Goal: Task Accomplishment & Management: Manage account settings

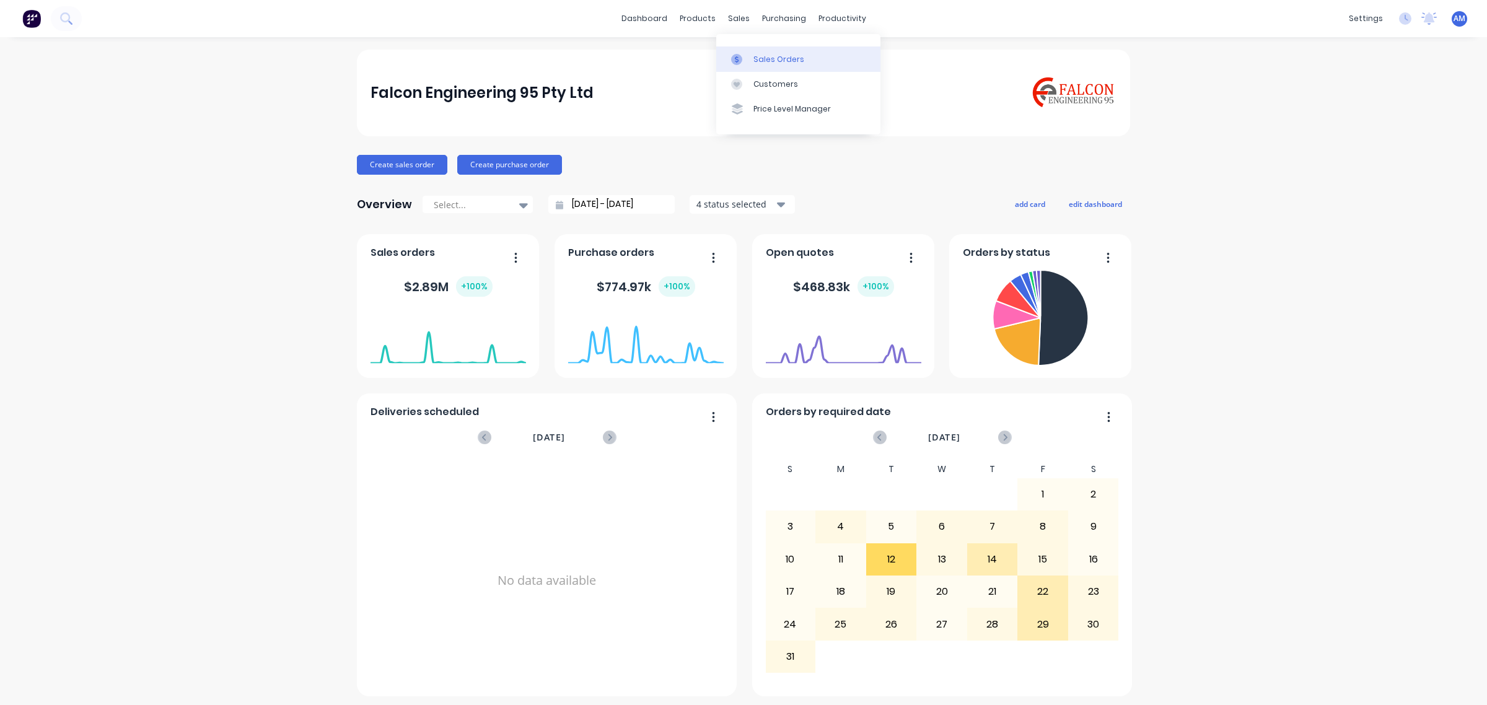
click at [762, 65] on link "Sales Orders" at bounding box center [798, 58] width 164 height 25
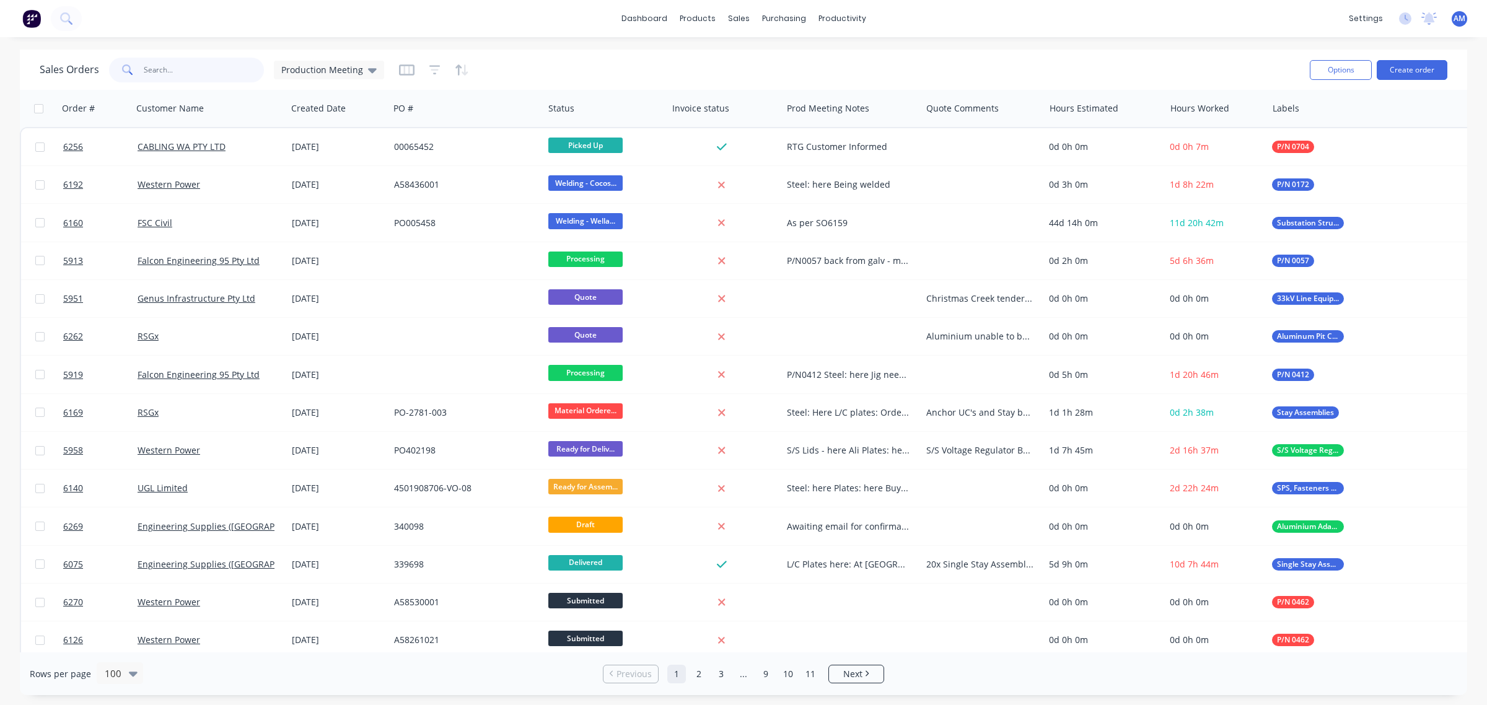
click at [230, 68] on input "text" at bounding box center [204, 70] width 121 height 25
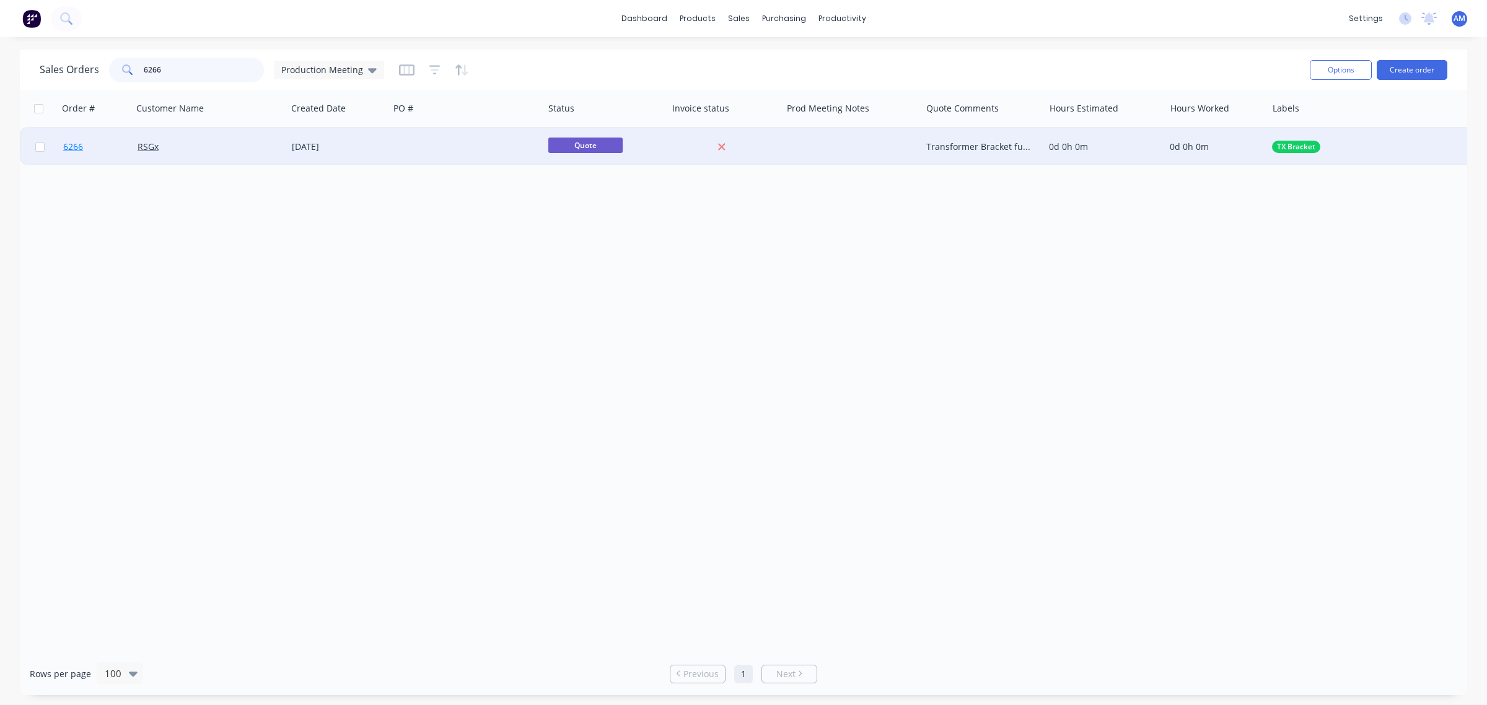
type input "6266"
click at [94, 143] on link "6266" at bounding box center [100, 146] width 74 height 37
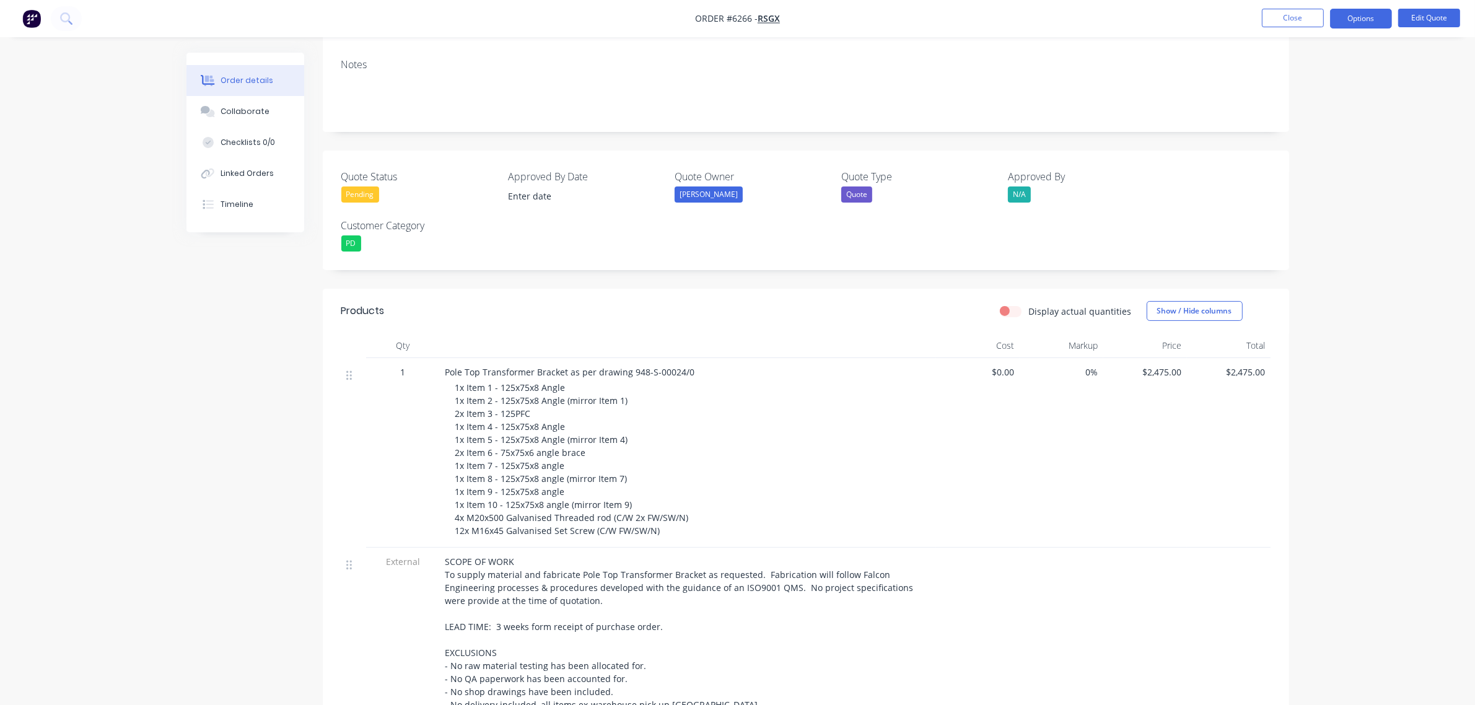
scroll to position [155, 0]
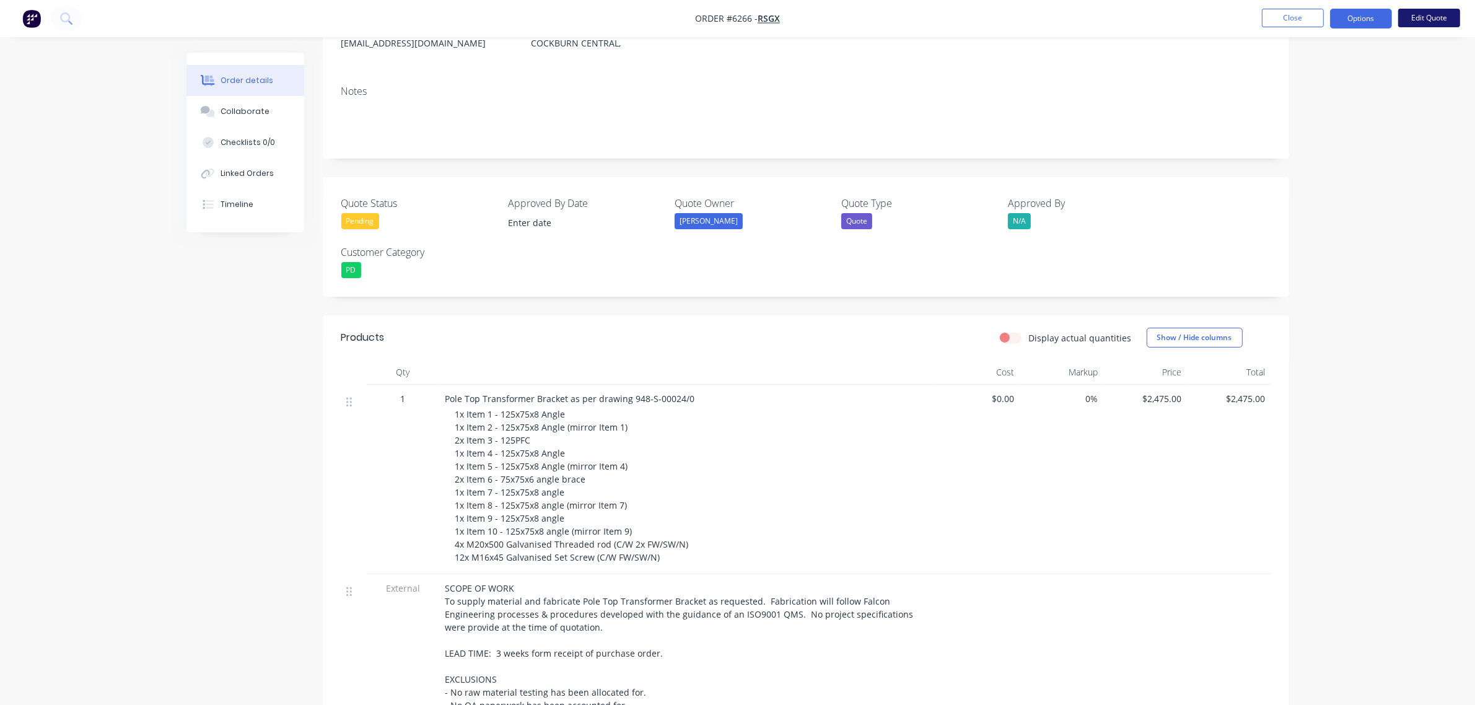
click at [1423, 17] on button "Edit Quote" at bounding box center [1430, 18] width 62 height 19
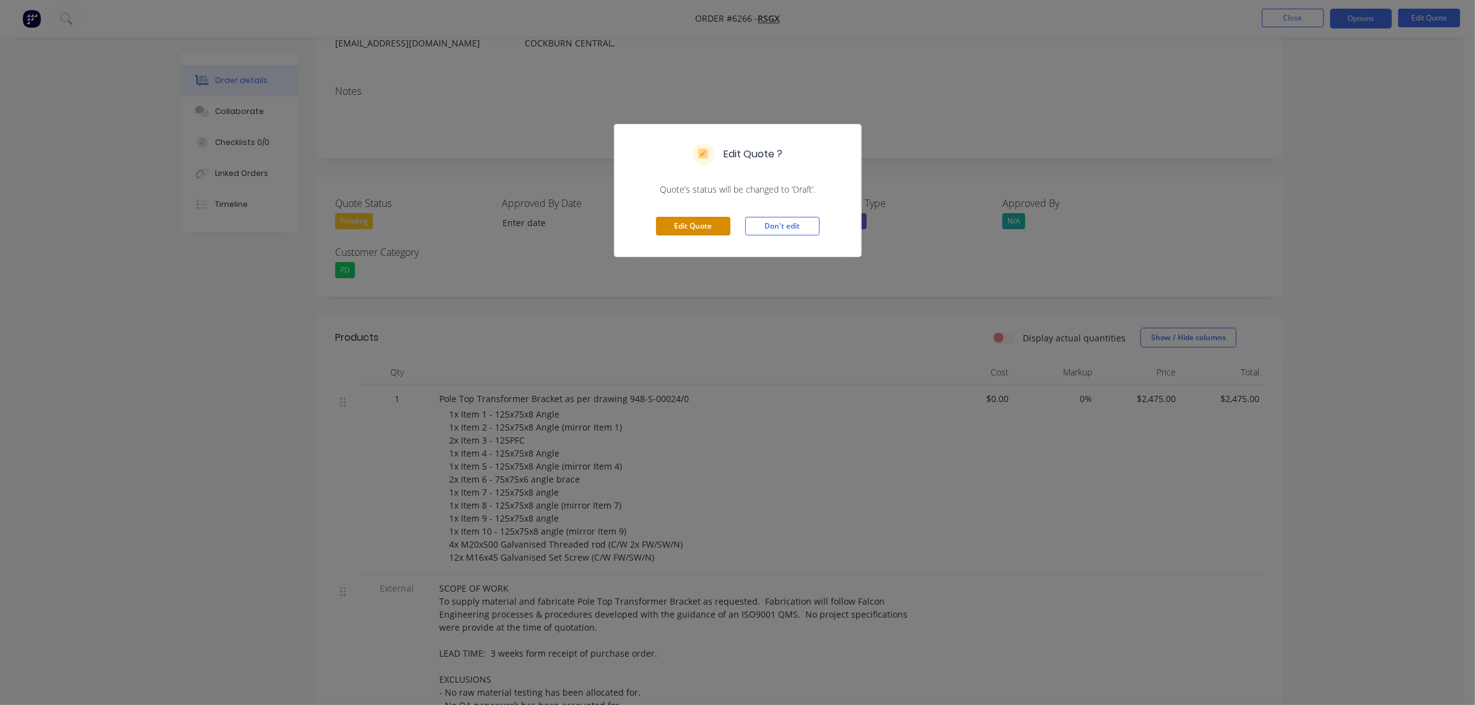
drag, startPoint x: 708, startPoint y: 217, endPoint x: 706, endPoint y: 271, distance: 53.9
click at [708, 218] on button "Edit Quote" at bounding box center [693, 226] width 74 height 19
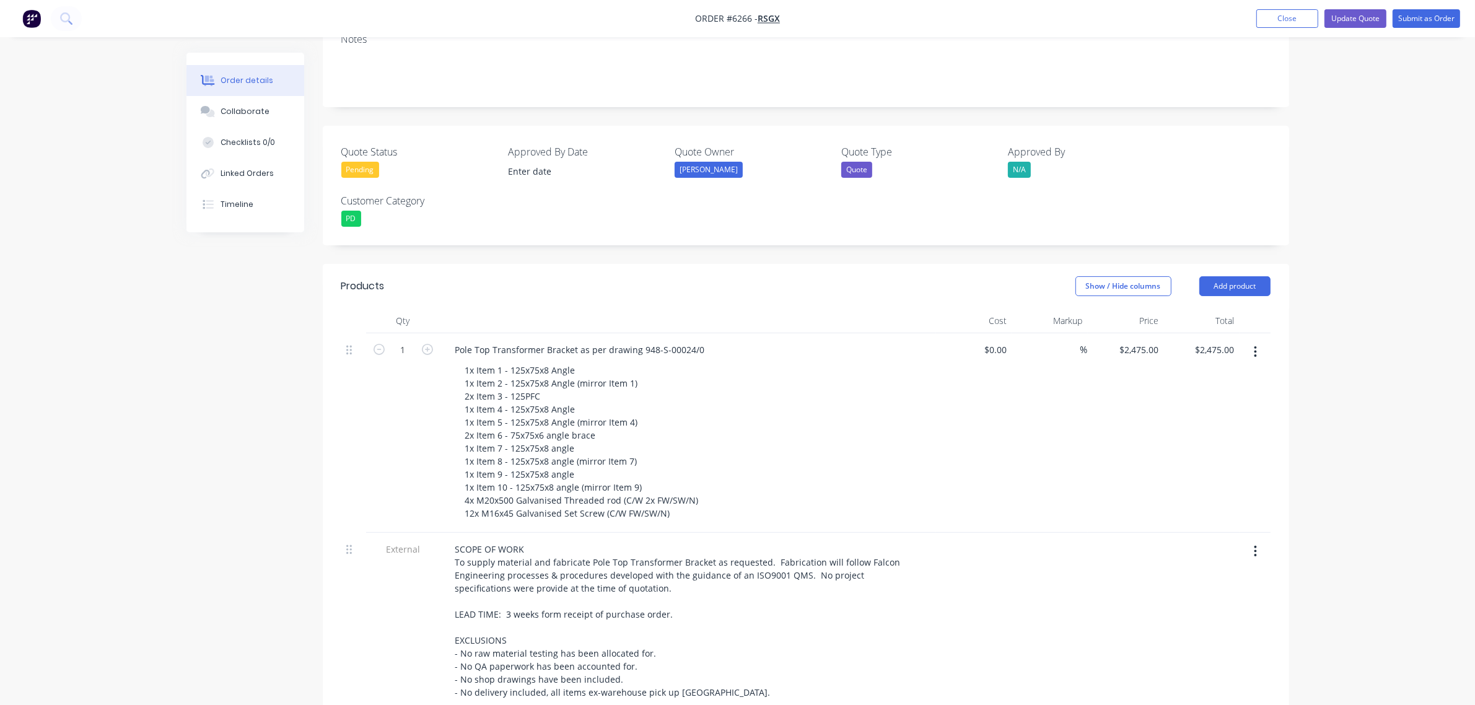
scroll to position [310, 0]
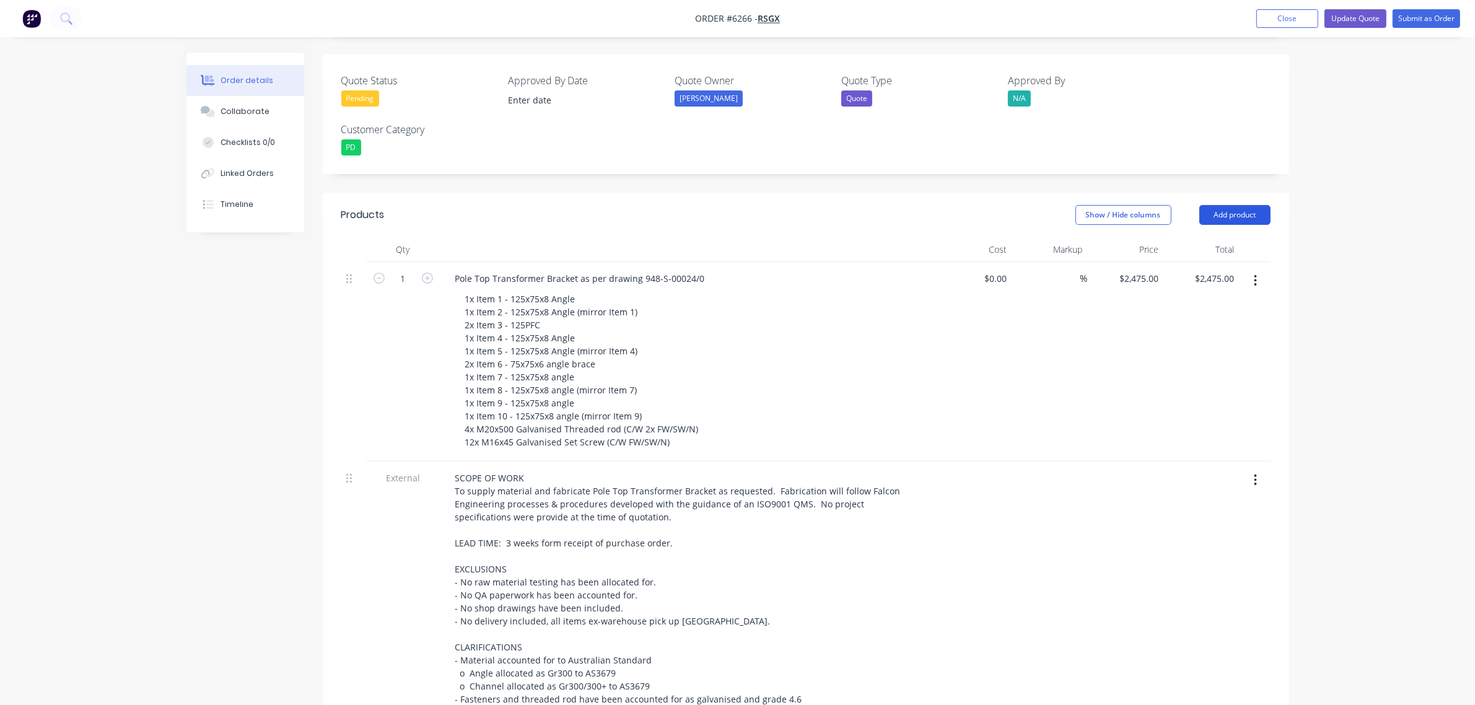
click at [1228, 205] on button "Add product" at bounding box center [1235, 215] width 71 height 20
click at [1206, 262] on div "Basic product" at bounding box center [1211, 271] width 95 height 18
drag, startPoint x: 1216, startPoint y: 183, endPoint x: 1215, endPoint y: 200, distance: 16.8
click at [1216, 205] on button "Add product" at bounding box center [1235, 215] width 71 height 20
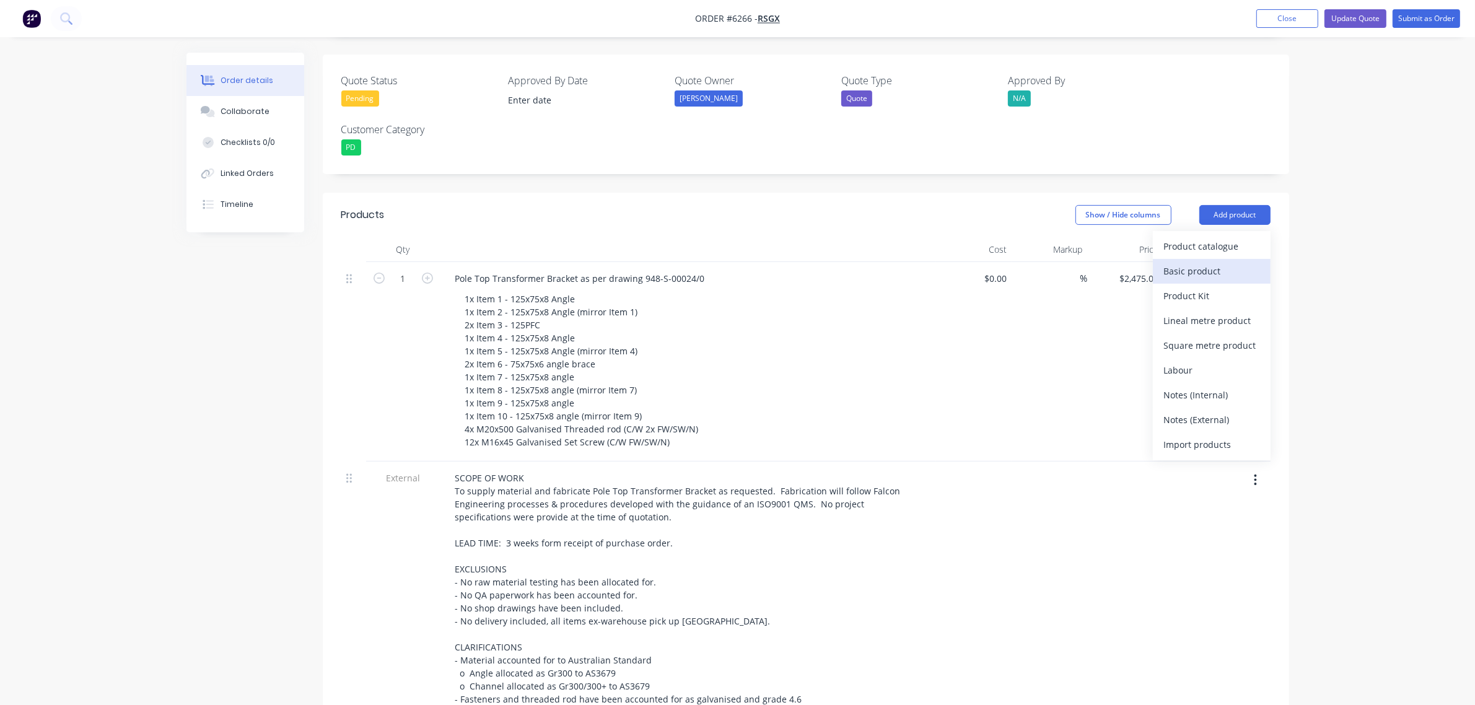
click at [1202, 262] on div "Basic product" at bounding box center [1211, 271] width 95 height 18
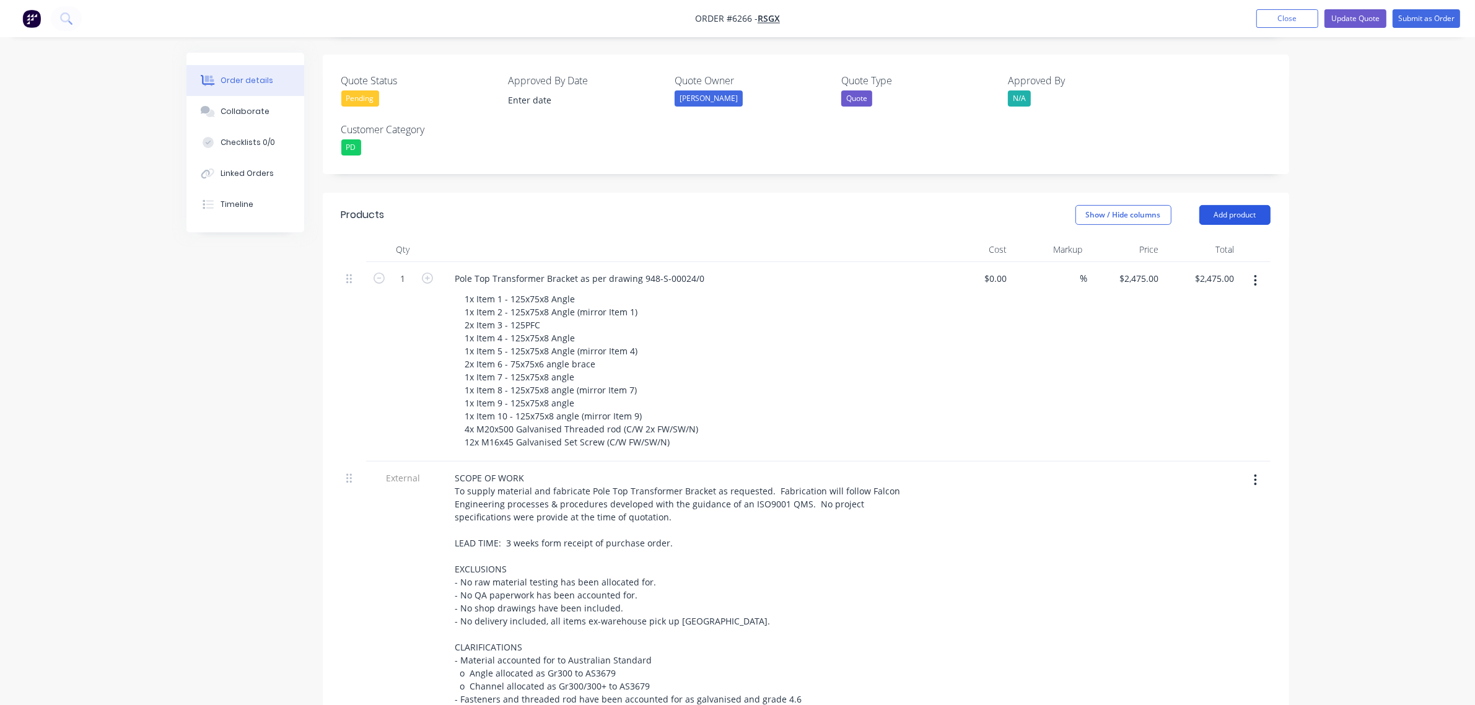
click at [1218, 205] on button "Add product" at bounding box center [1235, 215] width 71 height 20
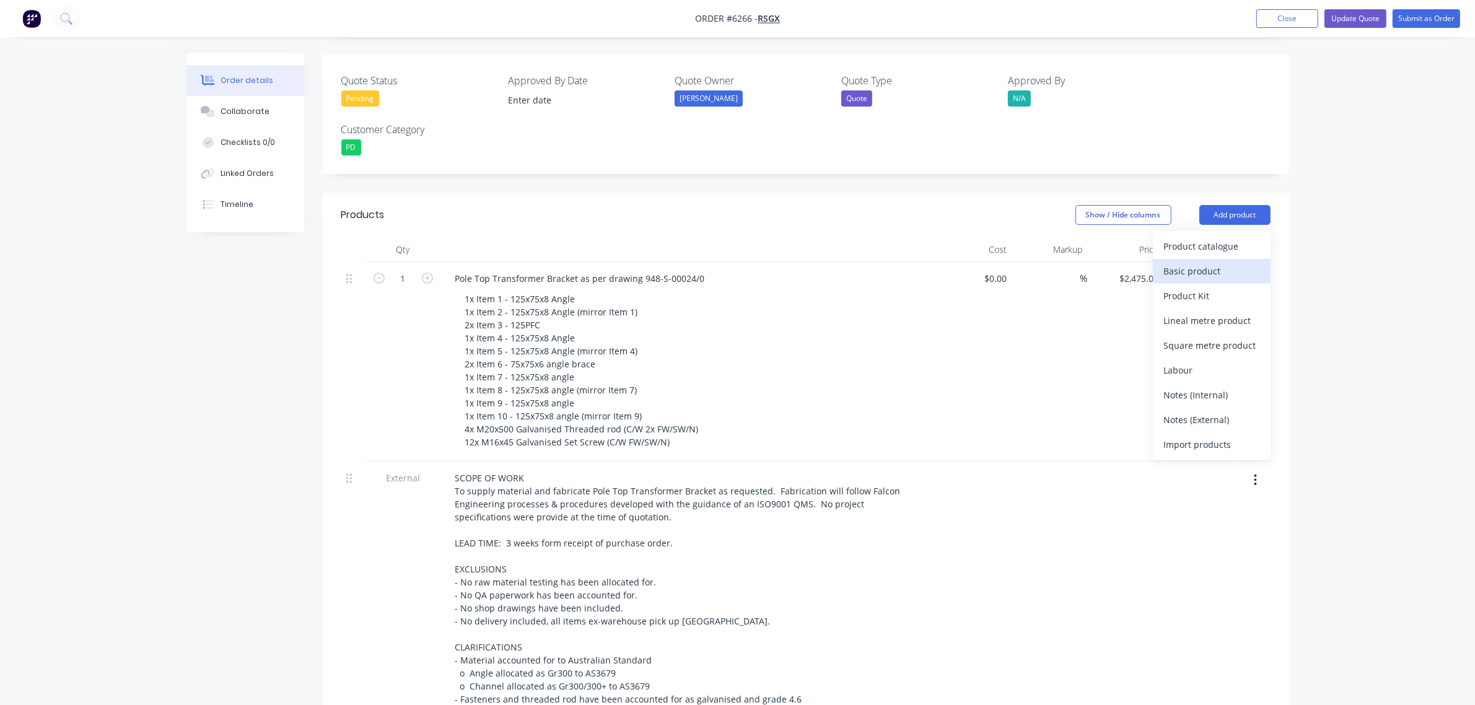
click at [1200, 259] on button "Basic product" at bounding box center [1212, 271] width 118 height 25
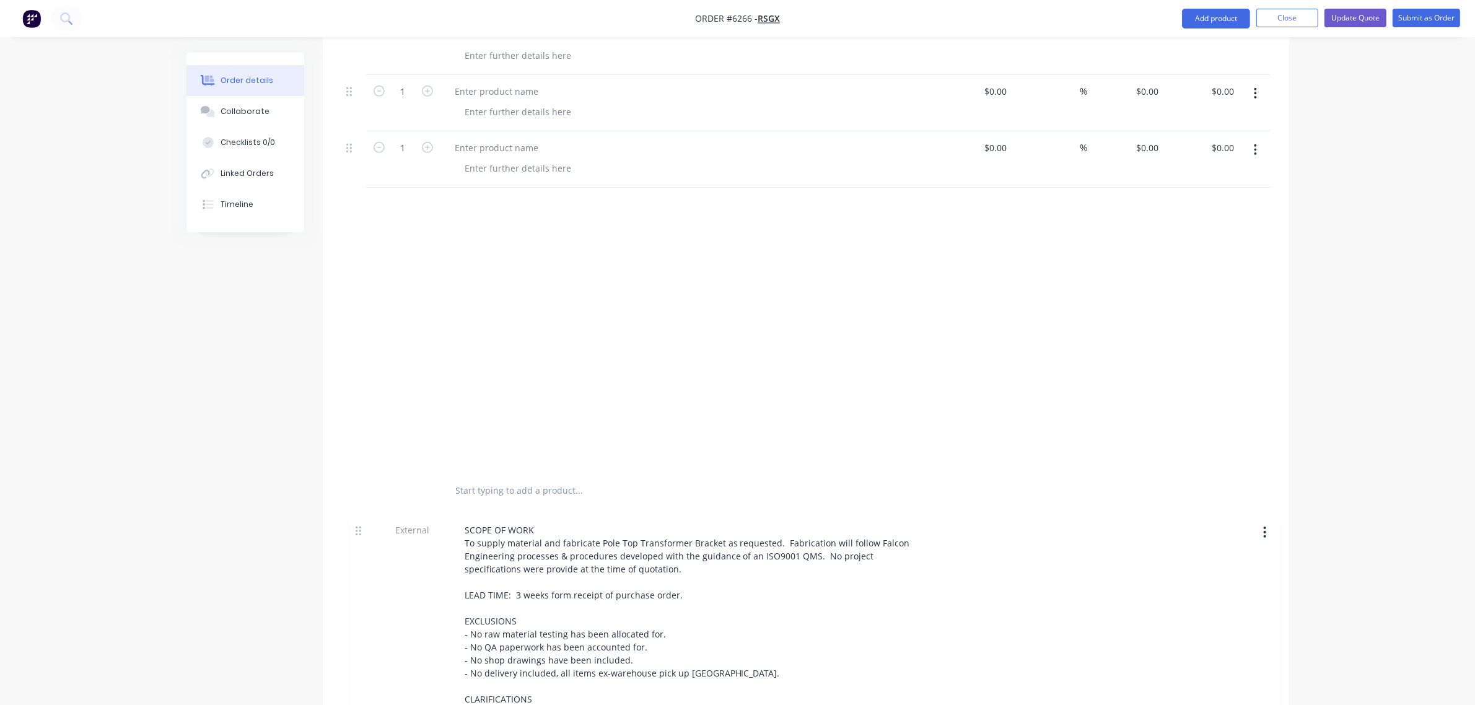
scroll to position [765, 0]
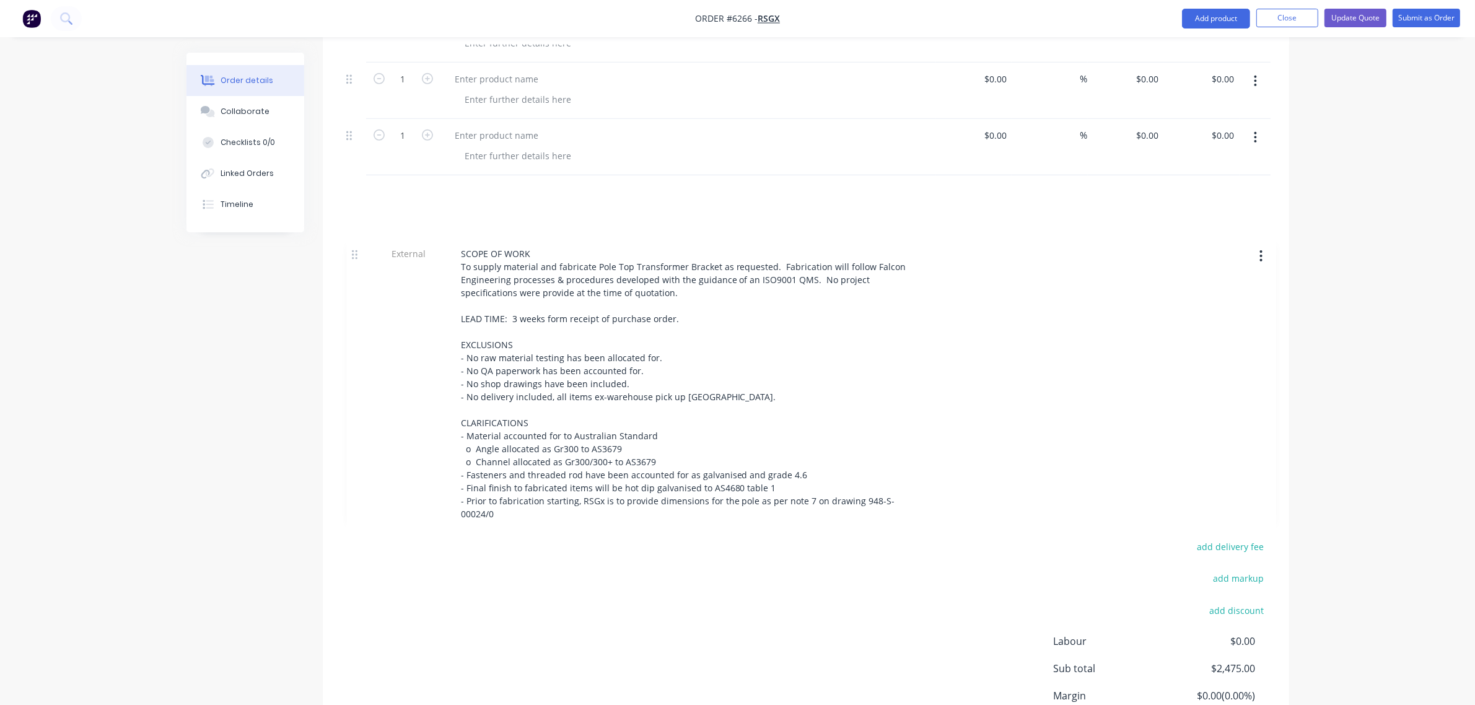
drag, startPoint x: 354, startPoint y: 367, endPoint x: 362, endPoint y: 249, distance: 118.0
click at [361, 255] on div "1 Pole Top Transformer Bracket as per drawing 948-S-00024/0 1x Item 1 - 125x75x…" at bounding box center [805, 133] width 929 height 652
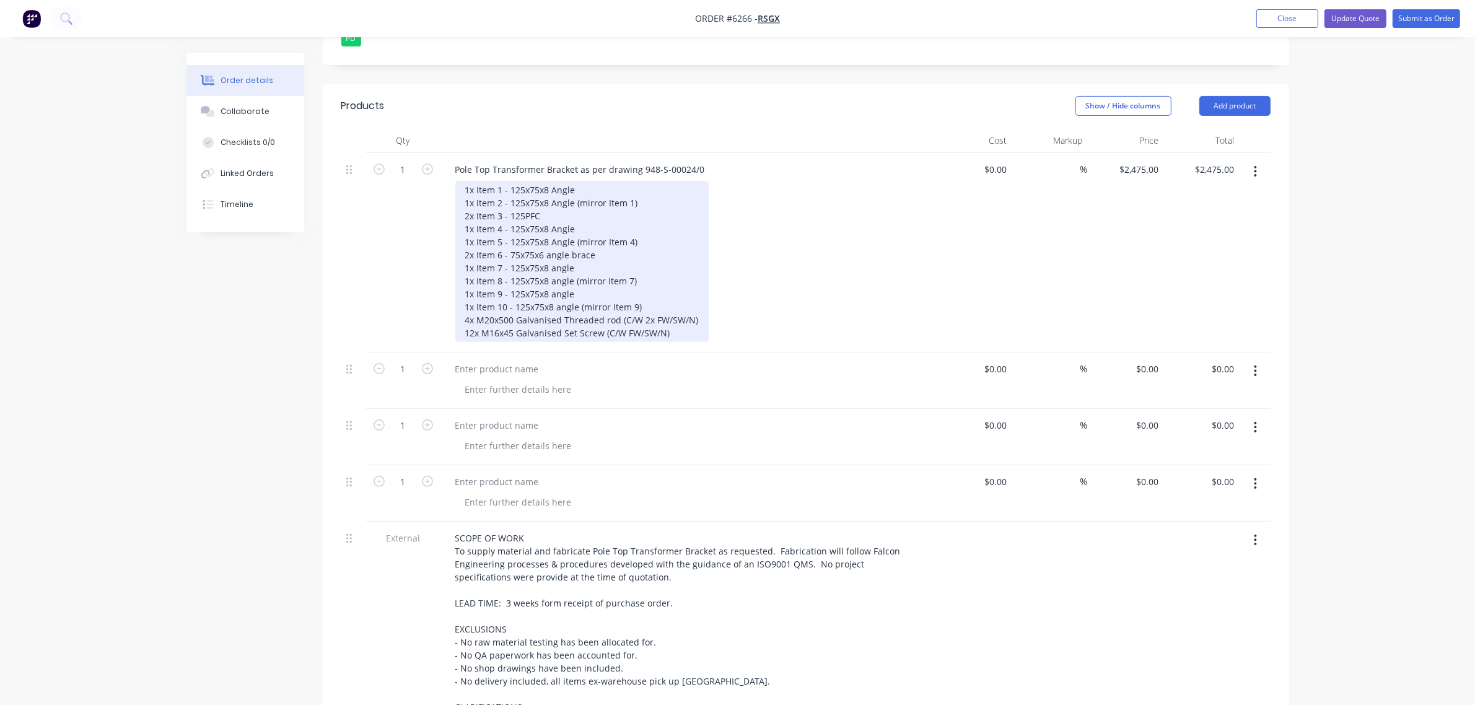
scroll to position [378, 0]
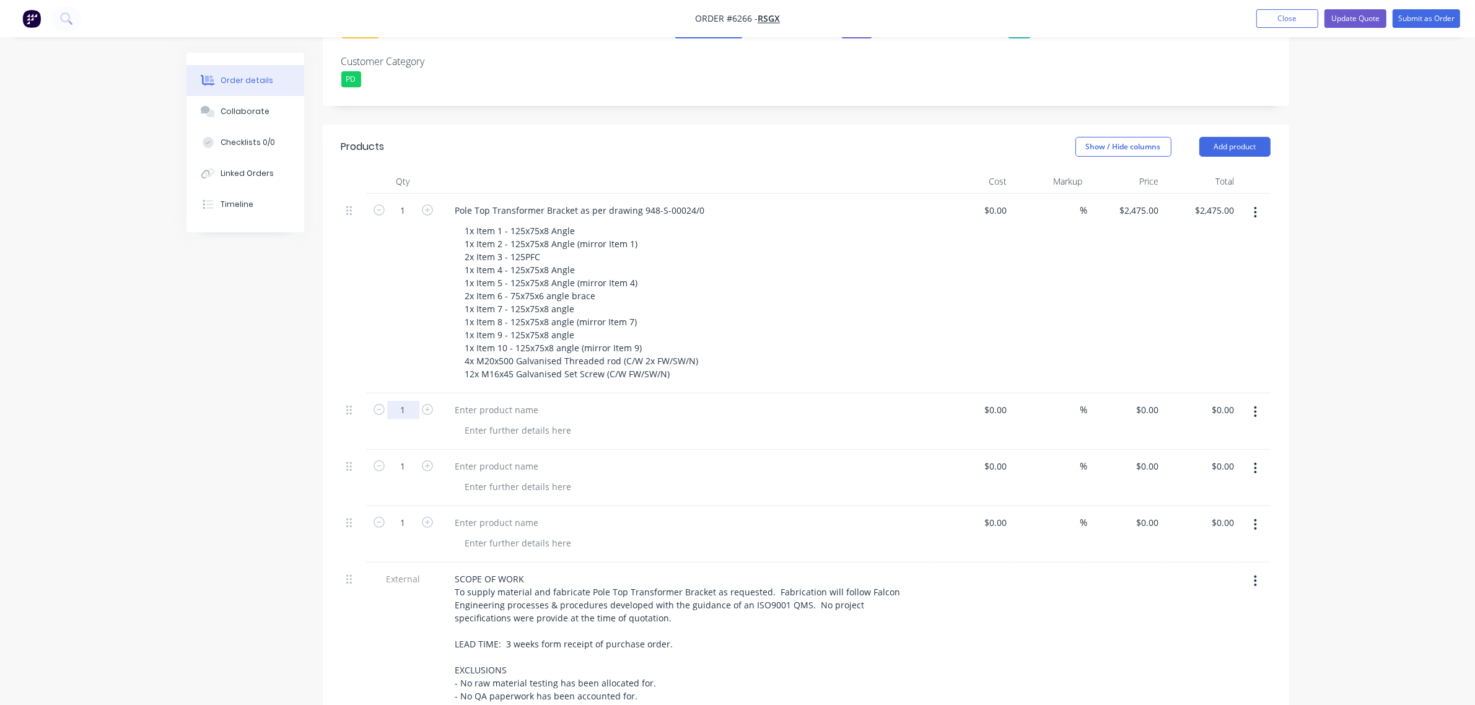
click at [403, 220] on input "1" at bounding box center [403, 210] width 32 height 19
type input "39"
click at [406, 220] on input "1" at bounding box center [403, 210] width 32 height 19
type input "39"
click at [406, 220] on input "1" at bounding box center [403, 210] width 32 height 19
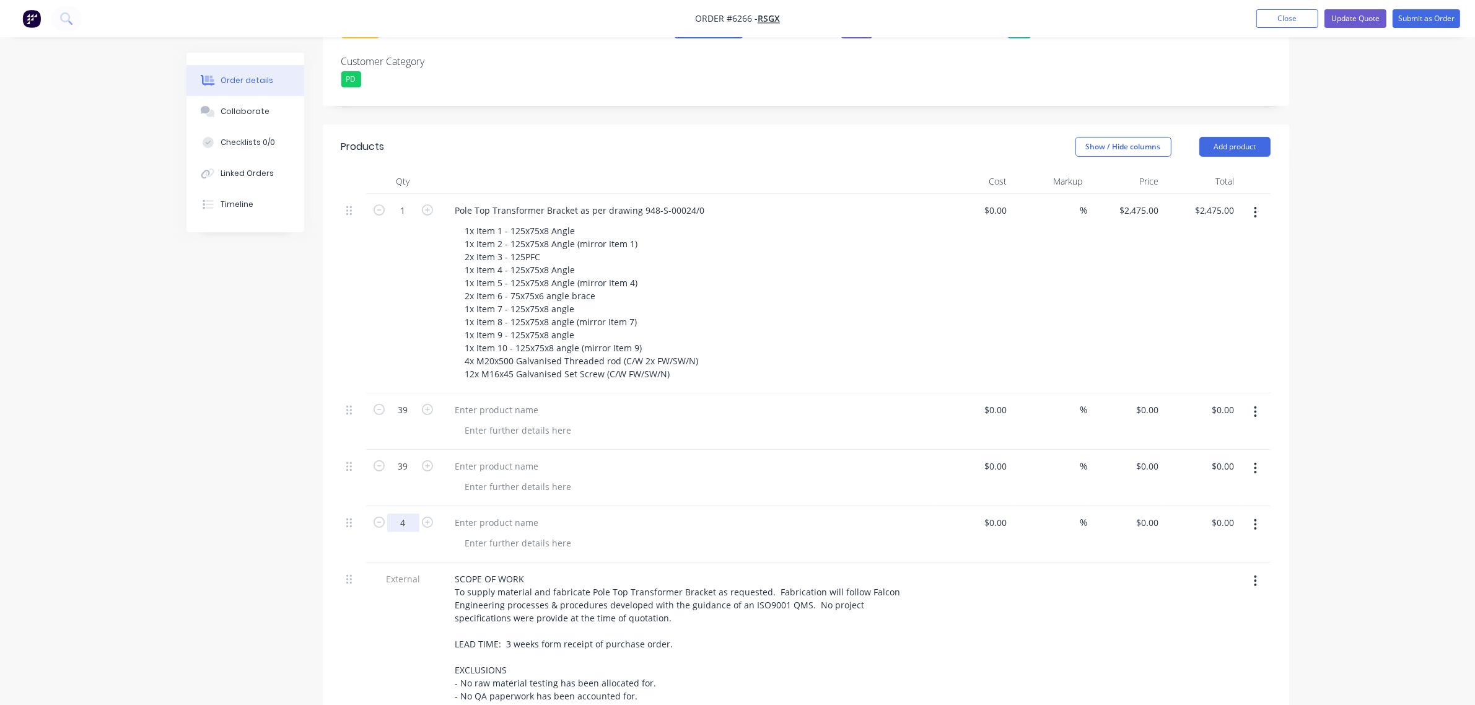
type input "4"
click at [470, 393] on div at bounding box center [689, 421] width 496 height 56
click at [471, 401] on div at bounding box center [497, 410] width 103 height 18
drag, startPoint x: 507, startPoint y: 380, endPoint x: 509, endPoint y: 387, distance: 7.8
click at [507, 401] on div "300x300x12" at bounding box center [480, 410] width 68 height 18
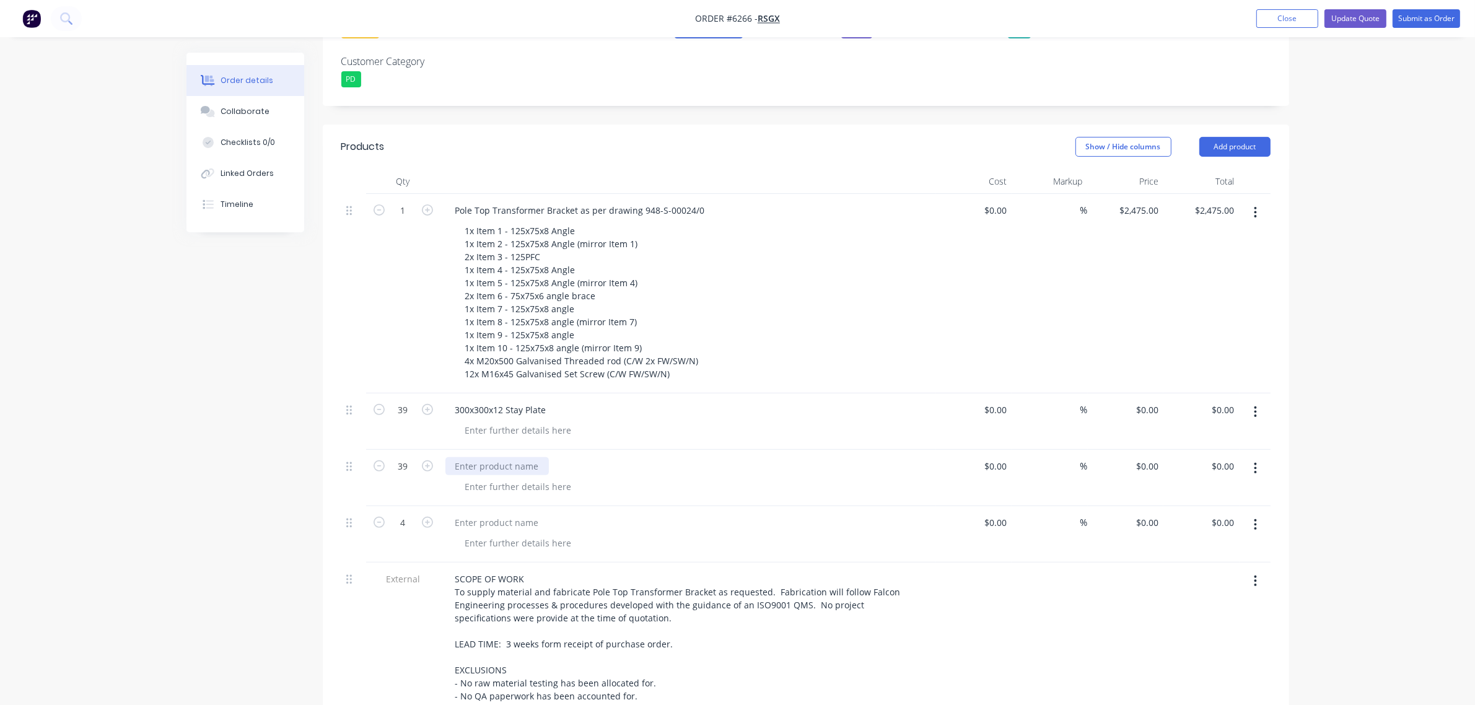
click at [479, 457] on div at bounding box center [497, 466] width 103 height 18
click at [454, 401] on div "300x300x12 Stay Plate" at bounding box center [501, 410] width 111 height 18
drag, startPoint x: 457, startPoint y: 379, endPoint x: 453, endPoint y: 406, distance: 26.9
click at [457, 400] on div "300x300x12 Stay Plate" at bounding box center [501, 409] width 111 height 18
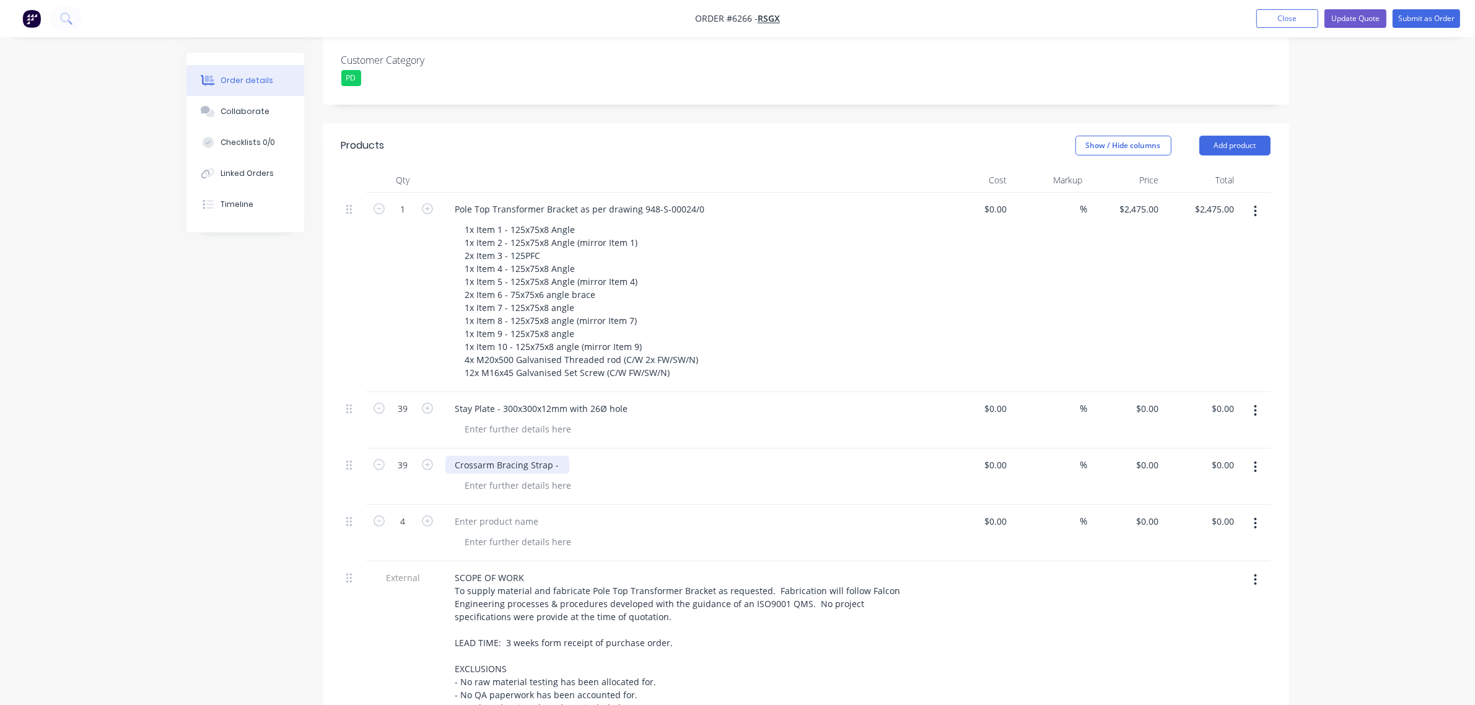
click at [555, 456] on div "Crossarm Bracing Strap -" at bounding box center [508, 465] width 124 height 18
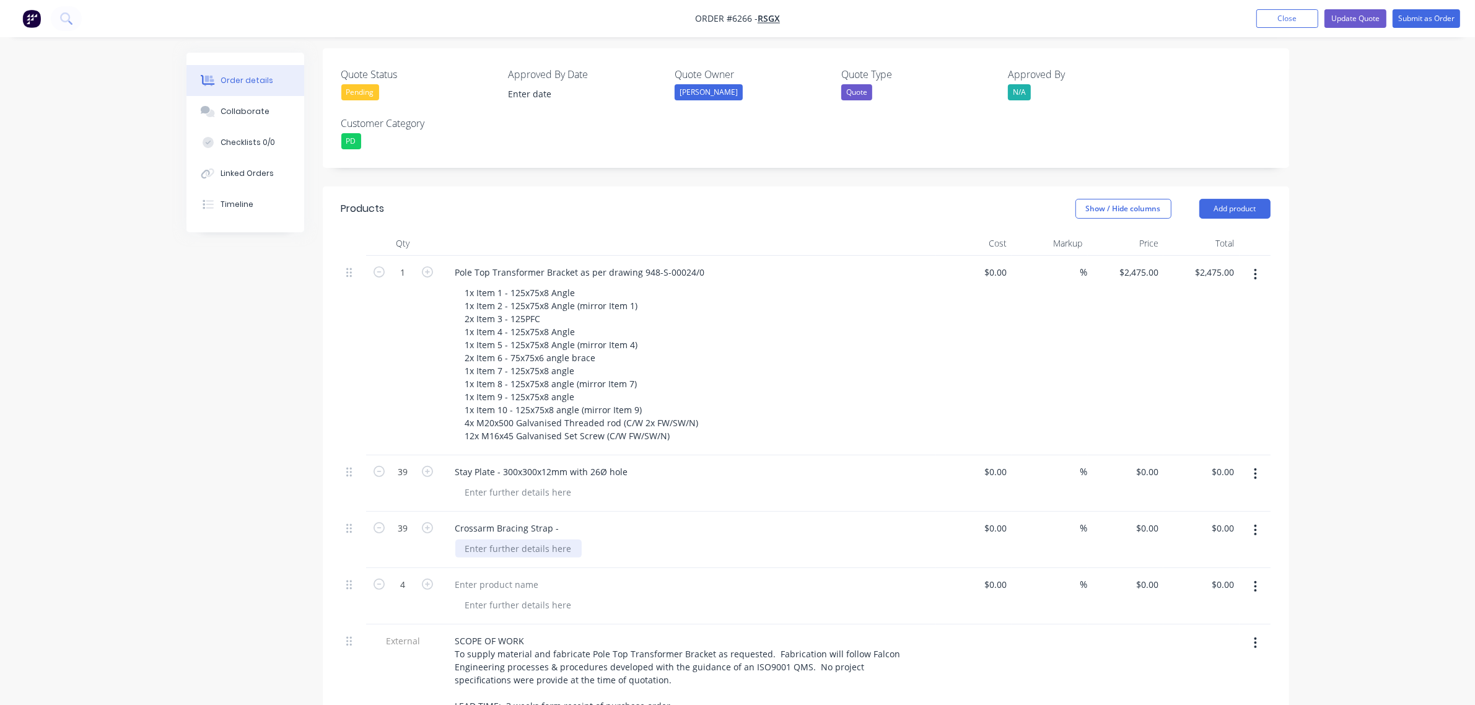
scroll to position [302, 0]
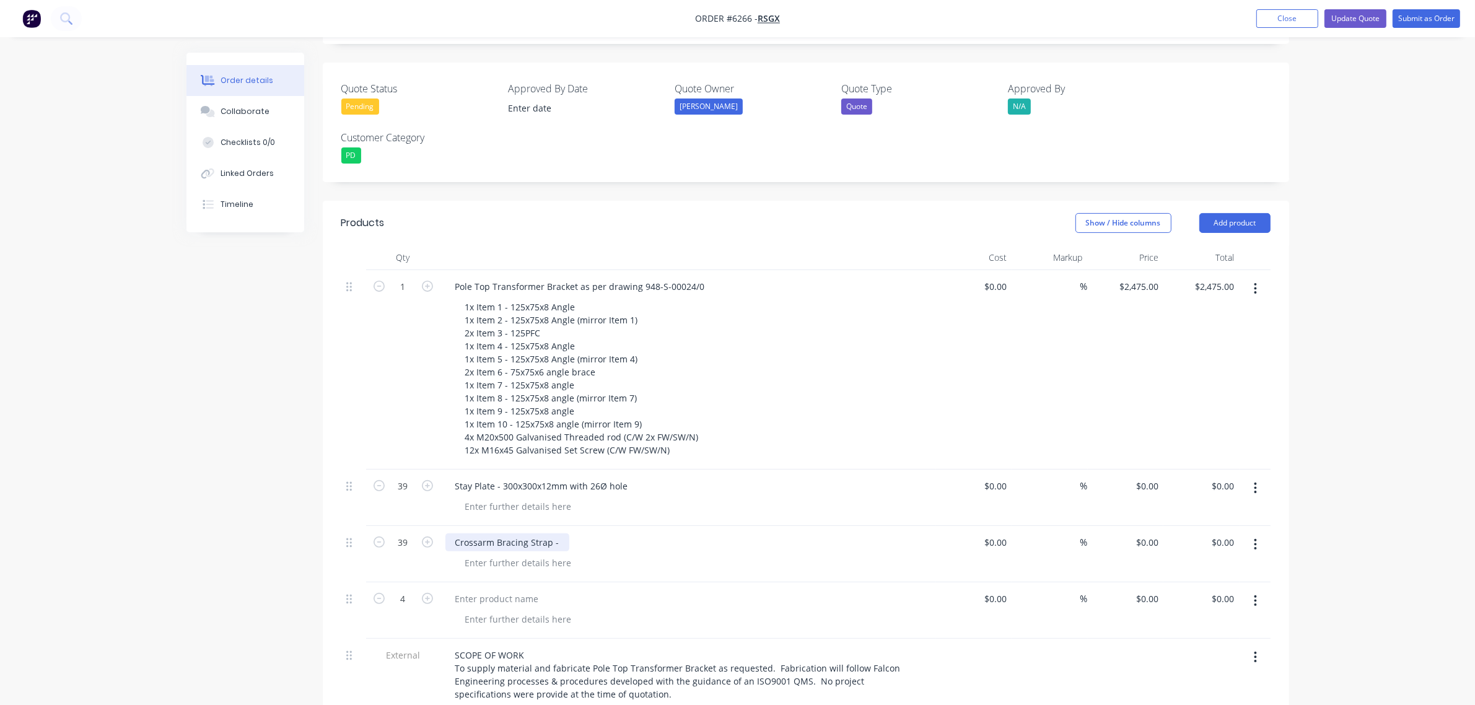
drag, startPoint x: 561, startPoint y: 512, endPoint x: 561, endPoint y: 553, distance: 40.9
click at [561, 534] on div "Crossarm Bracing Strap -" at bounding box center [508, 543] width 124 height 18
click at [537, 590] on div at bounding box center [497, 599] width 103 height 18
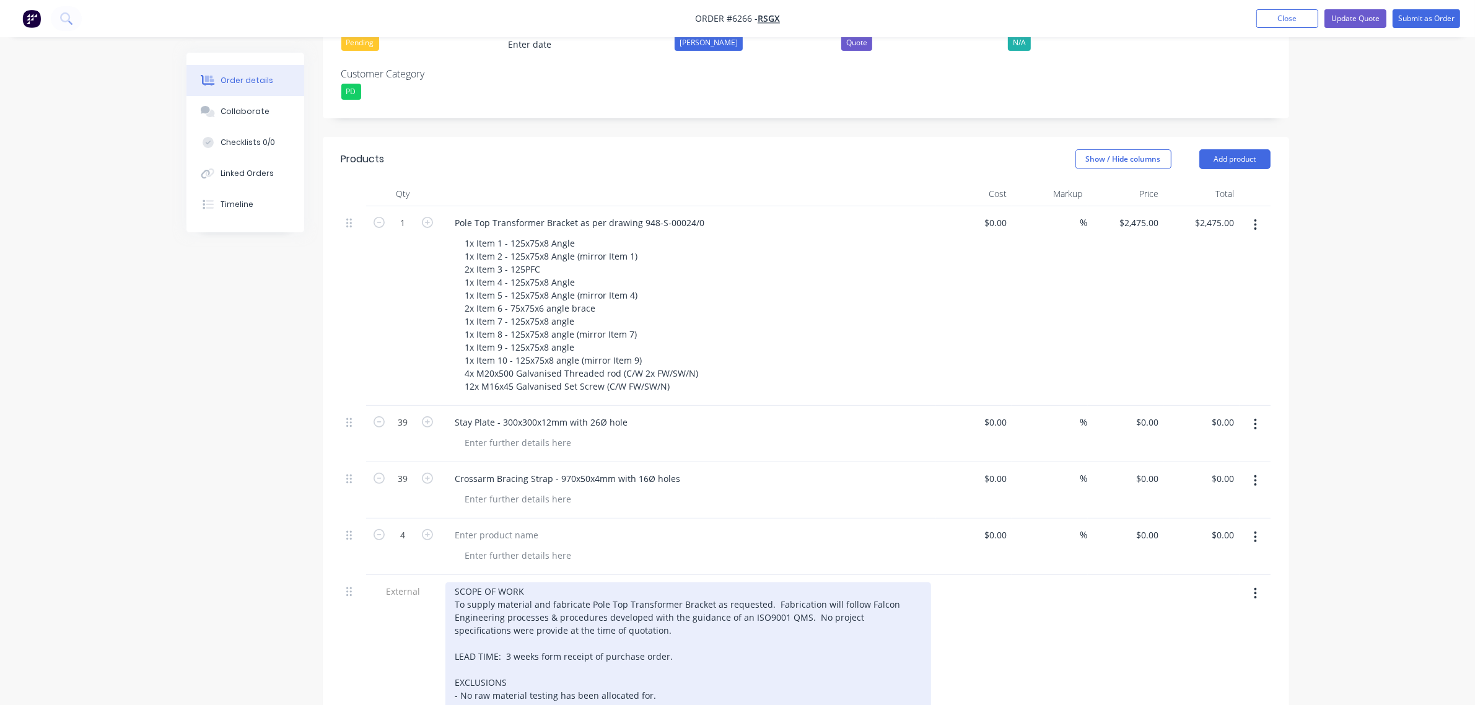
scroll to position [379, 0]
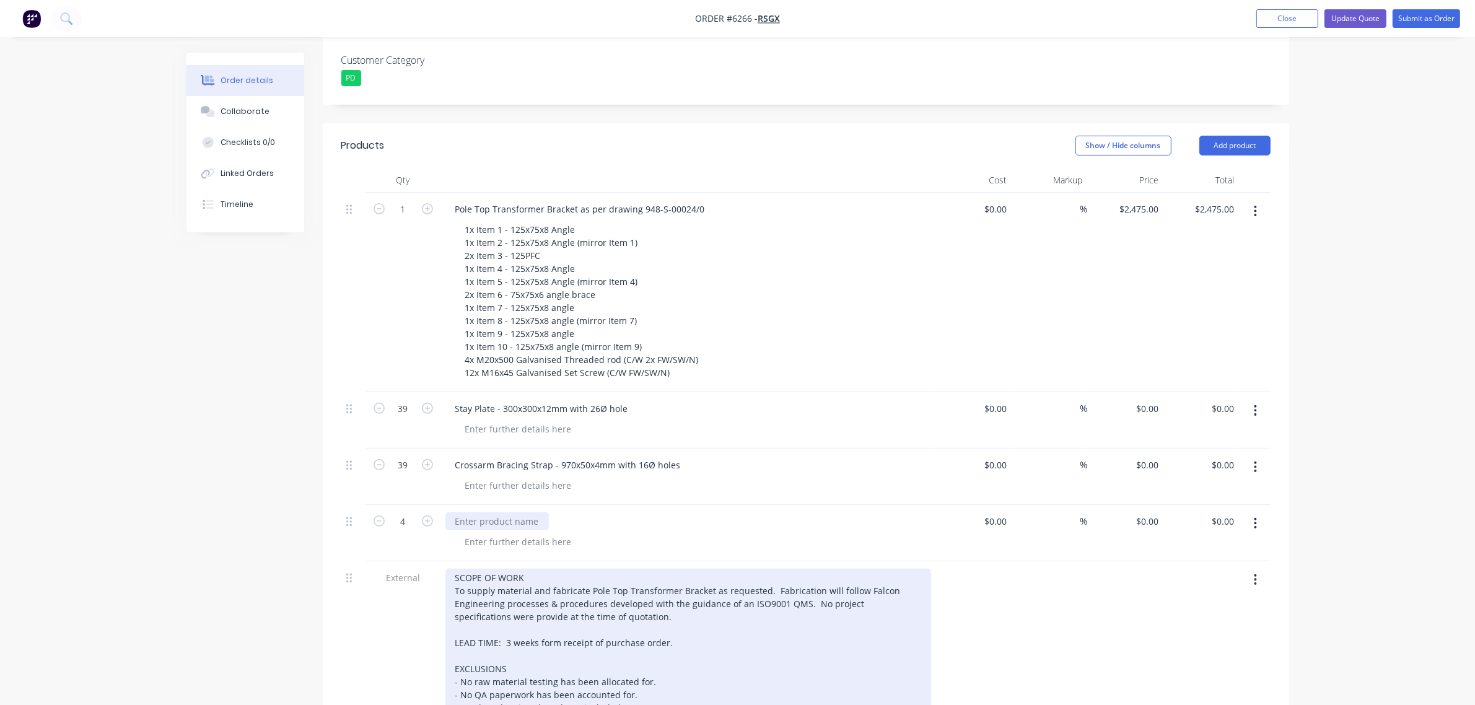
drag, startPoint x: 470, startPoint y: 496, endPoint x: 476, endPoint y: 540, distance: 44.4
click at [470, 512] on div at bounding box center [497, 521] width 103 height 18
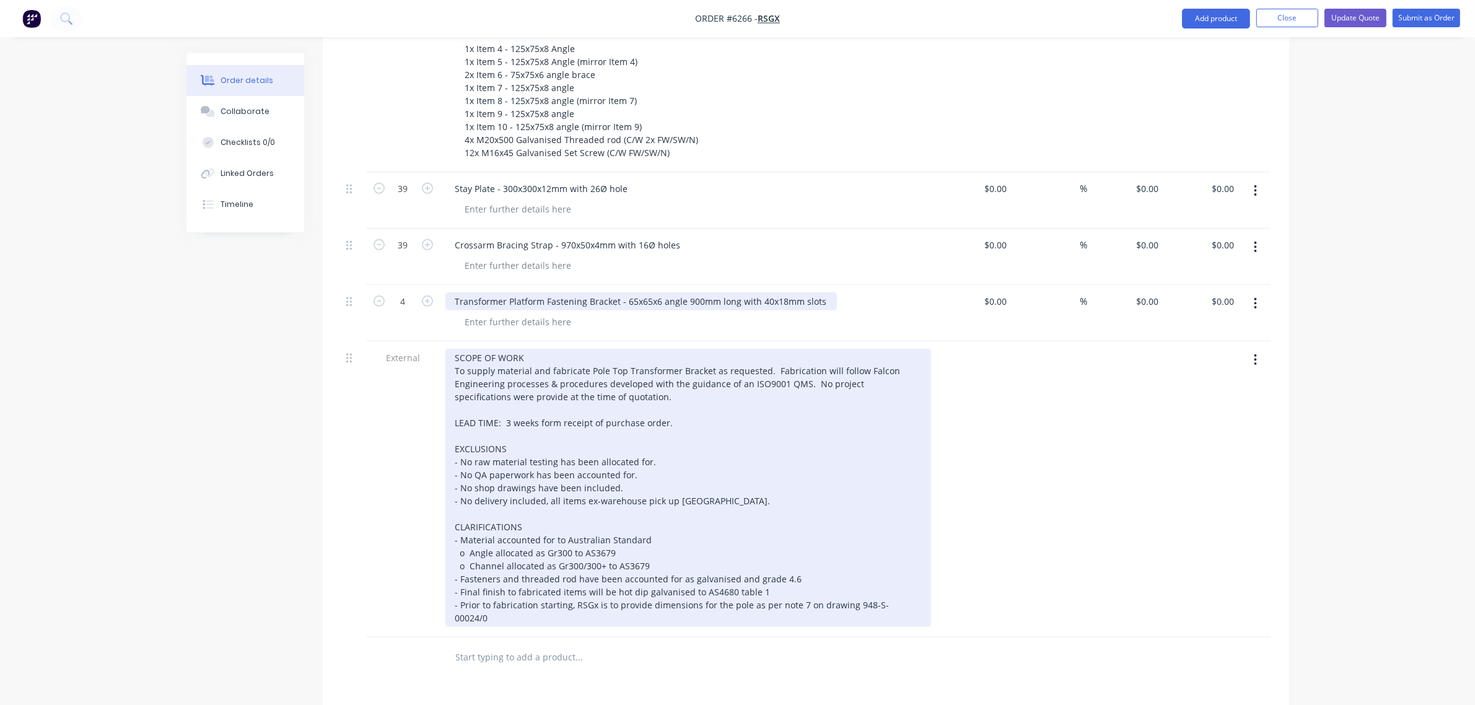
scroll to position [612, 0]
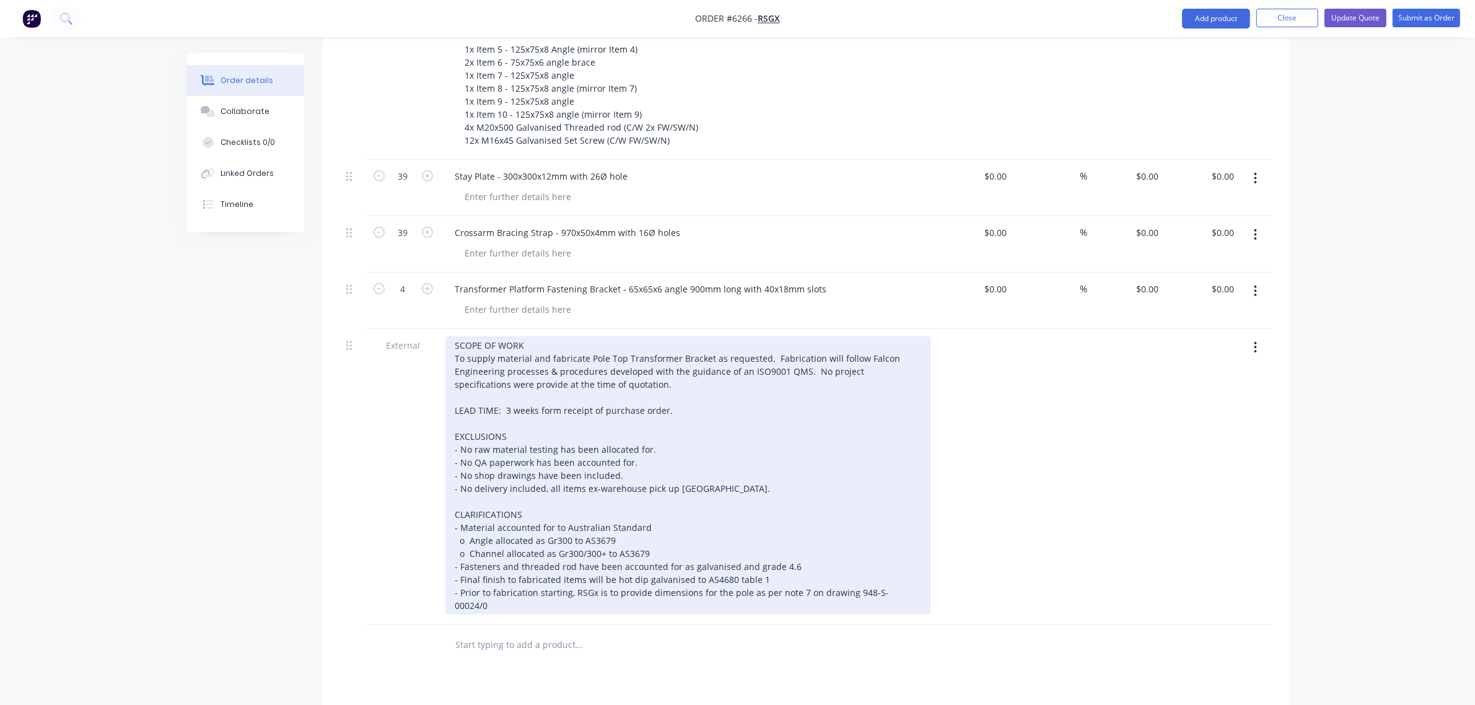
click at [656, 522] on div "SCOPE OF WORK To supply material and fabricate Pole Top Transformer Bracket as …" at bounding box center [689, 475] width 486 height 278
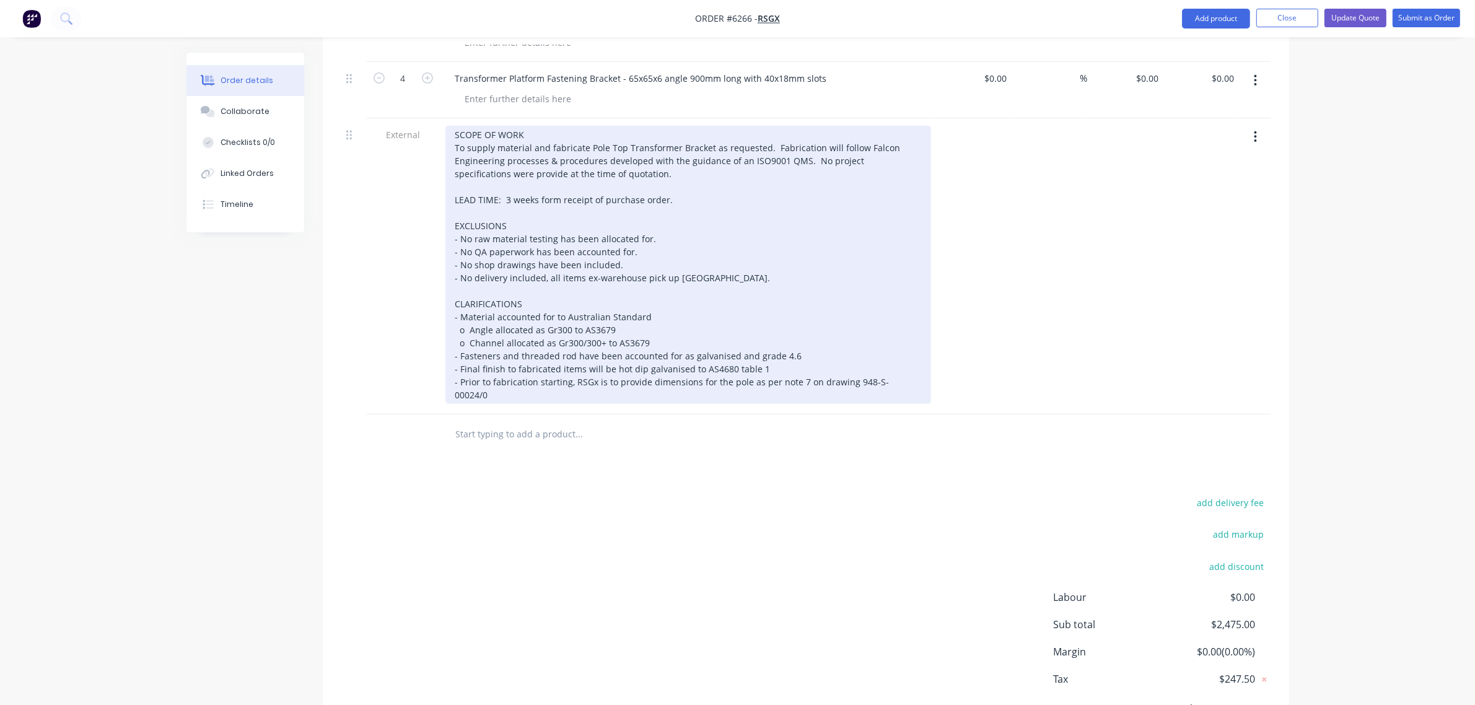
scroll to position [844, 0]
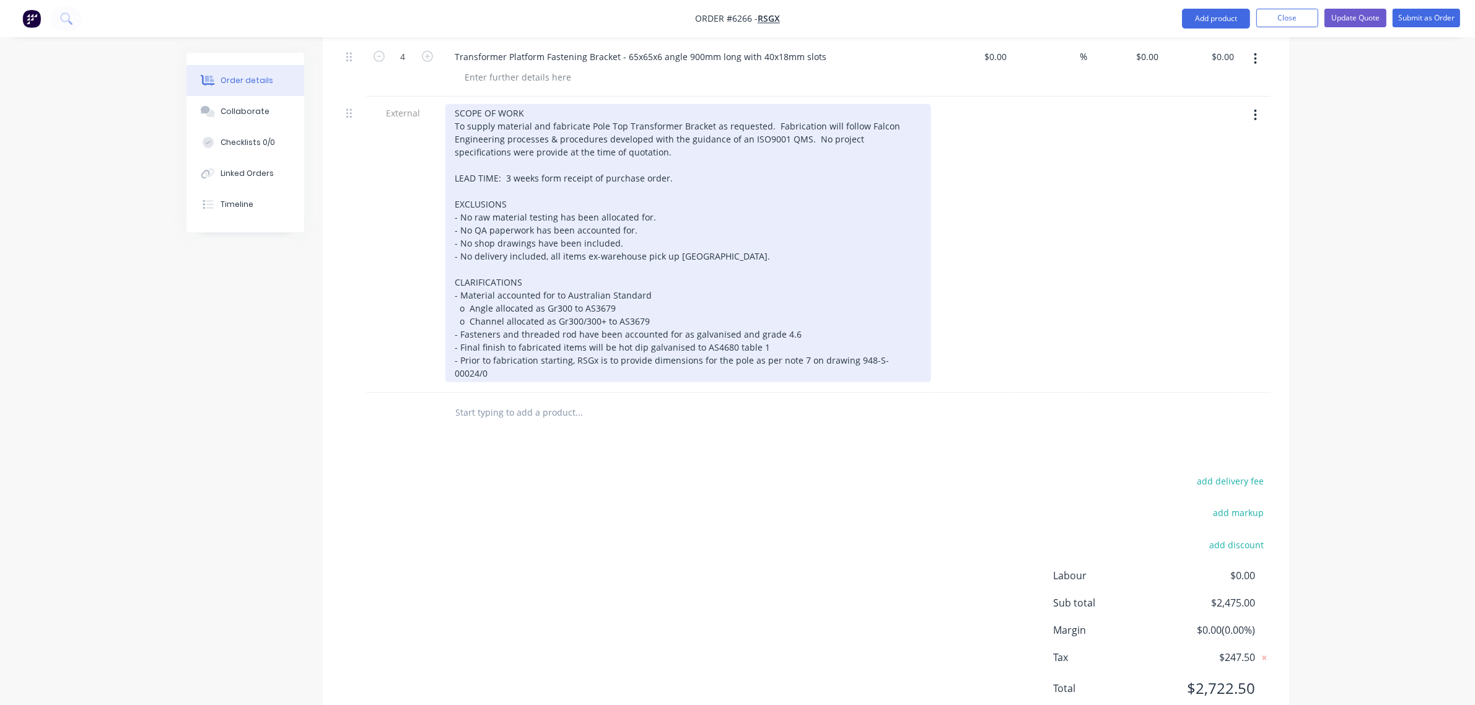
click at [657, 292] on div "SCOPE OF WORK To supply material and fabricate Pole Top Transformer Bracket as …" at bounding box center [689, 243] width 486 height 278
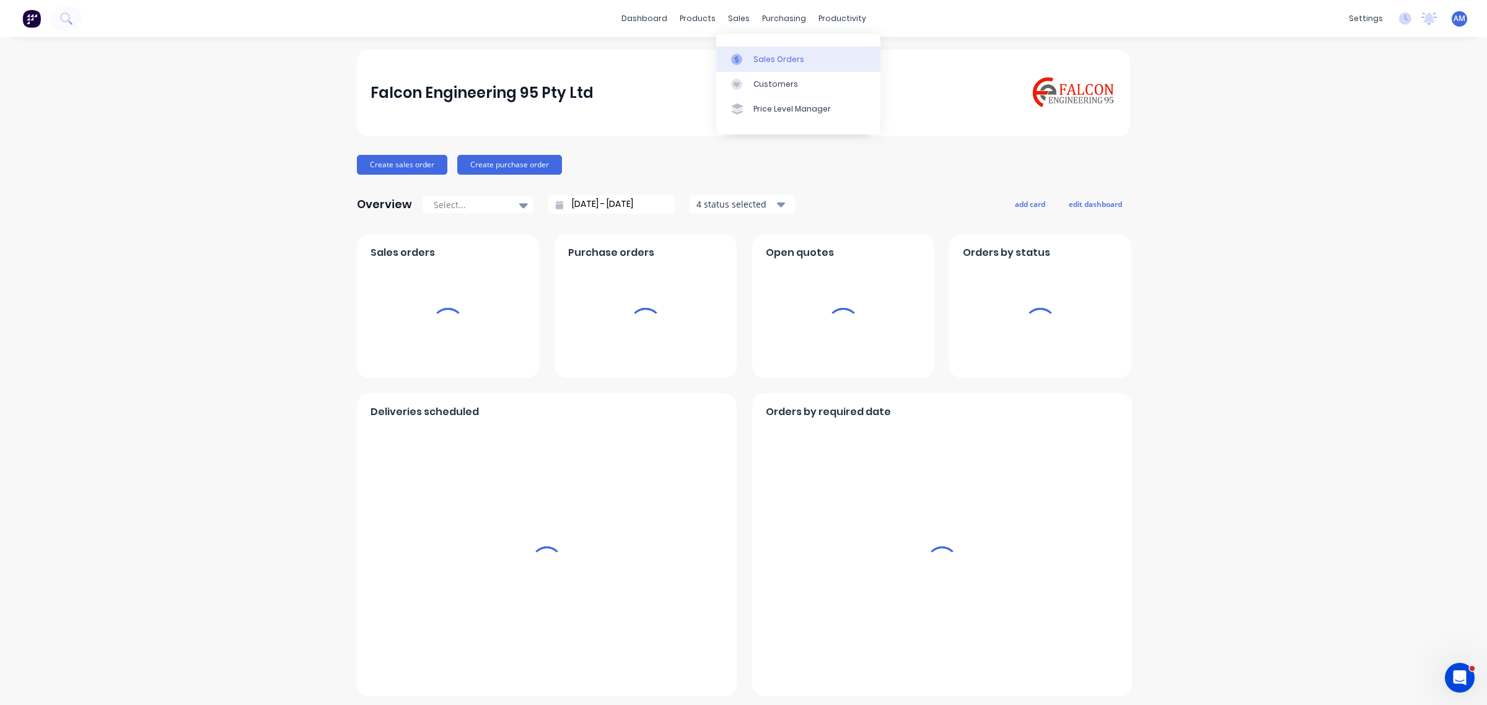
click at [767, 59] on div "Sales Orders" at bounding box center [778, 59] width 51 height 11
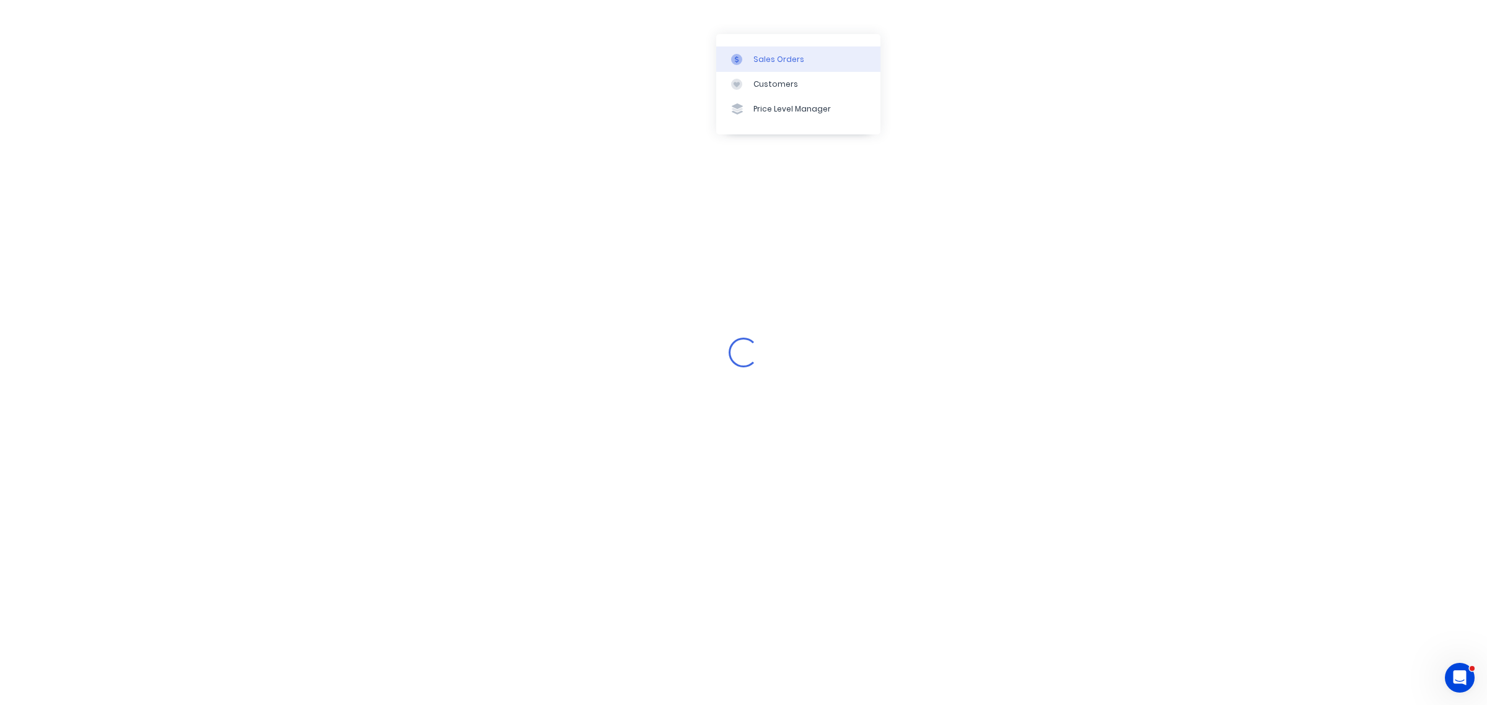
click at [764, 56] on div "Sales Orders" at bounding box center [778, 59] width 51 height 11
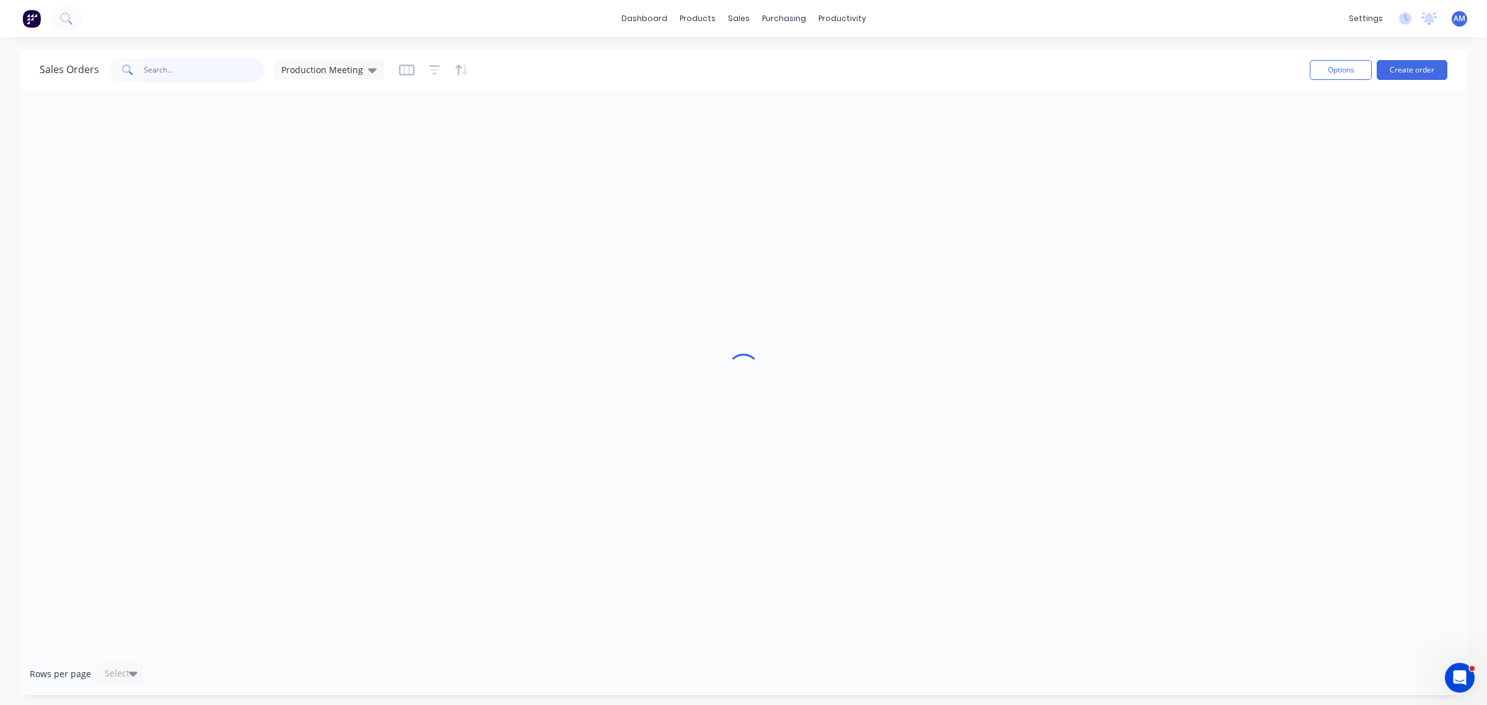
click at [202, 67] on input "text" at bounding box center [204, 70] width 121 height 25
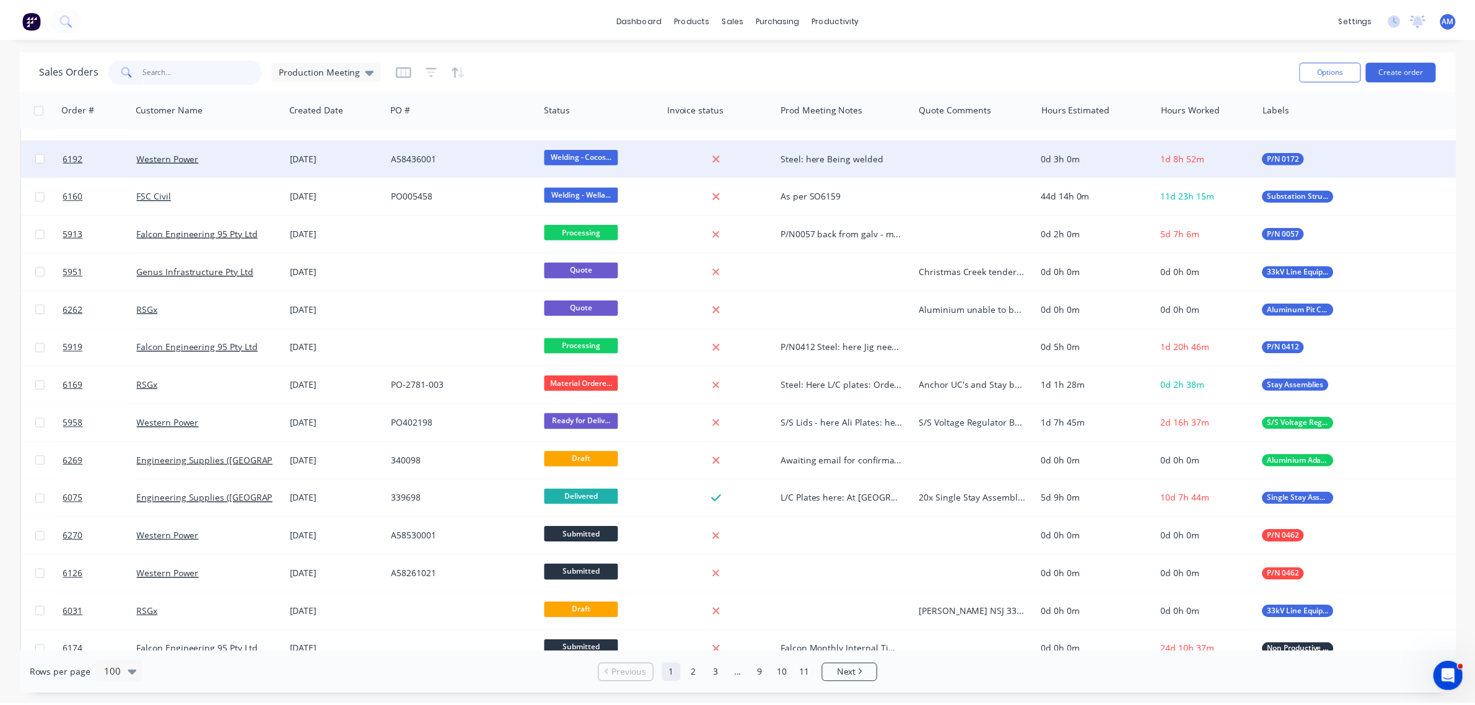
scroll to position [155, 0]
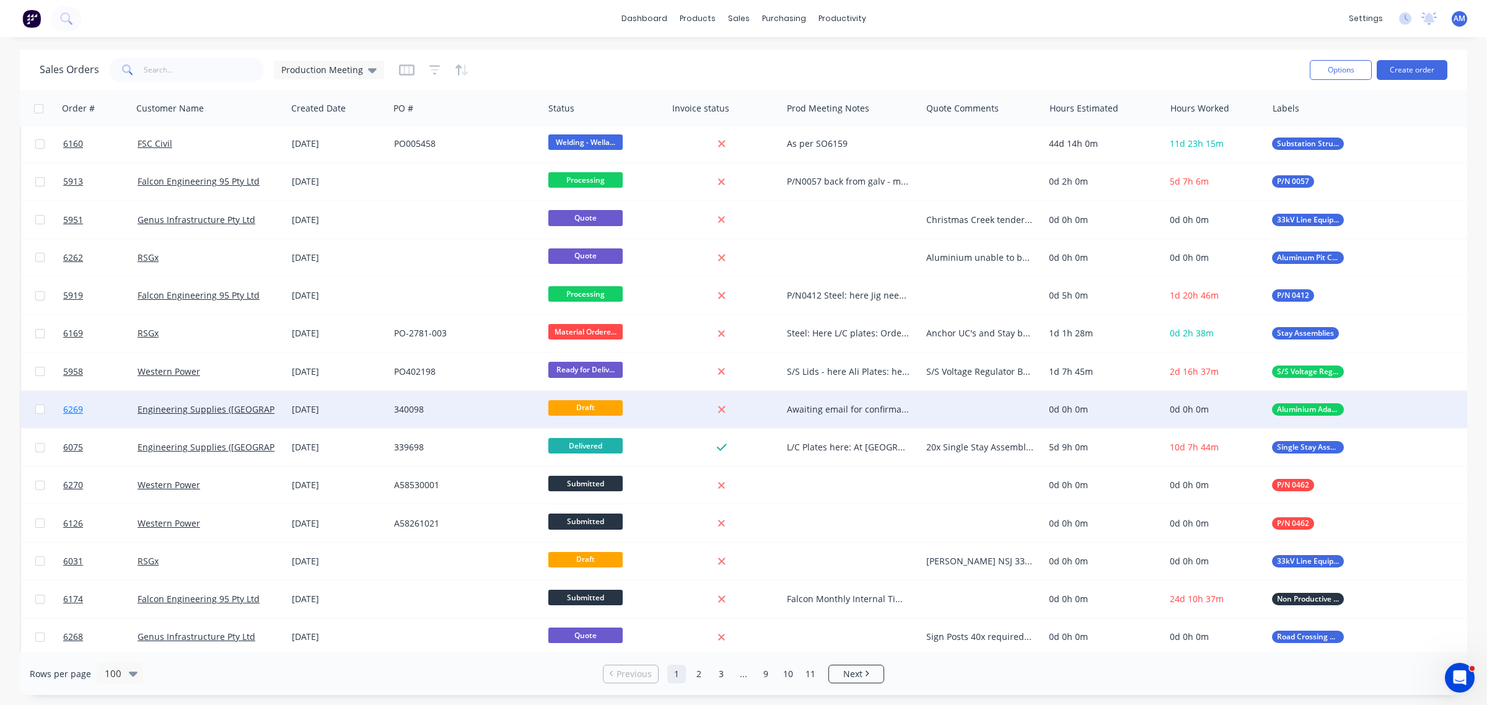
click at [101, 412] on link "6269" at bounding box center [100, 409] width 74 height 37
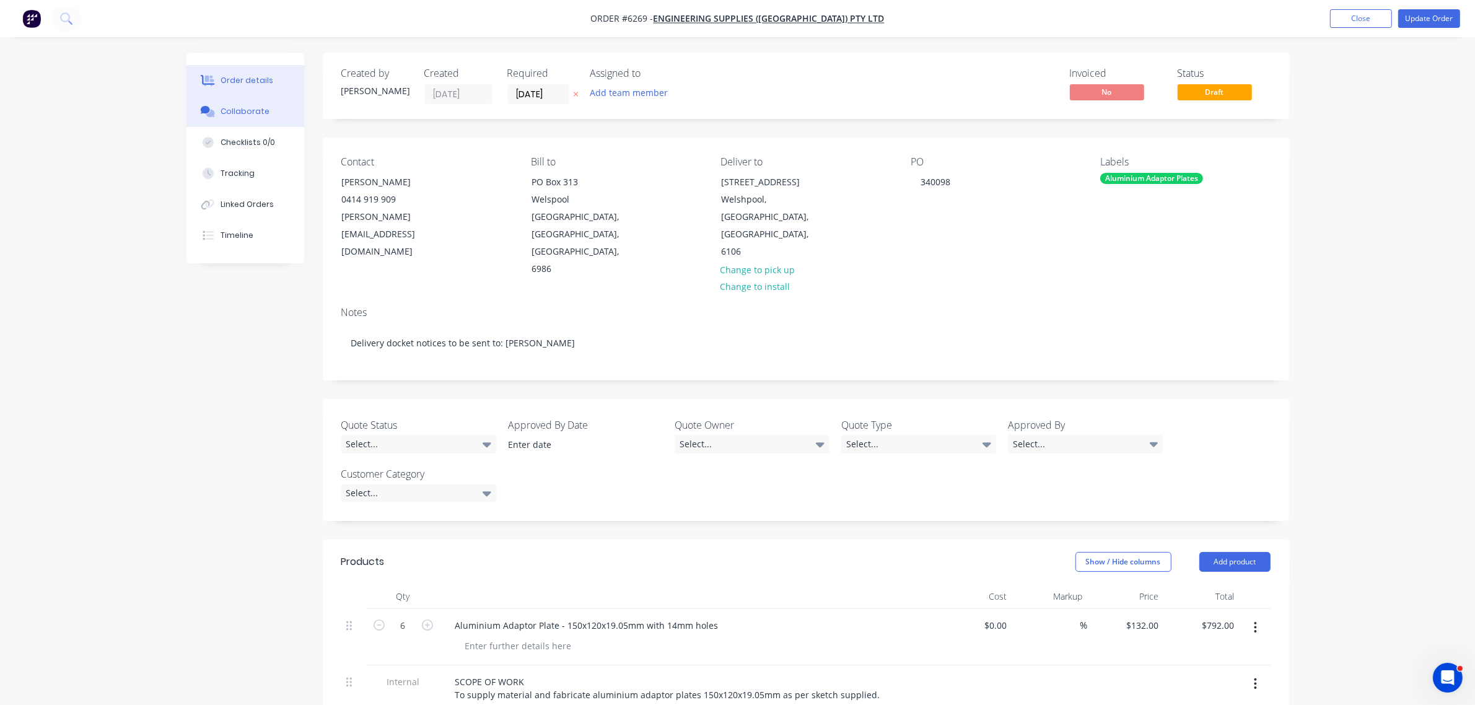
click at [262, 106] on div "Collaborate" at bounding box center [245, 111] width 49 height 11
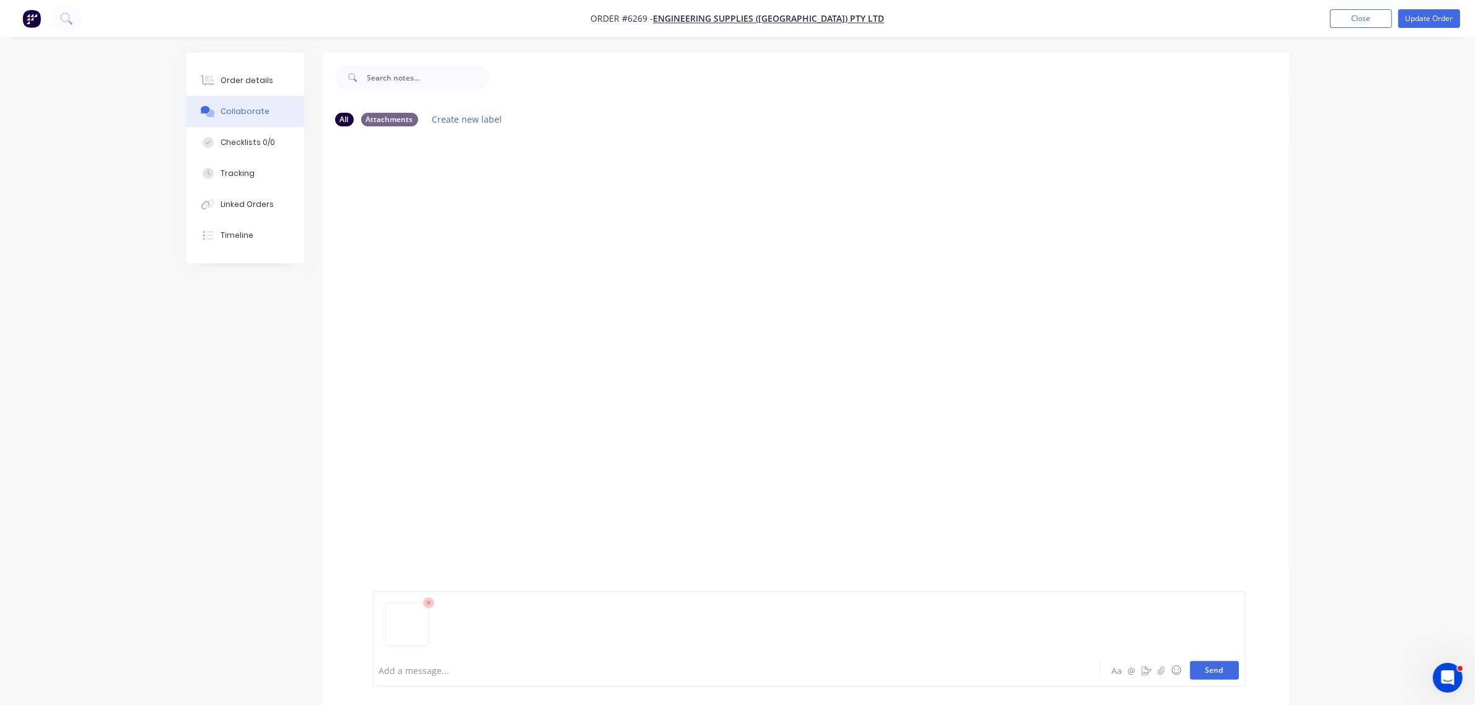
click at [1227, 671] on button "Send" at bounding box center [1214, 670] width 49 height 19
click at [235, 76] on div "Order details" at bounding box center [247, 80] width 53 height 11
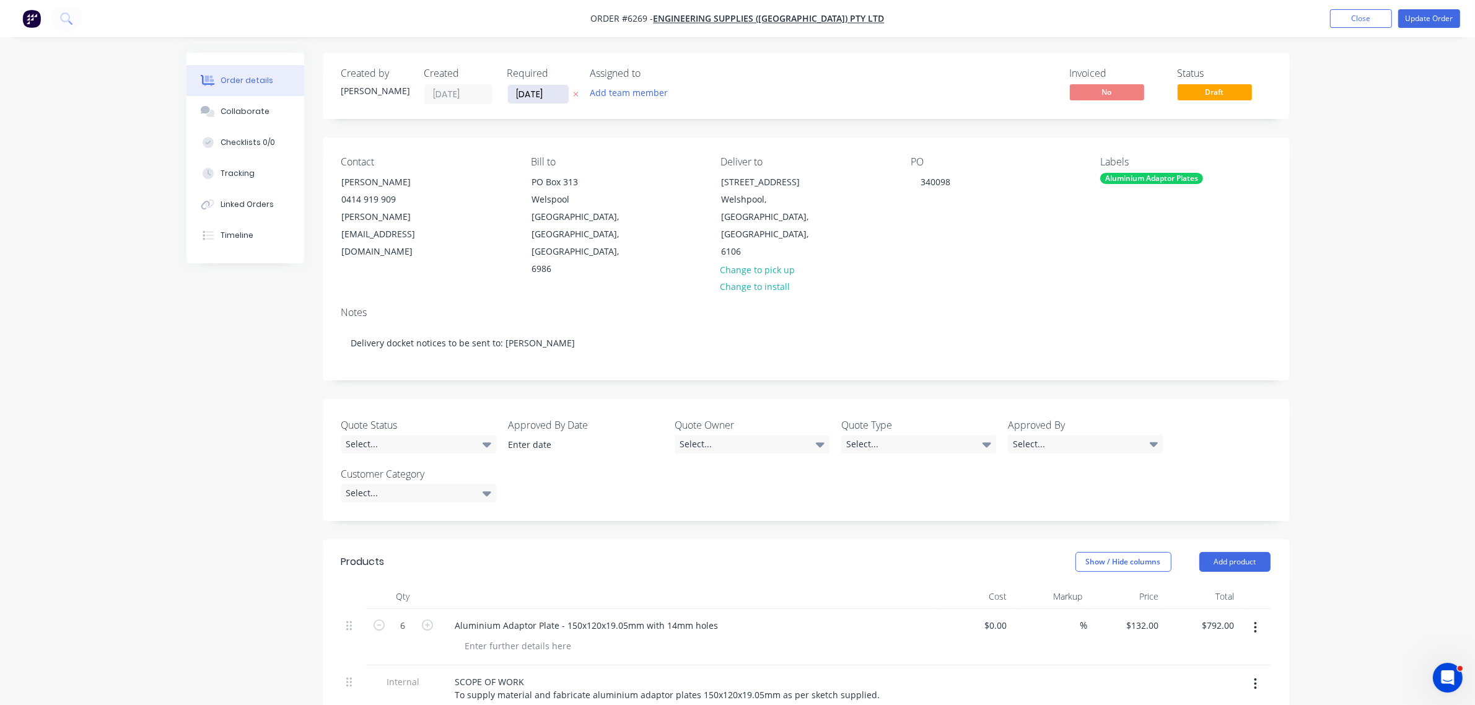
click at [532, 90] on input "01/09/25" at bounding box center [538, 94] width 61 height 19
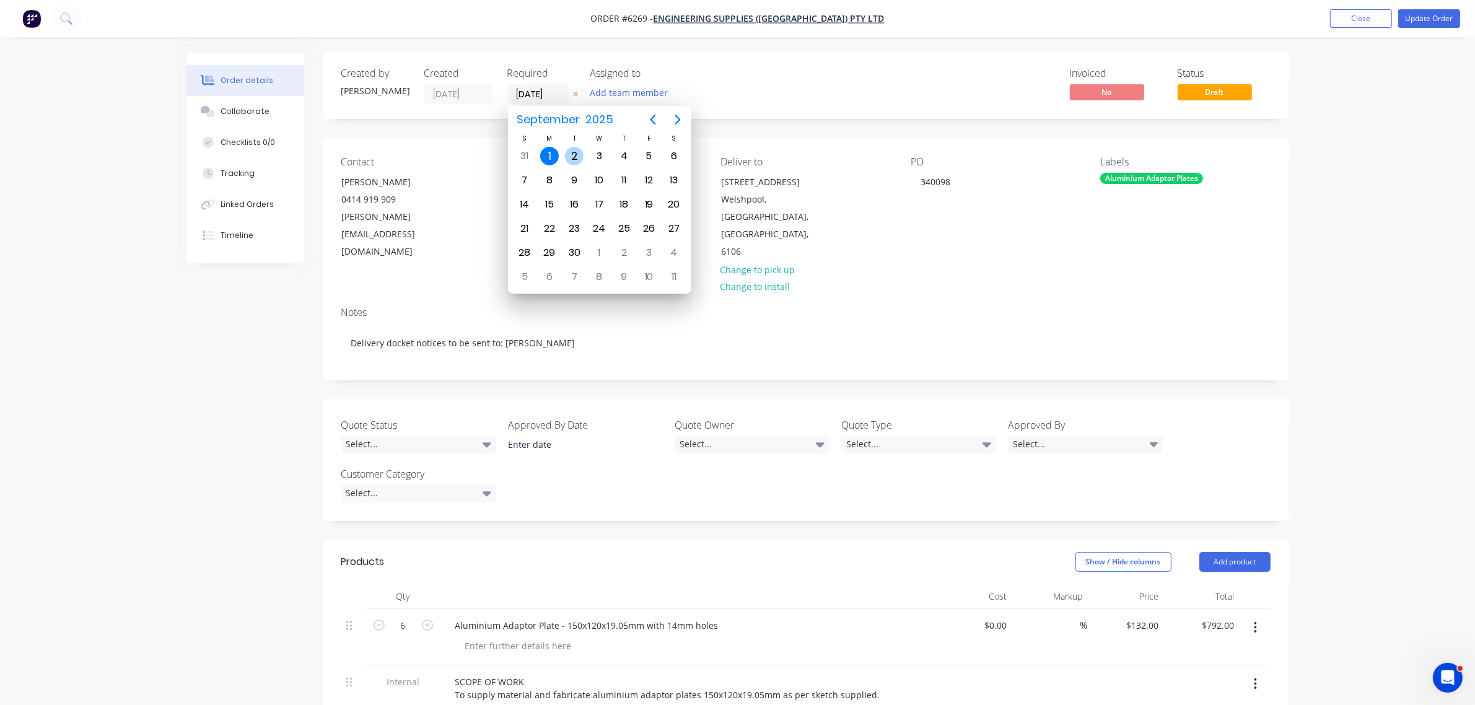
click at [568, 154] on div "2" at bounding box center [574, 156] width 19 height 19
type input "02/09/25"
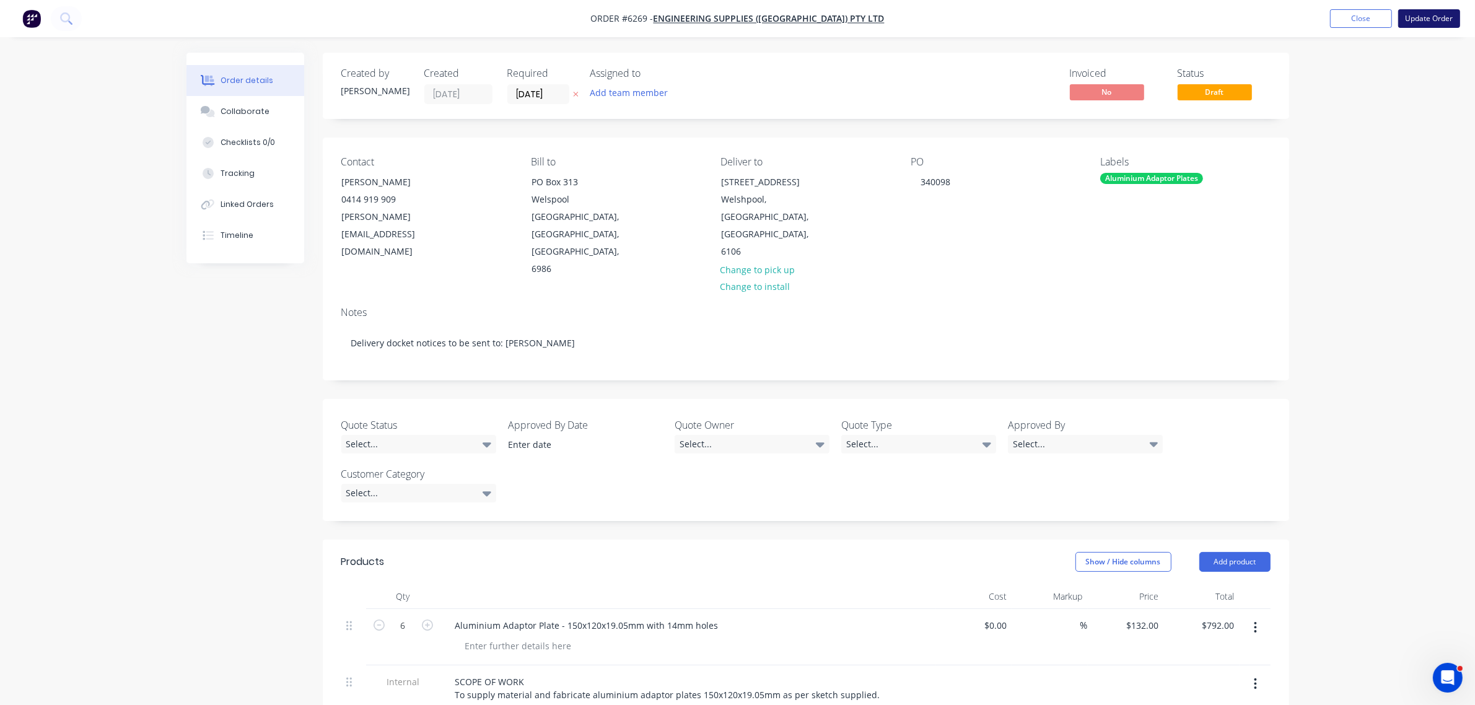
click at [1438, 14] on button "Update Order" at bounding box center [1430, 18] width 62 height 19
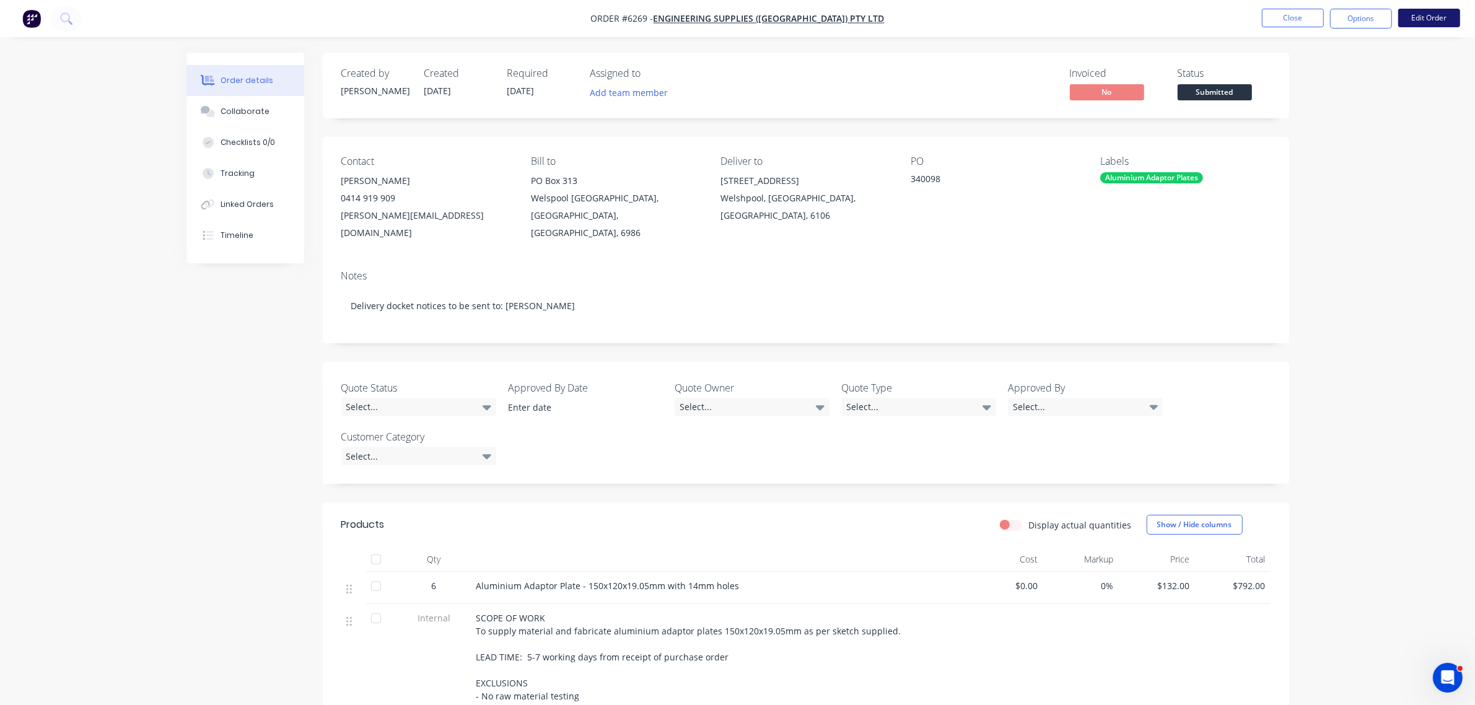
click at [1425, 13] on button "Edit Order" at bounding box center [1430, 18] width 62 height 19
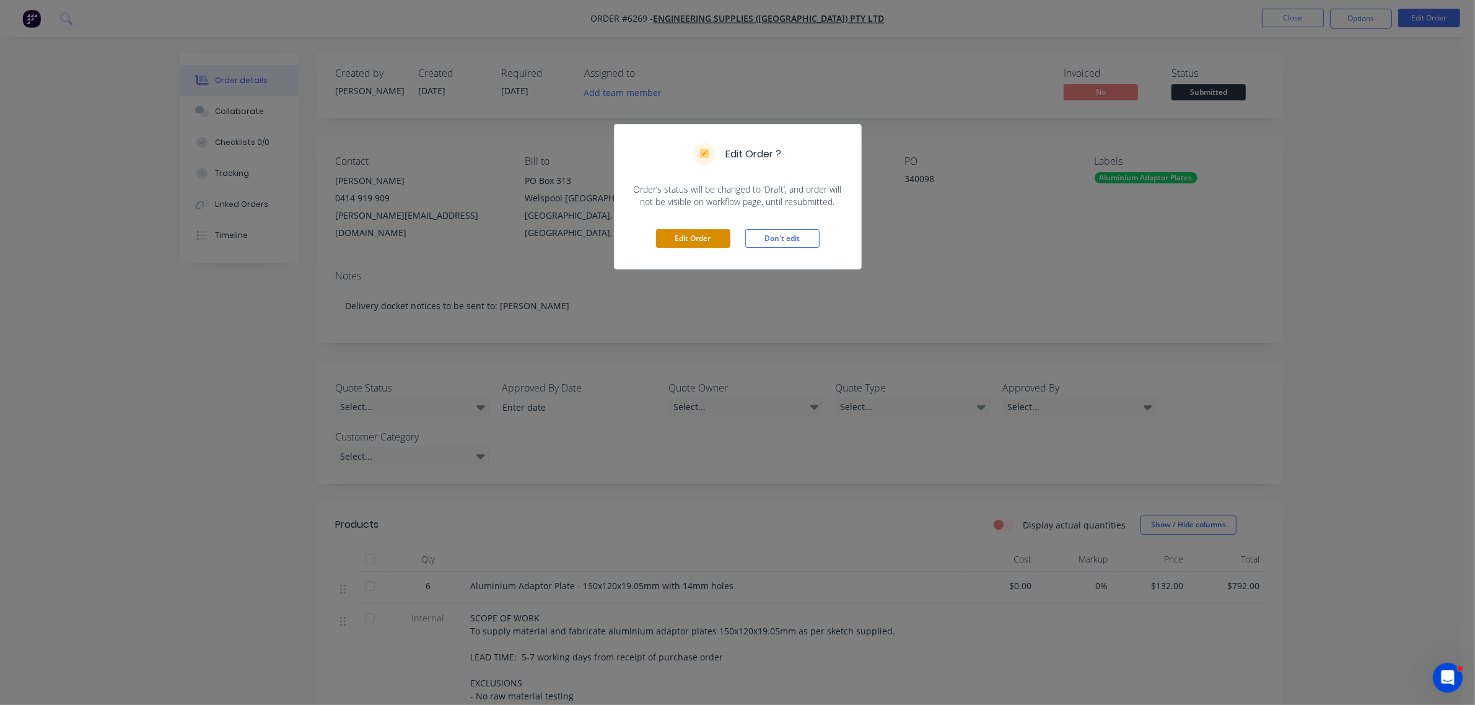
click at [701, 240] on button "Edit Order" at bounding box center [693, 238] width 74 height 19
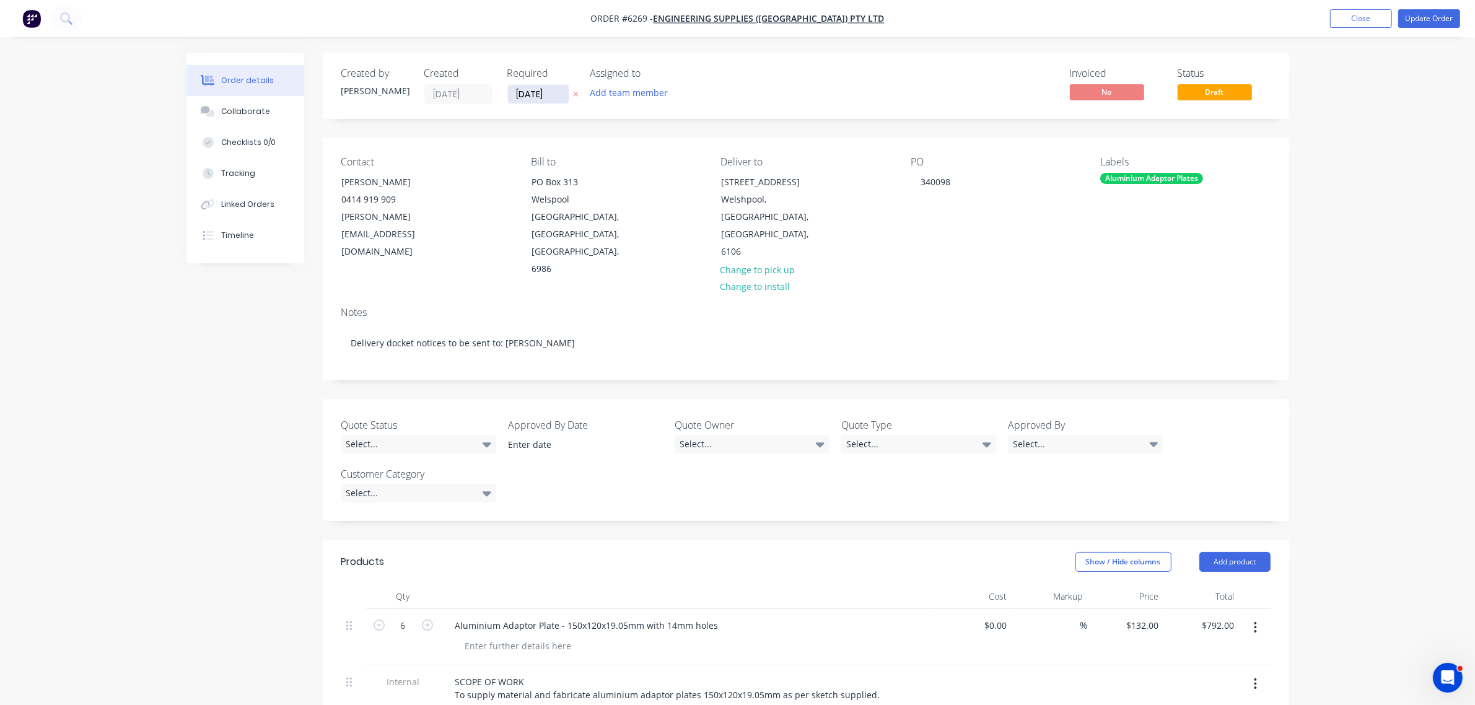
click at [552, 91] on input "02/09/25" at bounding box center [538, 94] width 61 height 19
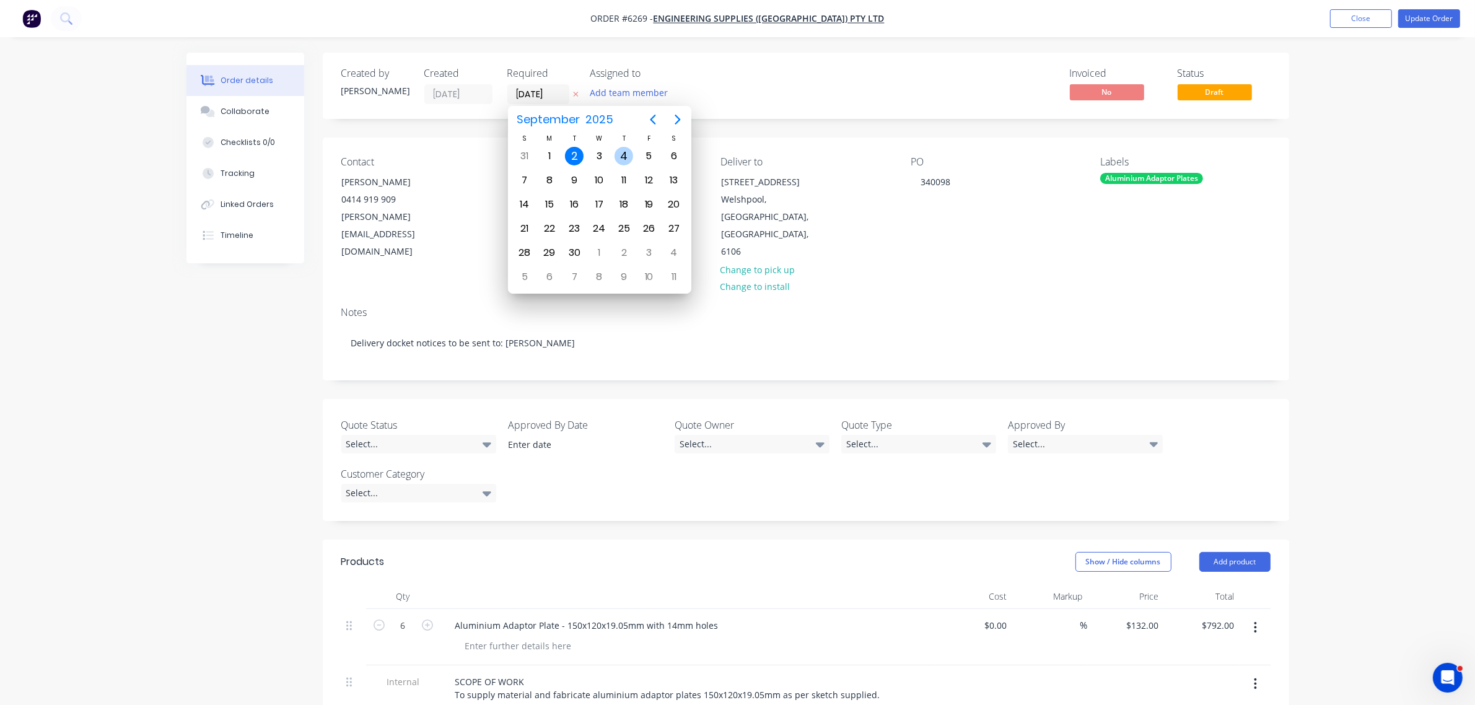
click at [628, 156] on div "4" at bounding box center [624, 156] width 19 height 19
type input "04/09/25"
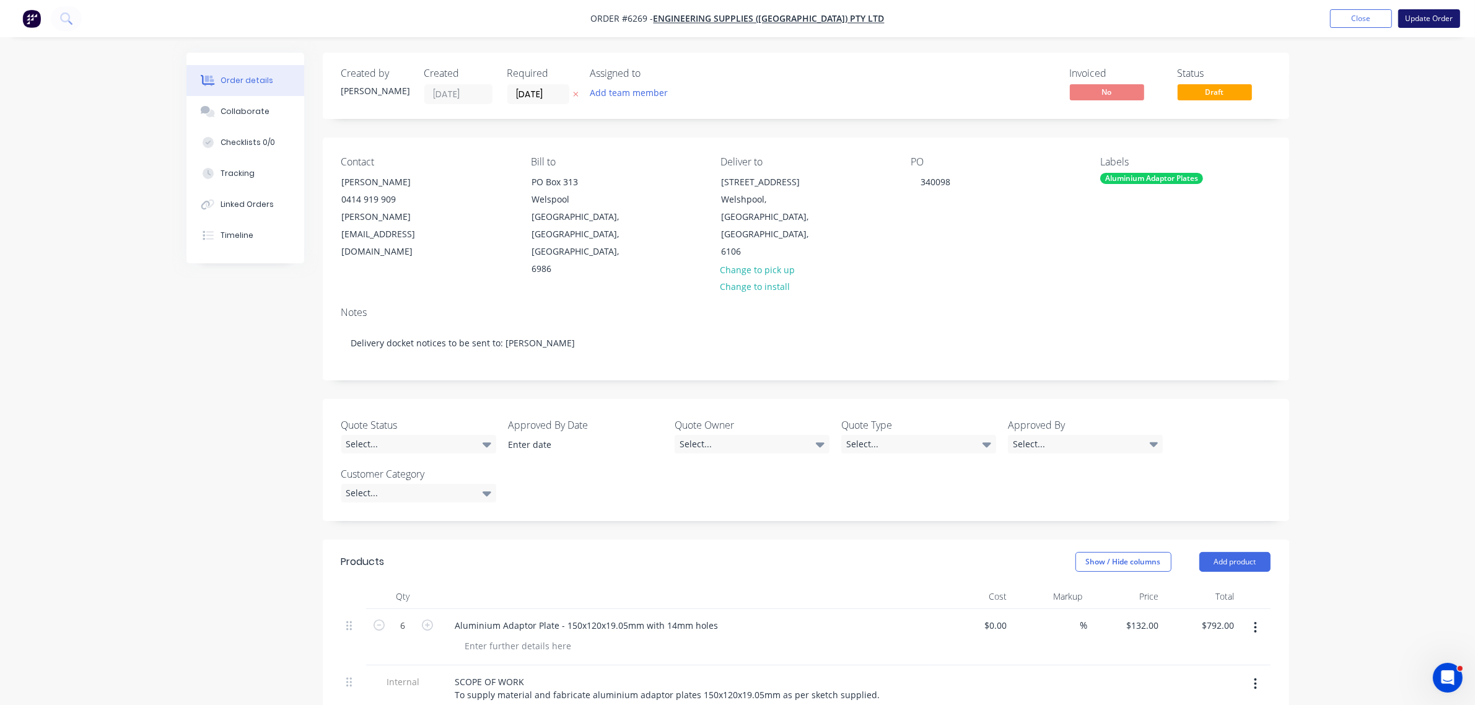
click at [1416, 10] on button "Update Order" at bounding box center [1430, 18] width 62 height 19
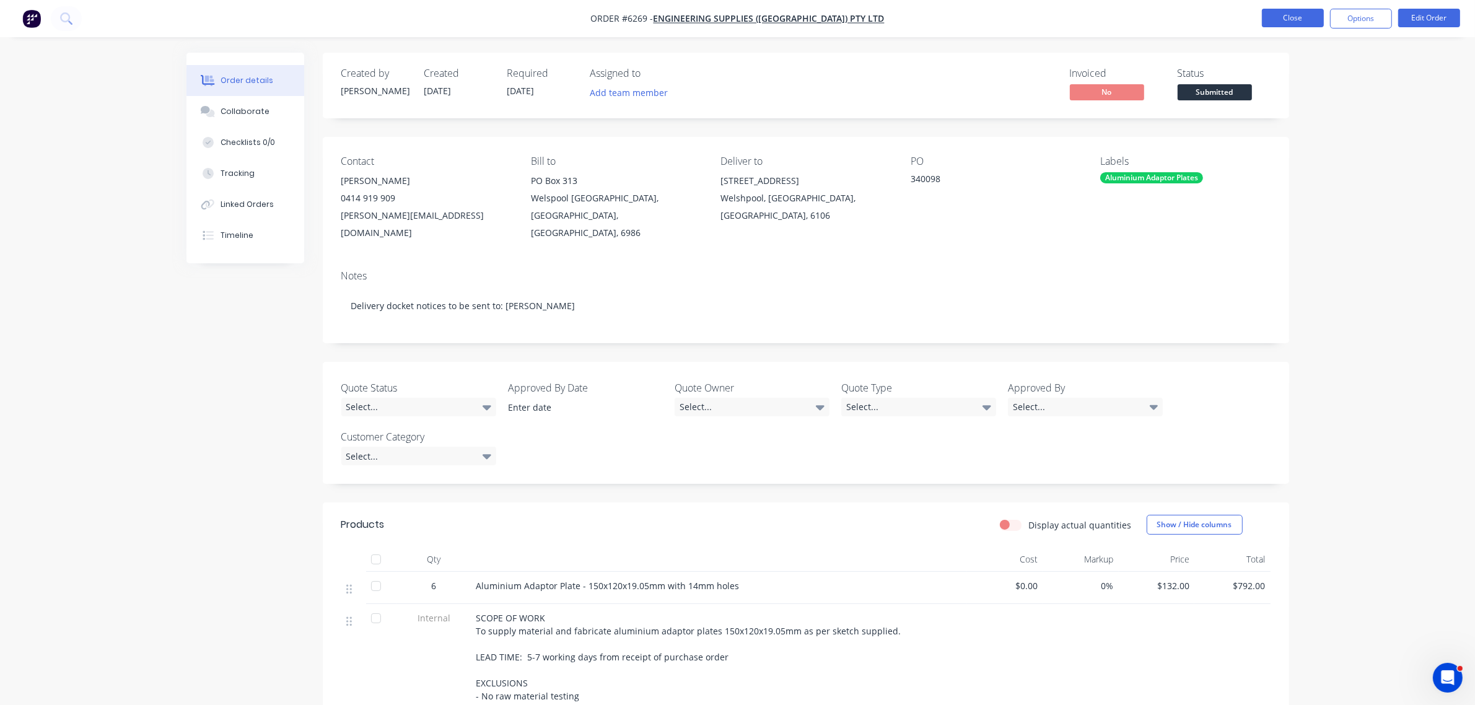
click at [1304, 15] on button "Close" at bounding box center [1293, 18] width 62 height 19
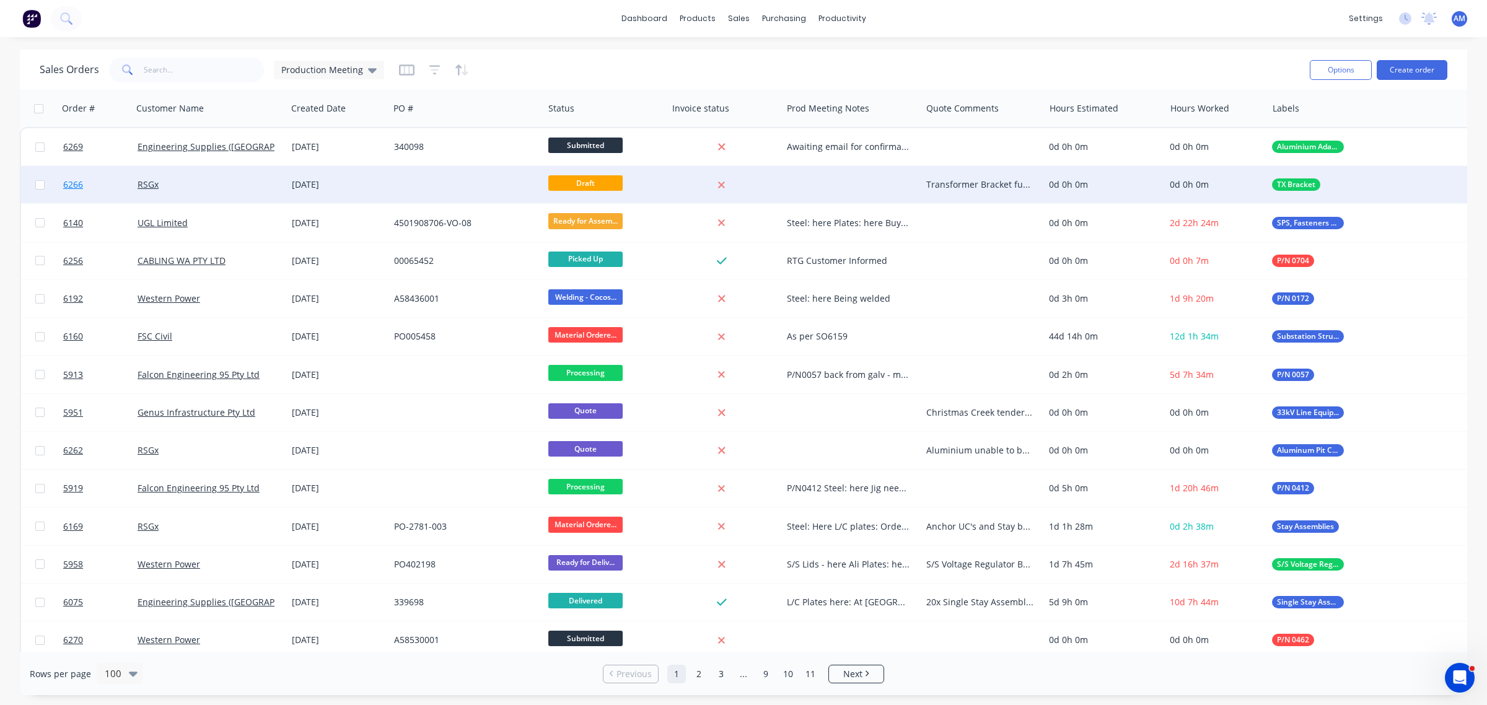
click at [97, 187] on link "6266" at bounding box center [100, 184] width 74 height 37
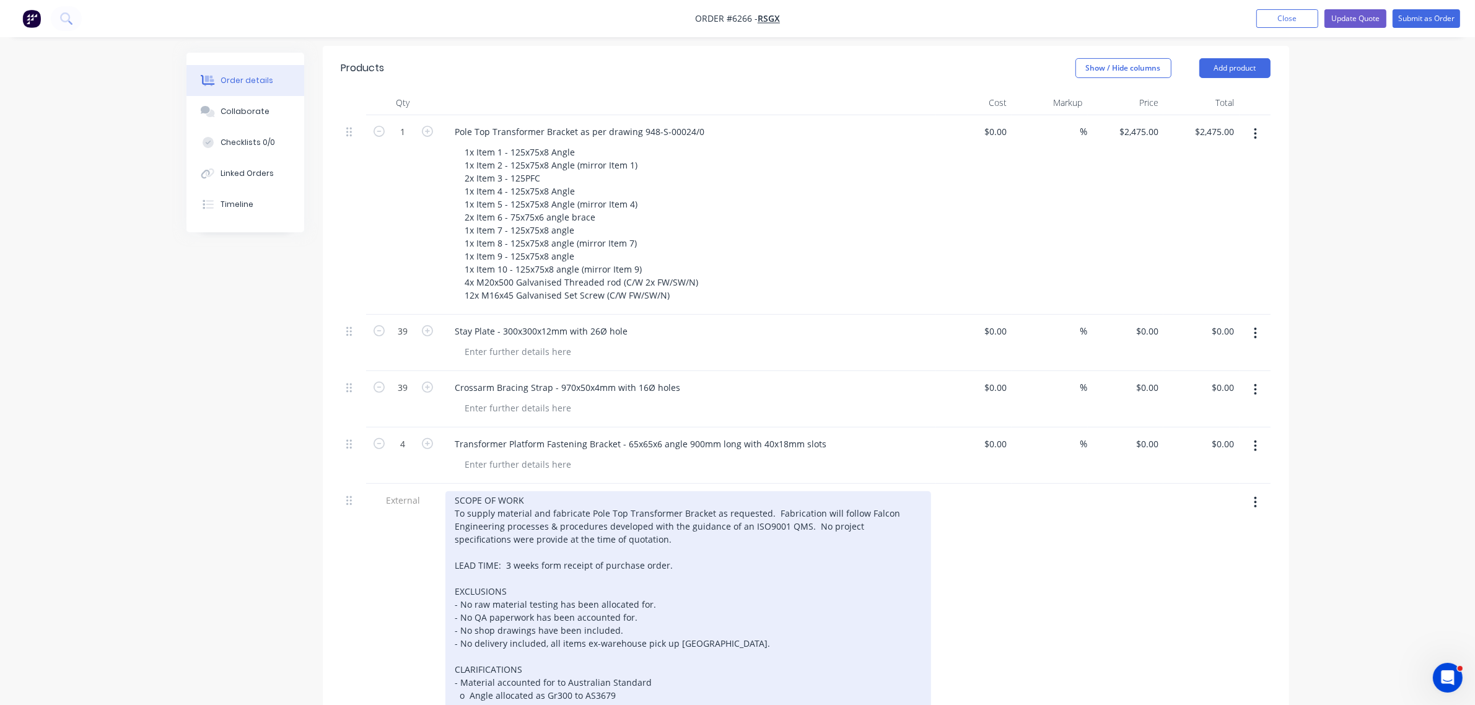
scroll to position [465, 0]
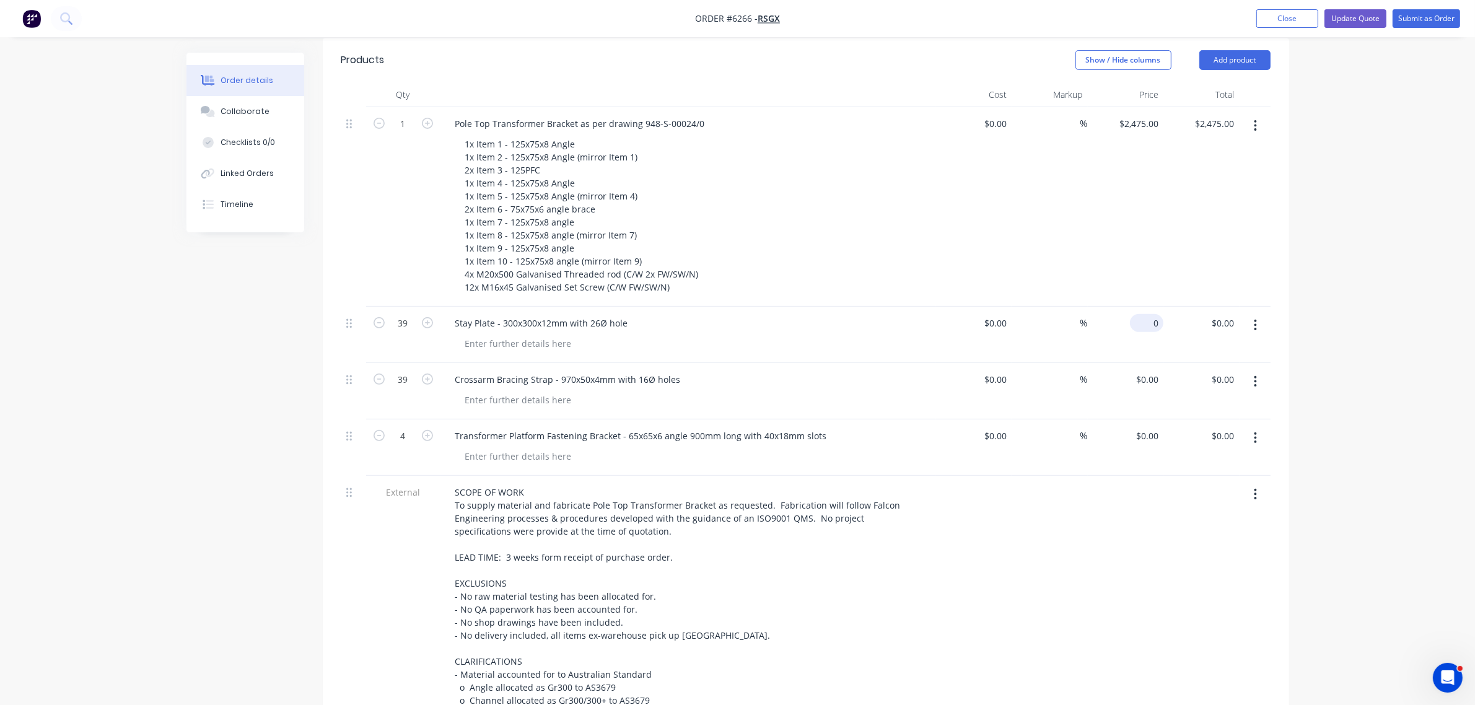
click at [1148, 314] on div "0 $0.00" at bounding box center [1146, 323] width 33 height 18
click at [1151, 307] on div "$0.00 $0.00" at bounding box center [1126, 335] width 76 height 56
click at [1151, 314] on input "0" at bounding box center [1156, 323] width 14 height 18
type input "$45.75"
type input "1784.25"
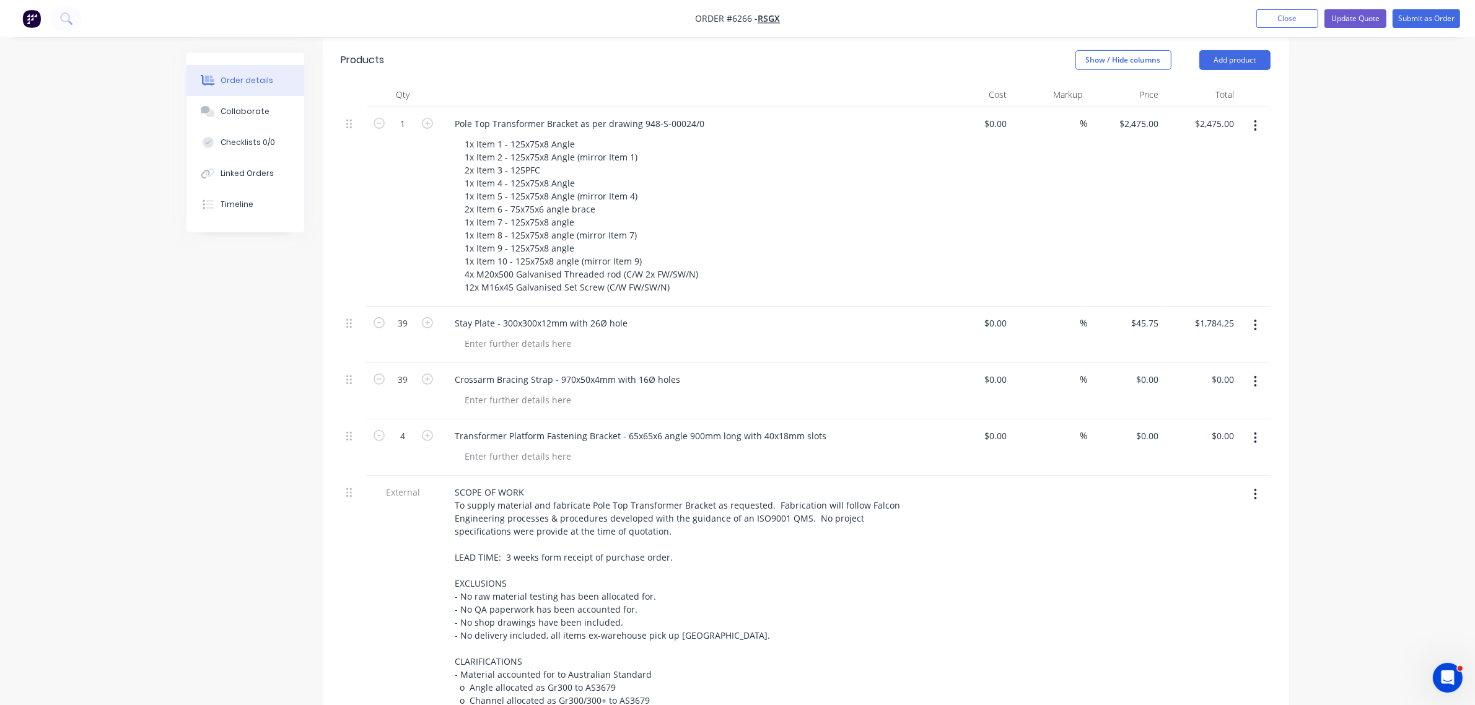
type input "$0.00"
click at [1144, 363] on div "$0.00 $0.00" at bounding box center [1126, 391] width 76 height 56
type input "$1,784.25"
type input "0"
type input "1784.25"
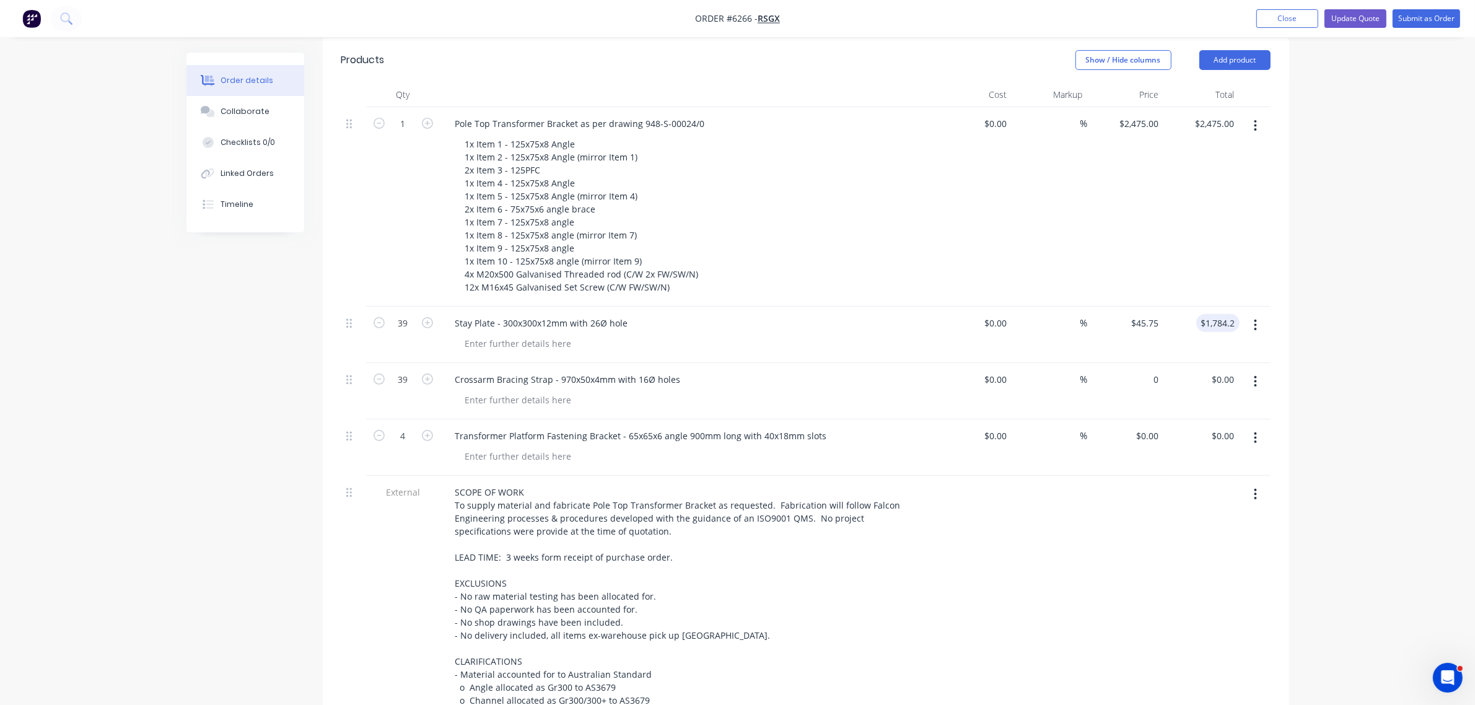
type input "$0.00"
type input "$1,784.25"
type input "0"
type input "1784.25"
type input "$0.00"
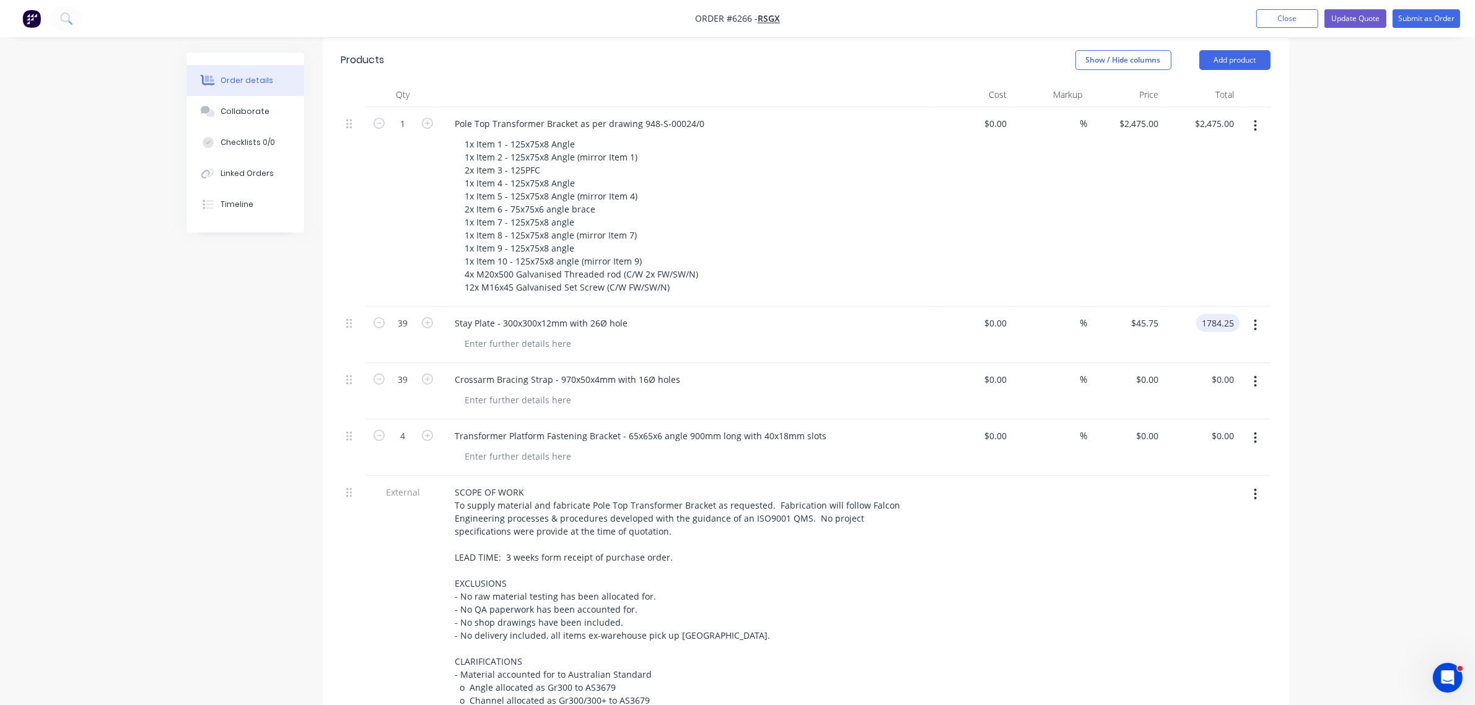
type input "$1,784.25"
type input "0"
type input "1784.25"
type input "$0.00"
type input "$1,784.25"
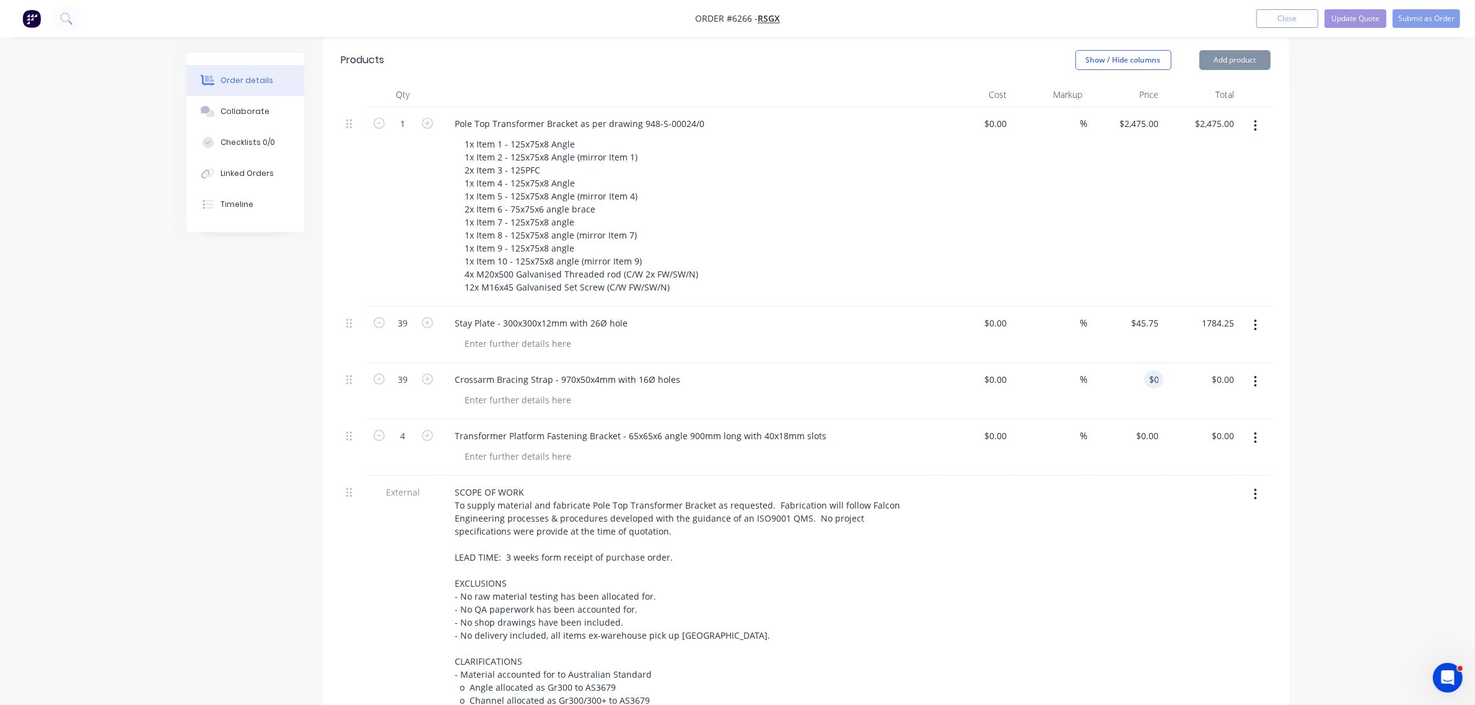
type input "0"
type input "1784.25"
type input "$0.00"
type input "$1,784.25"
type input "0"
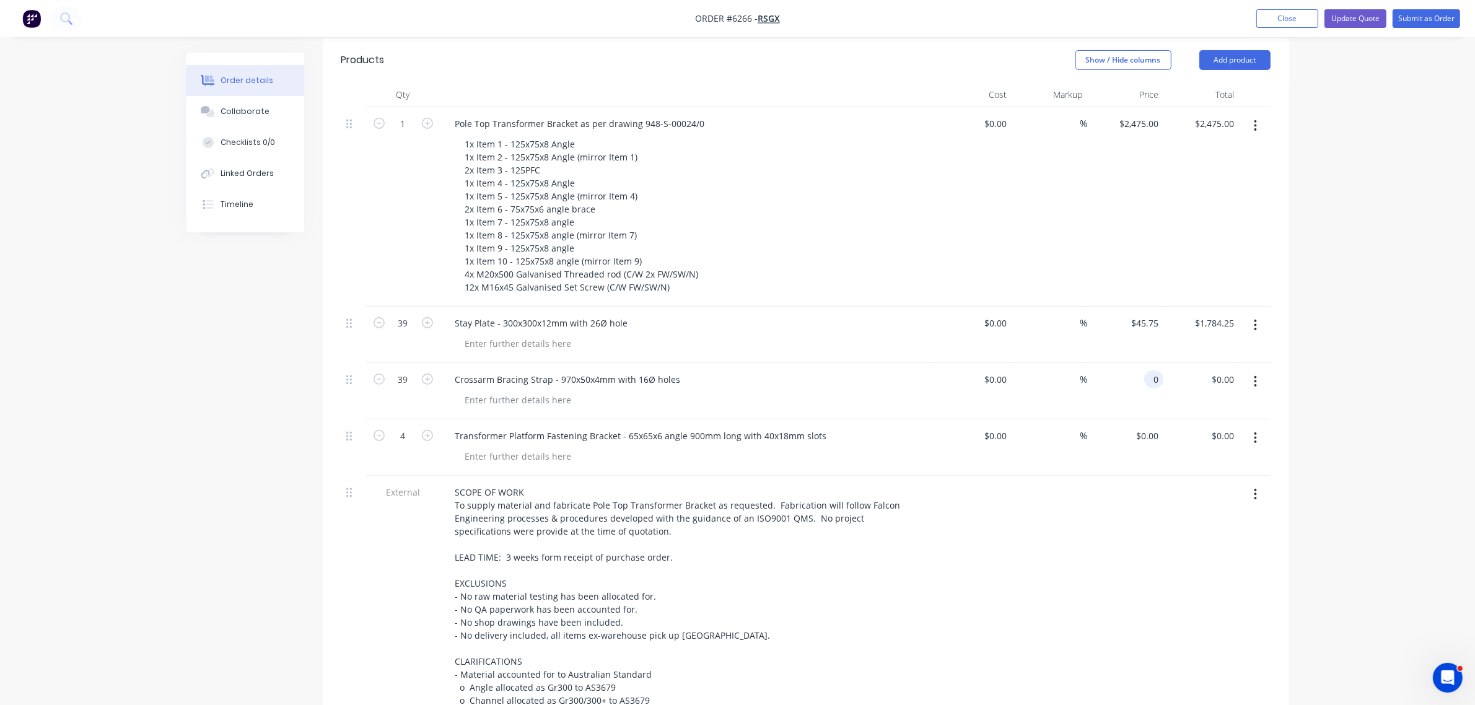
type input "1784.25"
type input "$0.00"
type input "$1,784.25"
type input "0"
type input "1784.25"
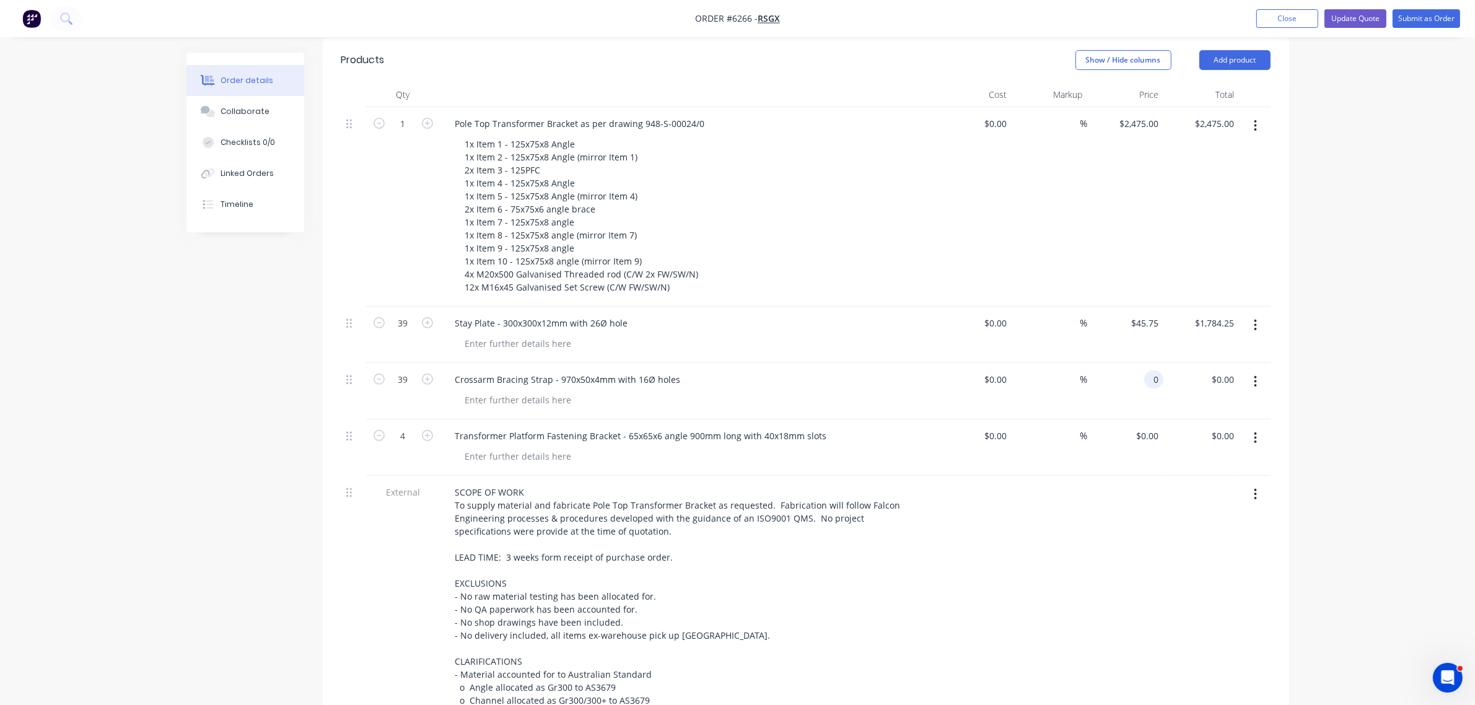
type input "$0.00"
type input "$1,784.25"
type input "0"
type input "1784.25"
type input "$0.00"
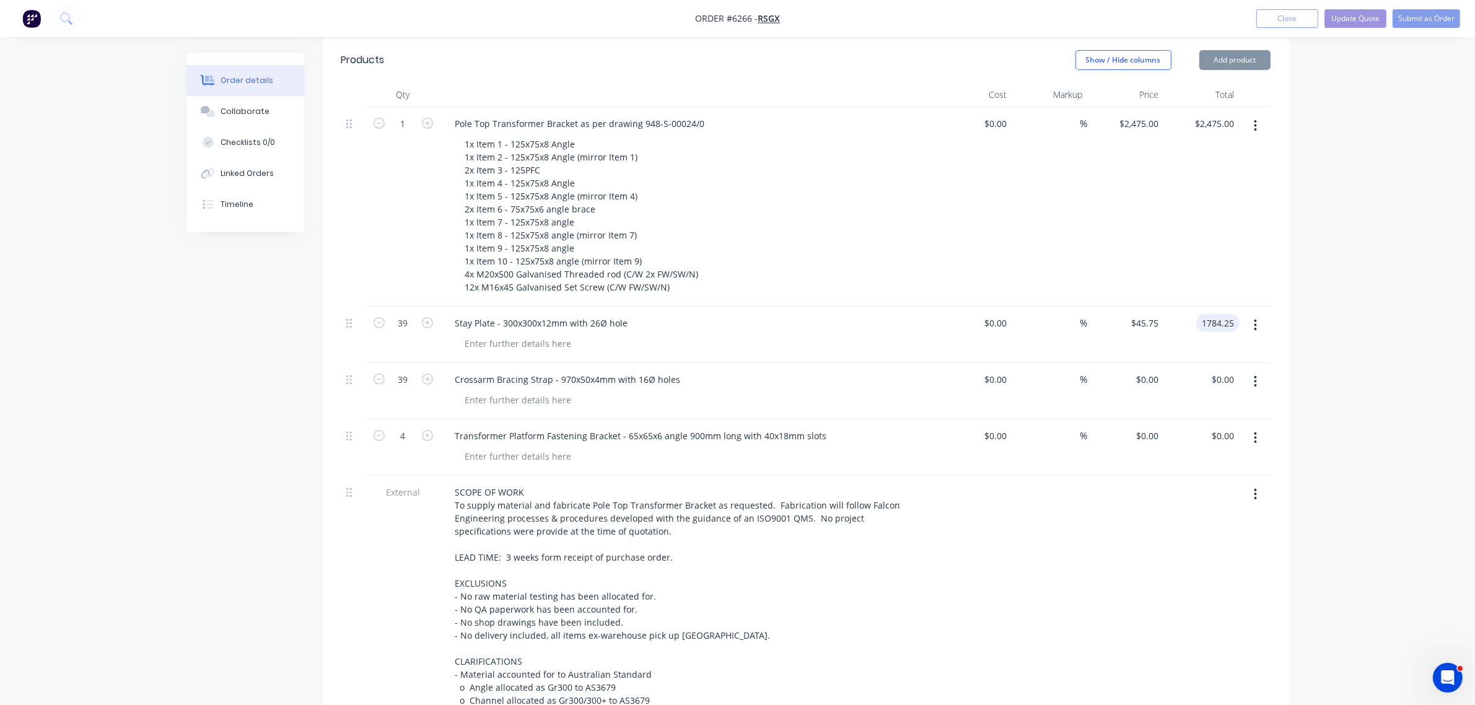
type input "$1,784.25"
type input "0"
type input "1784.25"
type input "$0.00"
type input "$1,784.25"
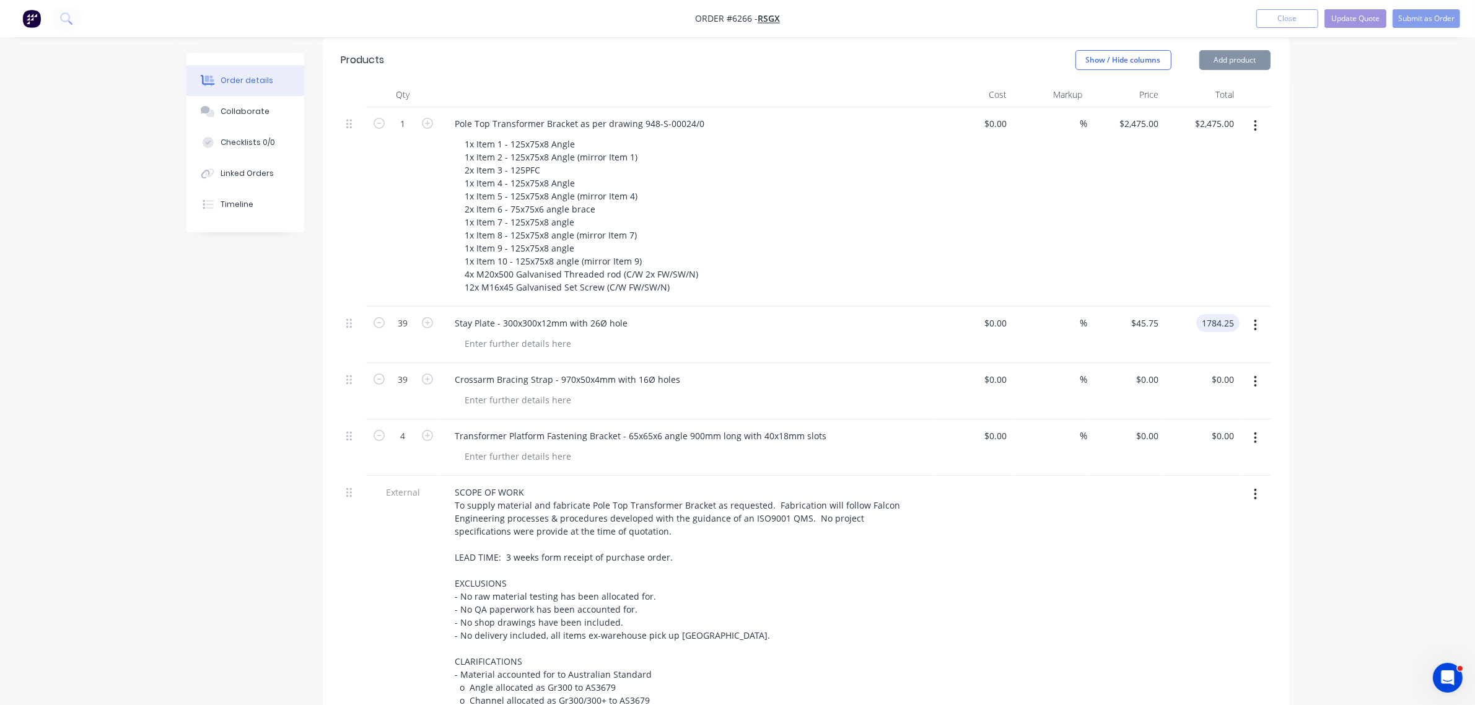
type input "0"
type input "1784.25"
type input "$0.00"
type input "$1,784.25"
type input "0"
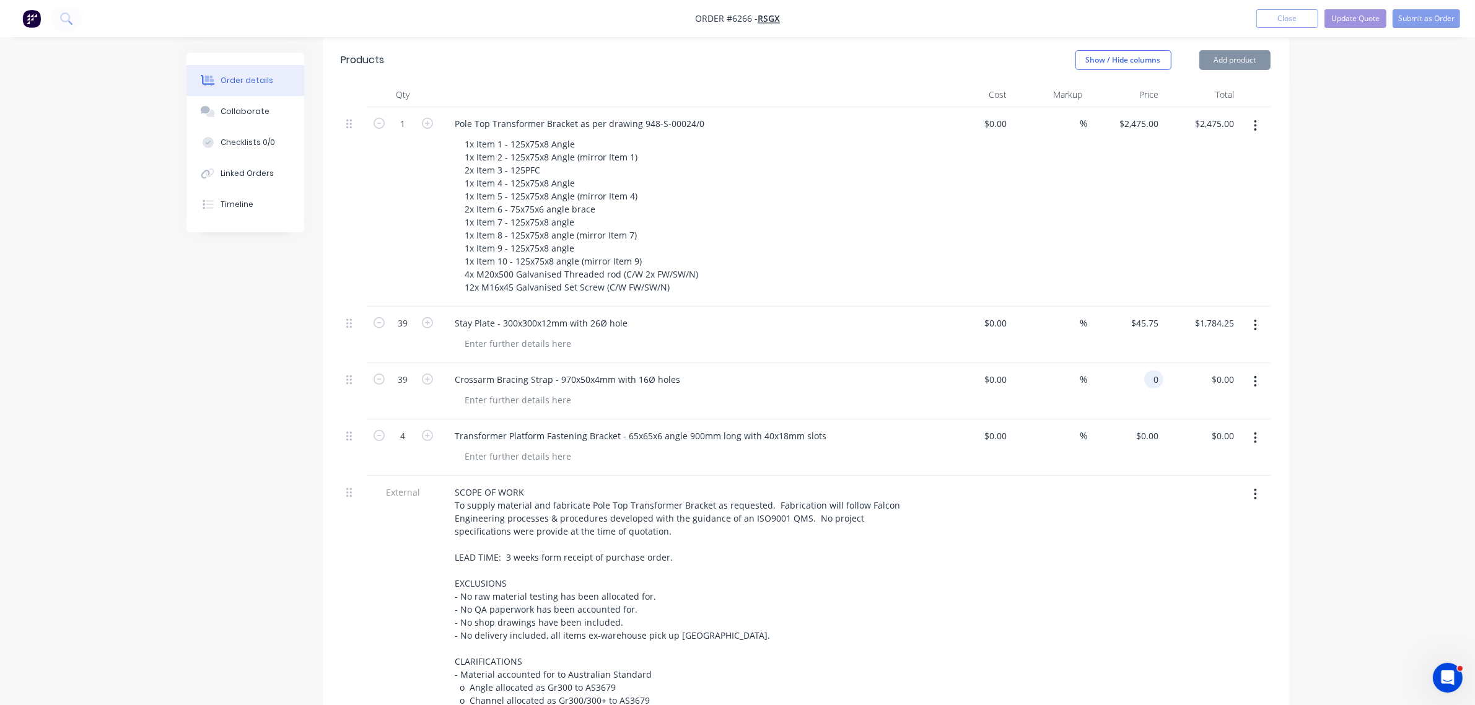
type input "1784.25"
type input "$0.00"
type input "$1,784.25"
type input "0"
type input "1784.25"
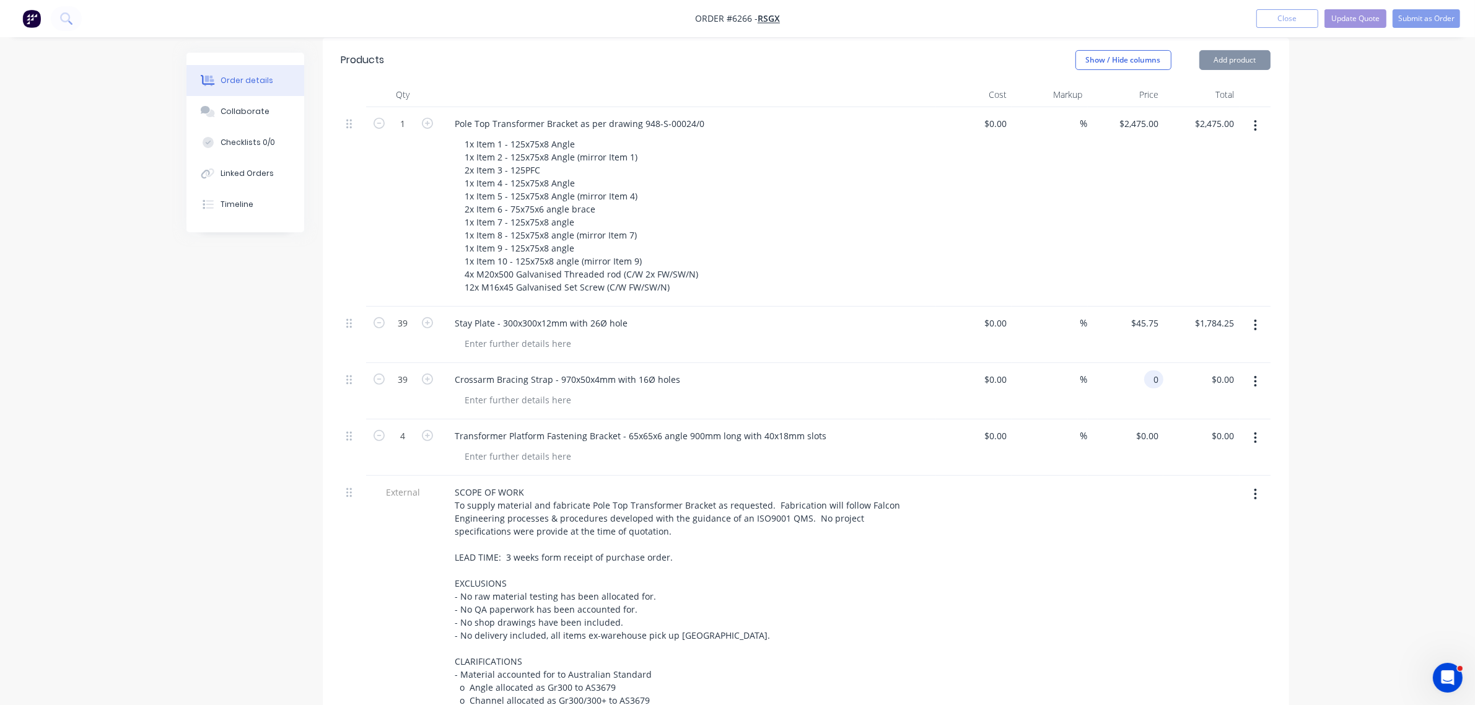
type input "$0.00"
type input "$1,784.25"
type input "0"
type input "1784.25"
type input "$0.00"
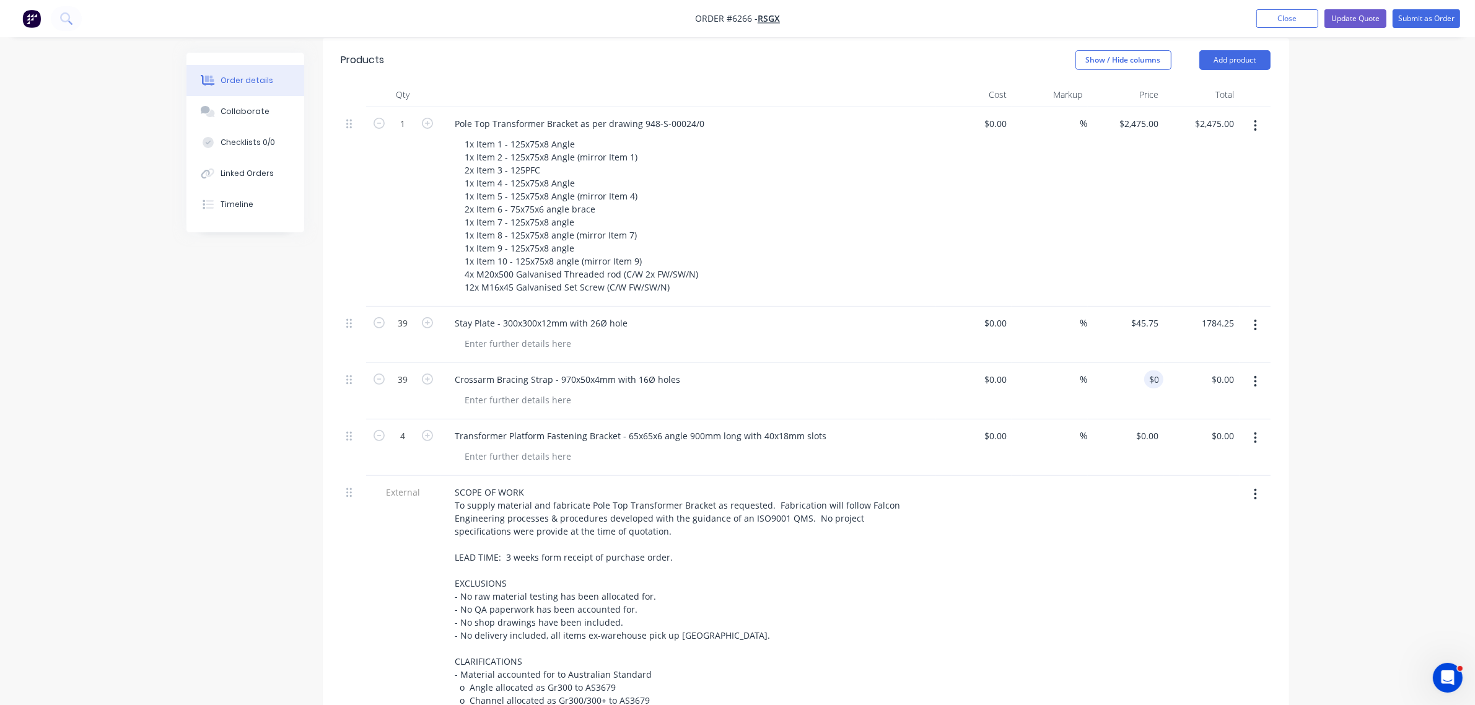
type input "$1,784.25"
type input "0"
type input "1784.25"
type input "$0.00"
type input "$1,784.25"
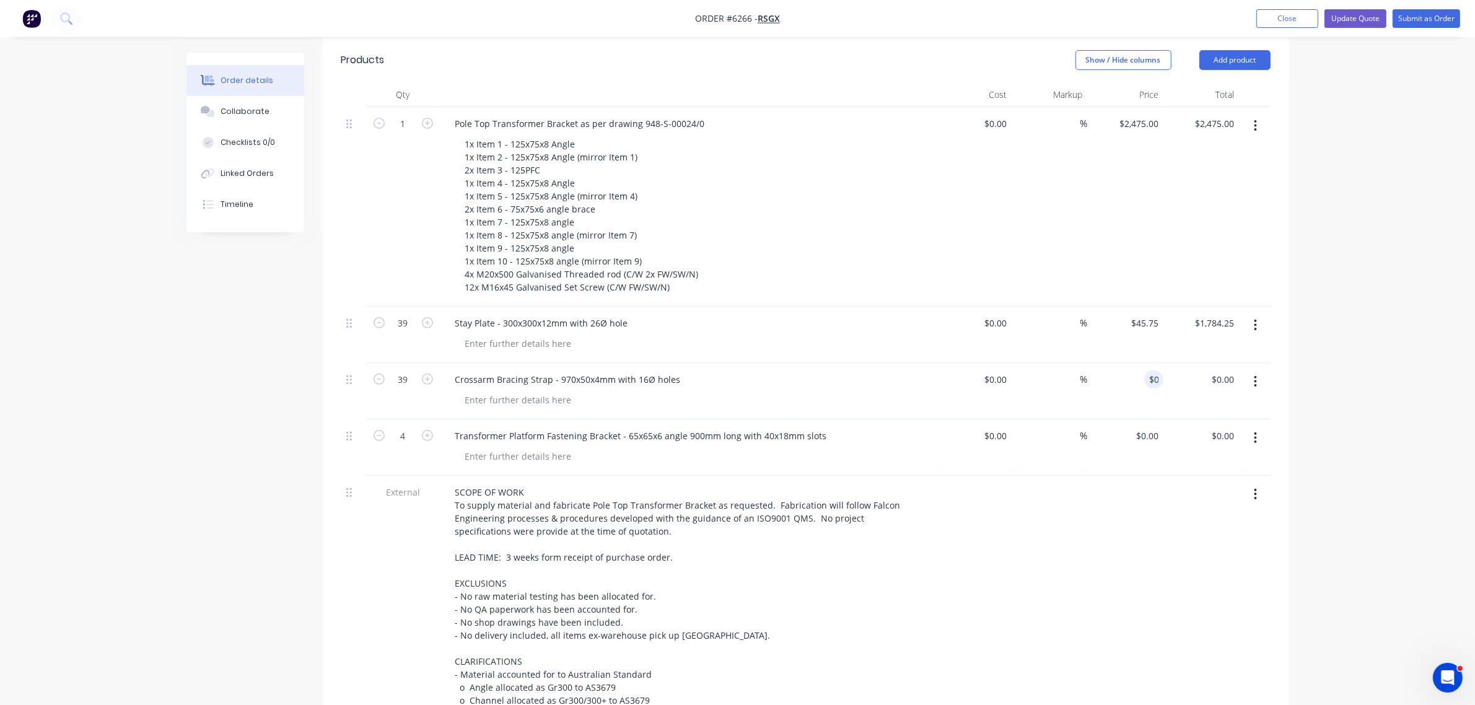
type input "0"
type input "1784.25"
type input "$0.00"
type input "$1,784.25"
type input "0"
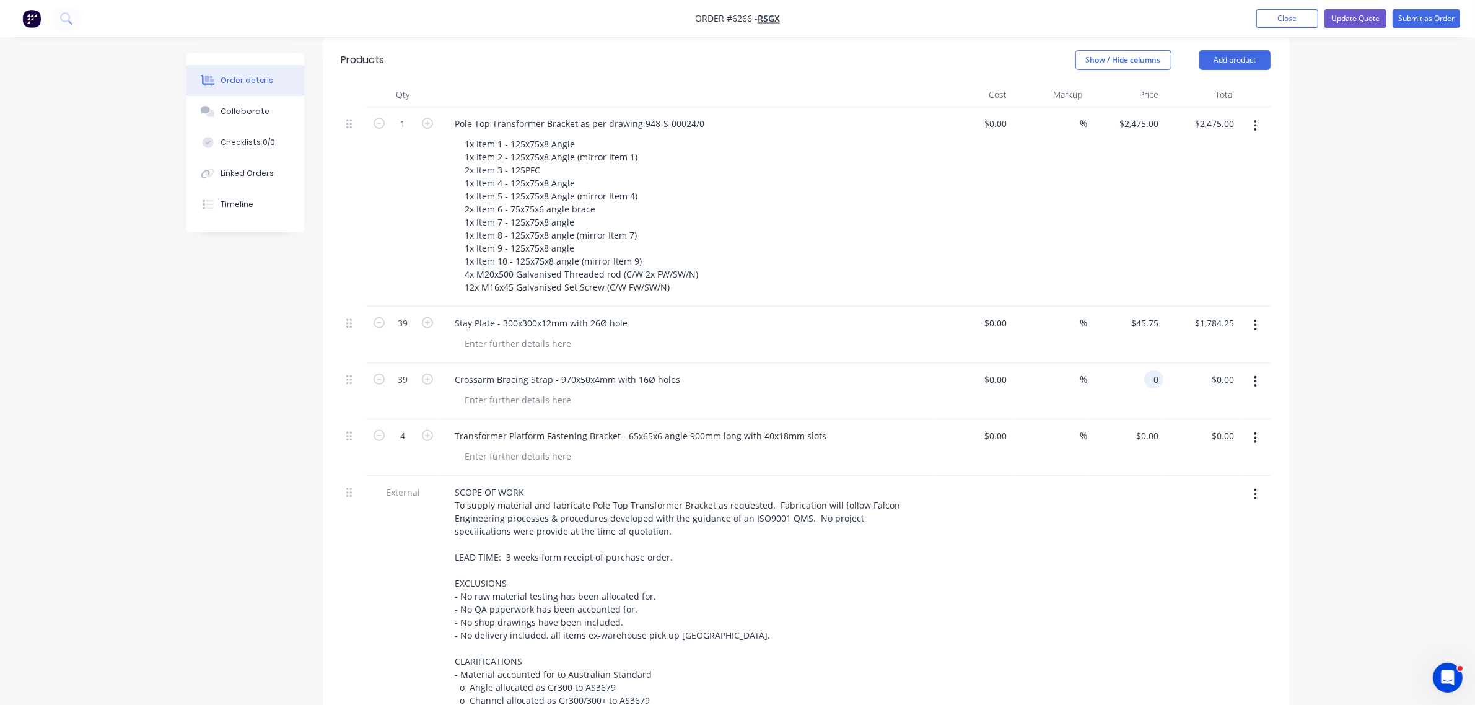
type input "1784.25"
type input "$0.00"
type input "$1,784.25"
type input "02"
type input "1784.25"
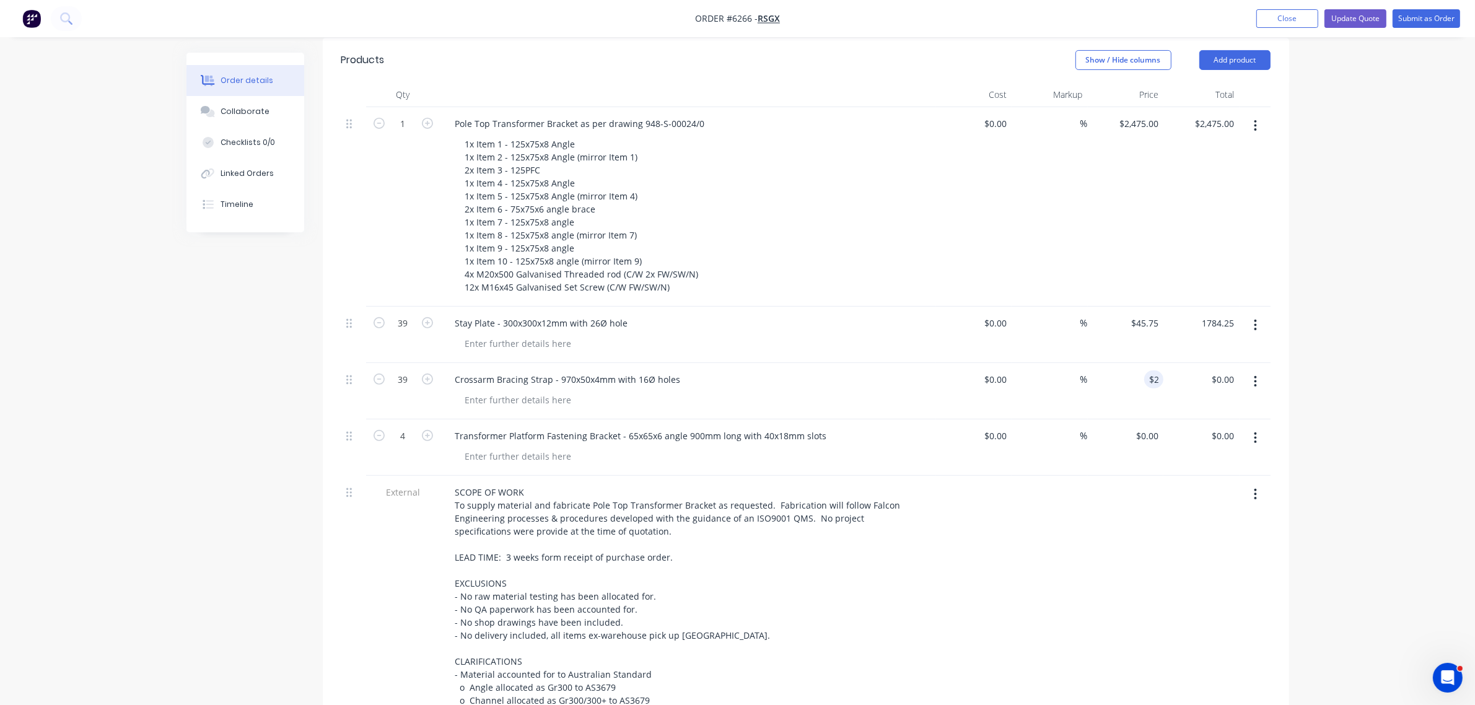
type input "02"
type input "$1,784.25"
type input "2"
type input "$78.00"
type input "1784.25"
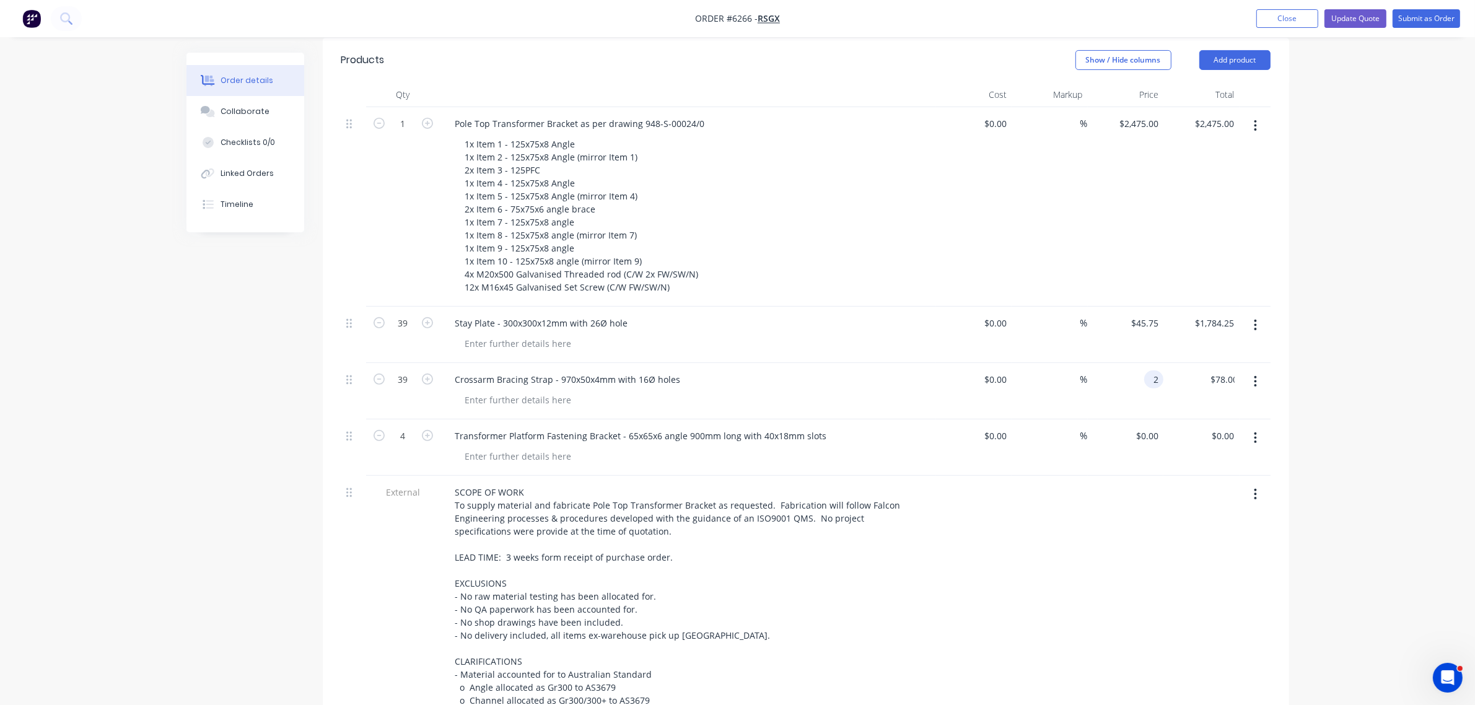
type input "$2.00"
type input "$8.00"
type input "2"
type input "$0.2051"
type input "$8.00"
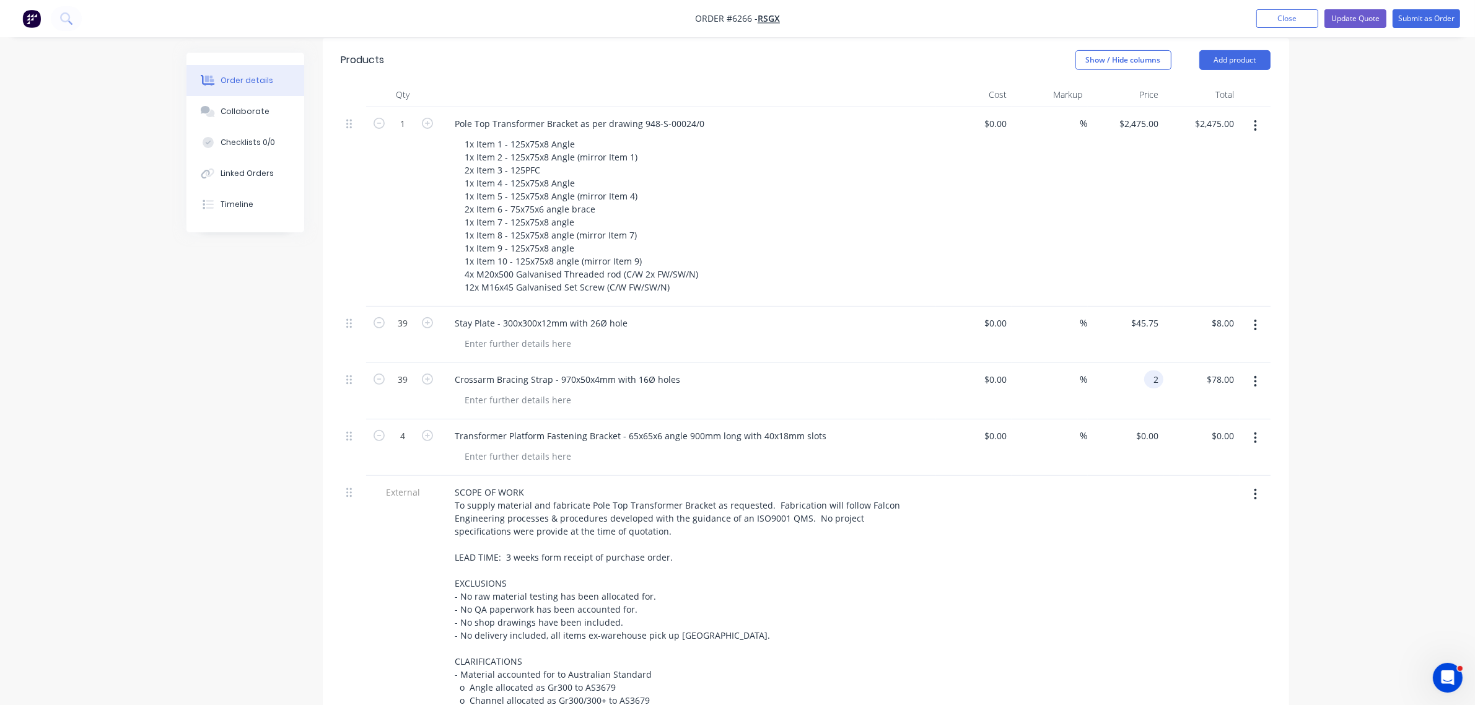
type input "2"
type input "8.00"
type input "2"
type input "$8.00"
type input "2"
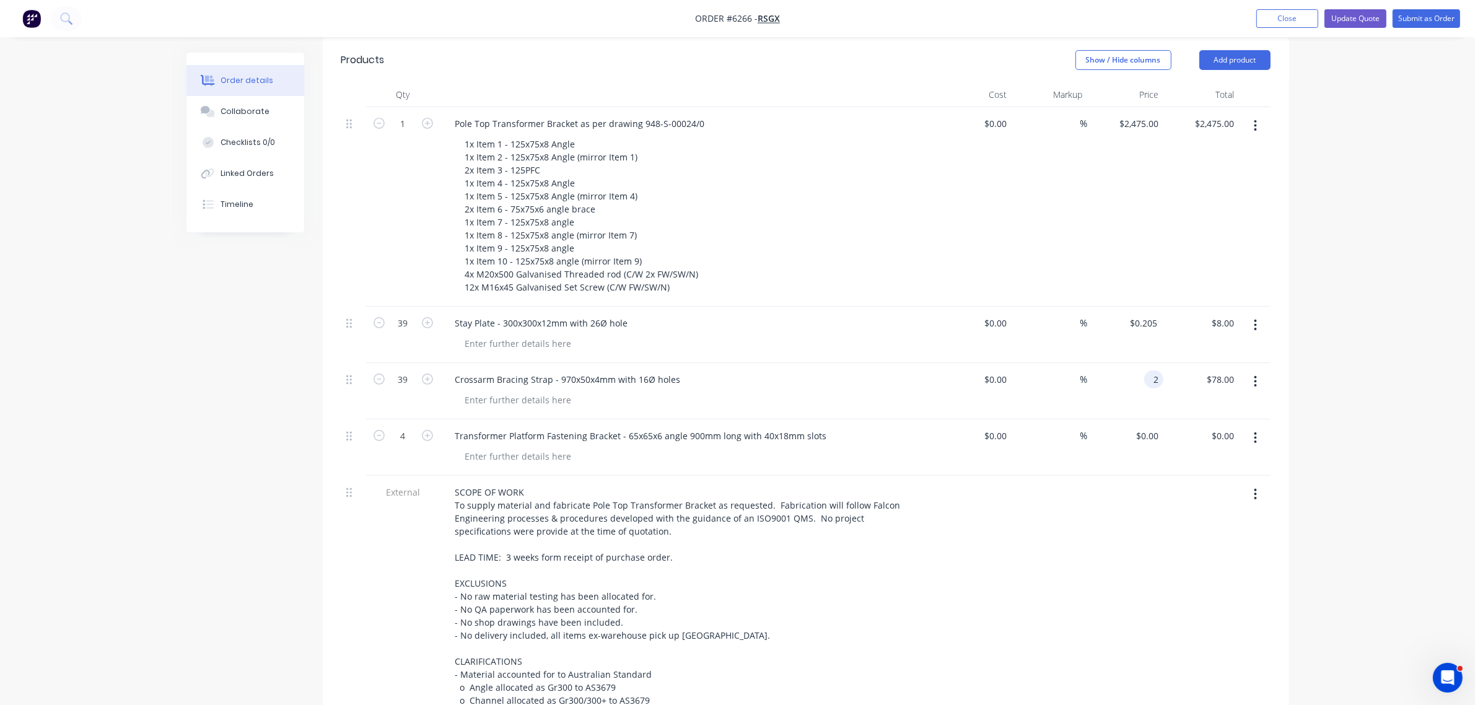
type input "78.00"
type input "$8.00"
type input "$2.00"
type input "78.00"
type input "8.00"
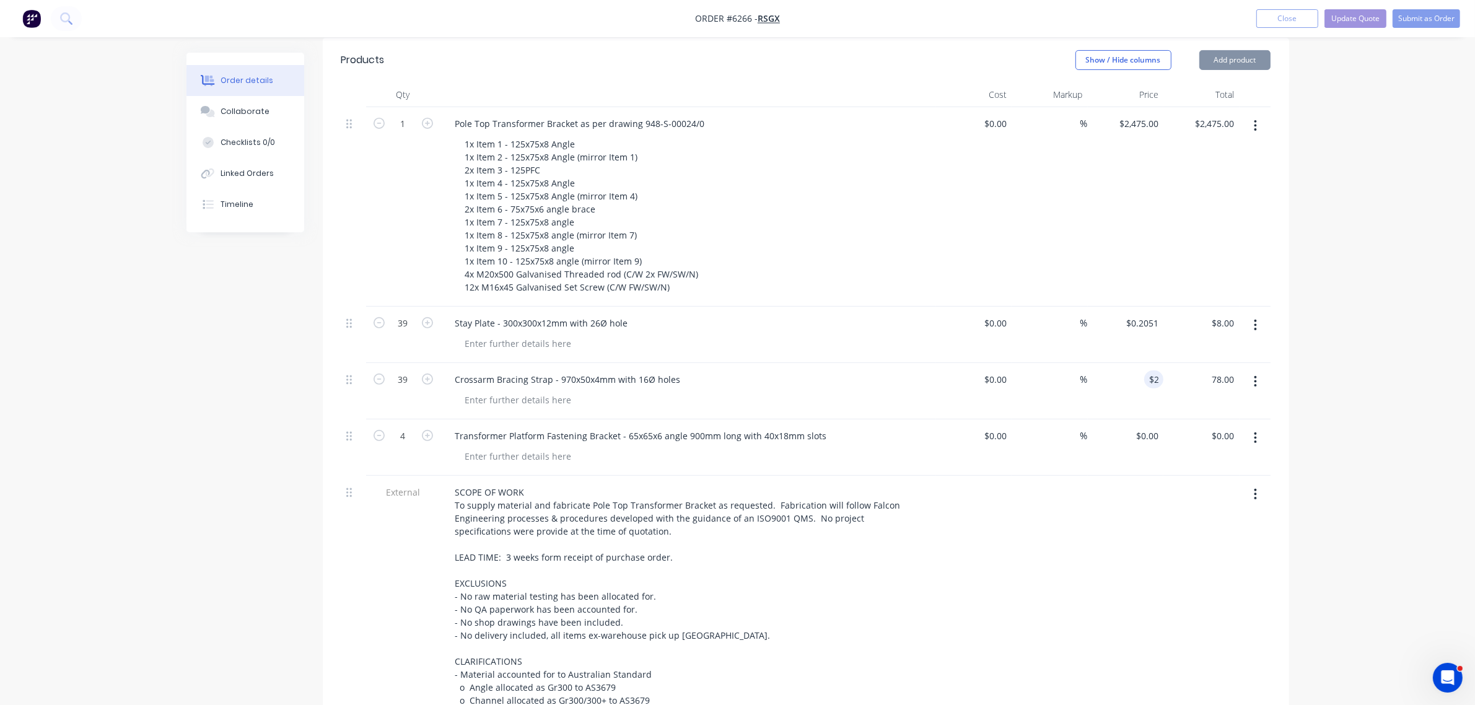
type input "$2.00"
type input "$78.00"
type input "$8.00"
type input "2"
type input "$78.00"
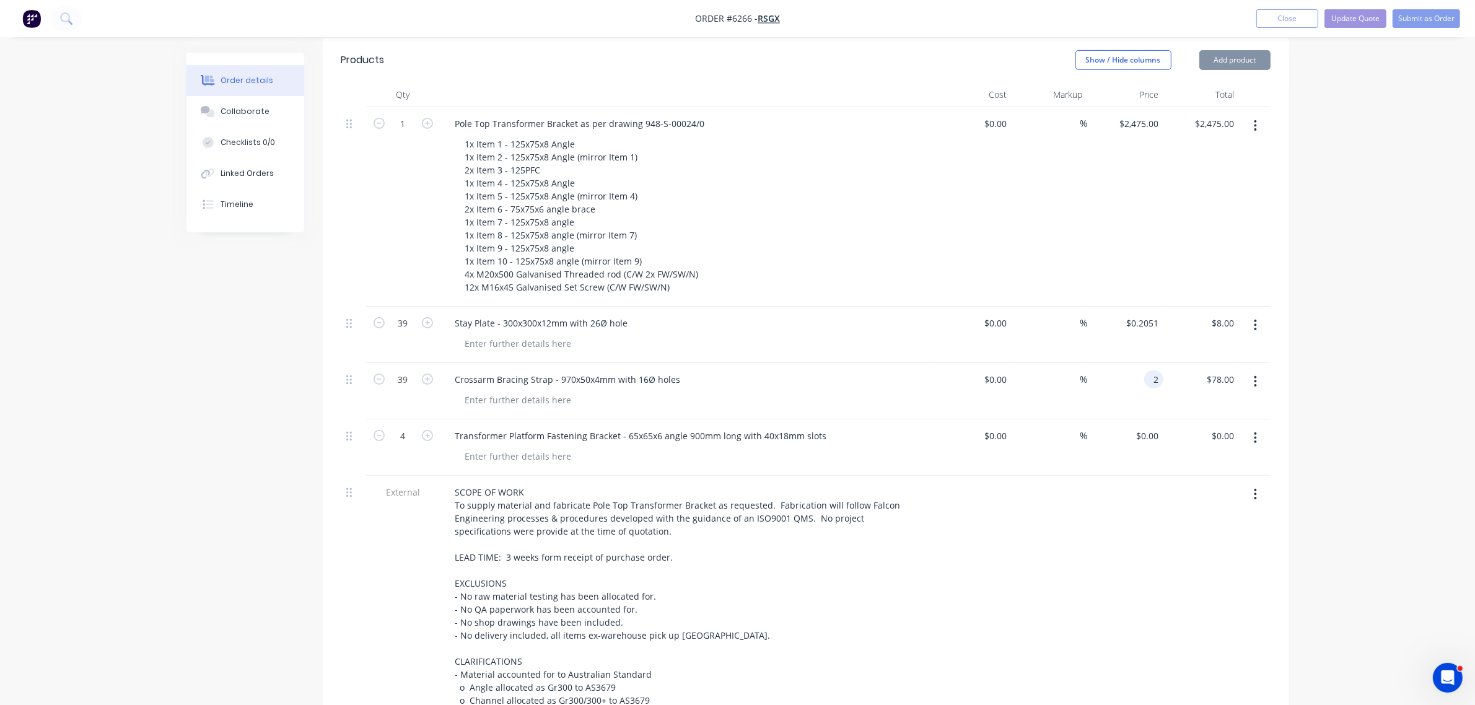
type input "$8.00"
type input "$2.00"
type input "78.00"
type input "8.00"
type input "$2.00"
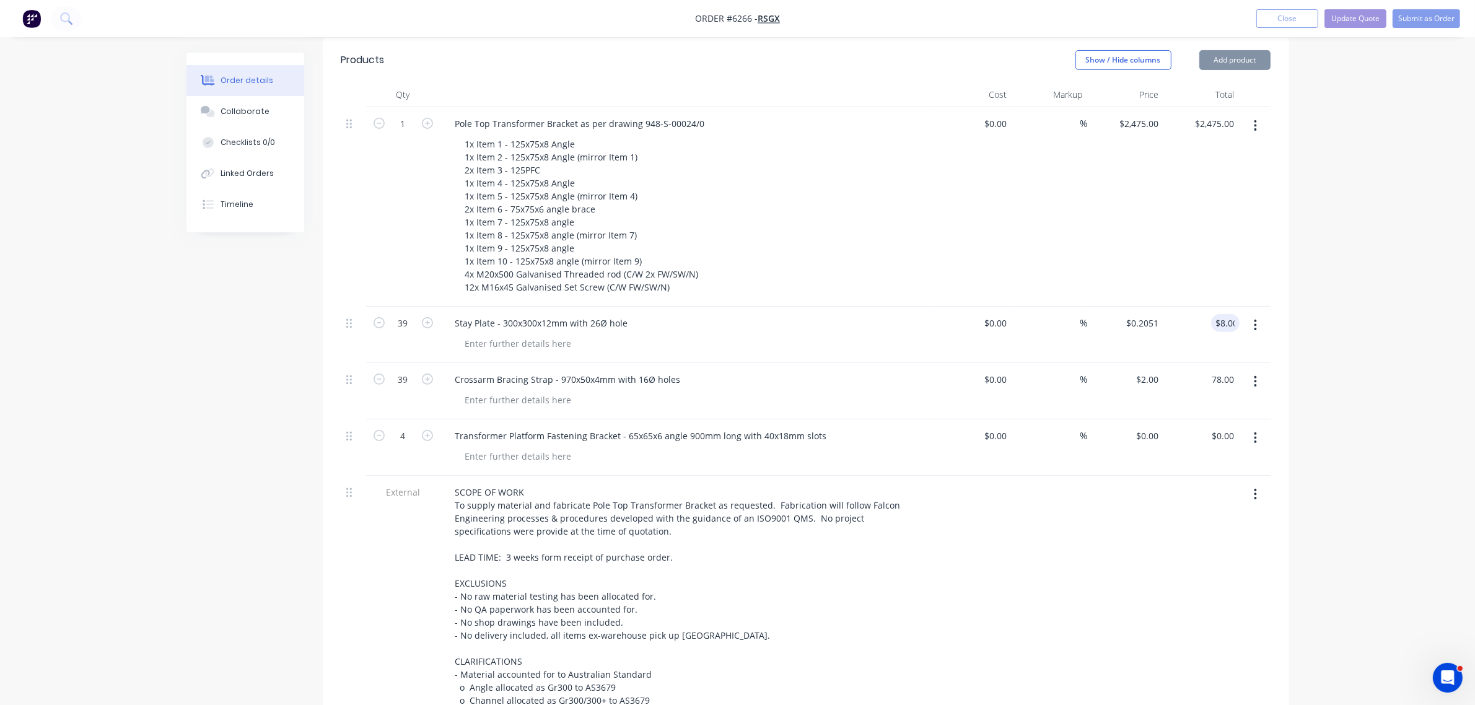
type input "$78.00"
type input "$8.00"
type input "2"
type input "$78.00"
type input "$8.00"
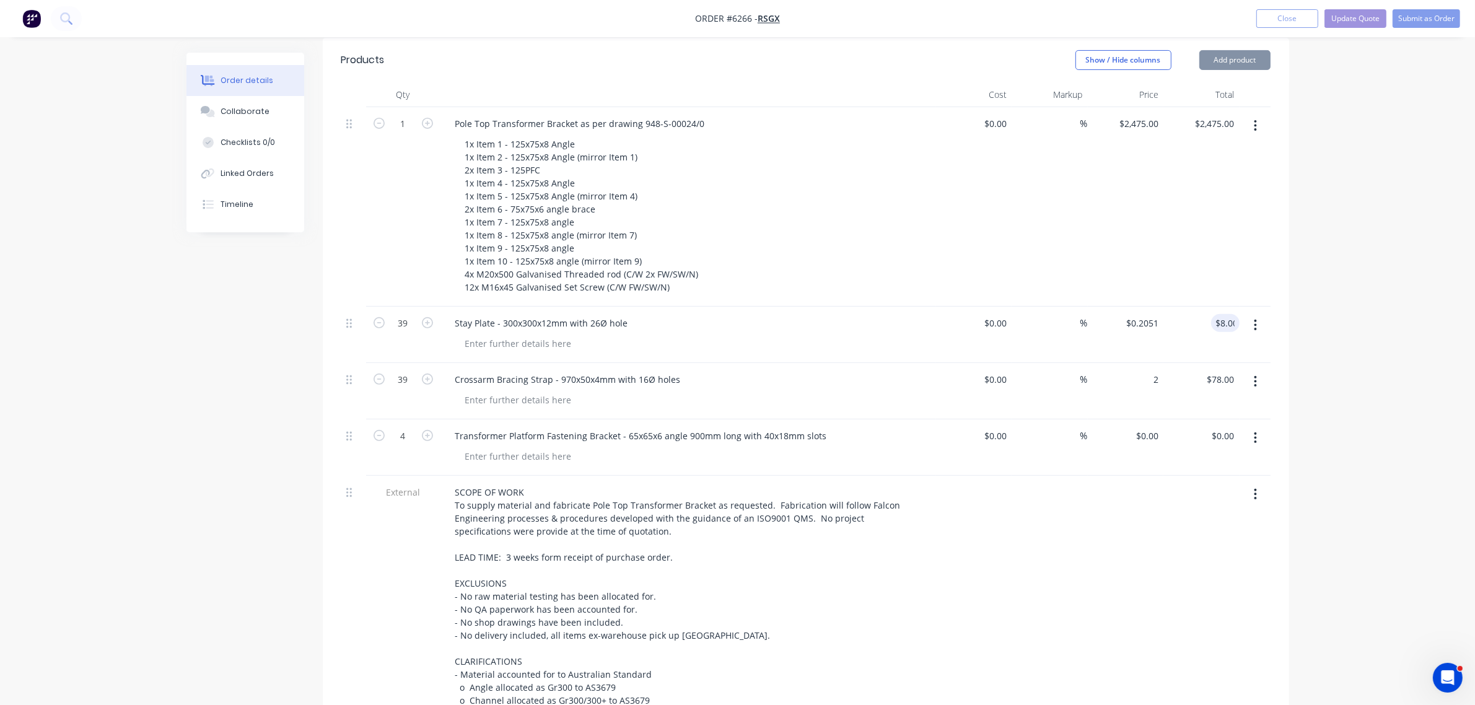
type input "$2.00"
type input "78.00"
type input "8.00"
type input "$2.00"
type input "$78.00"
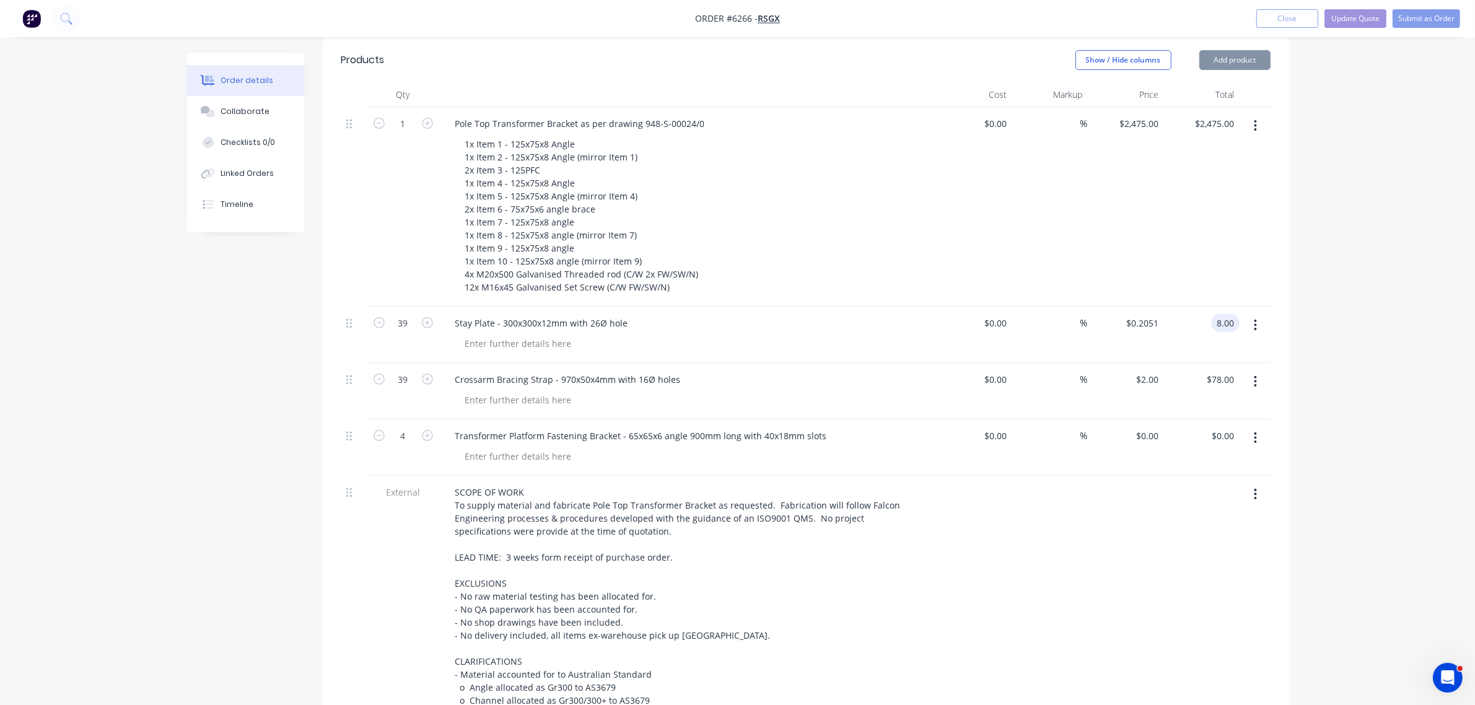
type input "$8.00"
type input "2"
type input "$78.00"
type input "$8.00"
type input "$2.00"
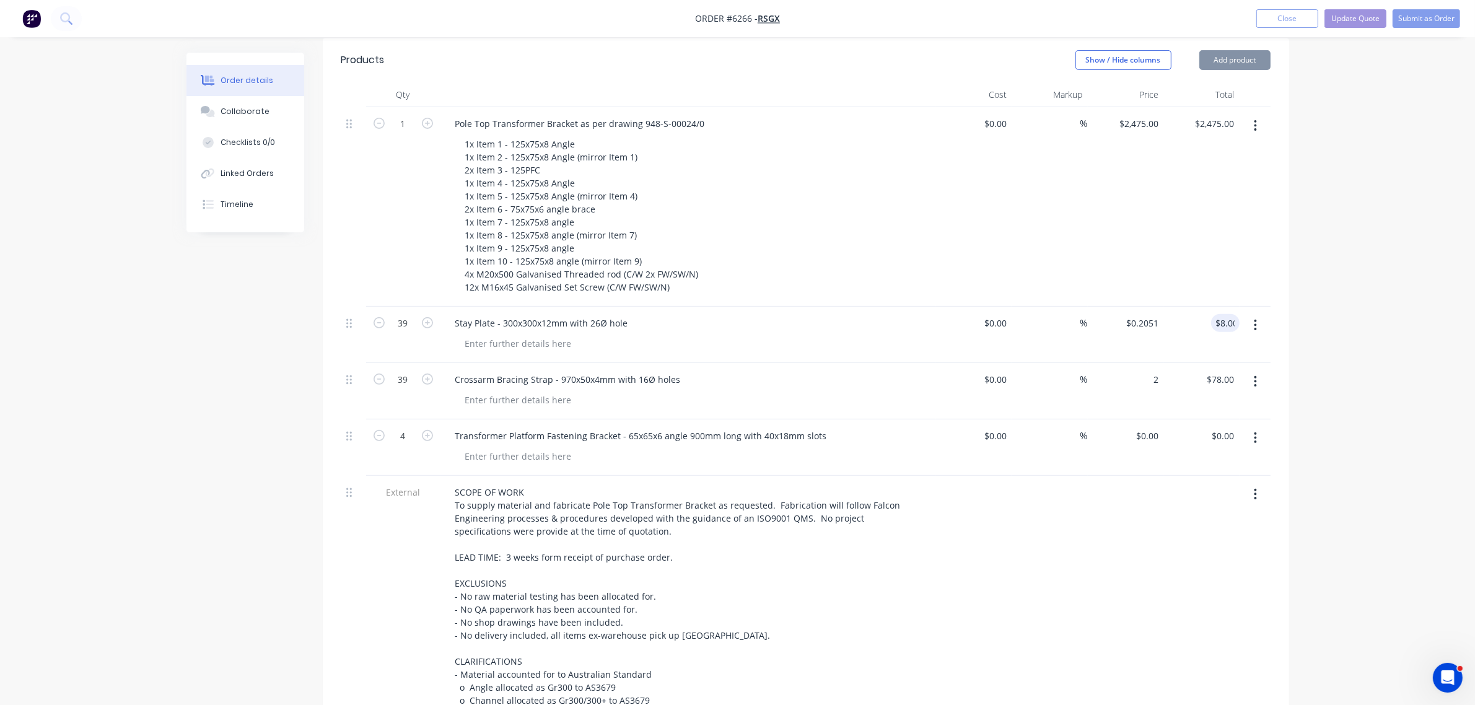
type input "78.00"
type input "8.00"
type input "$2.00"
type input "$78.00"
type input "$8.00"
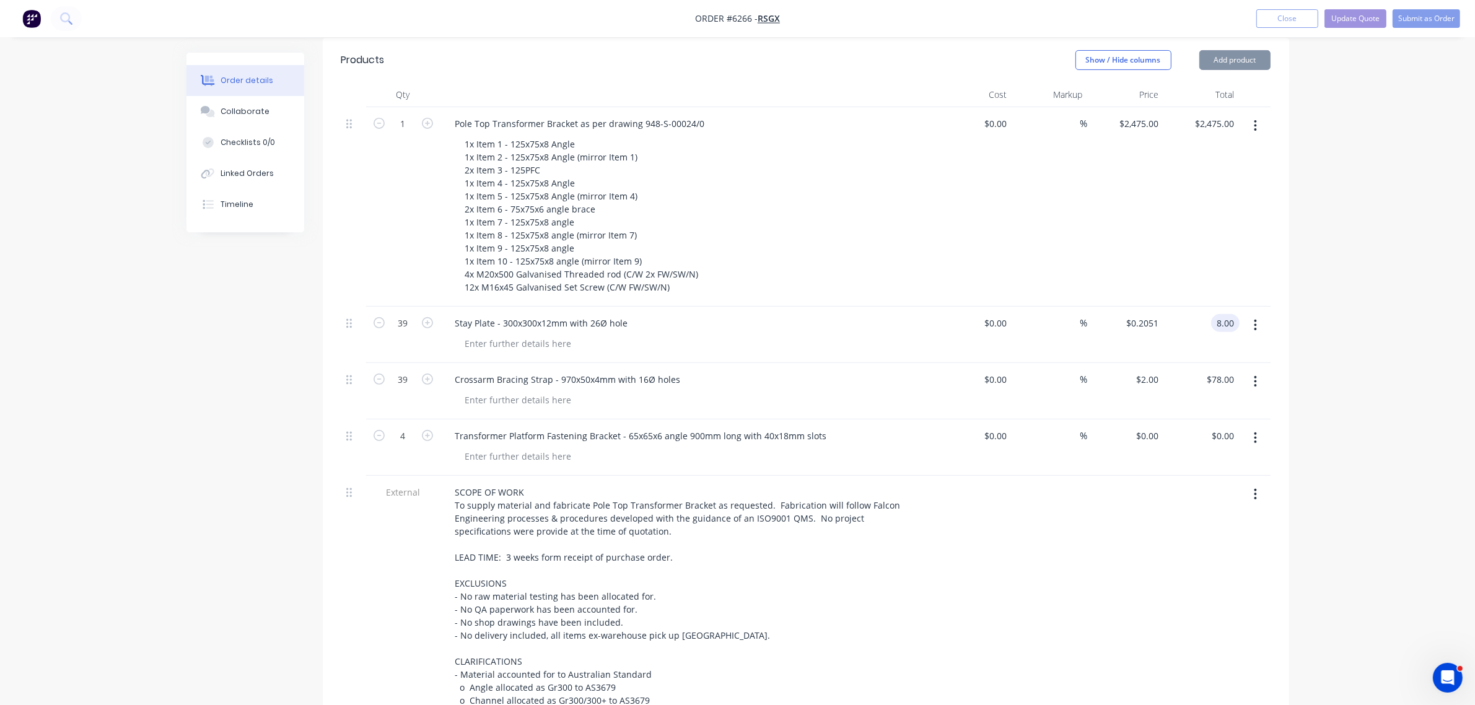
type input "2"
type input "$78.00"
type input "$8.00"
type input "$2.00"
type input "78.00"
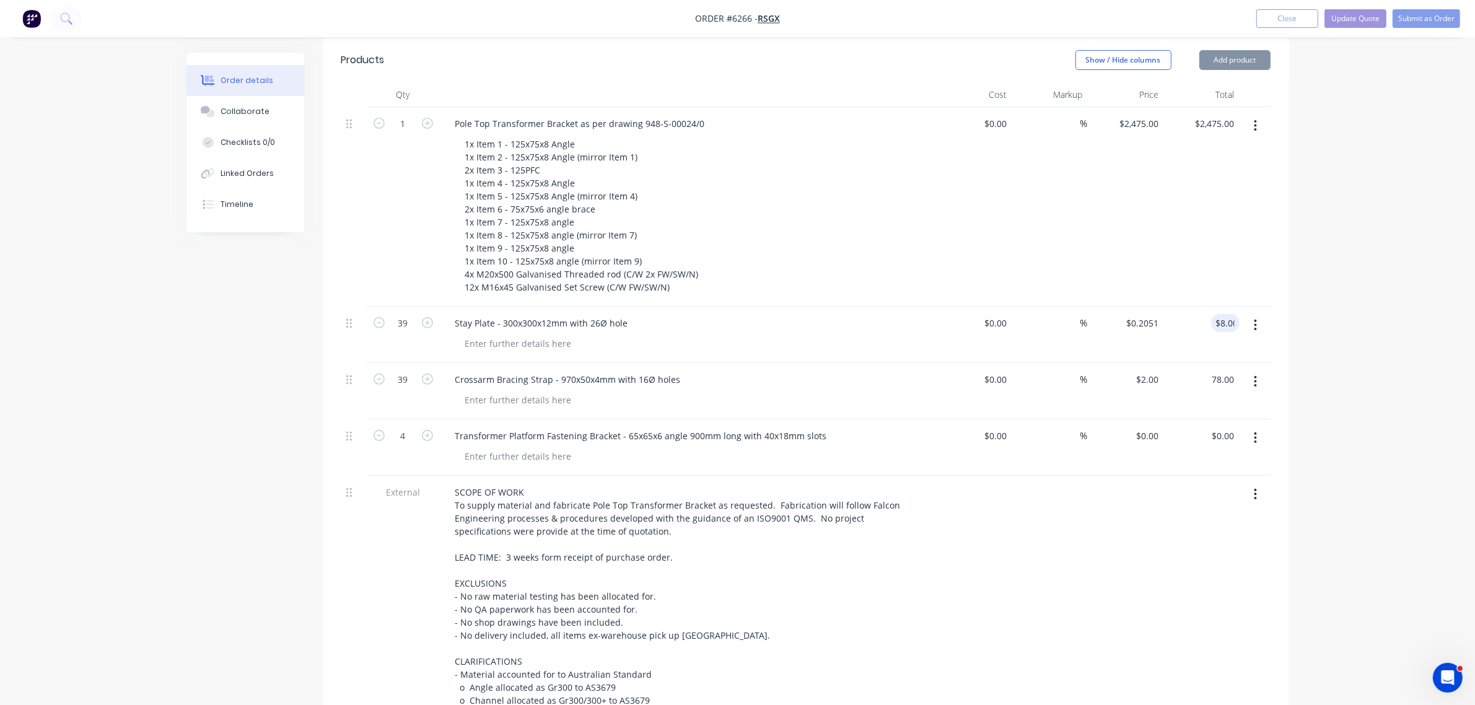
type input "8.00"
type input "$2.00"
type input "$78.00"
type input "$8.00"
type input "2"
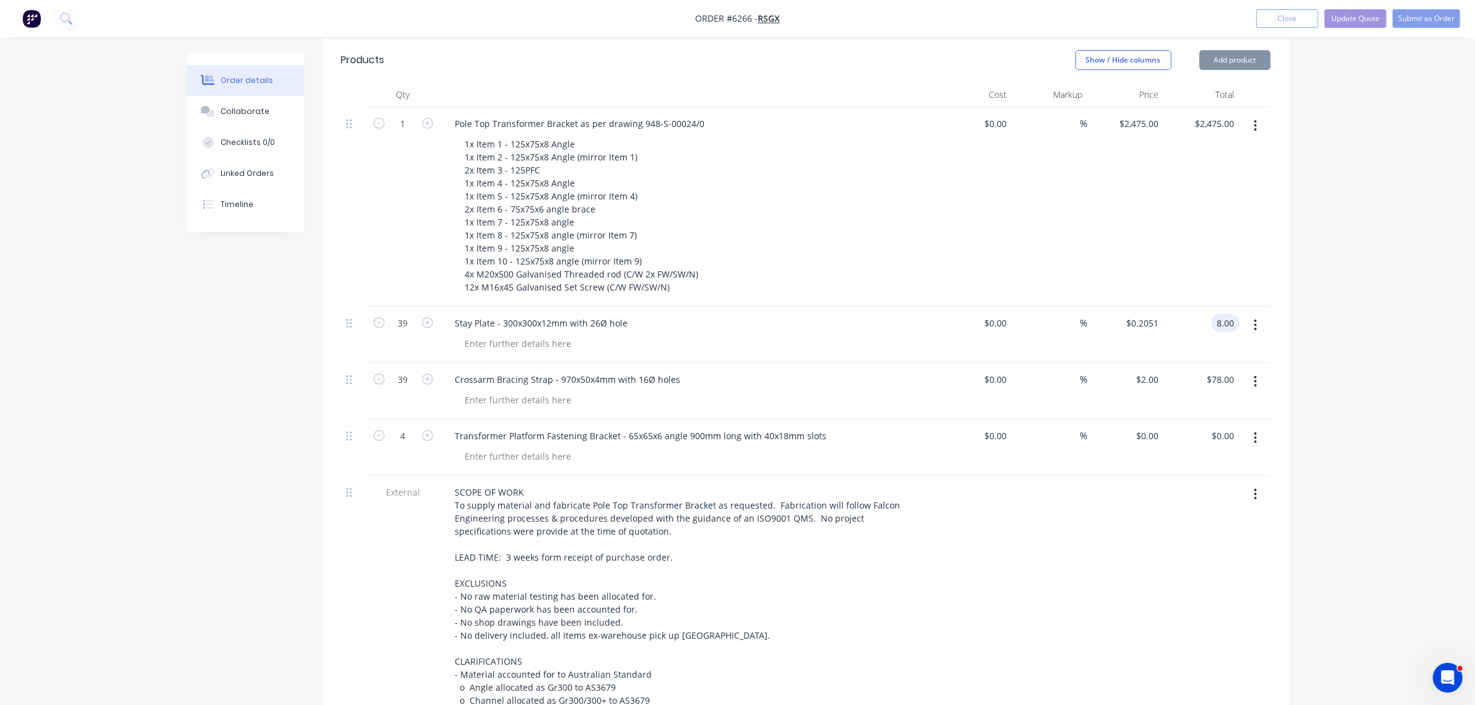
type input "$78.00"
type input "$8.00"
type input "$2.00"
type input "78.00"
type input "8.00"
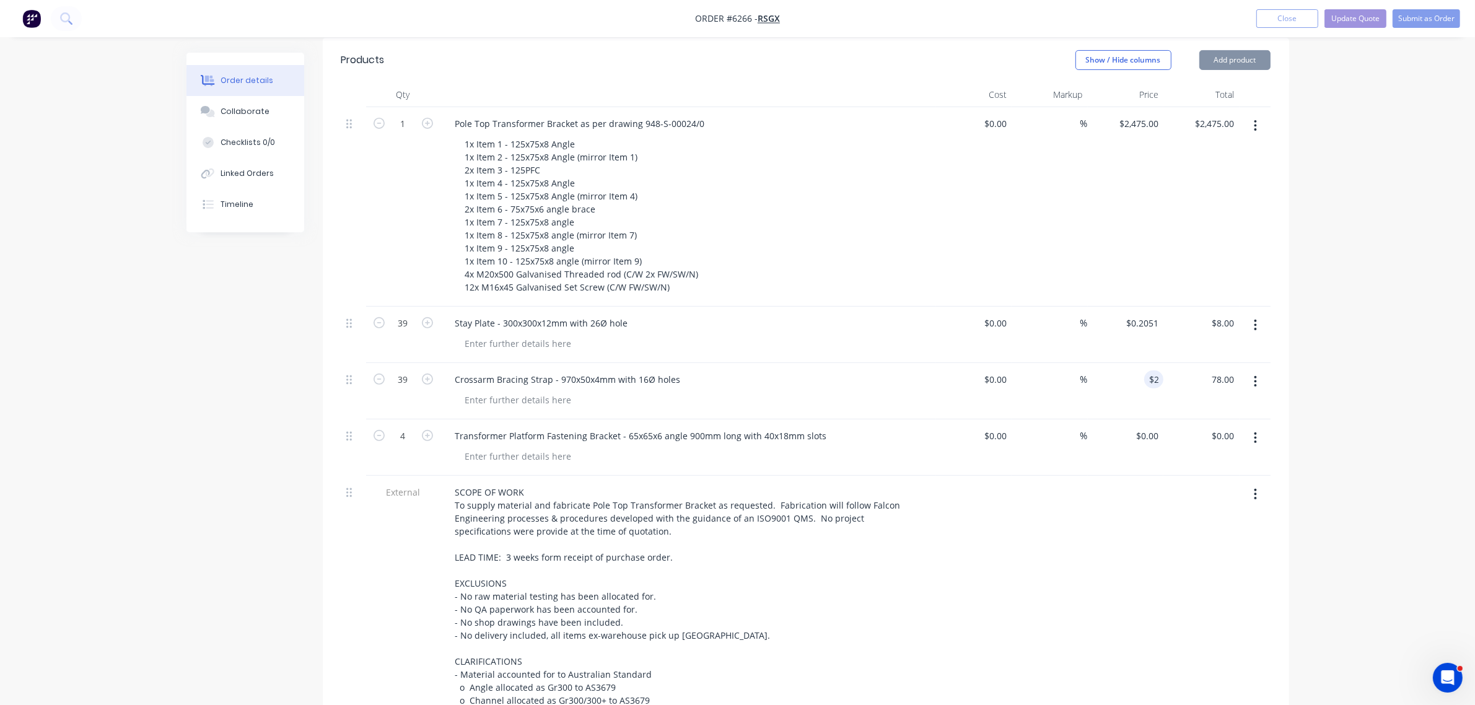
type input "$2.00"
type input "$78.00"
type input "$8.00"
type input "2"
type input "$78.00"
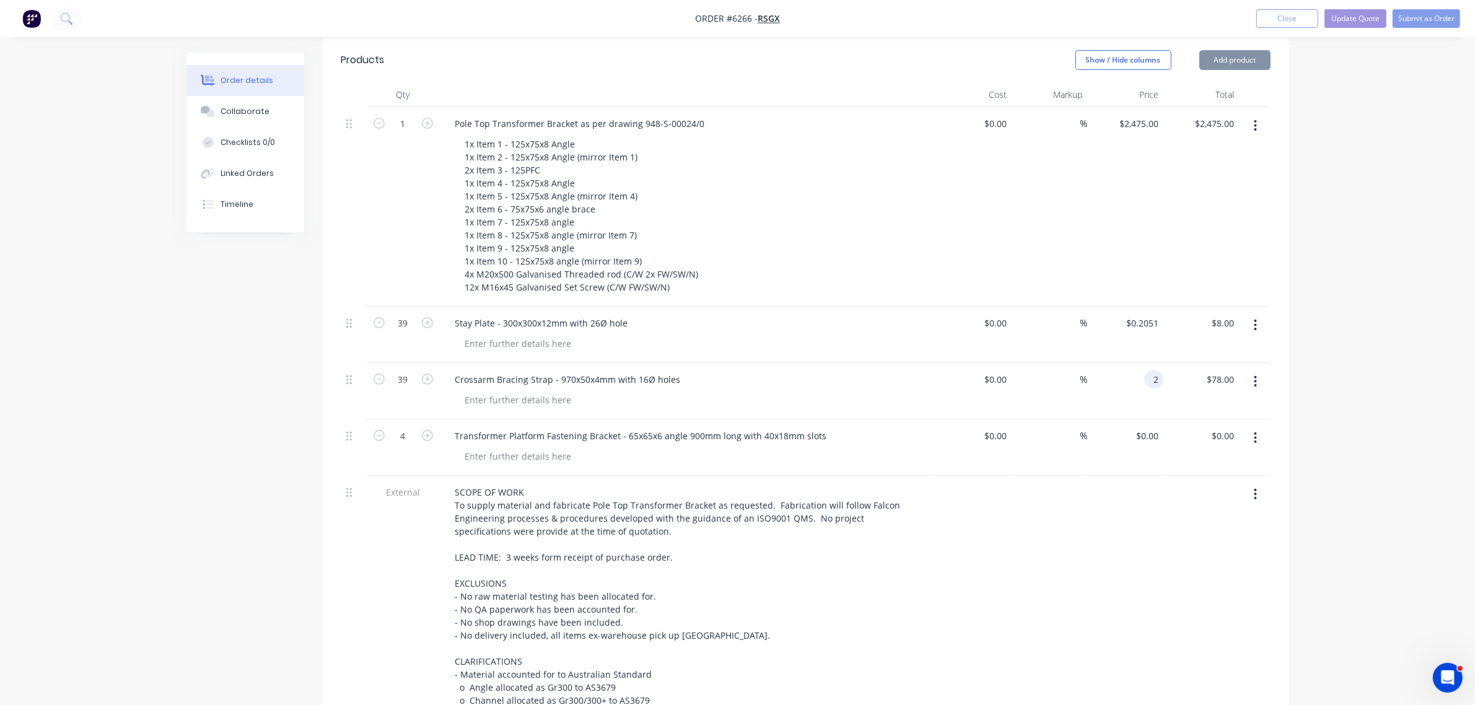
type input "$8.00"
type input "$2.00"
type input "78.00"
type input "8.00"
type input "$2.00"
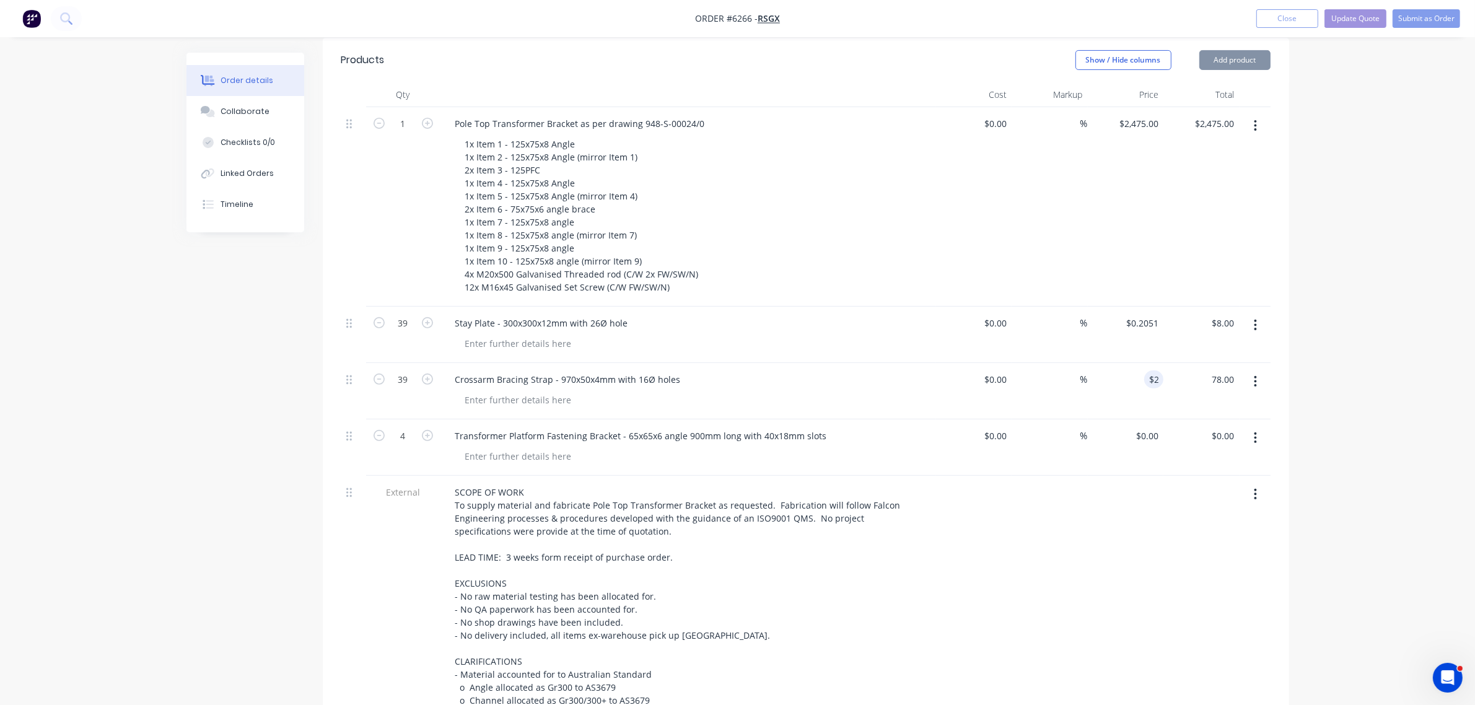
type input "$78.00"
type input "$8.00"
type input "2"
type input "$78.00"
type input "$8.00"
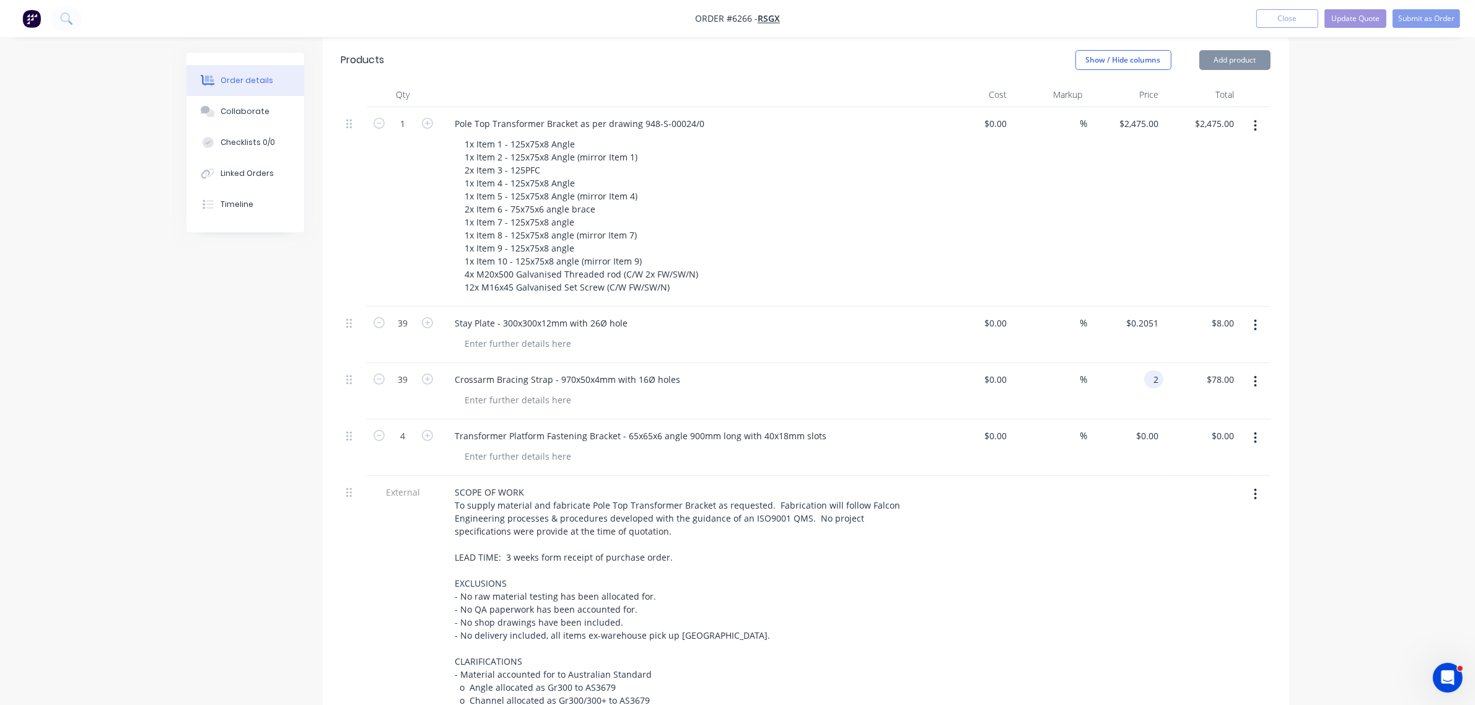
type input "$2.00"
type input "78.00"
type input "8.00"
type input "$2.00"
type input "$78.00"
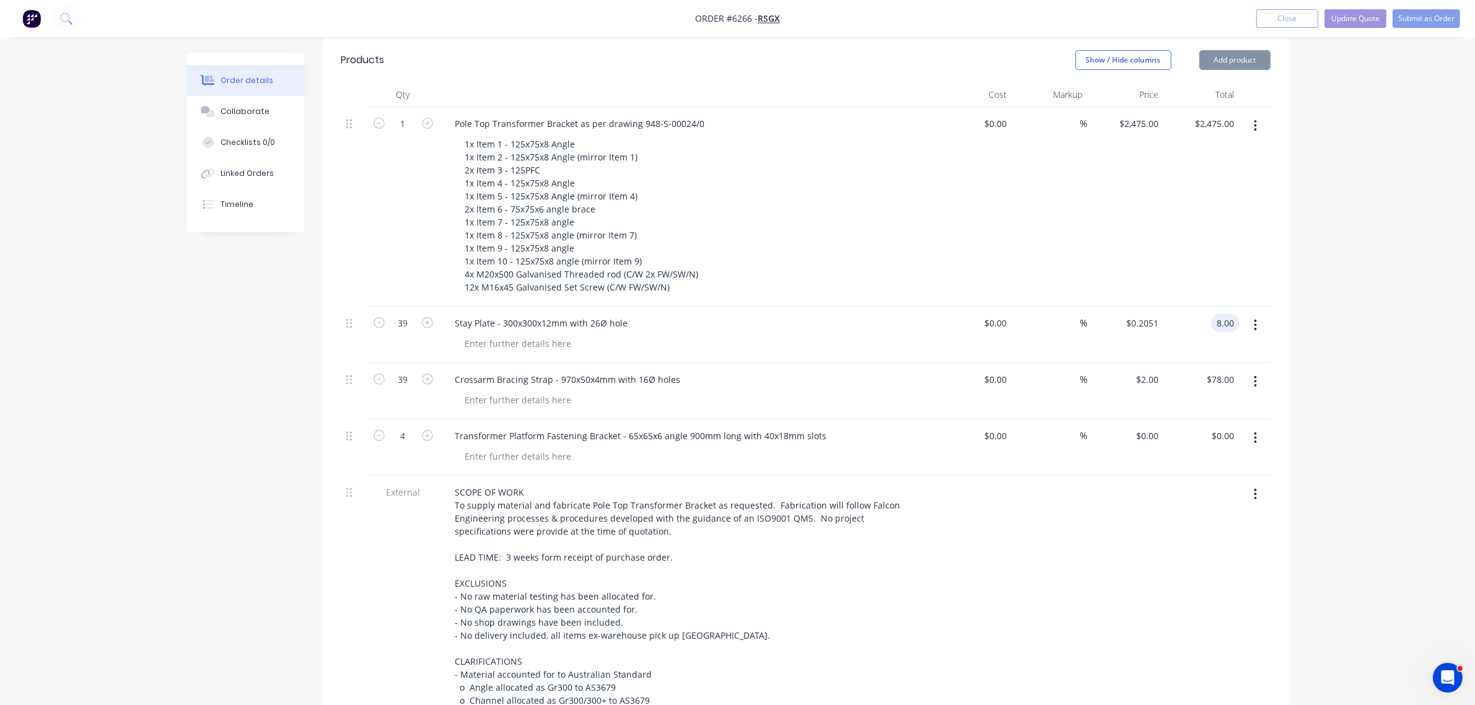
type input "$8.00"
type input "2"
type input "$78.00"
type input "$8.00"
type input "$2.00"
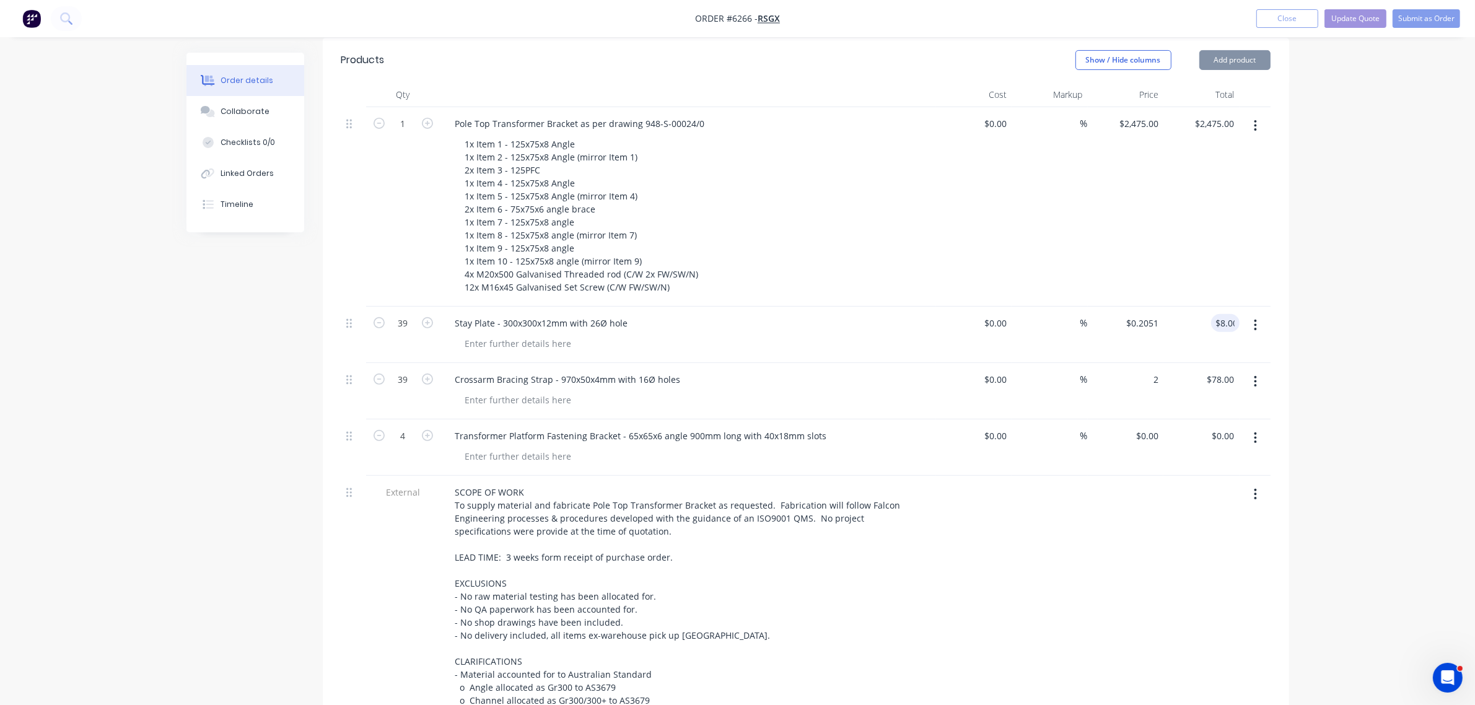
type input "78.00"
type input "8.00"
type input "$2.00"
type input "$78.00"
type input "$8.00"
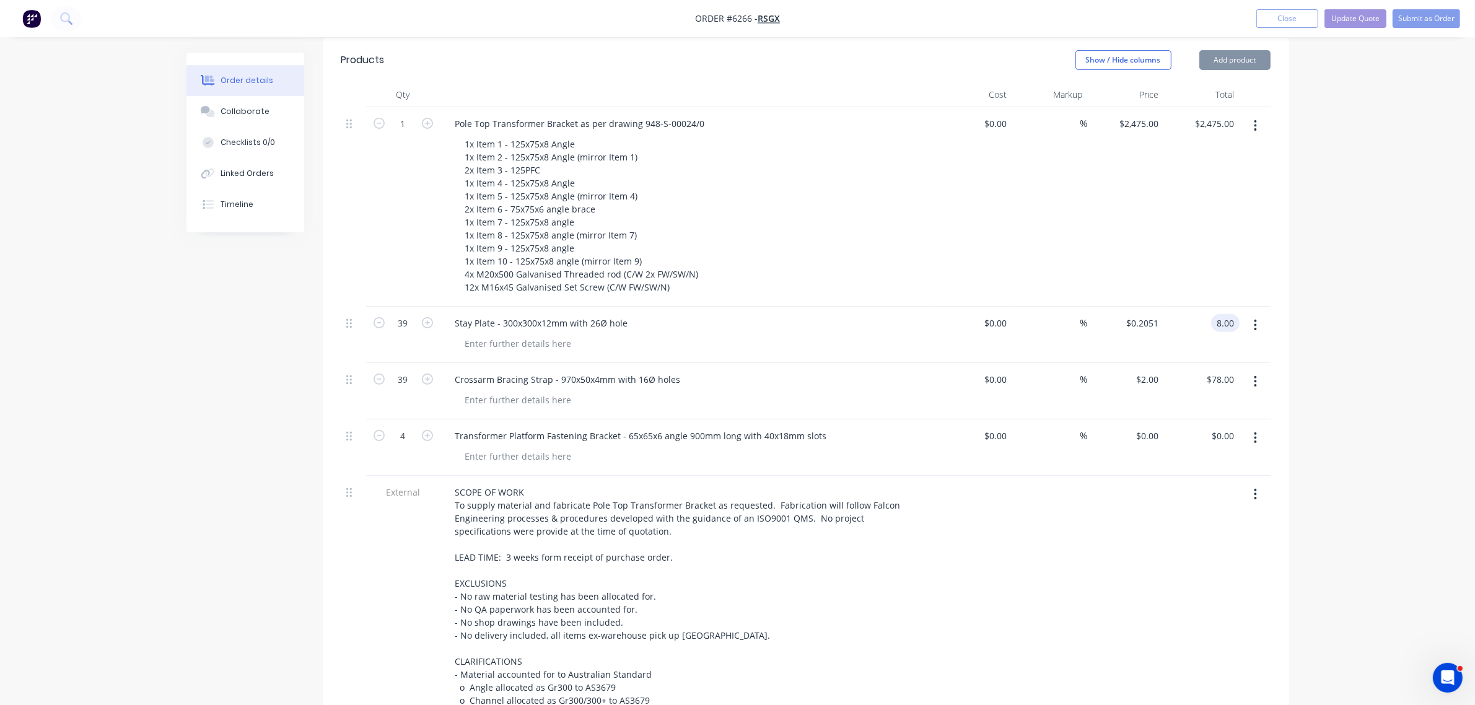
type input "2"
type input "$78.00"
type input "$8.00"
type input "$2.00"
type input "78.00"
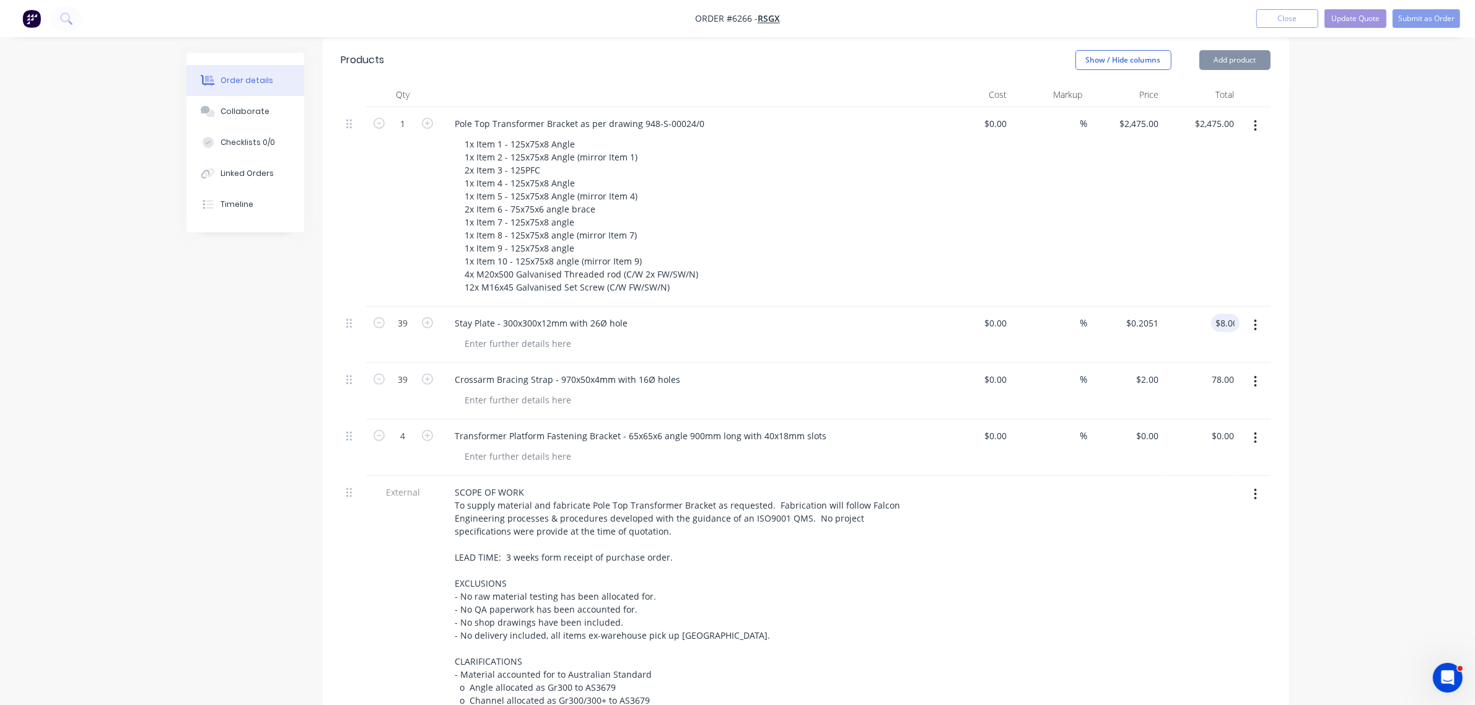
type input "8.00"
type input "$2.00"
type input "$78.00"
type input "$8.00"
type input "2"
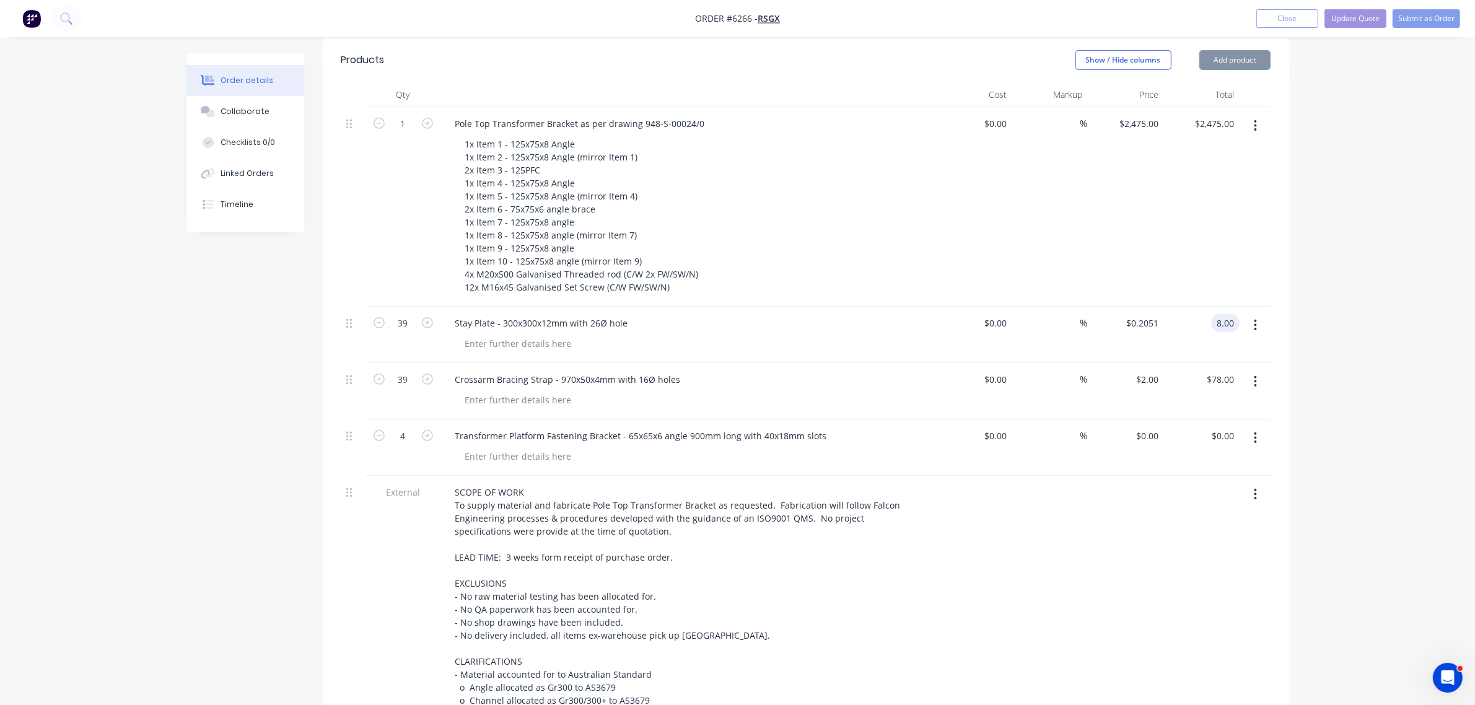
type input "$78.00"
type input "$8.00"
type input "$2.00"
type input "78.00"
type input "8.00"
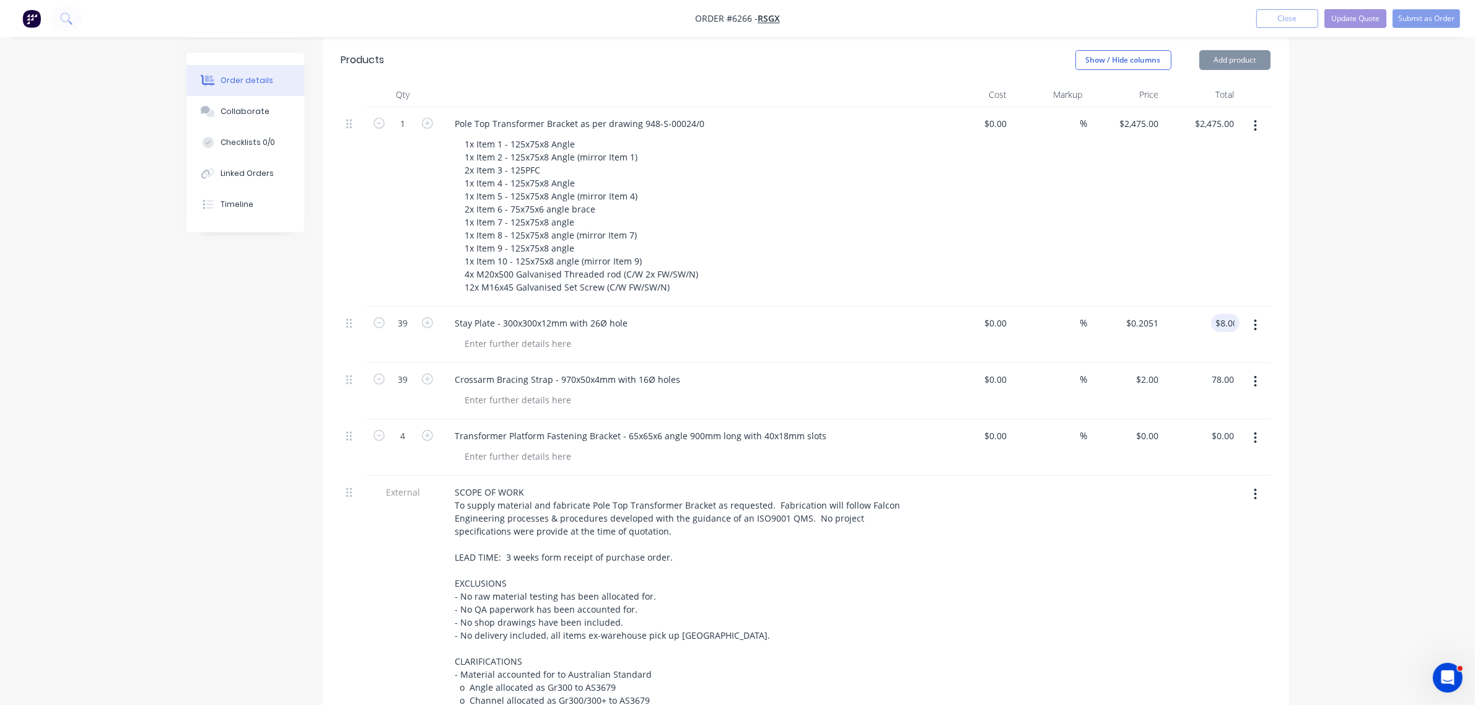
type input "$2.00"
type input "$78.00"
type input "$8.00"
type input "2"
type input "$78.00"
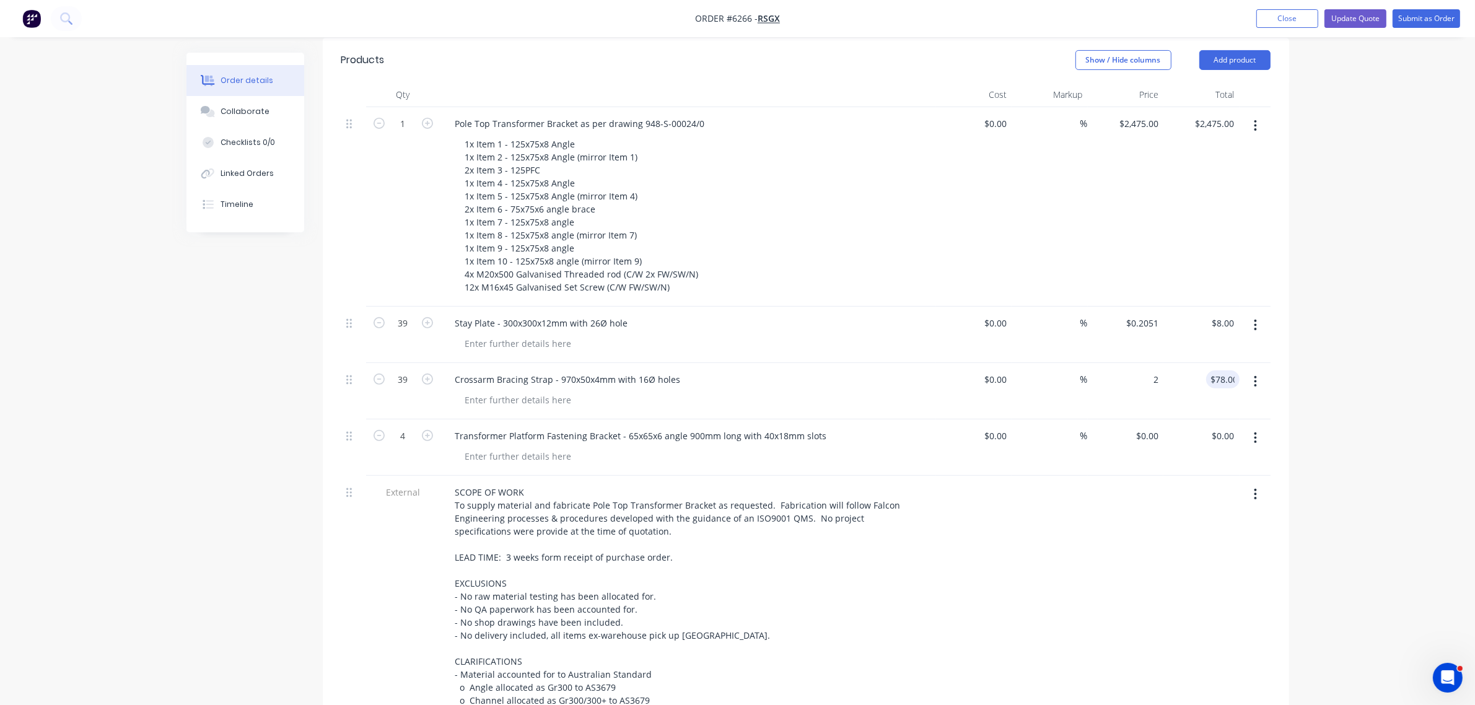
type input "$8.00"
type input "$2.00"
type input "78.00"
type input "8.00"
type input "$2.00"
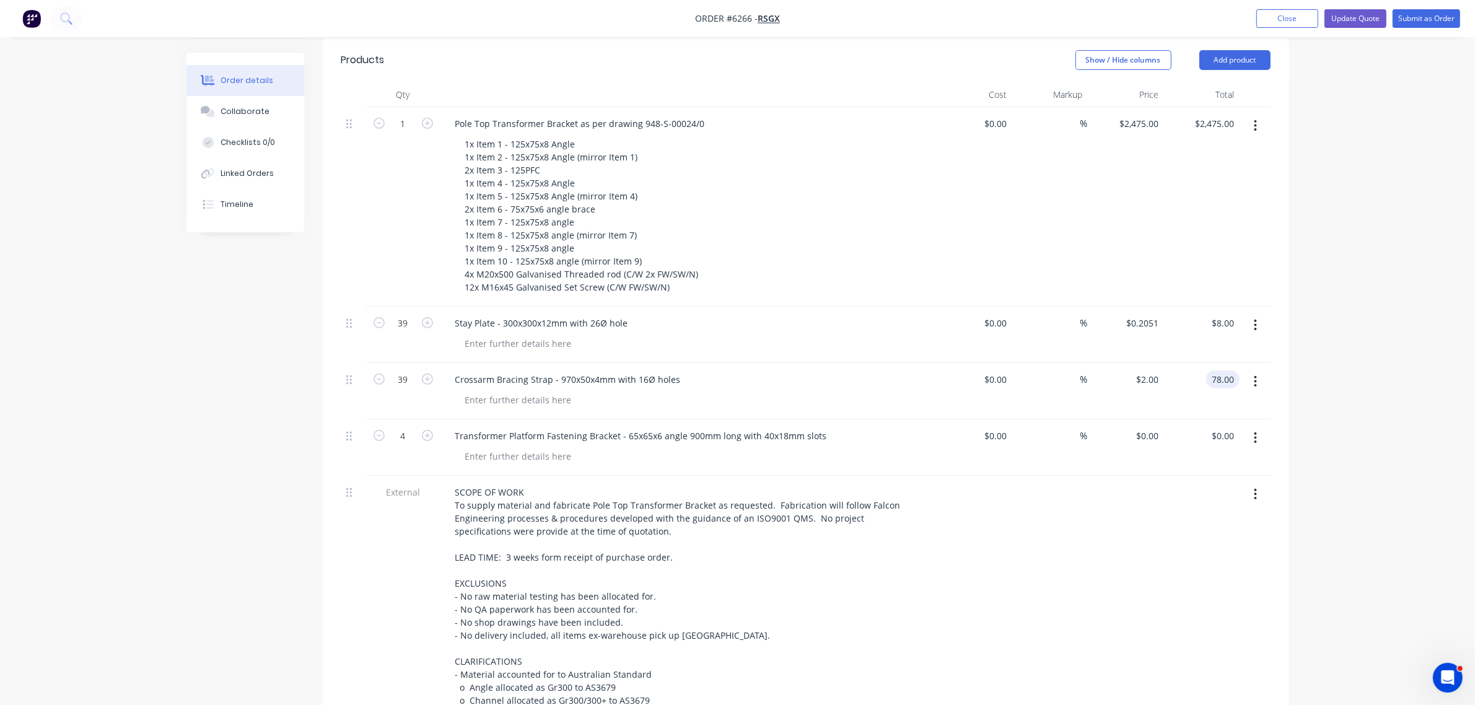
type input "$78.00"
type input "$8.00"
type input "2"
type input "$78.00"
type input "$8.00"
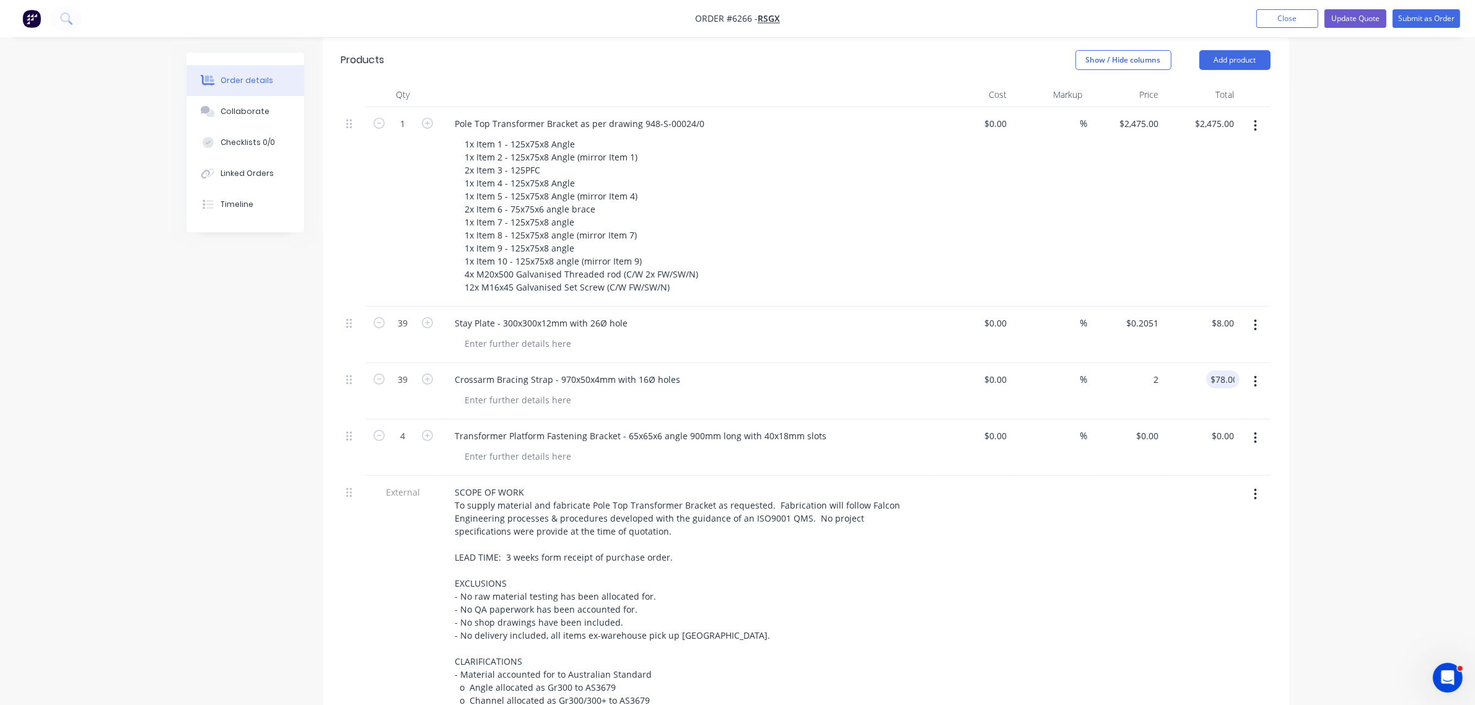
type input "$2.00"
type input "78.00"
type input "8.00"
type input "$2.00"
type input "$78.00"
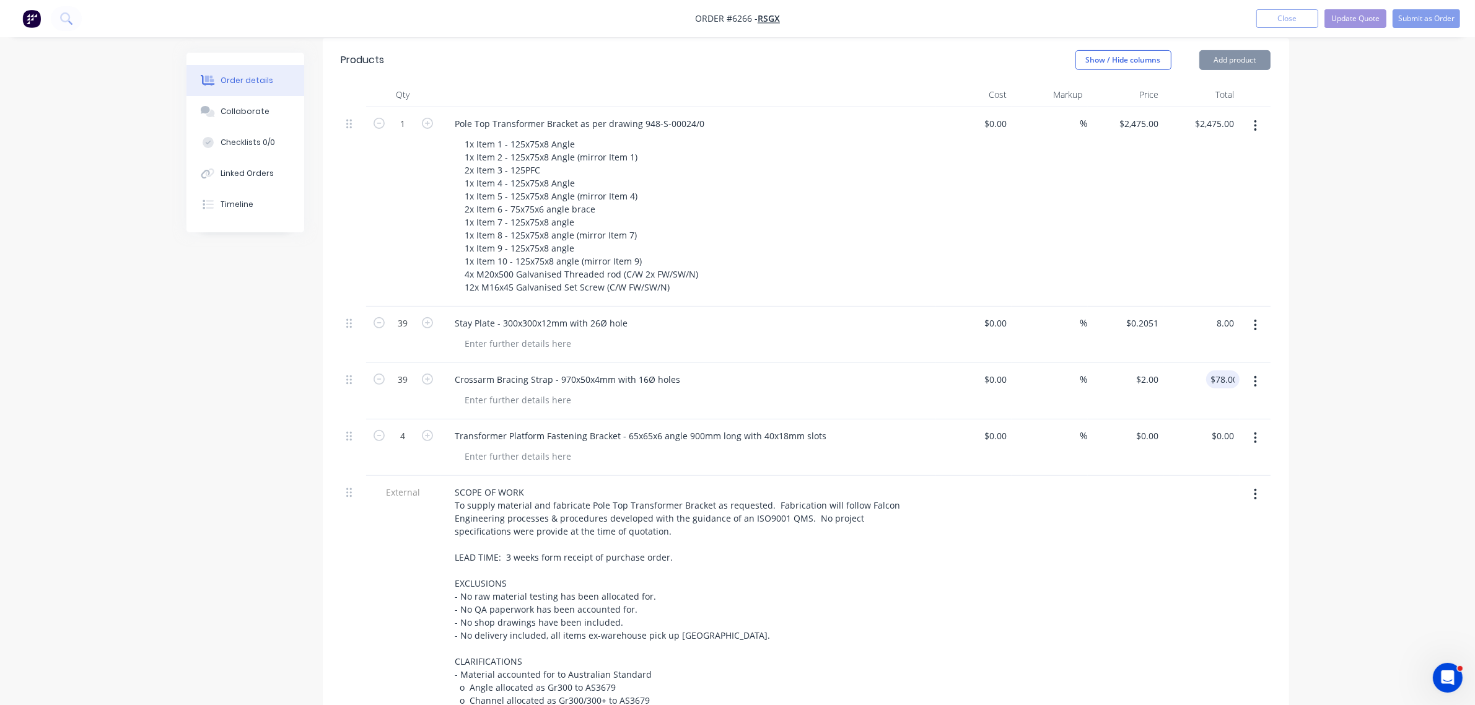
type input "$8.00"
type input "2"
click at [1302, 6] on nav "Order #6266 - RSGx Add product Close Update Quote Submit as Order" at bounding box center [737, 18] width 1475 height 37
click at [1301, 12] on button "Close" at bounding box center [1288, 18] width 62 height 19
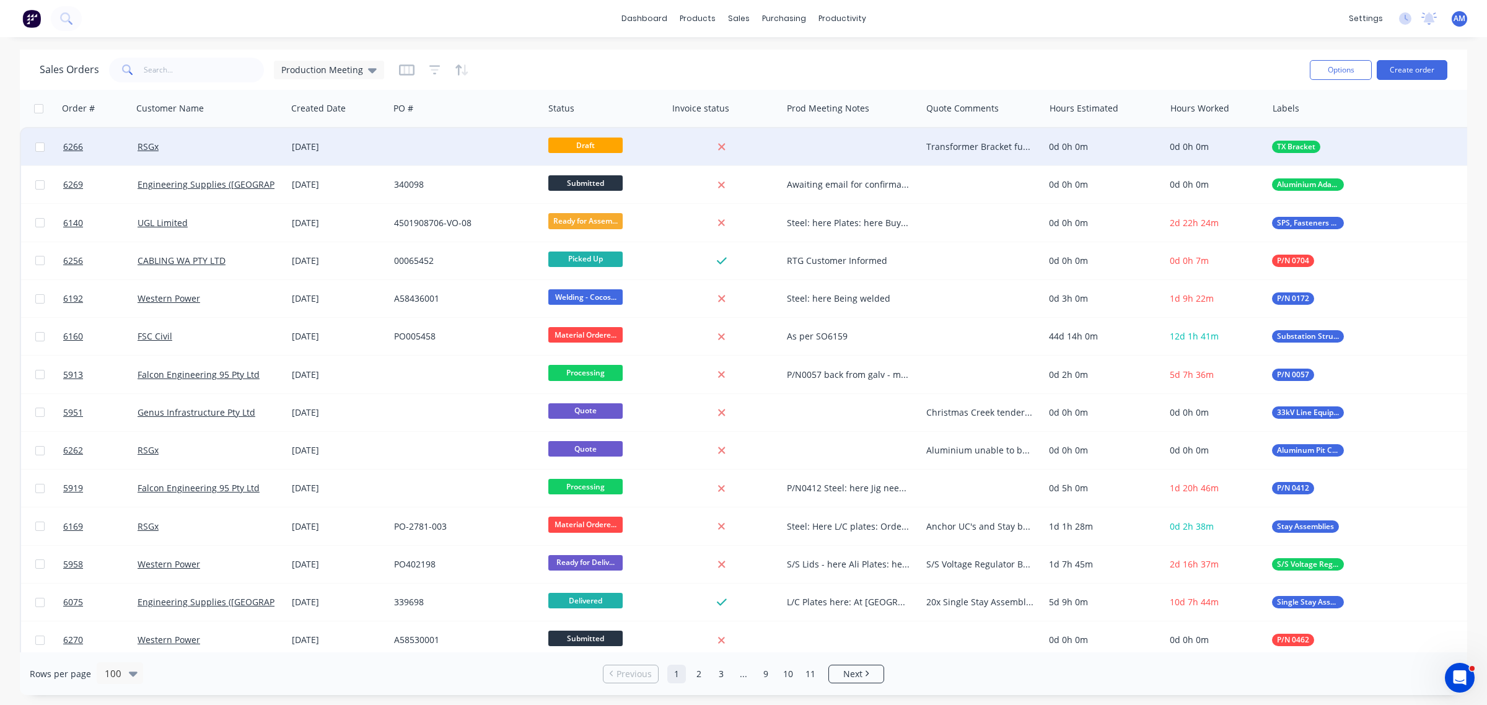
click at [202, 146] on div "RSGx" at bounding box center [207, 147] width 138 height 12
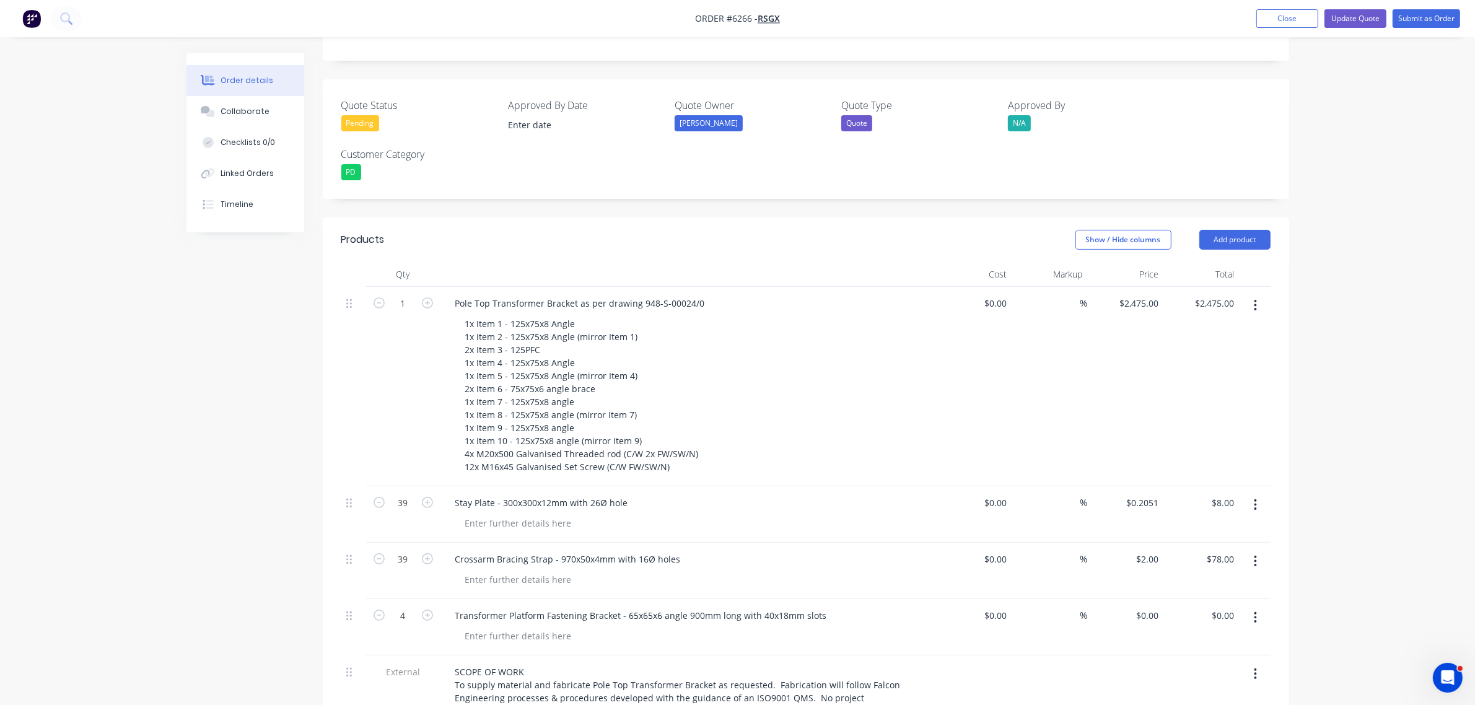
scroll to position [310, 0]
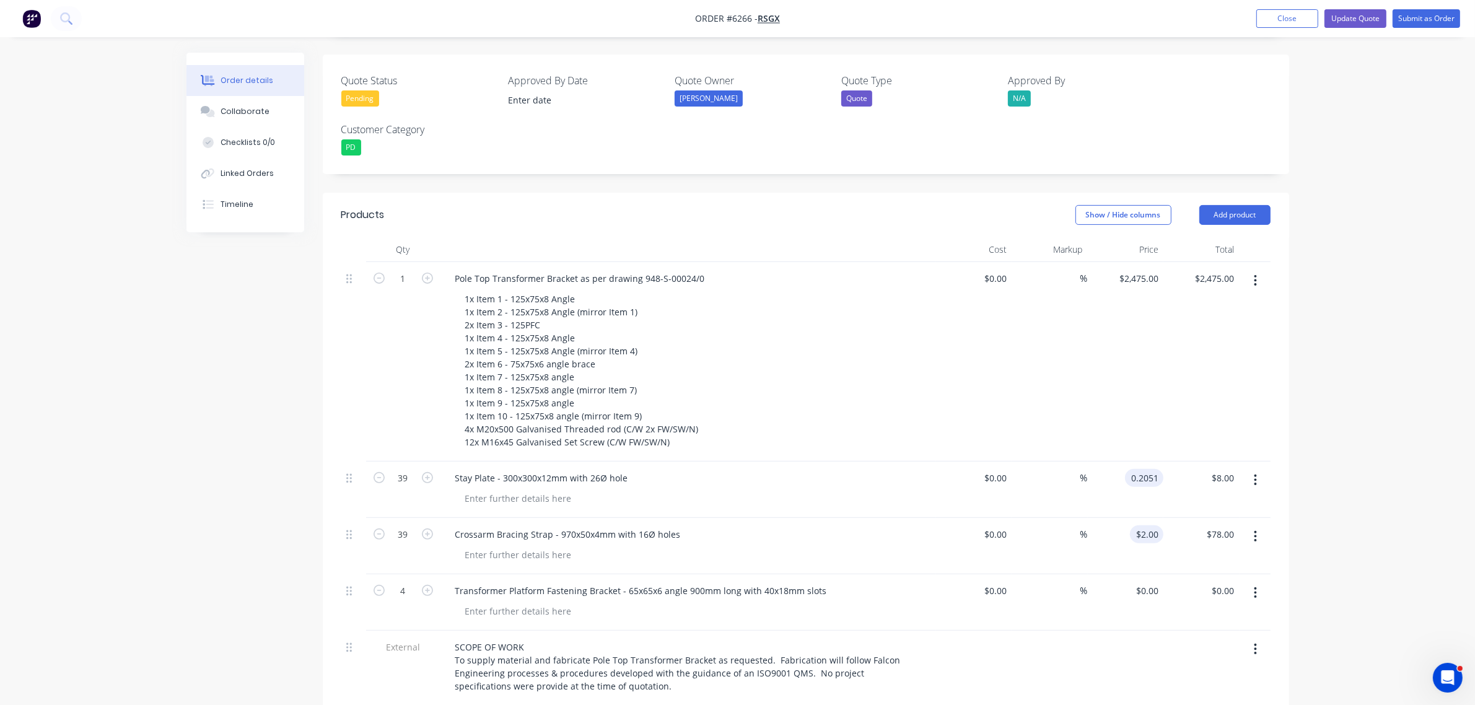
drag, startPoint x: 1140, startPoint y: 445, endPoint x: 1145, endPoint y: 503, distance: 58.5
click at [1140, 469] on input "0.2051" at bounding box center [1146, 478] width 33 height 18
click at [1130, 469] on div "0.2051 $0.2051" at bounding box center [1144, 478] width 38 height 18
type input "$45.75"
type input "$1,784.25"
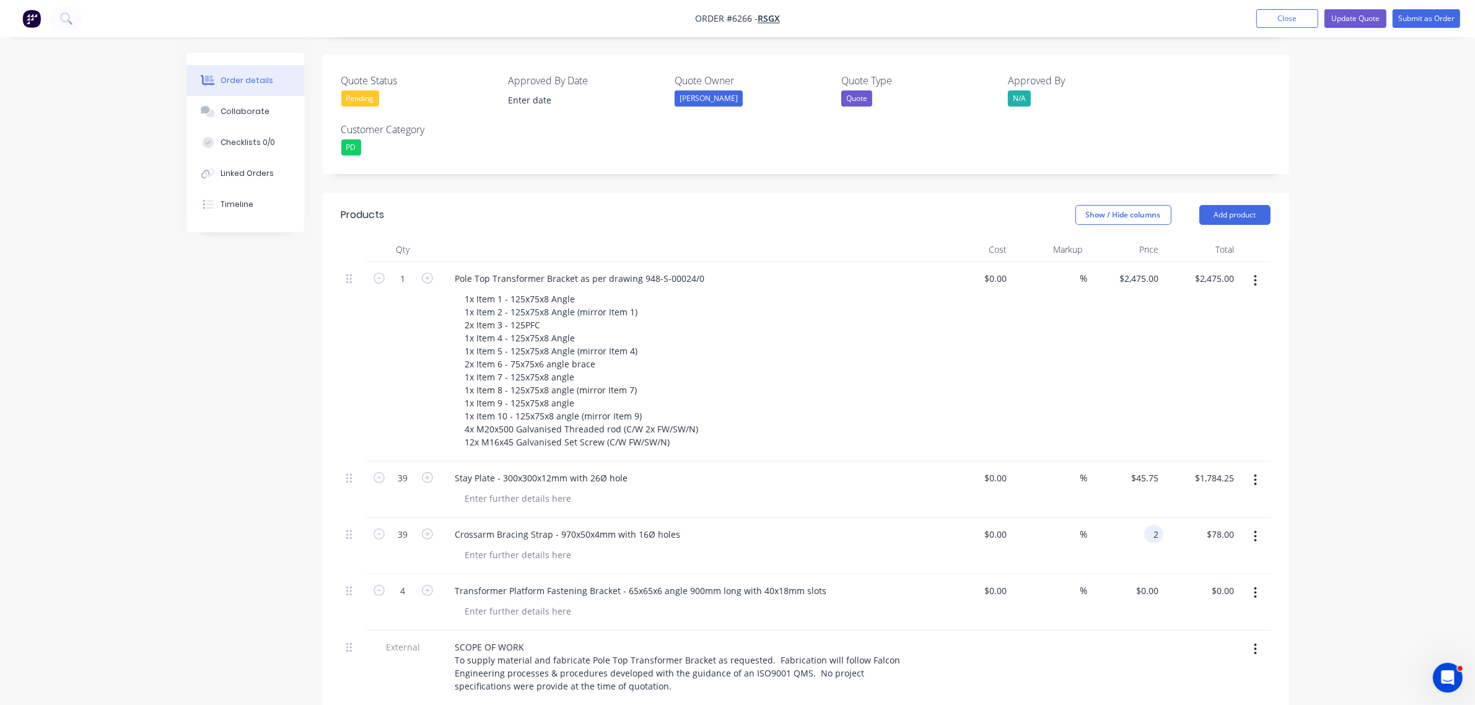
click at [1150, 525] on input "2" at bounding box center [1156, 534] width 14 height 18
type input "$28.00"
type input "$1,092.00"
click at [1147, 582] on div "0 $0.00" at bounding box center [1146, 591] width 33 height 18
type input "$205.00"
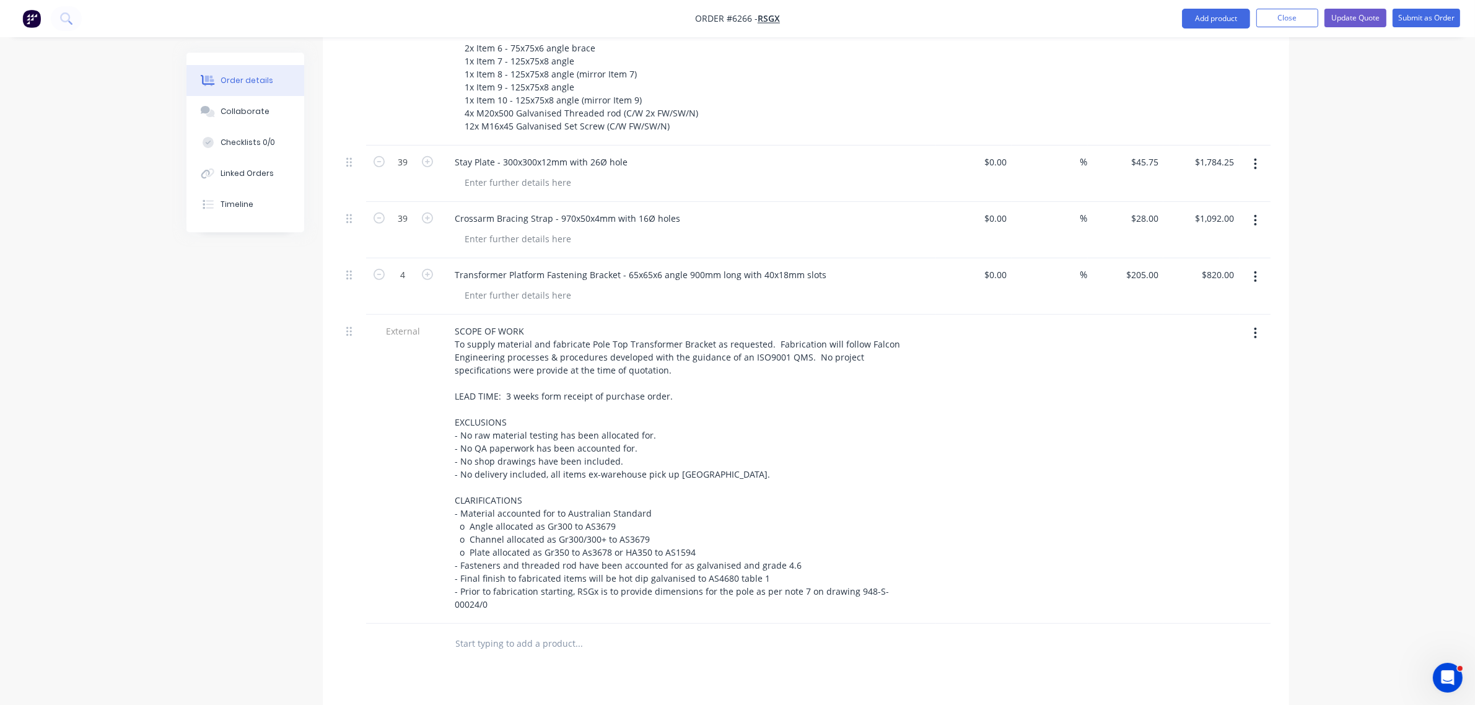
scroll to position [625, 0]
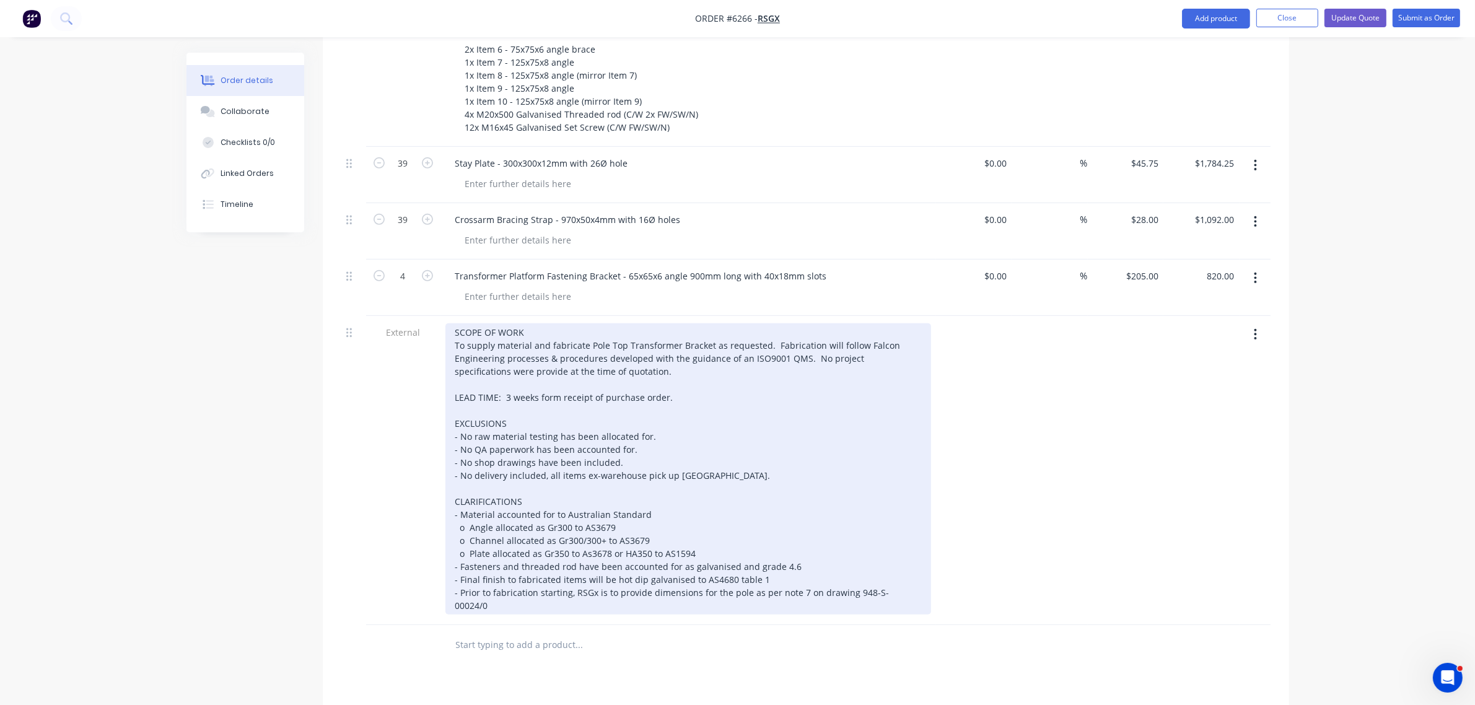
drag, startPoint x: 509, startPoint y: 367, endPoint x: 509, endPoint y: 382, distance: 15.5
click at [508, 367] on div "SCOPE OF WORK To supply material and fabricate Pole Top Transformer Bracket as …" at bounding box center [689, 468] width 486 height 291
type input "$820.00"
drag, startPoint x: 509, startPoint y: 357, endPoint x: 509, endPoint y: 367, distance: 10.6
click at [509, 359] on div "SCOPE OF WORK To supply material and fabricate Pole Top Transformer Bracket as …" at bounding box center [689, 468] width 486 height 291
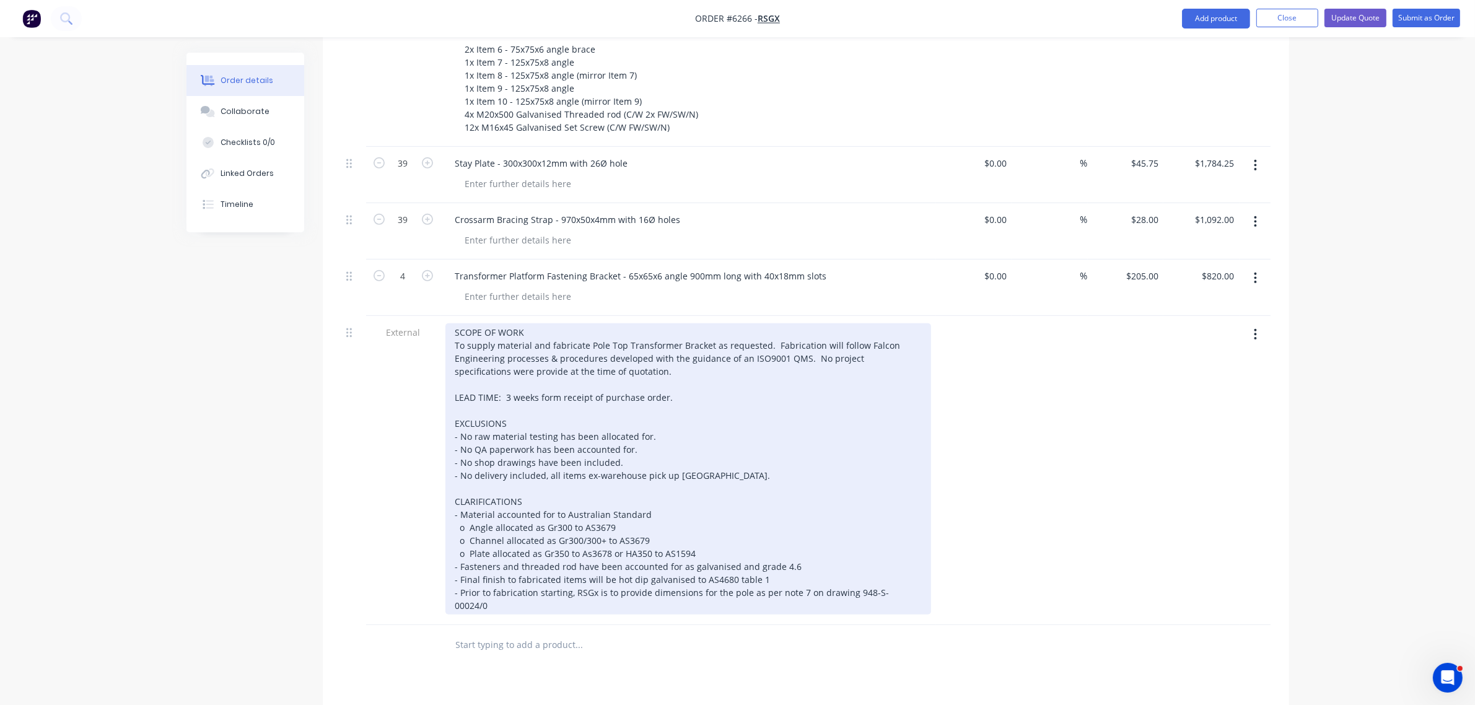
click at [508, 363] on div "SCOPE OF WORK To supply material and fabricate Pole Top Transformer Bracket as …" at bounding box center [689, 468] width 486 height 291
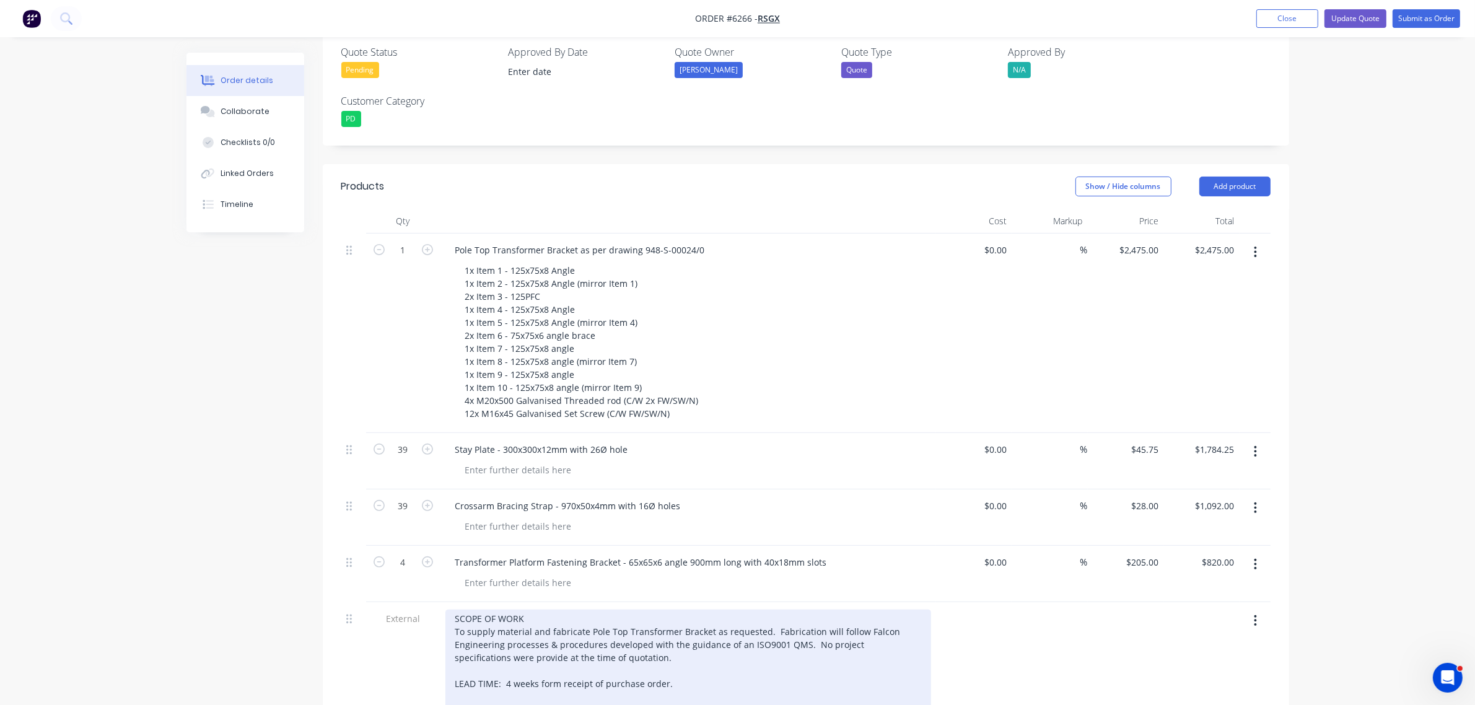
scroll to position [315, 0]
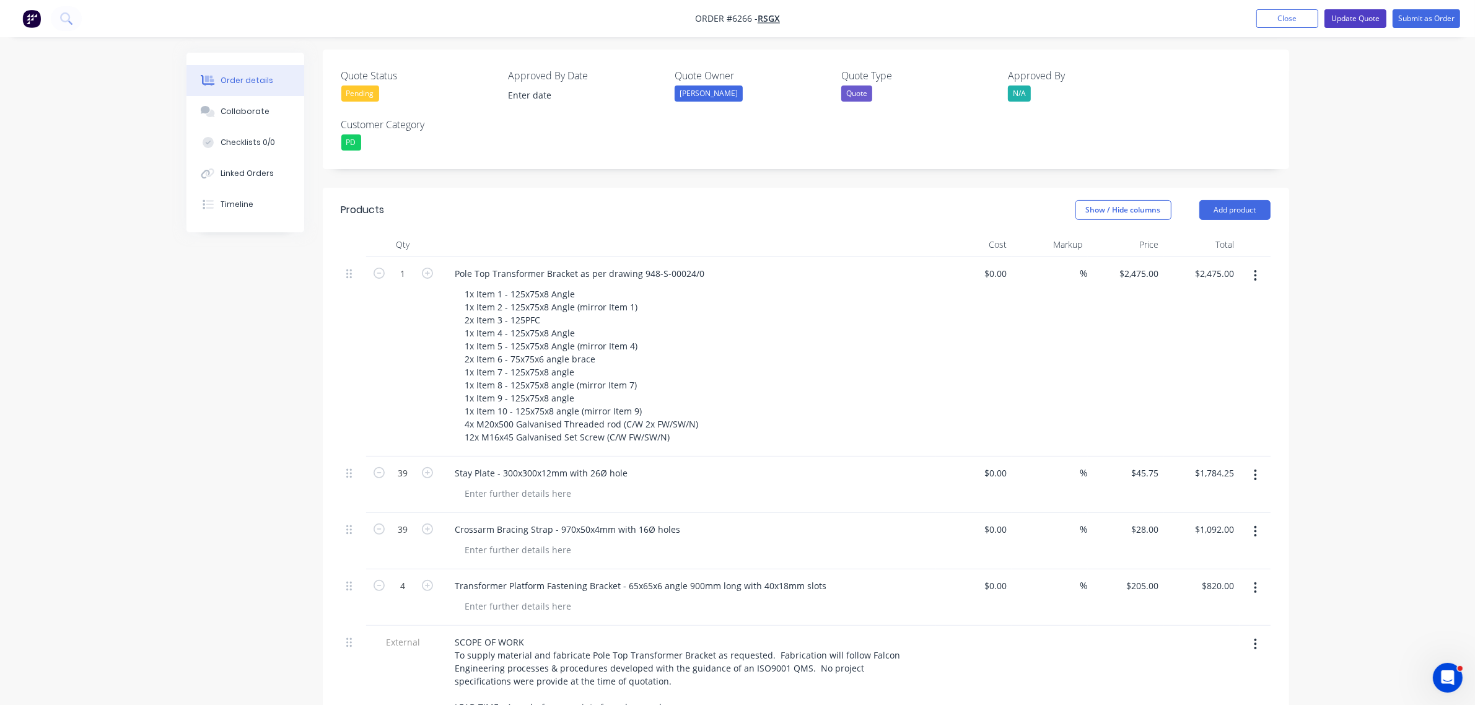
click at [1355, 17] on button "Update Quote" at bounding box center [1356, 18] width 62 height 19
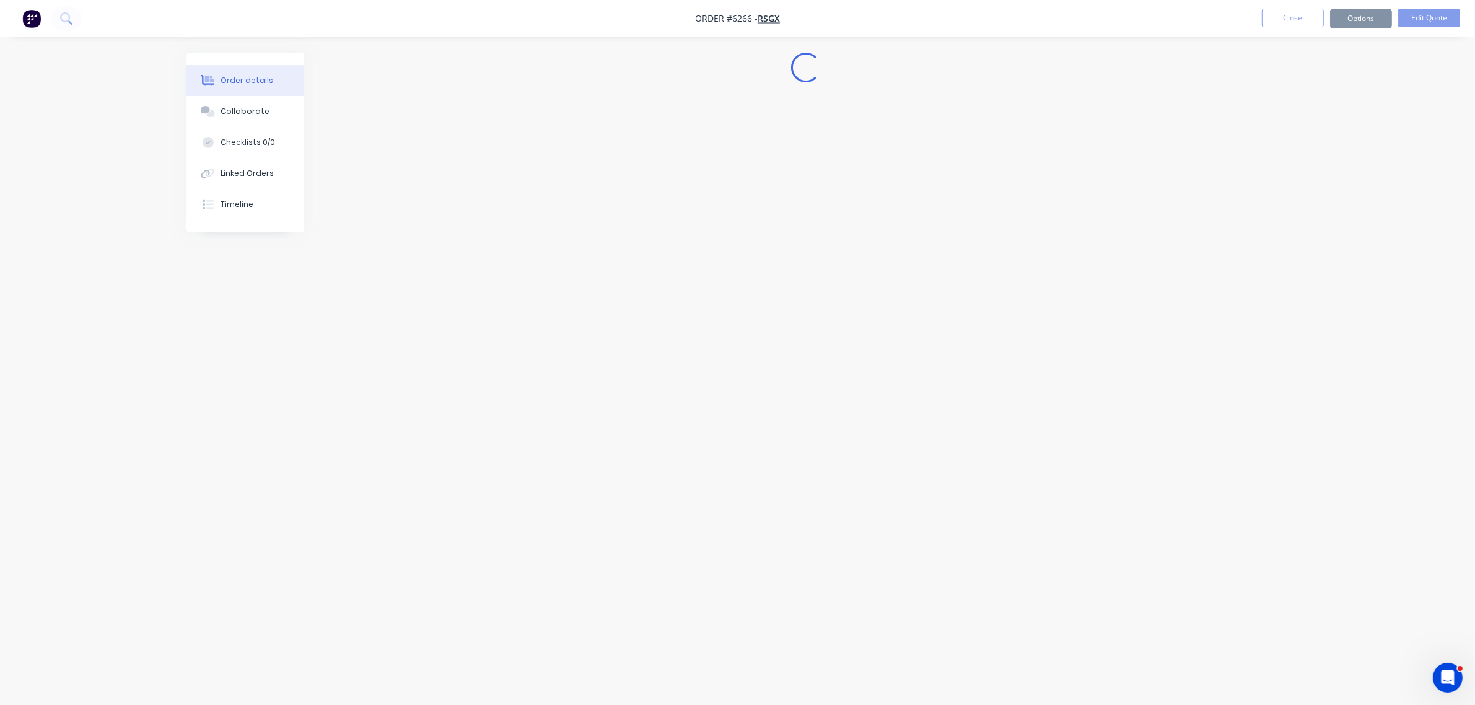
scroll to position [0, 0]
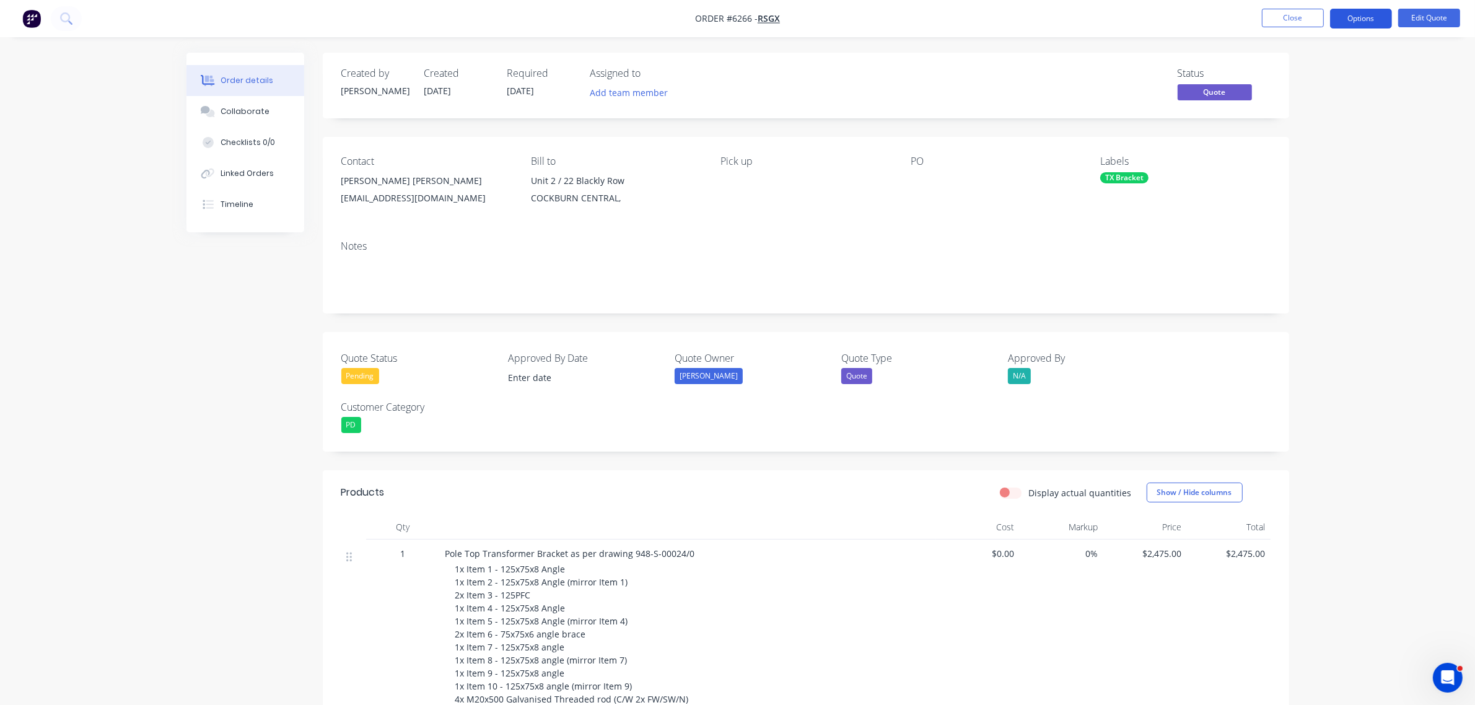
click at [1355, 17] on button "Options" at bounding box center [1361, 19] width 62 height 20
click at [1296, 76] on div "Quote" at bounding box center [1324, 75] width 114 height 18
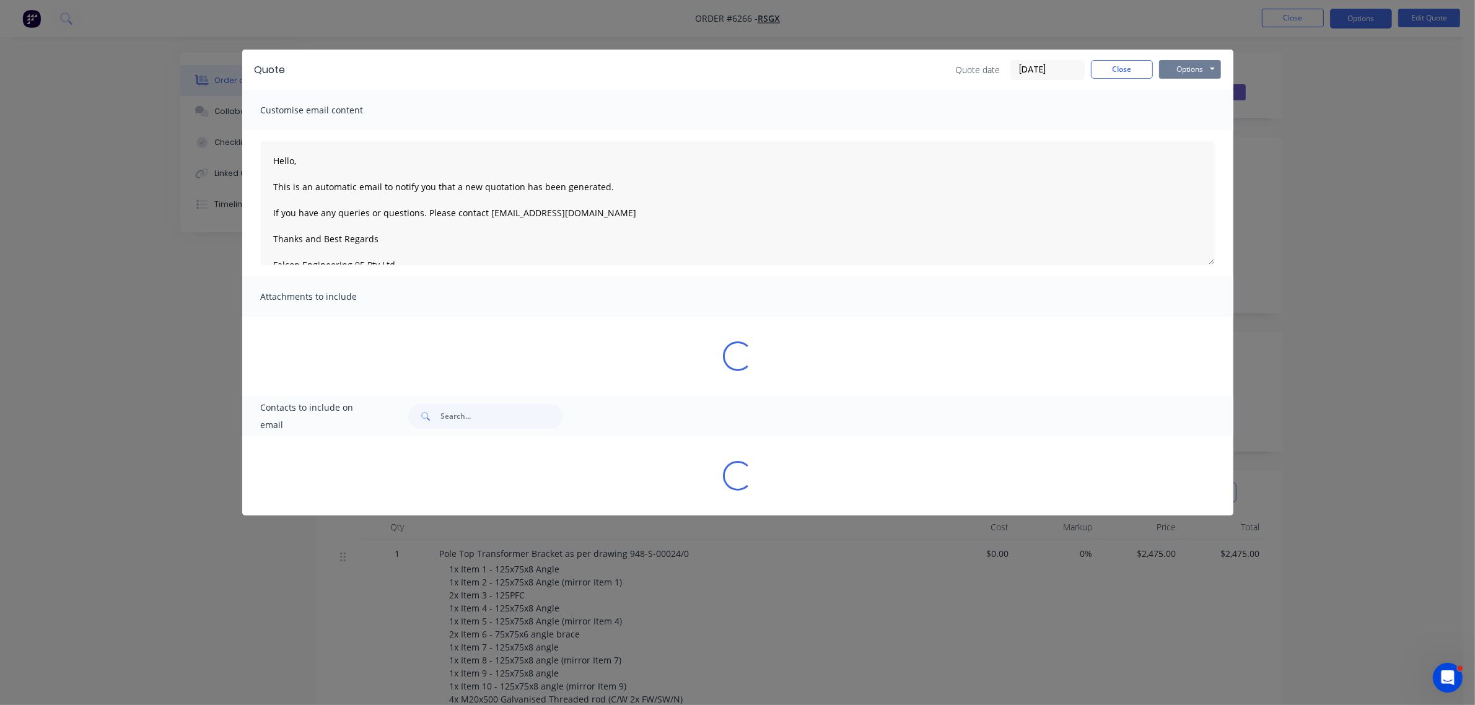
click at [1170, 63] on button "Options" at bounding box center [1190, 69] width 62 height 19
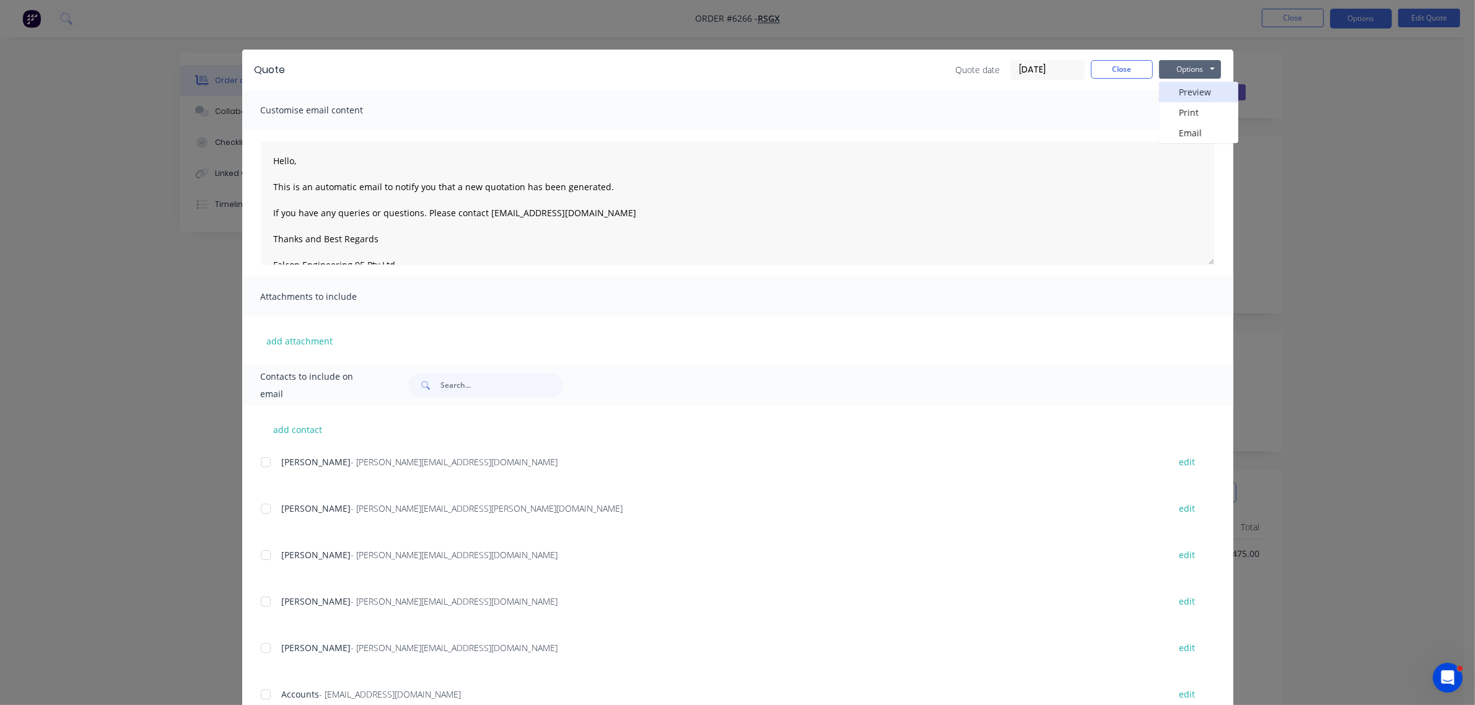
click at [1180, 85] on button "Preview" at bounding box center [1198, 92] width 79 height 20
click at [1128, 75] on button "Close" at bounding box center [1122, 69] width 62 height 19
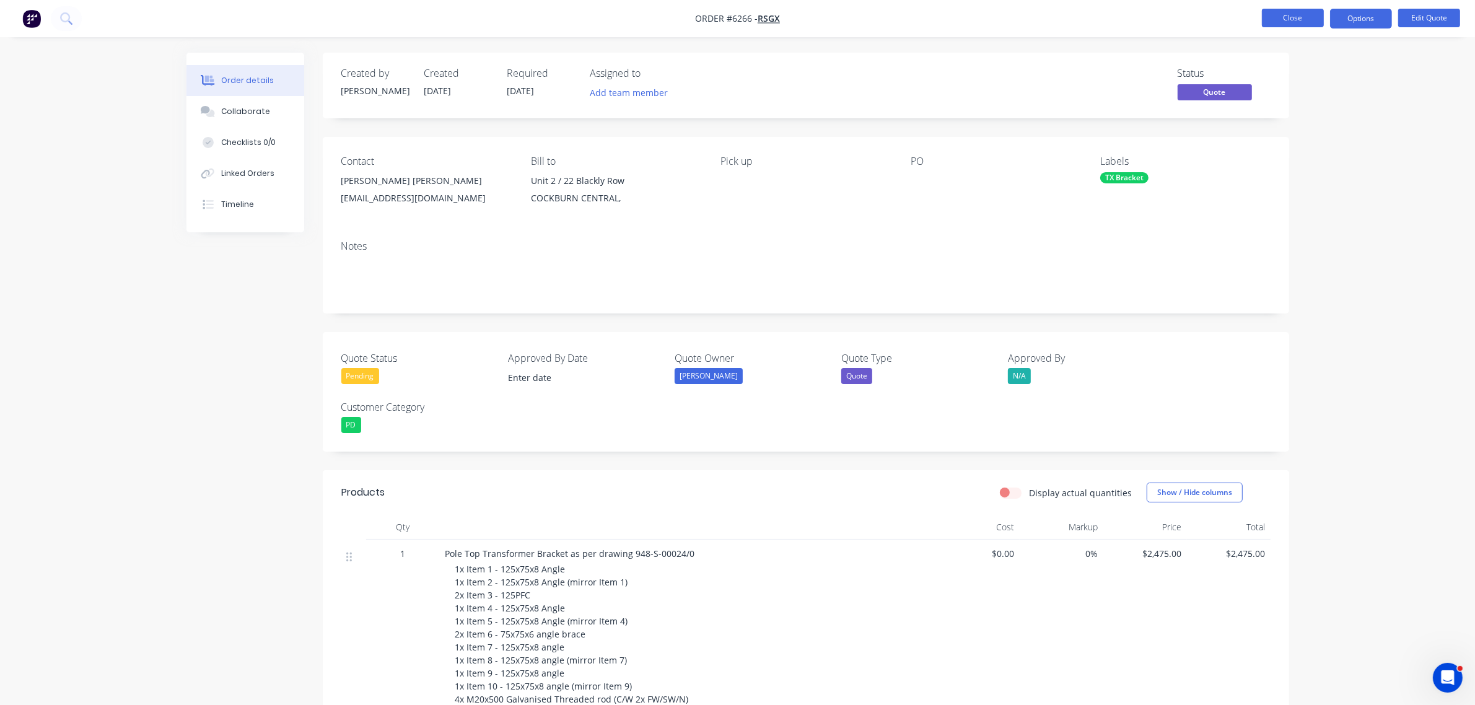
click at [1271, 16] on button "Close" at bounding box center [1293, 18] width 62 height 19
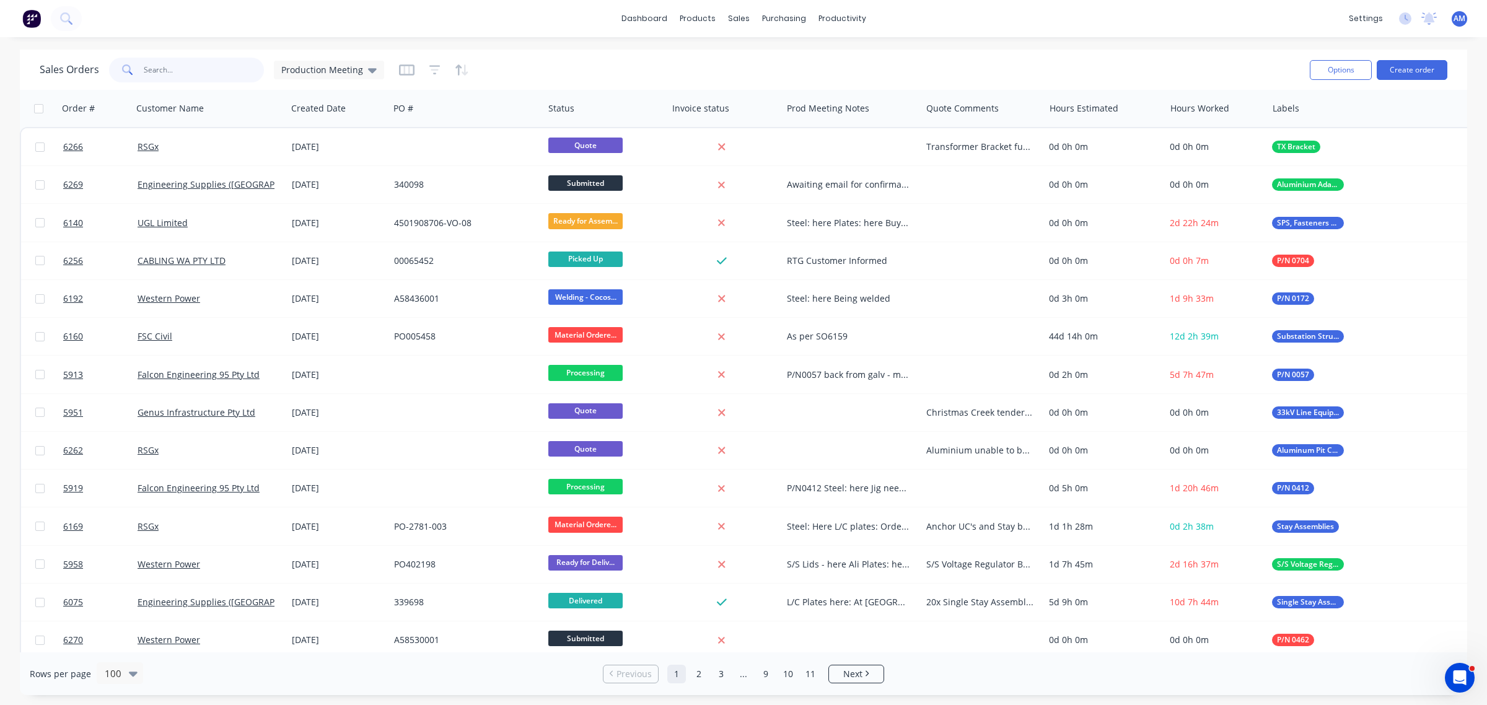
click at [185, 69] on input "text" at bounding box center [204, 70] width 121 height 25
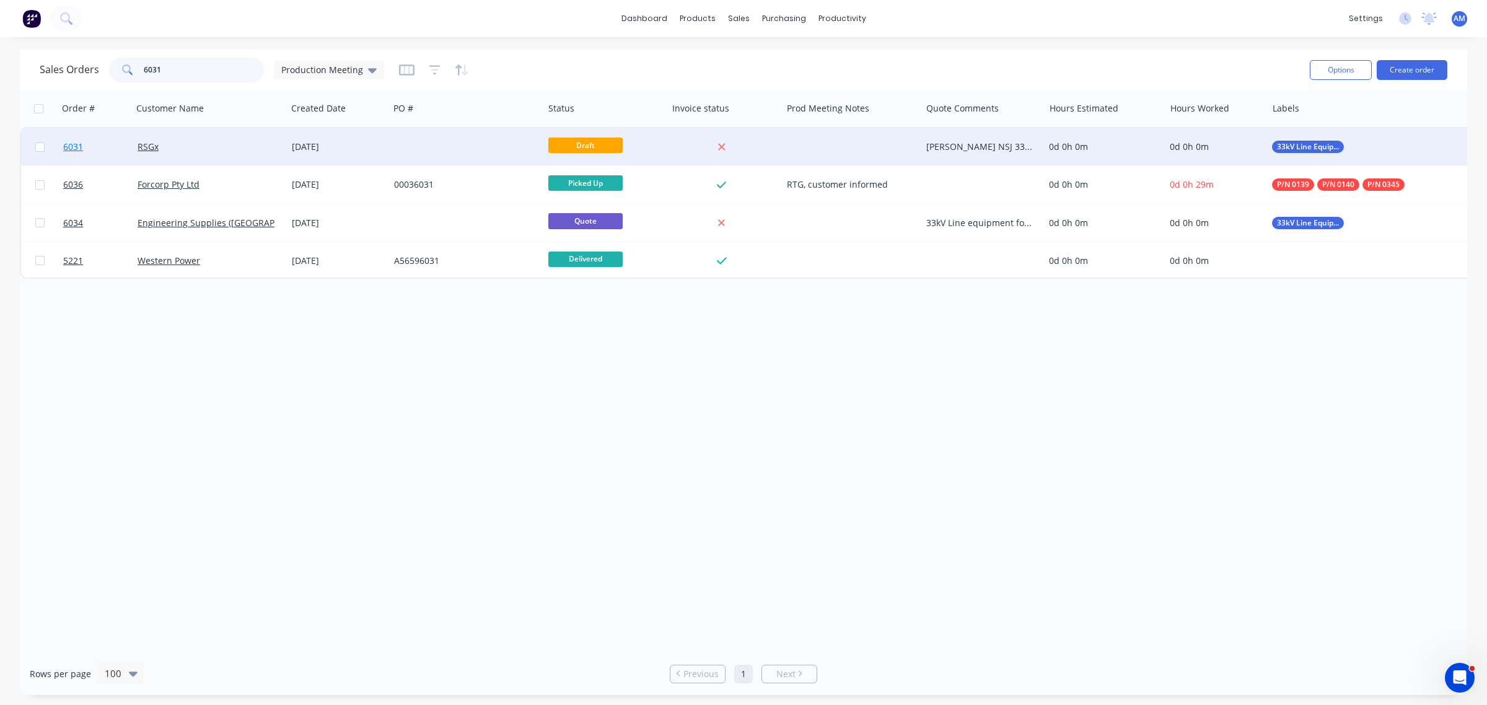
type input "6031"
click at [101, 147] on link "6031" at bounding box center [100, 146] width 74 height 37
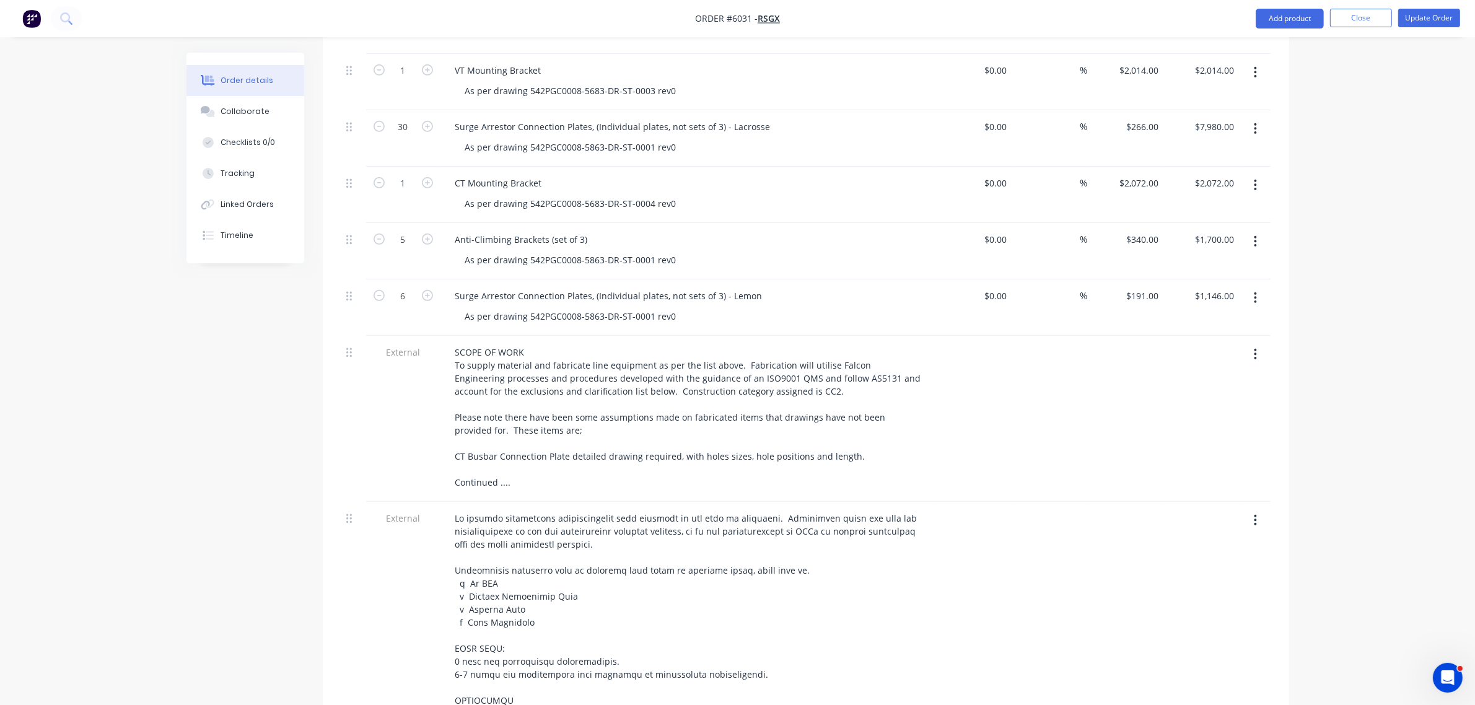
scroll to position [929, 0]
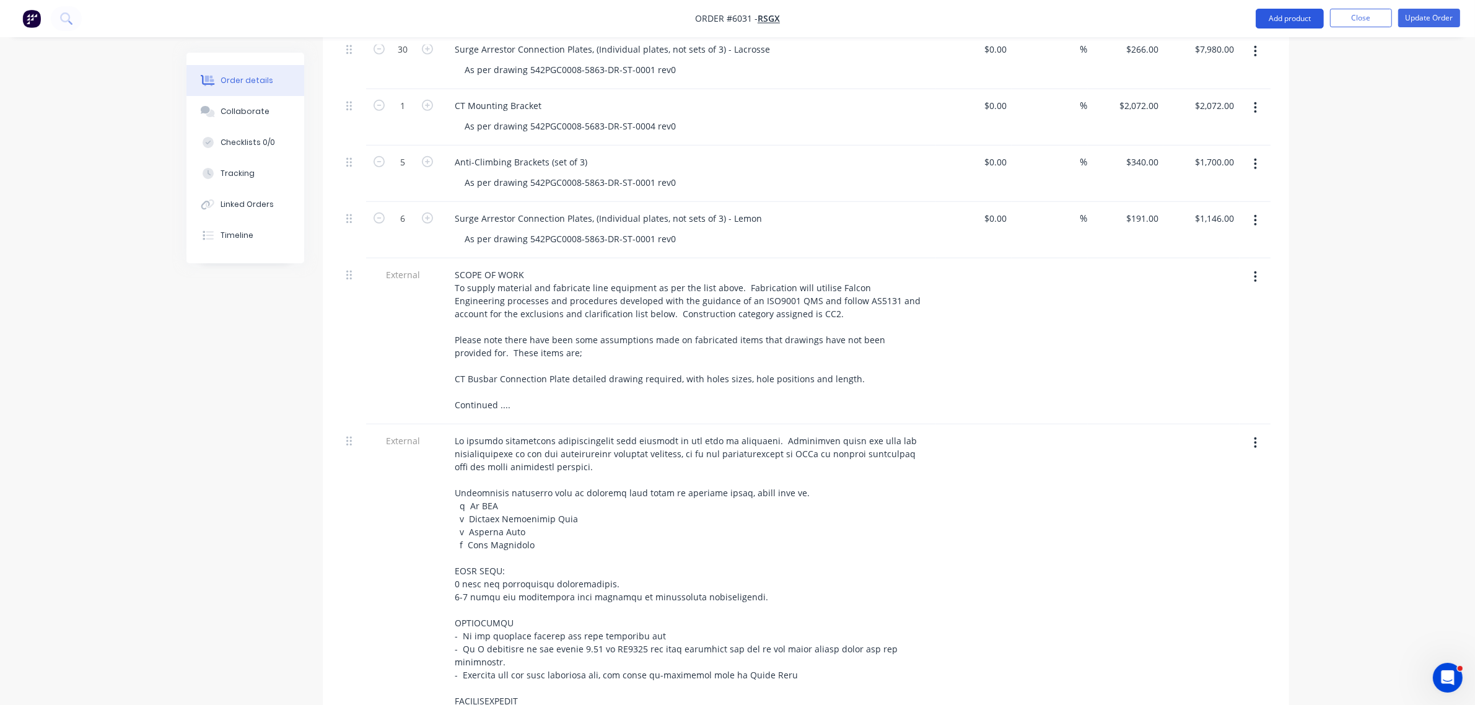
click at [1273, 19] on button "Add product" at bounding box center [1290, 19] width 68 height 20
click at [1281, 17] on button "Add product" at bounding box center [1290, 19] width 68 height 20
click at [1261, 198] on div "Notes (Internal)" at bounding box center [1265, 199] width 95 height 18
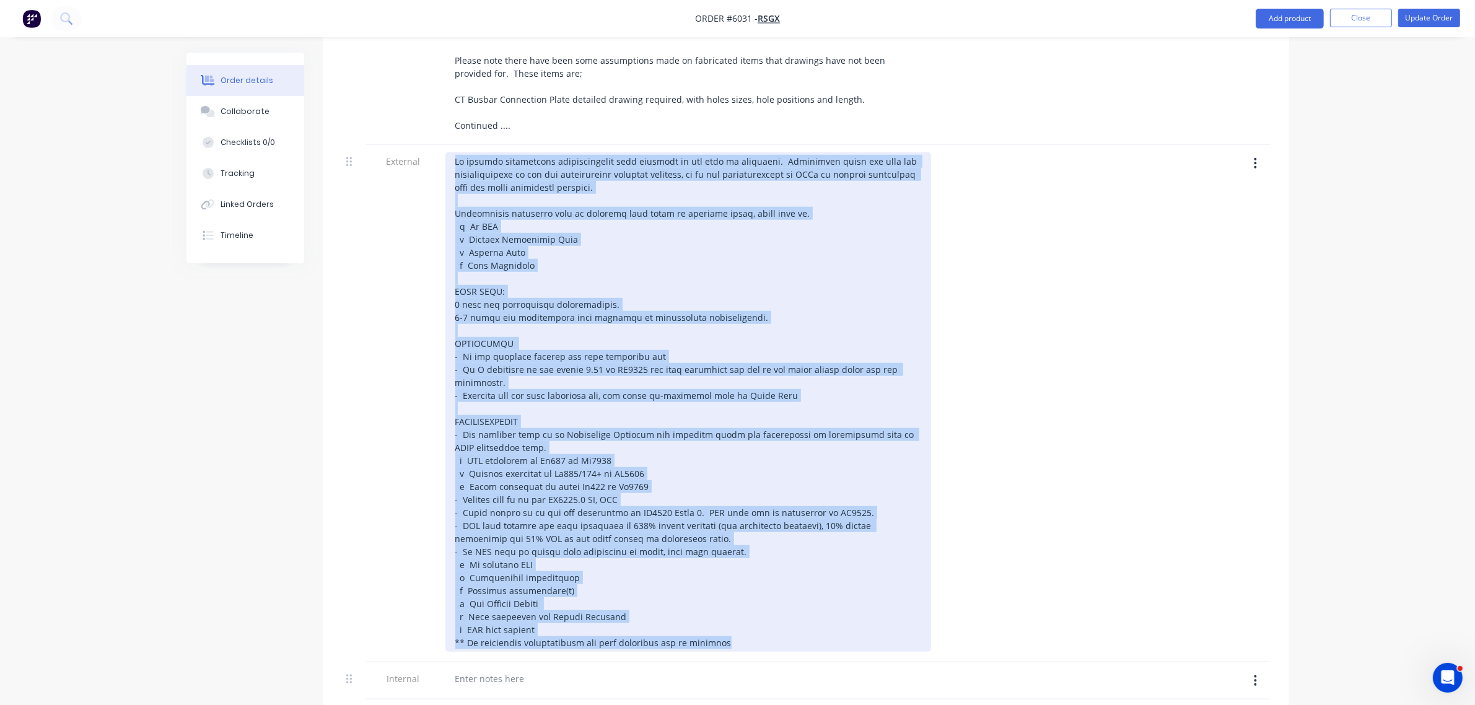
scroll to position [1197, 0]
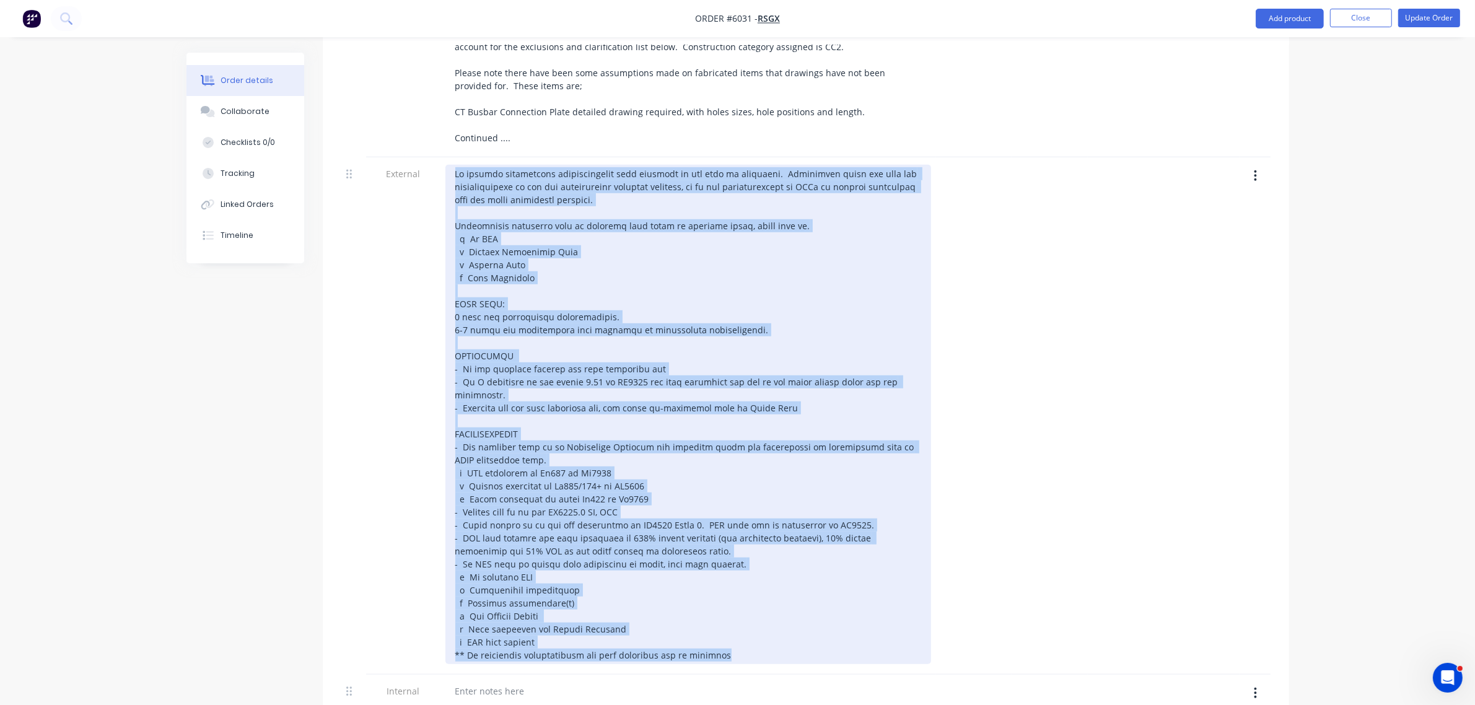
drag, startPoint x: 758, startPoint y: 450, endPoint x: 211, endPoint y: 22, distance: 694.3
copy div "No project fabrication specifications were provided at the time of quotation. Q…"
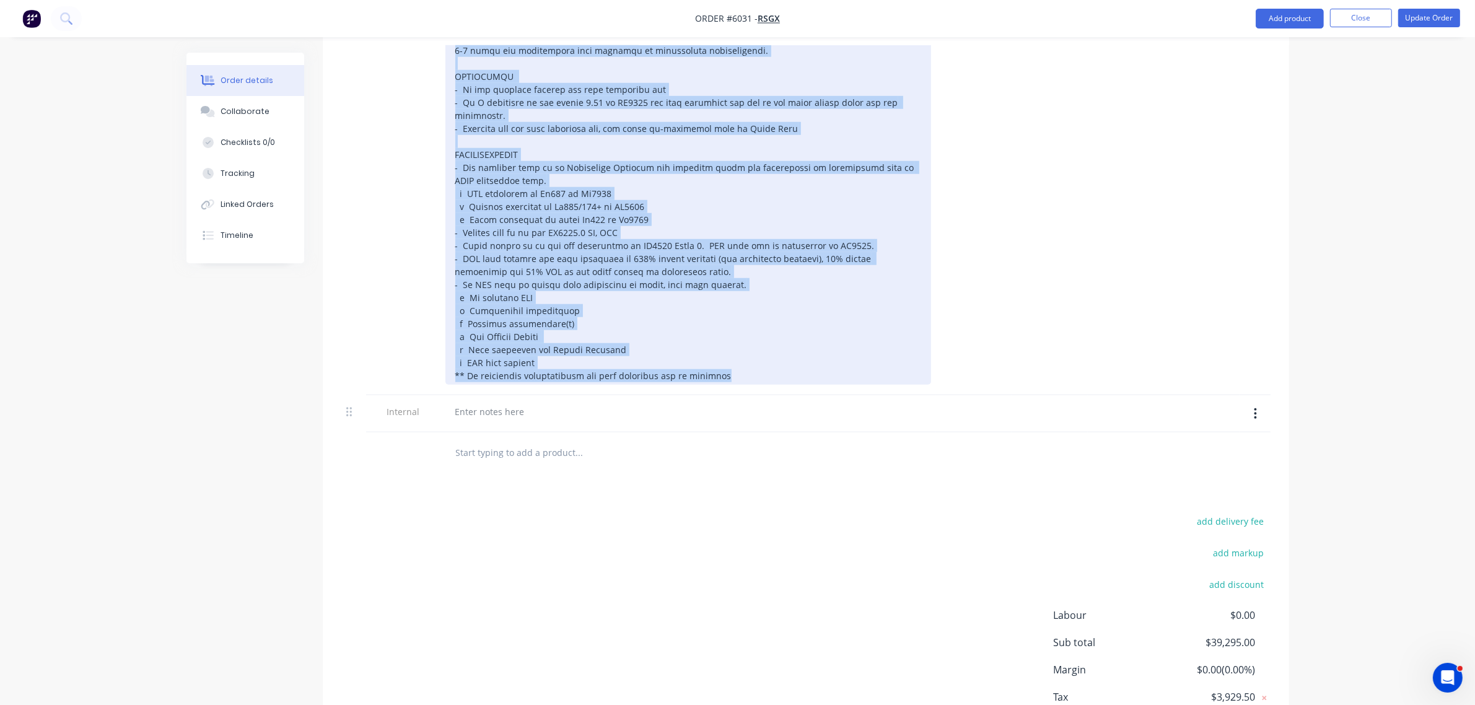
scroll to position [1506, 0]
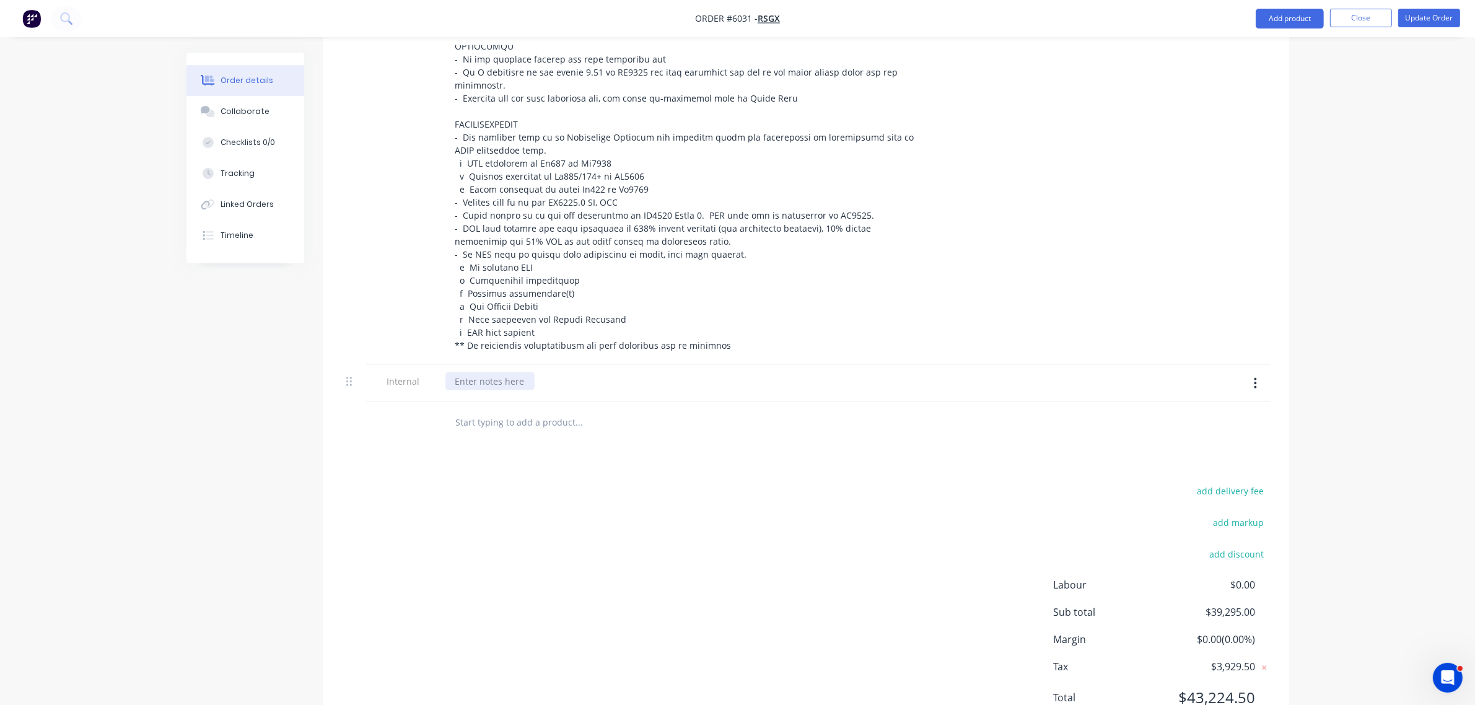
click at [512, 372] on div at bounding box center [490, 381] width 89 height 18
paste div
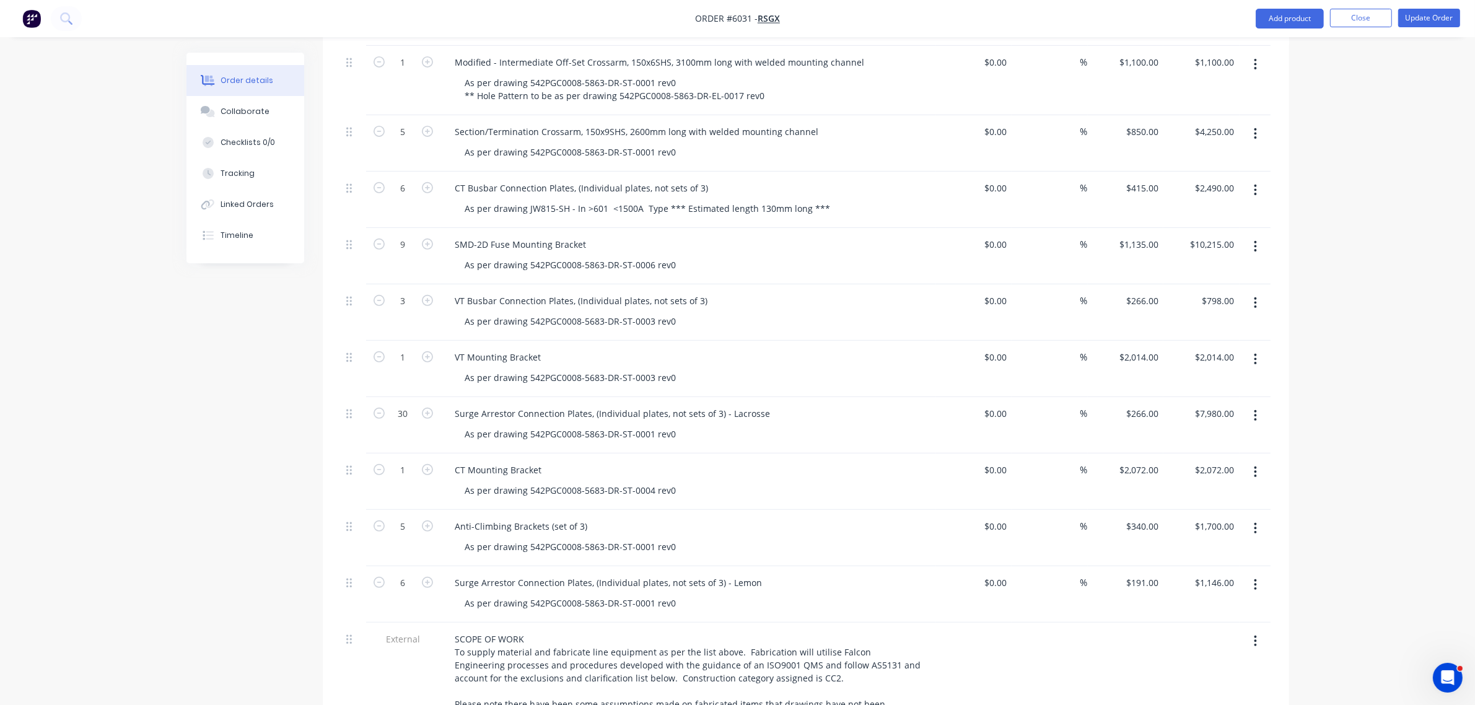
scroll to position [1027, 0]
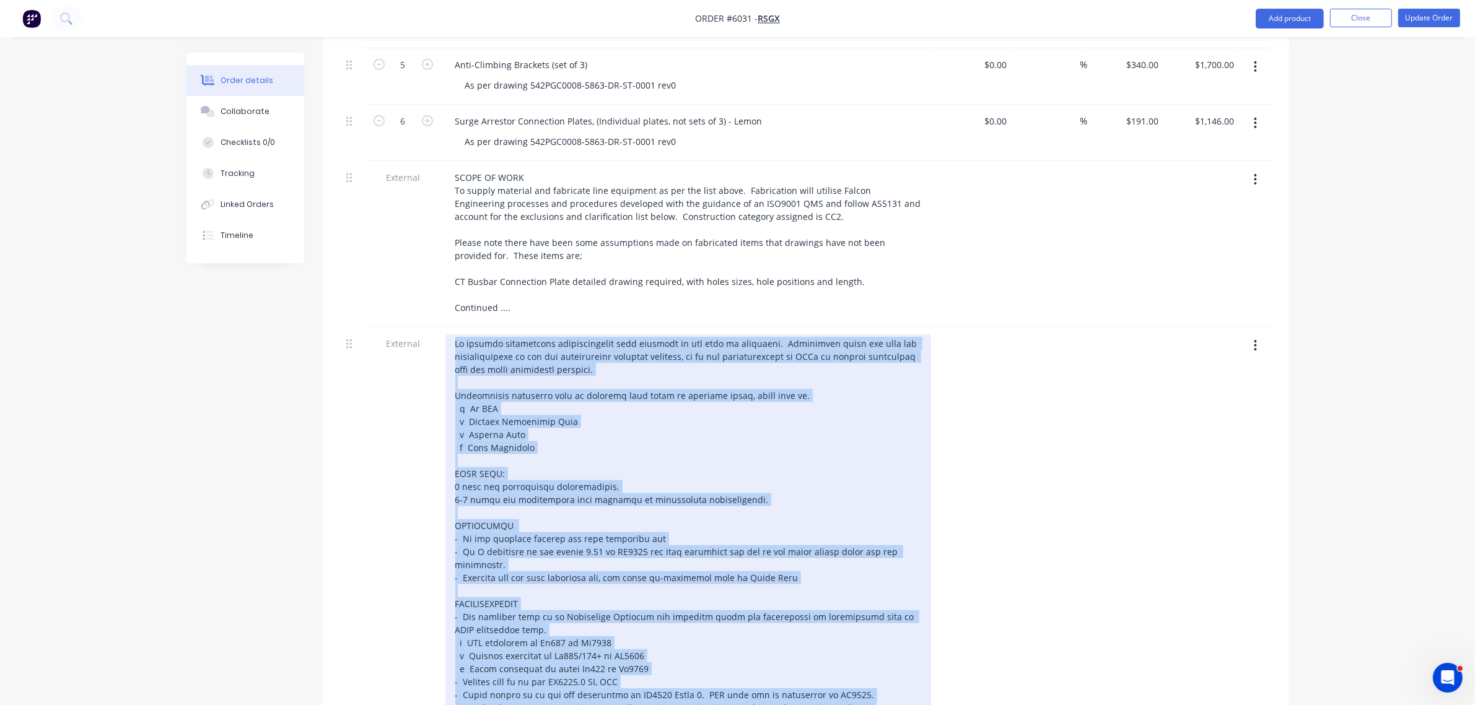
drag, startPoint x: 744, startPoint y: 333, endPoint x: 435, endPoint y: 323, distance: 308.8
click at [435, 327] on div "External" at bounding box center [805, 585] width 929 height 517
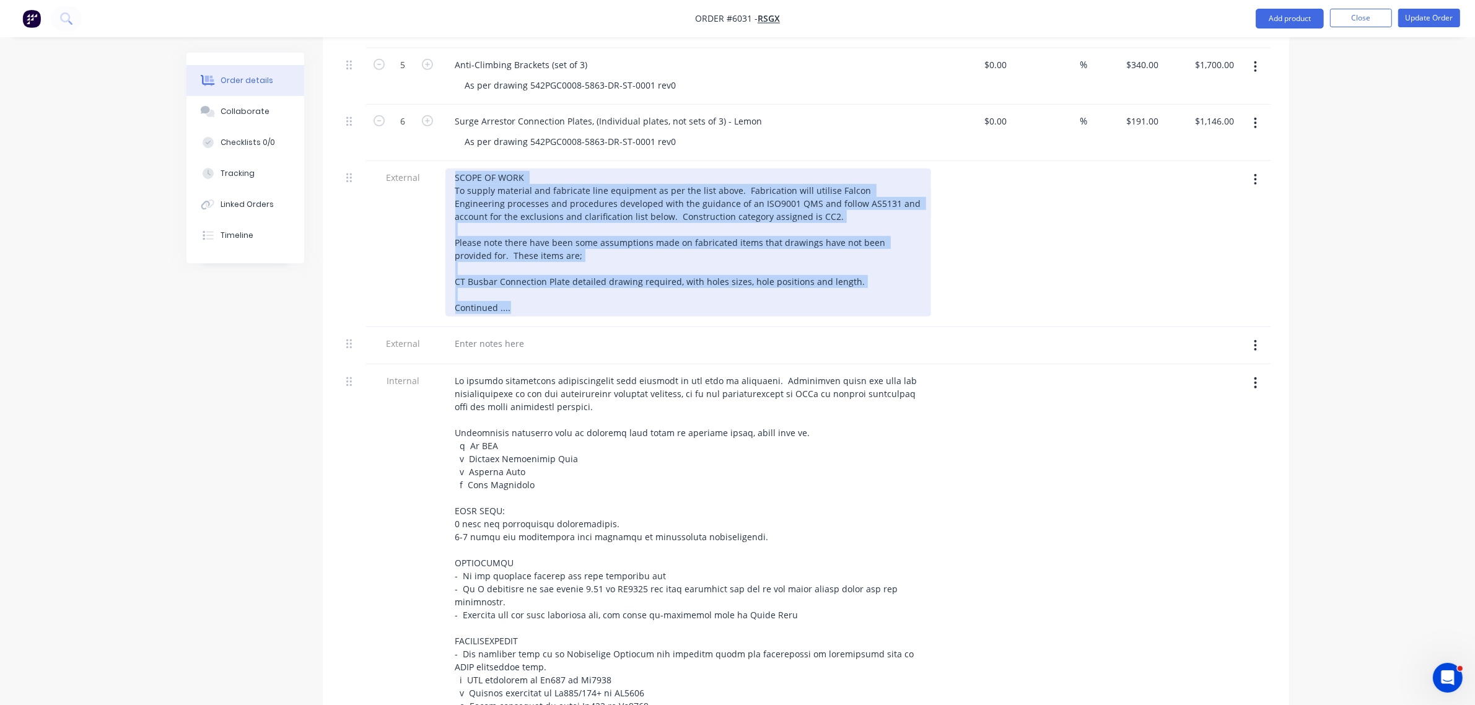
drag, startPoint x: 519, startPoint y: 296, endPoint x: 358, endPoint y: 125, distance: 235.0
click at [358, 125] on div "7 Intermediate Off-Set Crossarm, 150x6SHS, 3100mm long with welded mounting cha…" at bounding box center [805, 205] width 929 height 1355
drag, startPoint x: 864, startPoint y: 276, endPoint x: 869, endPoint y: 270, distance: 7.1
click at [865, 275] on div "SCOPE OF WORK To supply material and fabricate line equipment as per the list a…" at bounding box center [689, 243] width 486 height 148
click at [865, 265] on div "SCOPE OF WORK To supply material and fabricate line equipment as per the list a…" at bounding box center [689, 243] width 486 height 148
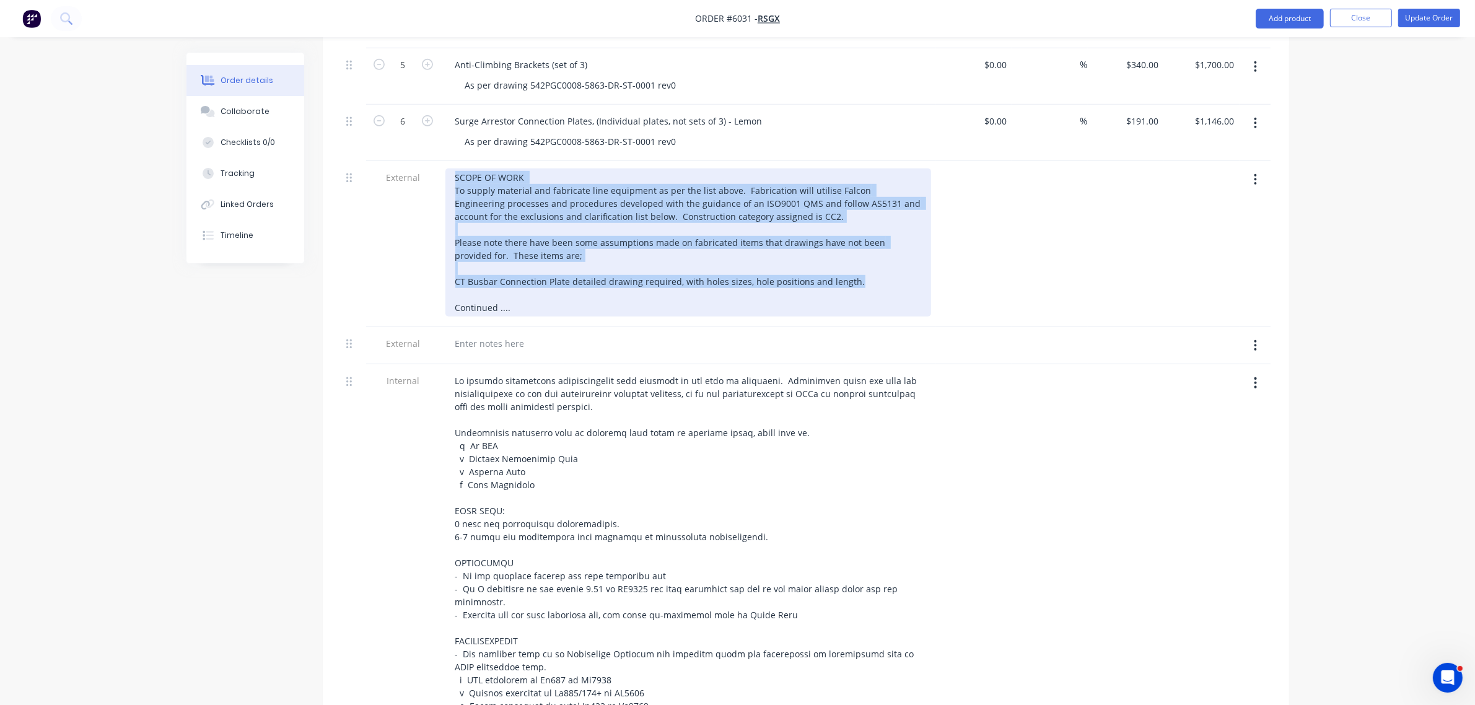
drag, startPoint x: 866, startPoint y: 268, endPoint x: 341, endPoint y: 122, distance: 544.7
click at [341, 122] on div "7 Intermediate Off-Set Crossarm, 150x6SHS, 3100mm long with welded mounting cha…" at bounding box center [805, 205] width 929 height 1355
copy div "SCOPE OF WORK To supply material and fabricate line equipment as per the list a…"
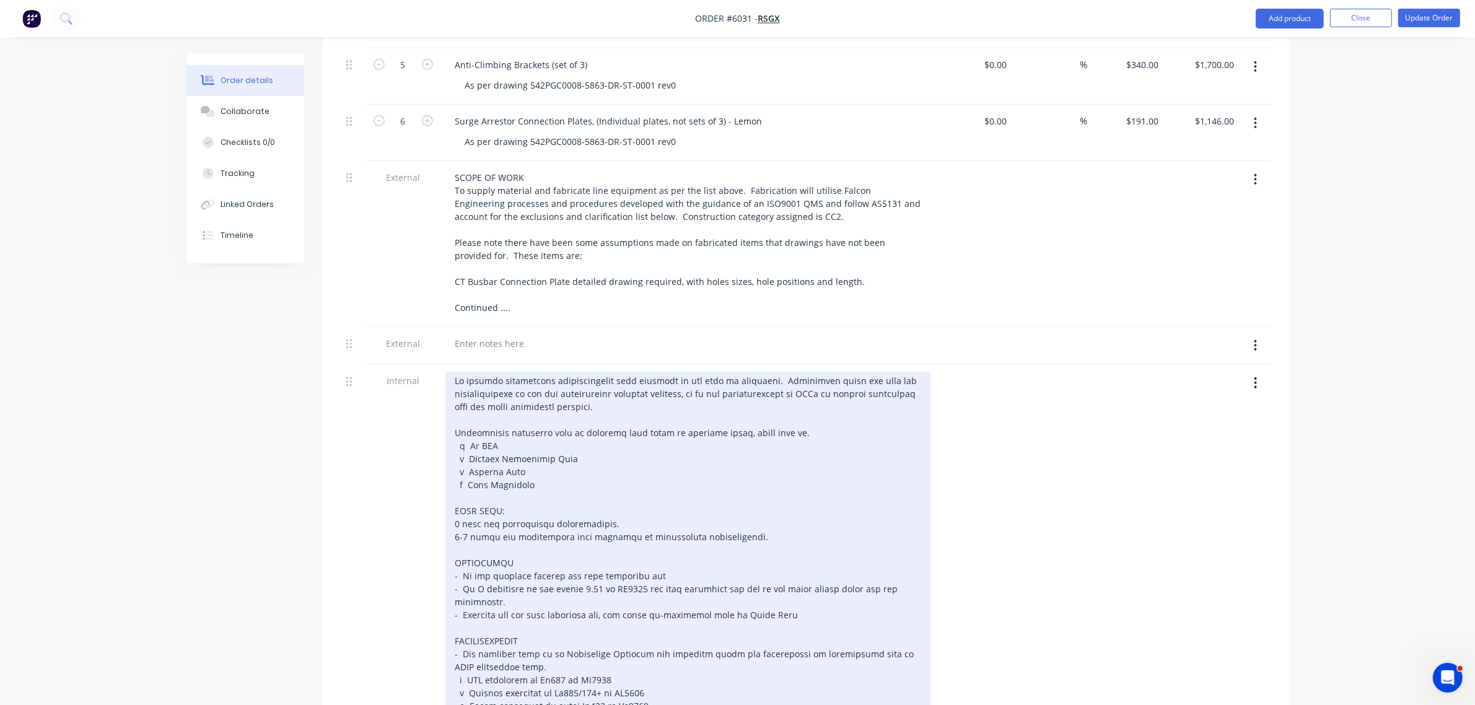
drag, startPoint x: 454, startPoint y: 366, endPoint x: 460, endPoint y: 413, distance: 48.0
click at [454, 372] on div at bounding box center [689, 621] width 486 height 499
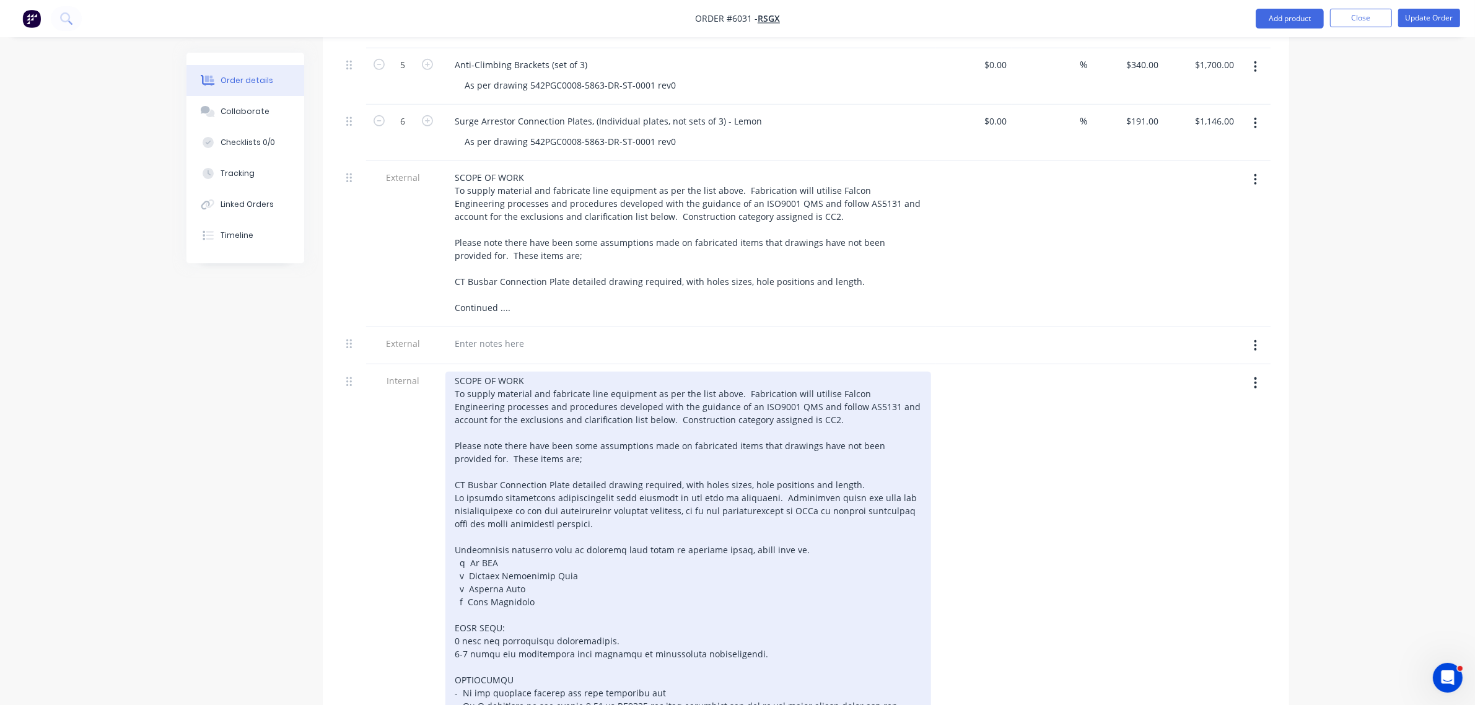
click at [493, 463] on div "SCOPE OF WORK To supply material and fabricate line equipment as per the list a…" at bounding box center [689, 680] width 486 height 617
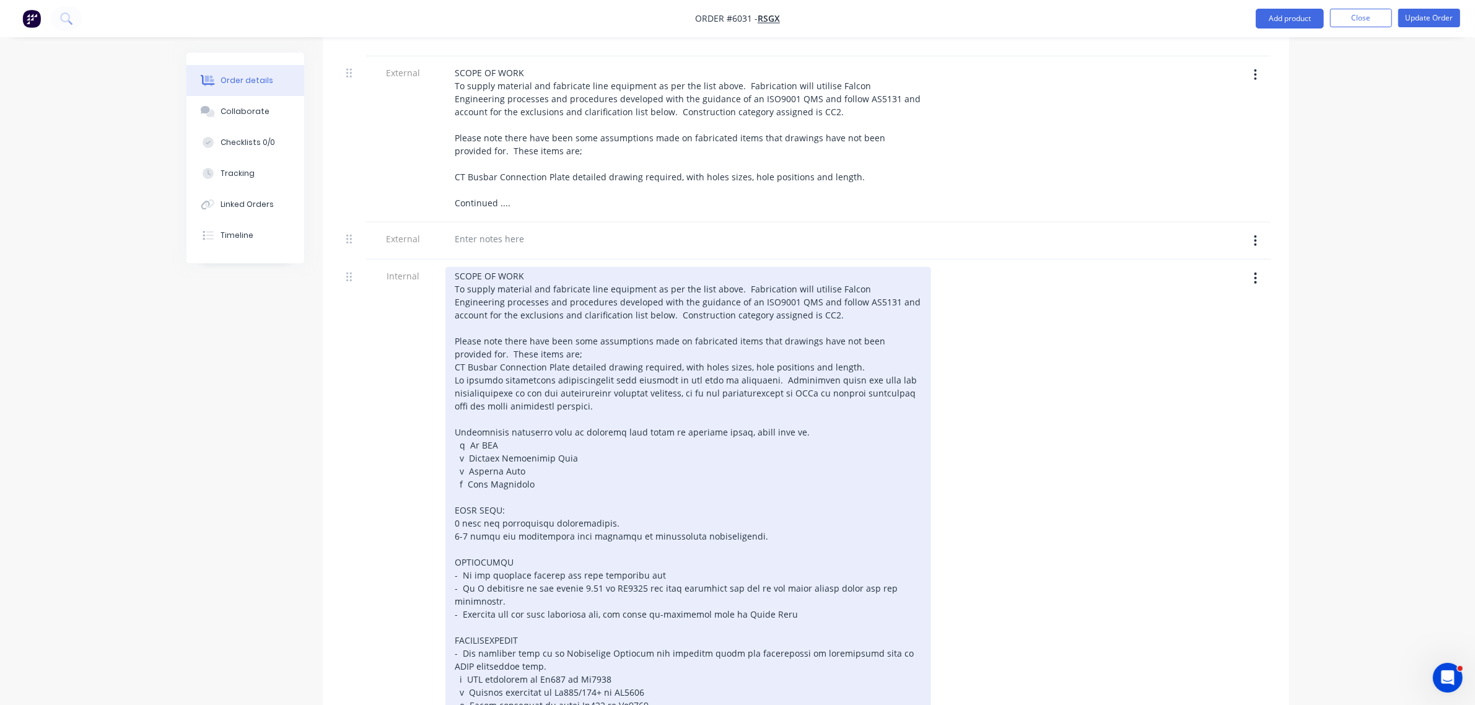
scroll to position [1104, 0]
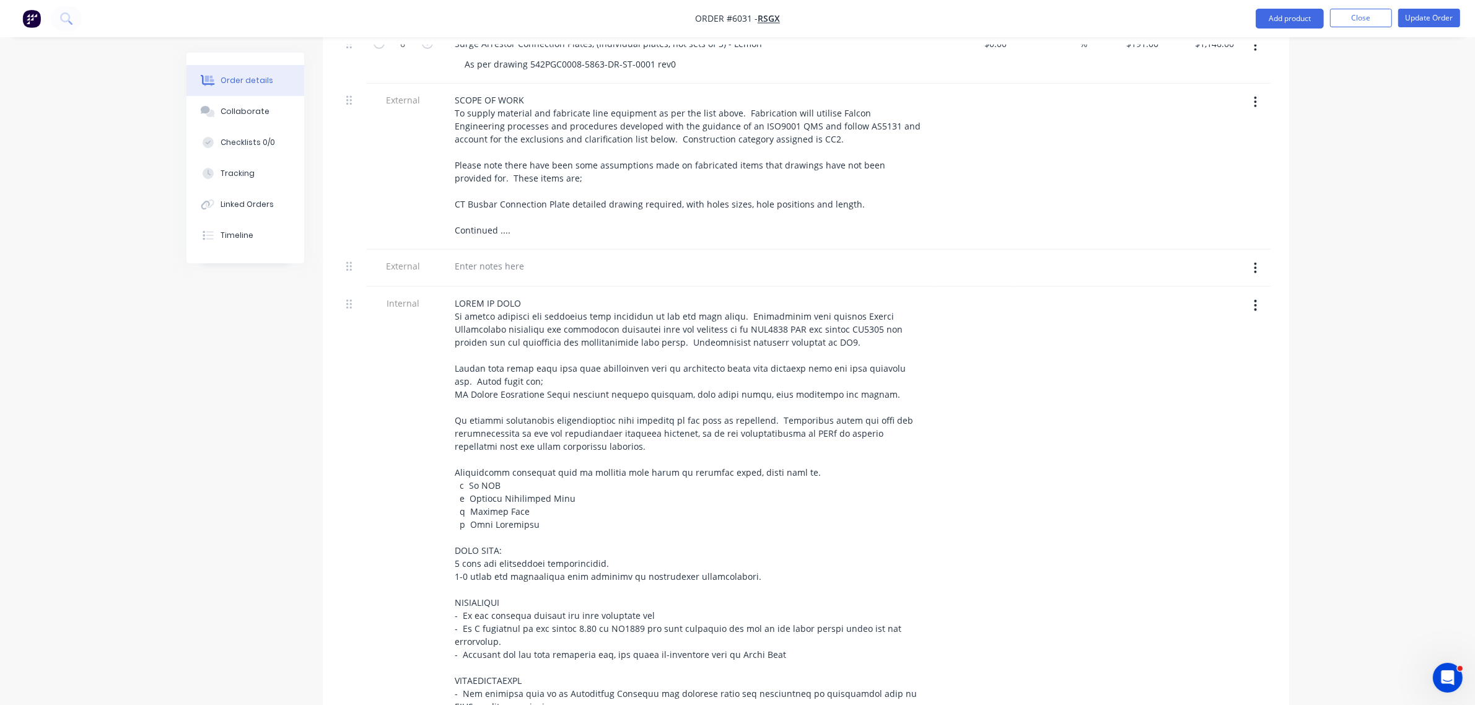
click at [1256, 261] on icon "button" at bounding box center [1255, 268] width 3 height 14
click at [1208, 317] on div "Delete" at bounding box center [1211, 326] width 95 height 18
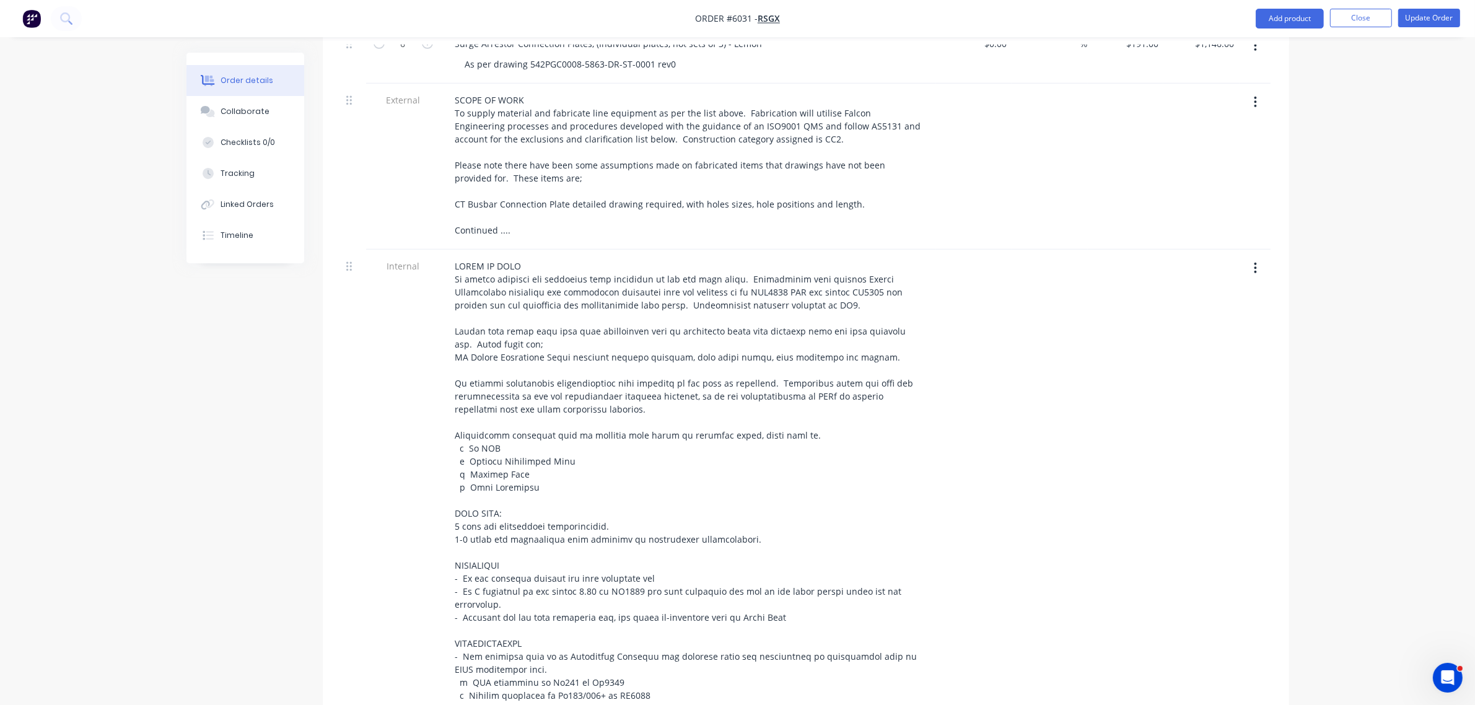
click at [1256, 97] on icon "button" at bounding box center [1256, 102] width 2 height 11
click at [1229, 151] on div "Delete" at bounding box center [1211, 160] width 95 height 18
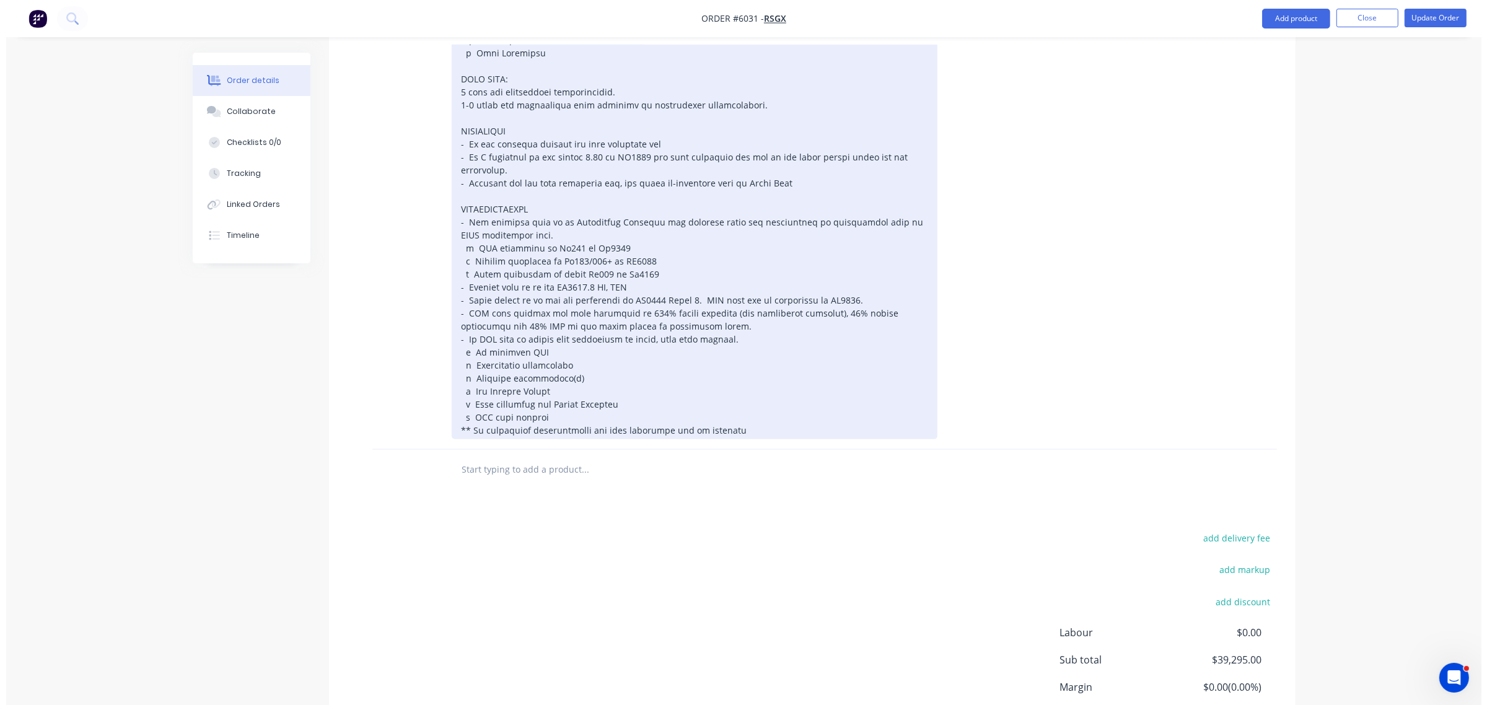
scroll to position [1337, 0]
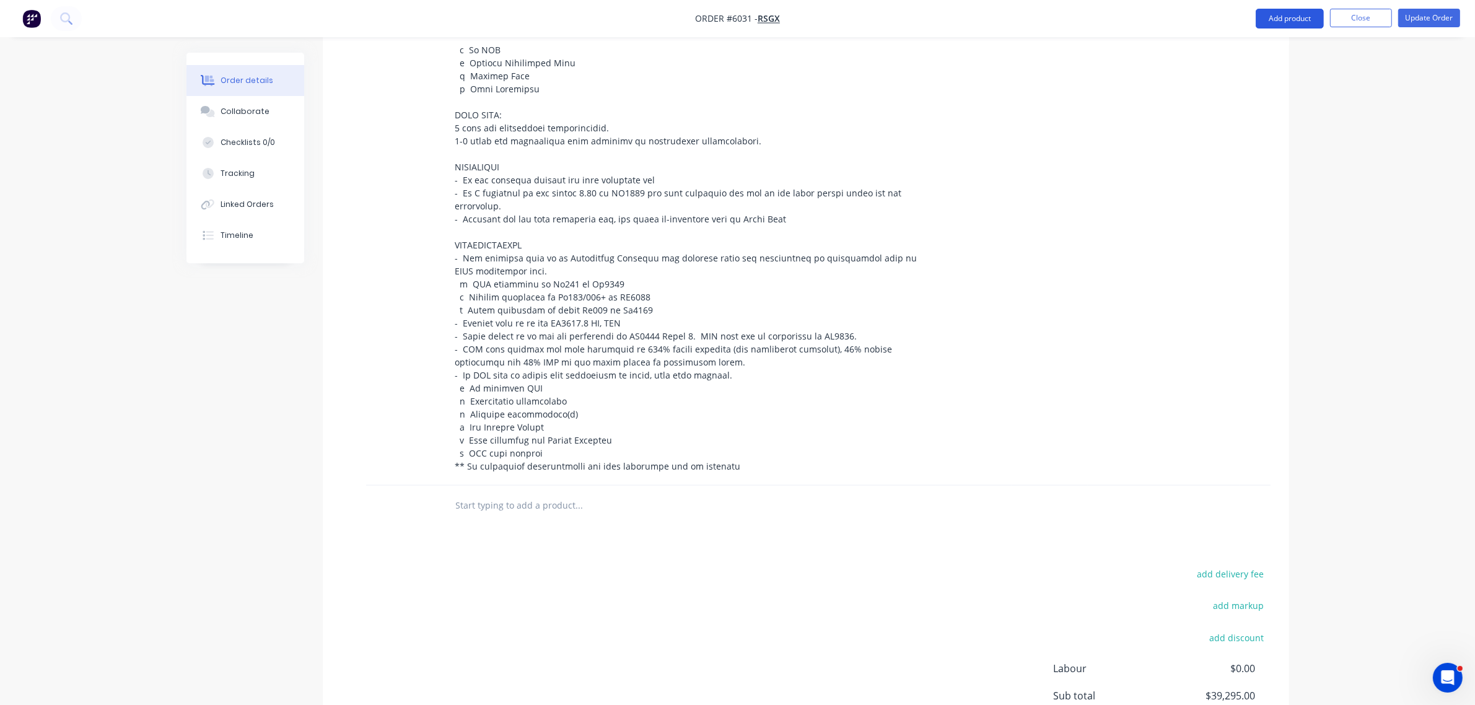
click at [1299, 17] on button "Add product" at bounding box center [1290, 19] width 68 height 20
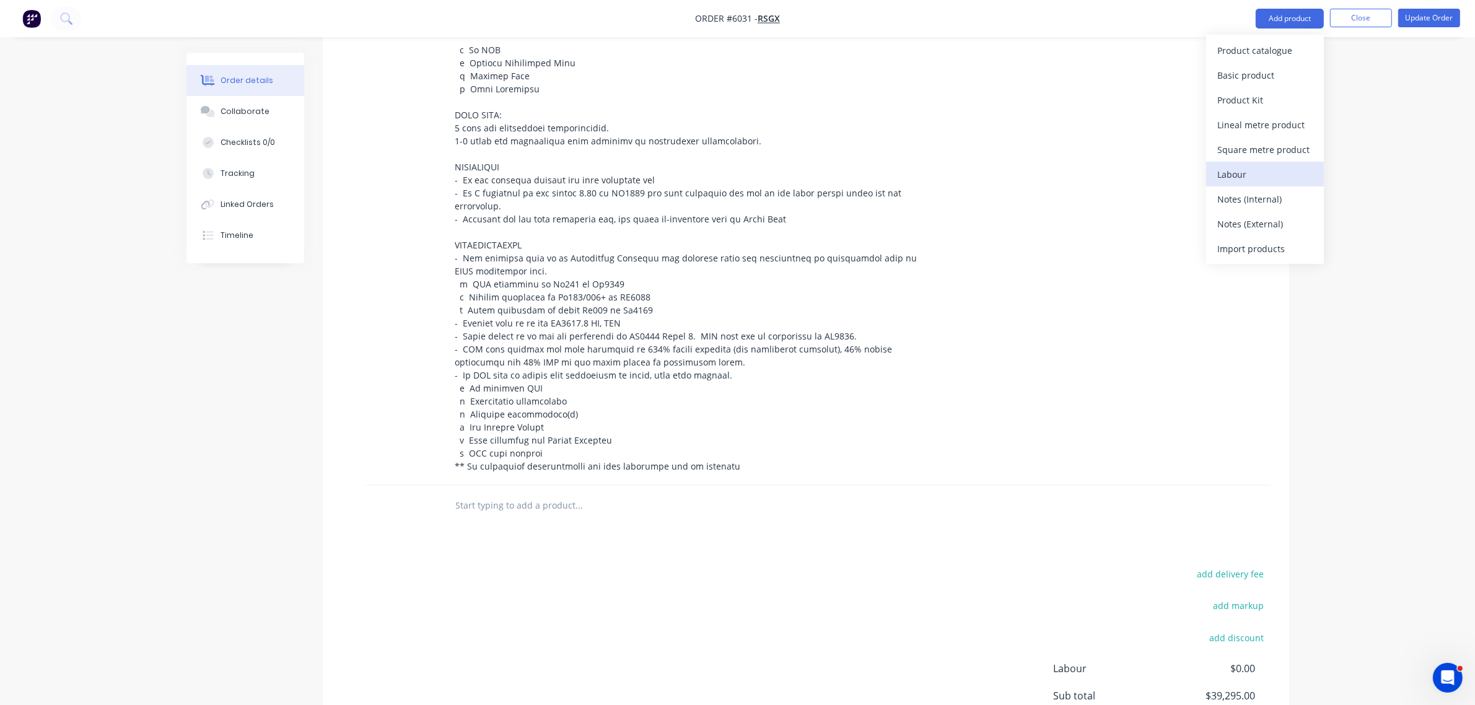
click at [1244, 178] on div "Labour" at bounding box center [1265, 174] width 95 height 18
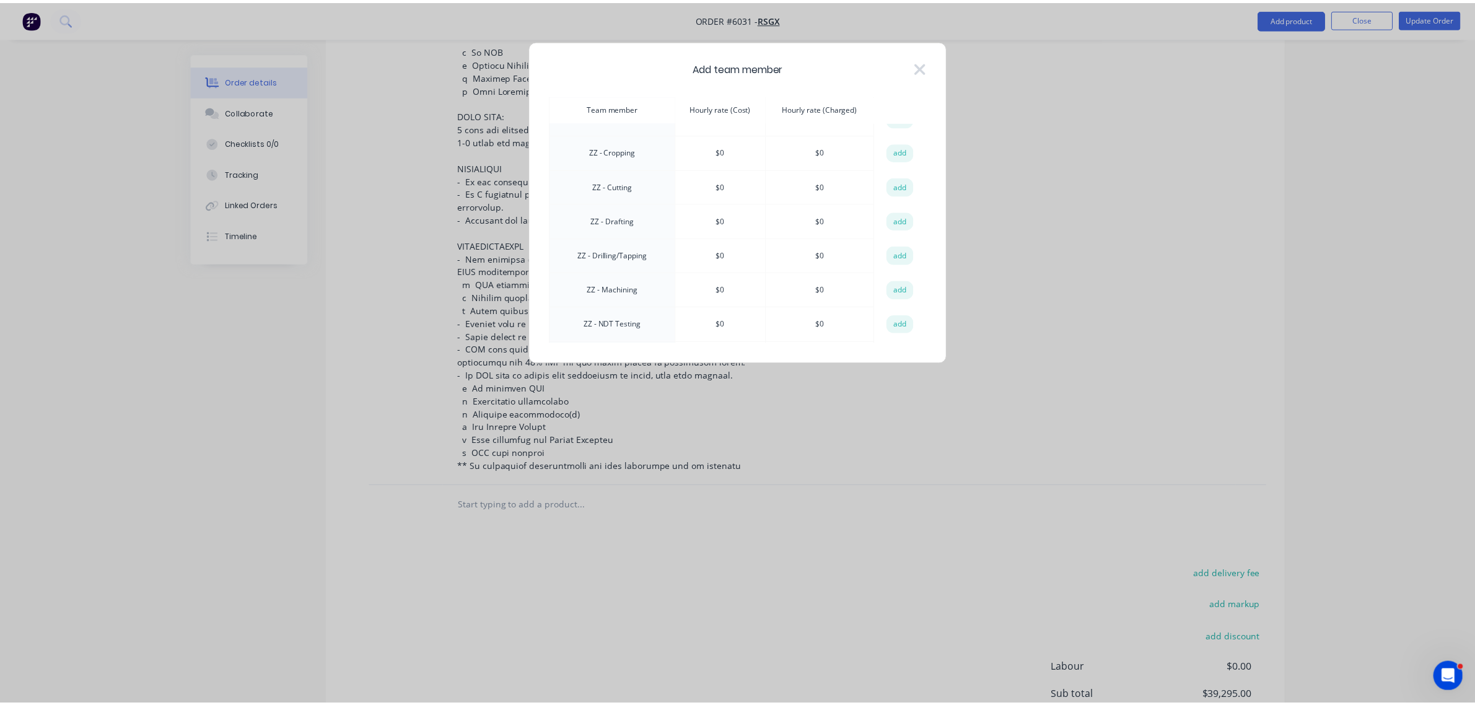
scroll to position [1158, 0]
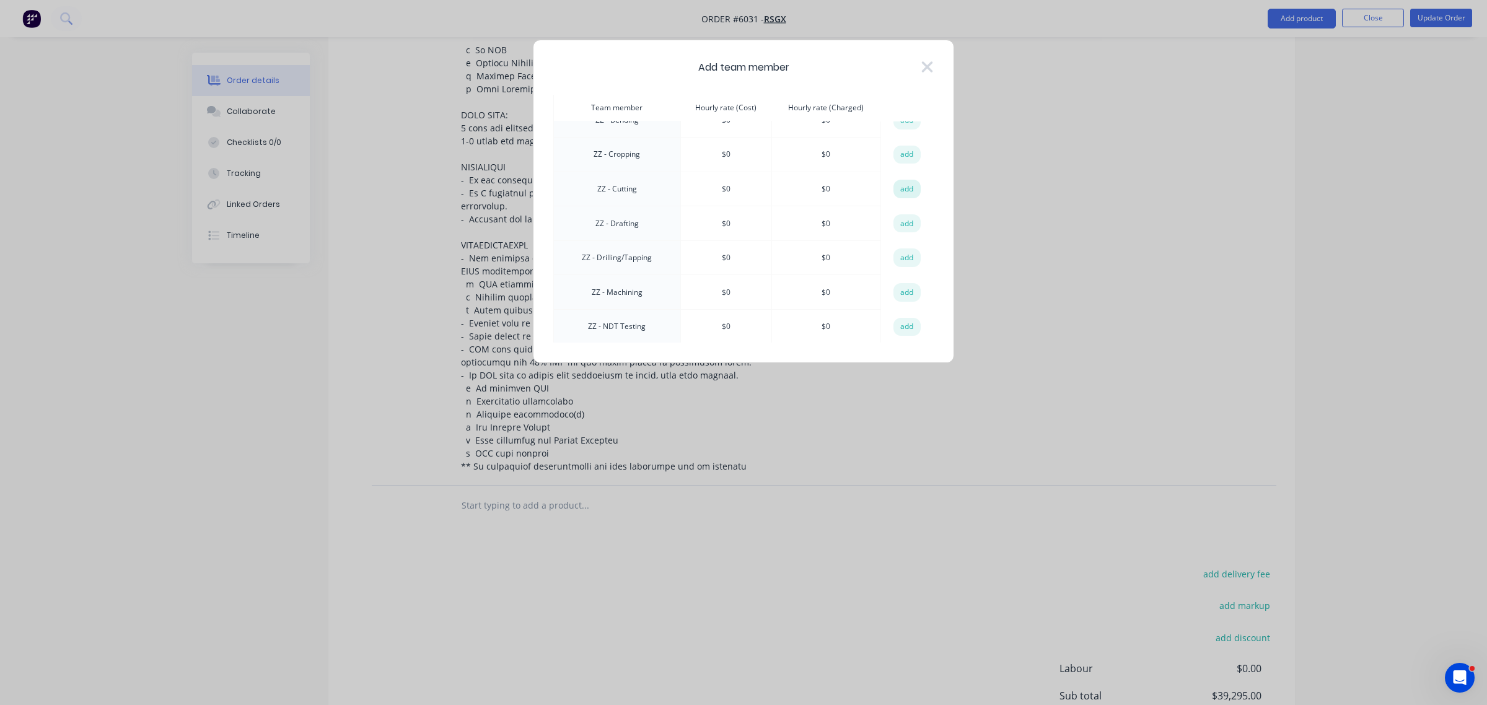
click at [907, 180] on button "add" at bounding box center [907, 189] width 27 height 19
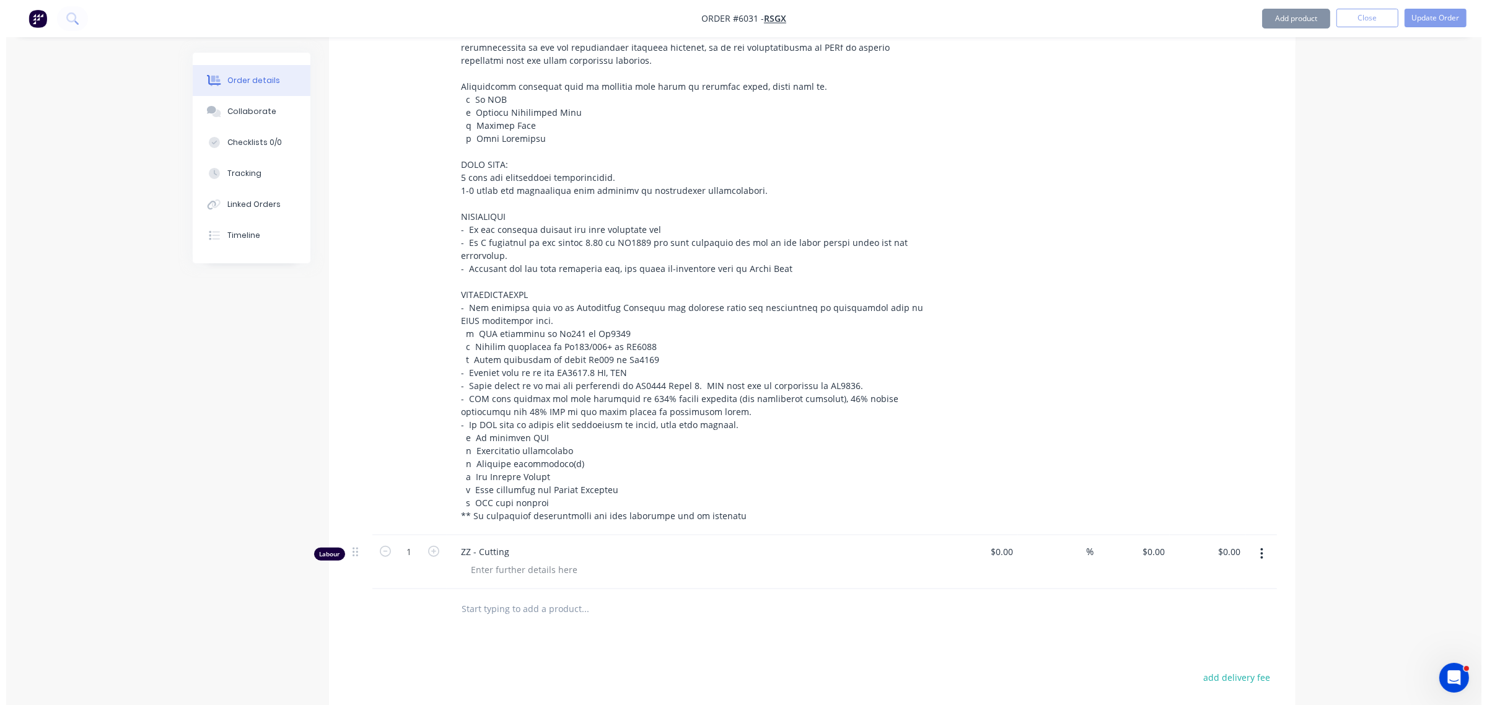
scroll to position [1259, 0]
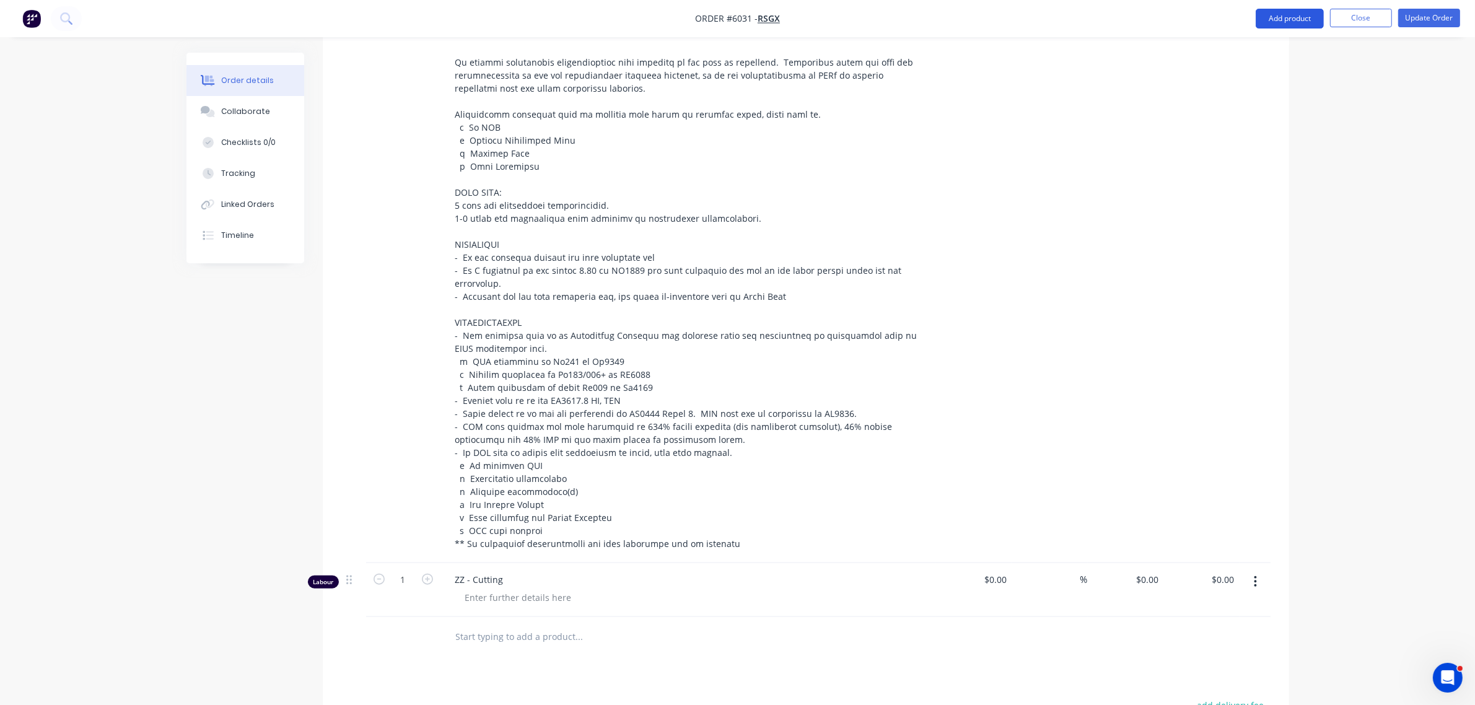
click at [1275, 22] on button "Add product" at bounding box center [1290, 19] width 68 height 20
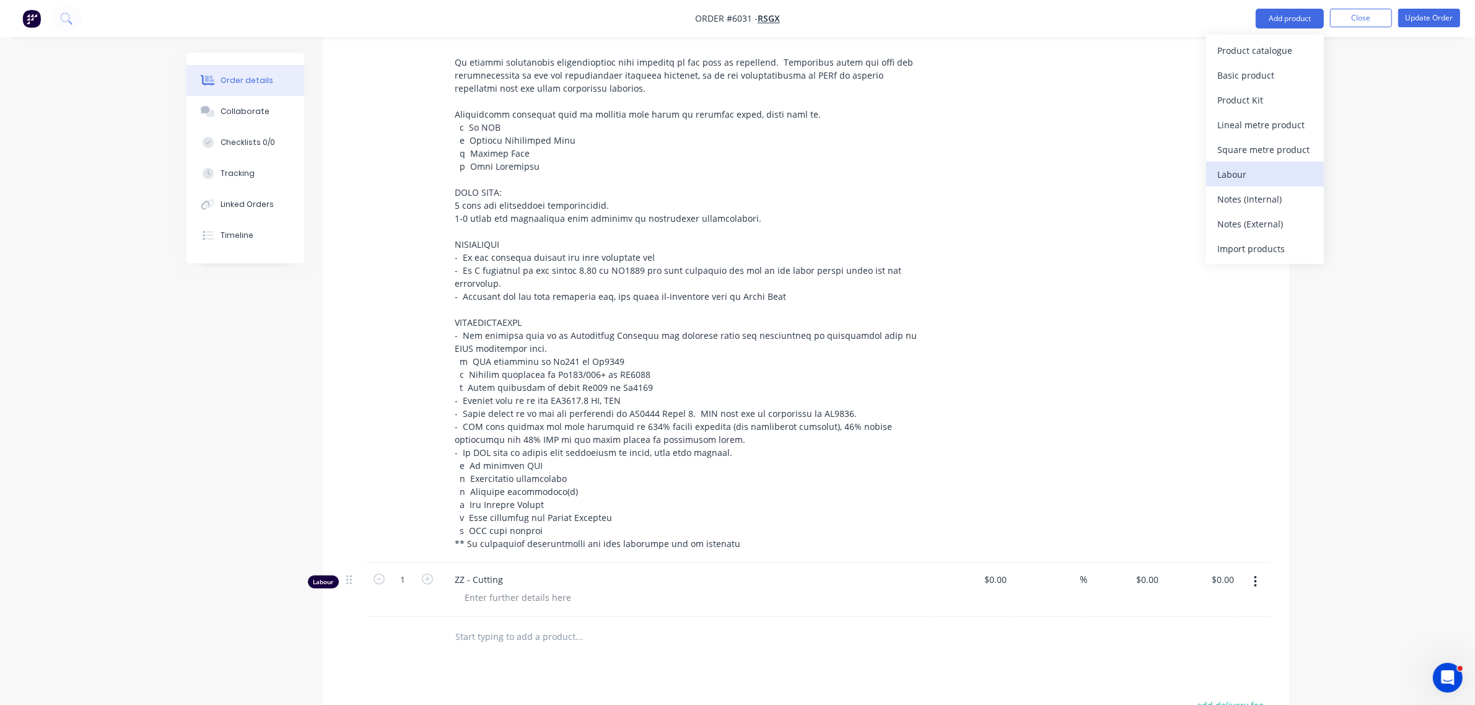
click at [1244, 169] on div "Labour" at bounding box center [1265, 174] width 95 height 18
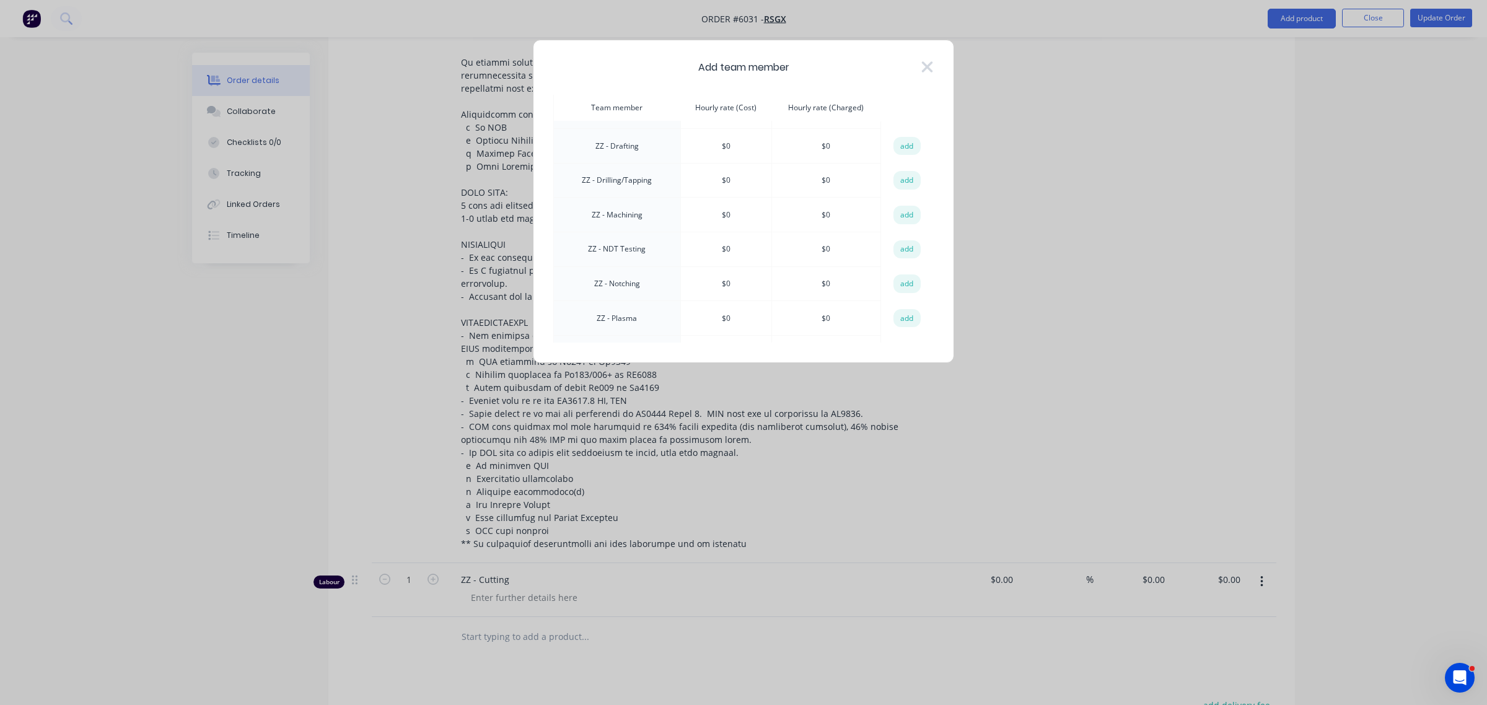
scroll to position [1158, 0]
click at [908, 146] on button "add" at bounding box center [907, 155] width 27 height 19
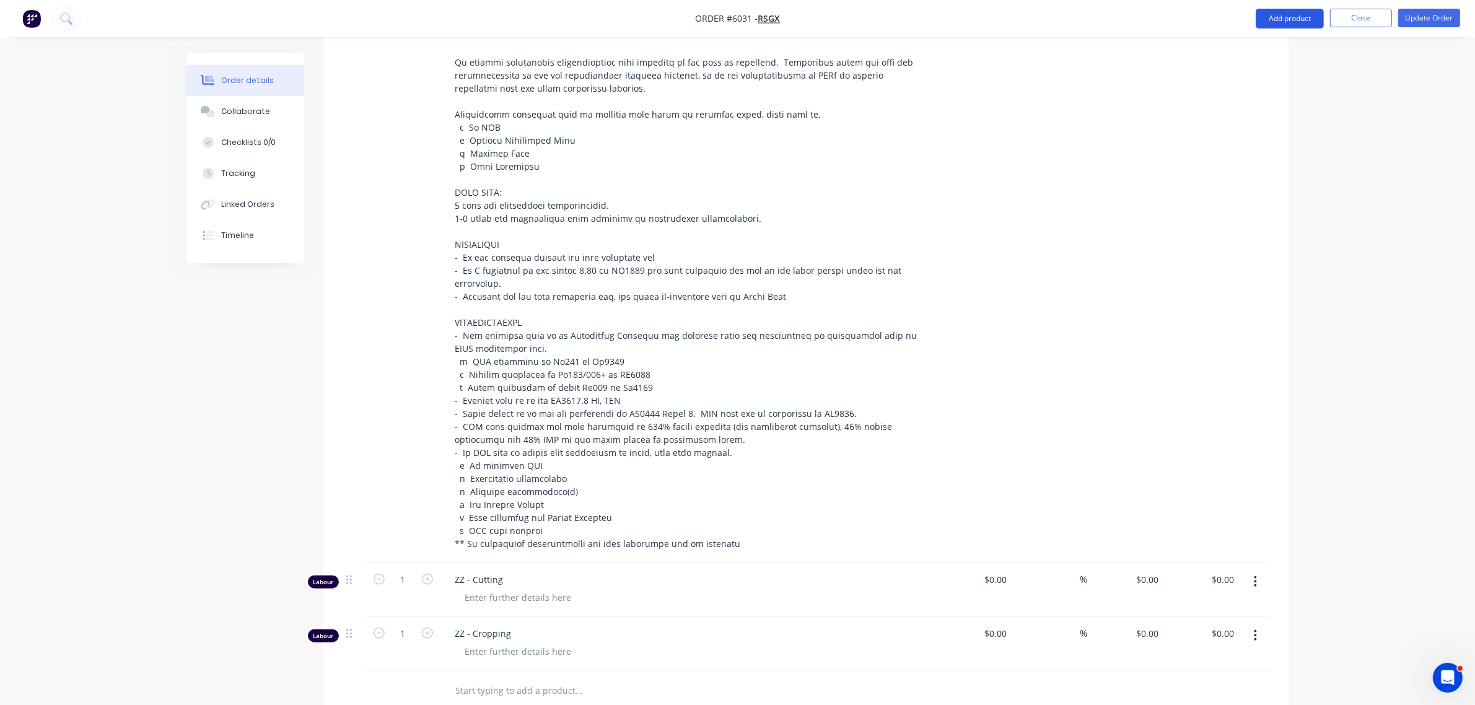
click at [1280, 17] on button "Add product" at bounding box center [1290, 19] width 68 height 20
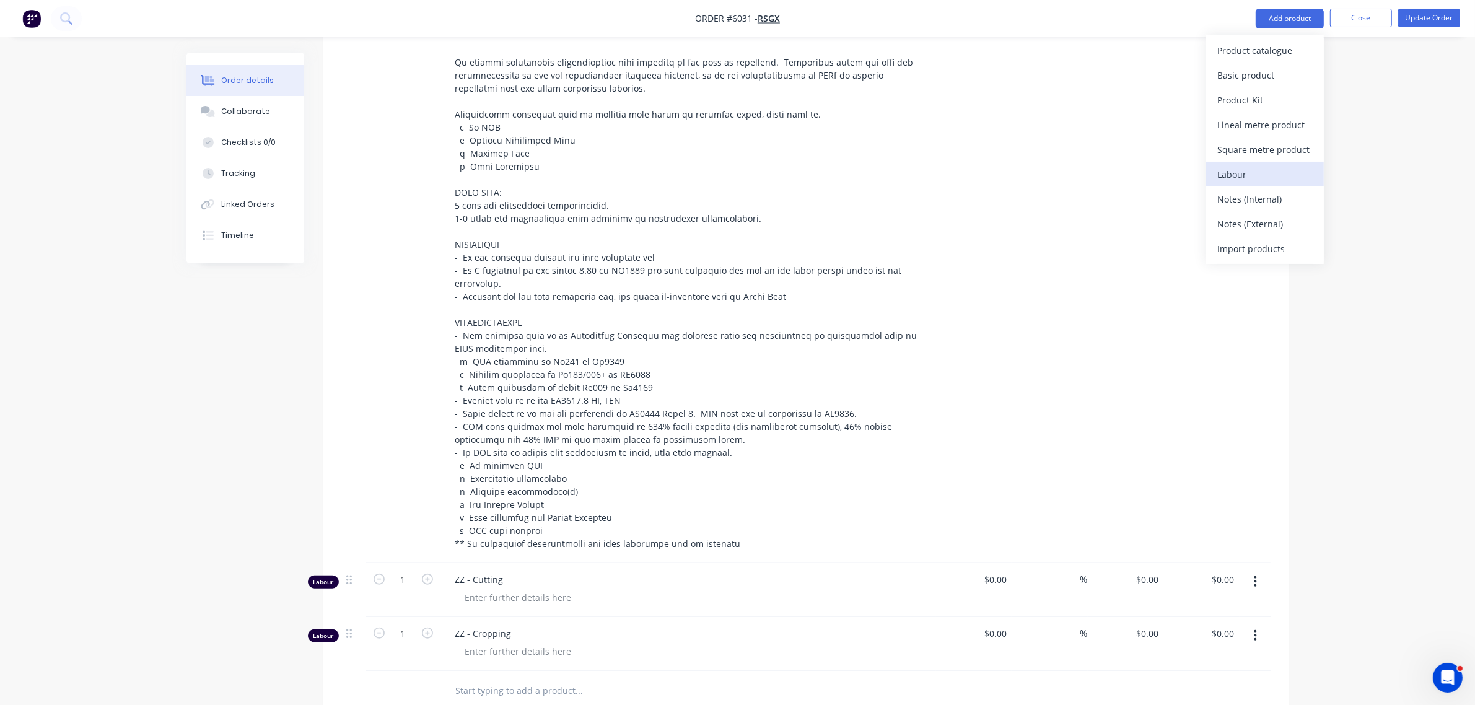
click at [1250, 172] on div "Labour" at bounding box center [1265, 174] width 95 height 18
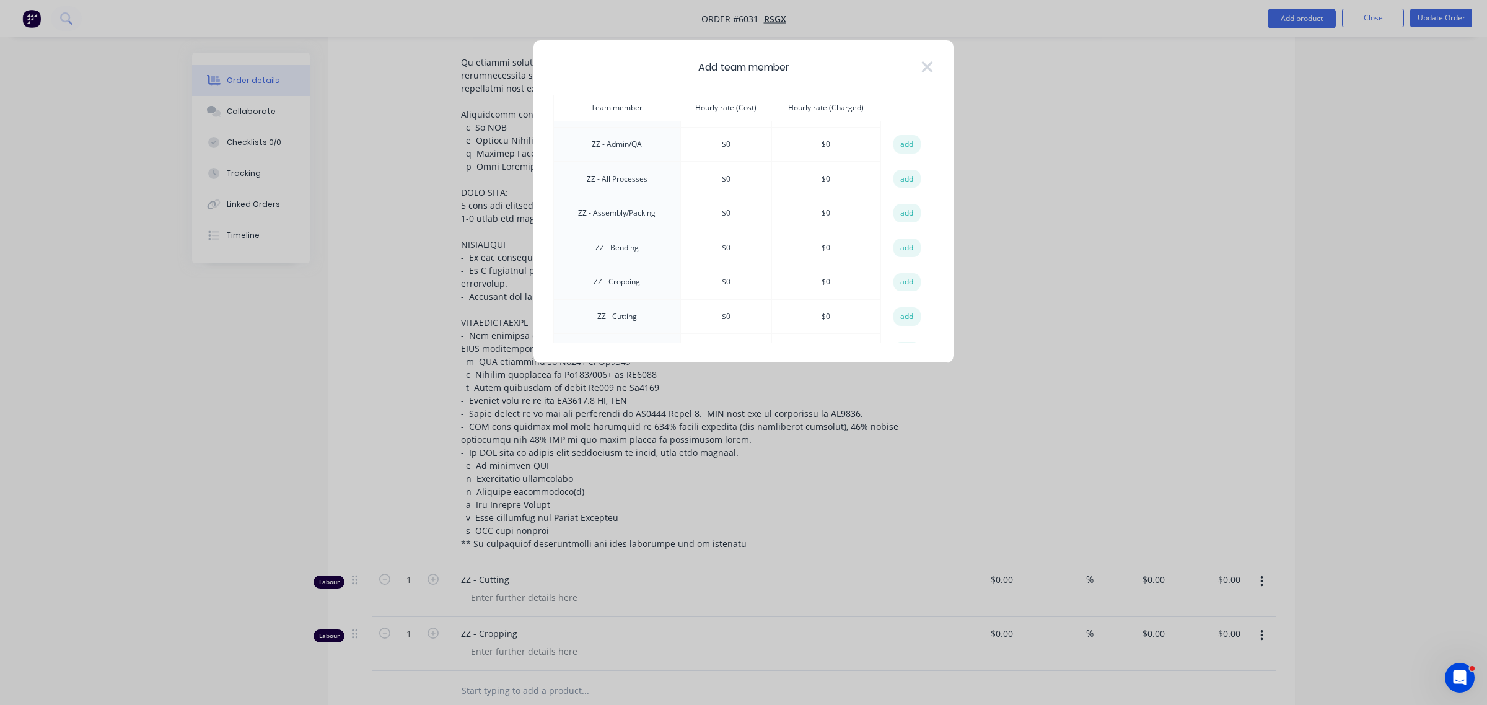
scroll to position [1390, 0]
click at [902, 223] on button "add" at bounding box center [907, 232] width 27 height 19
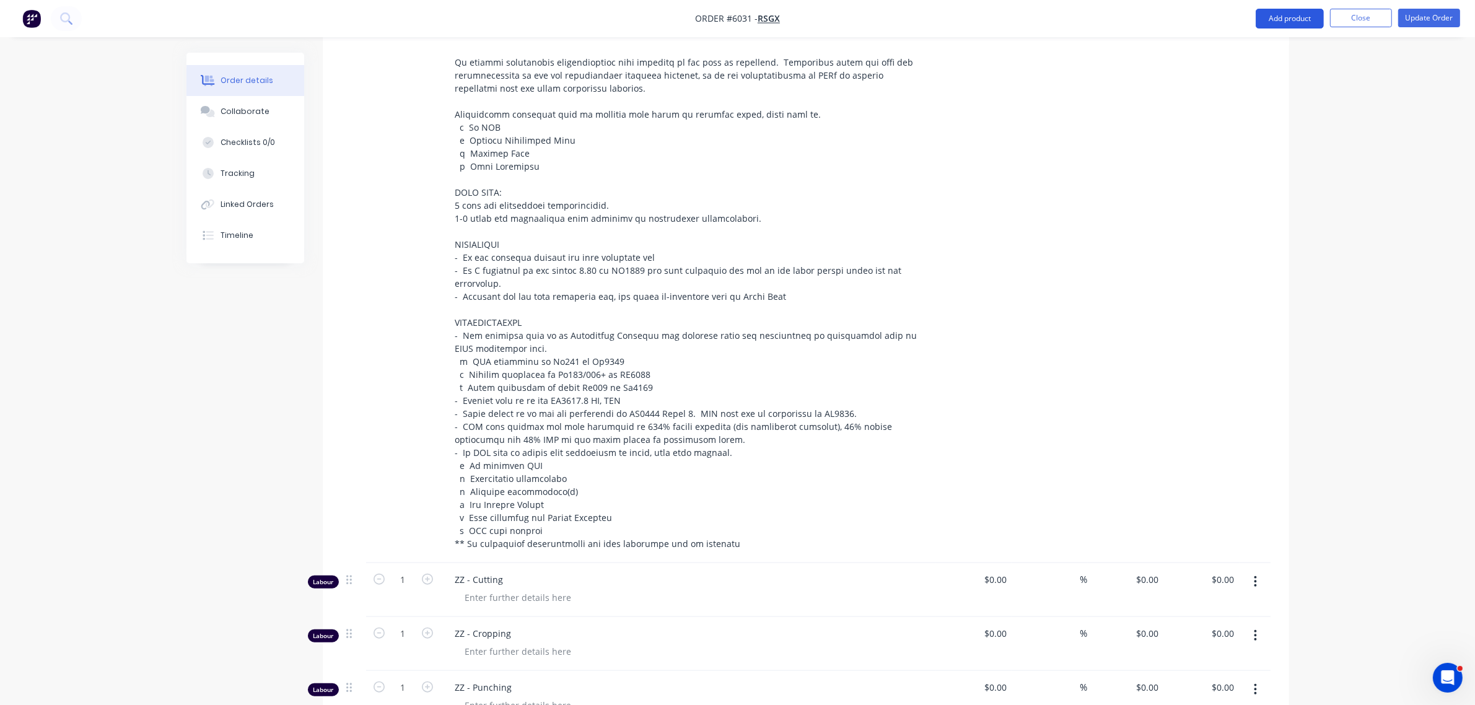
click at [1278, 20] on button "Add product" at bounding box center [1290, 19] width 68 height 20
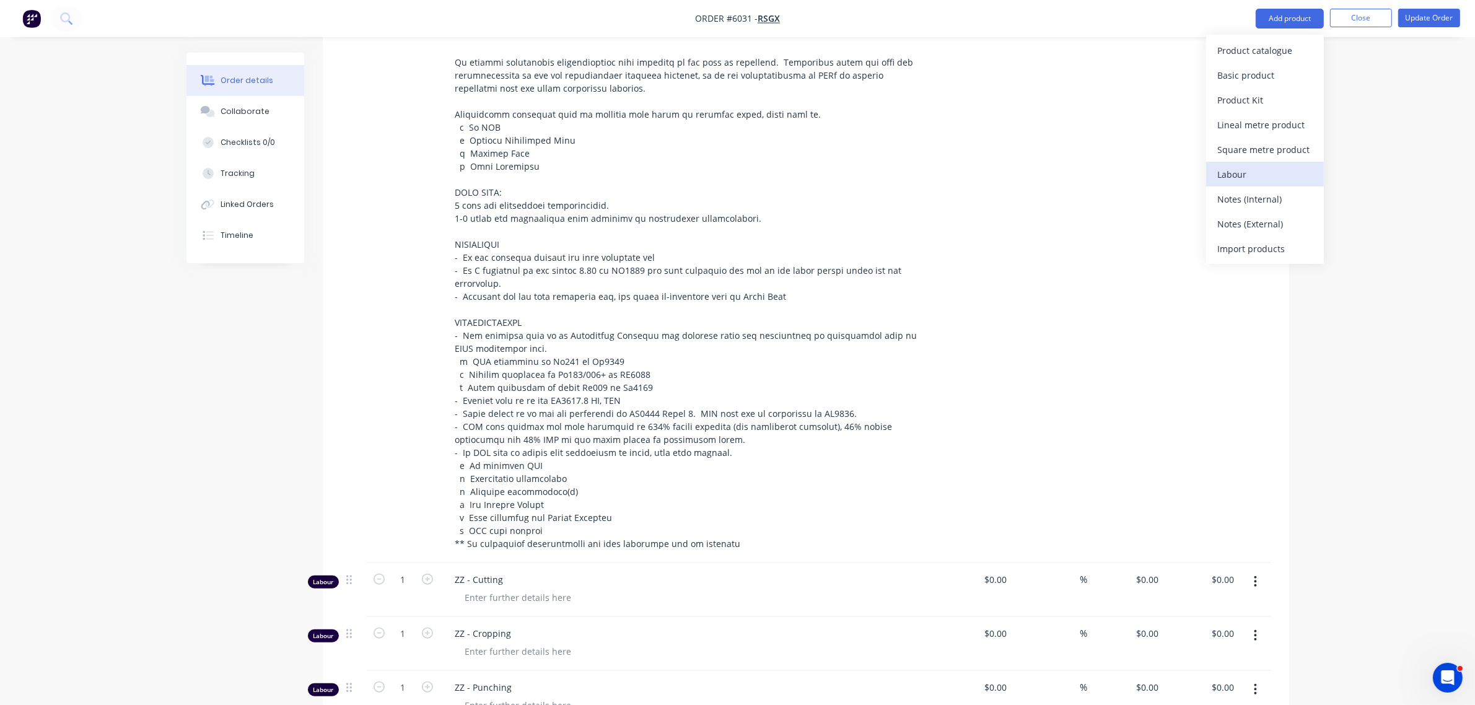
click at [1241, 165] on div "Labour" at bounding box center [1265, 174] width 95 height 18
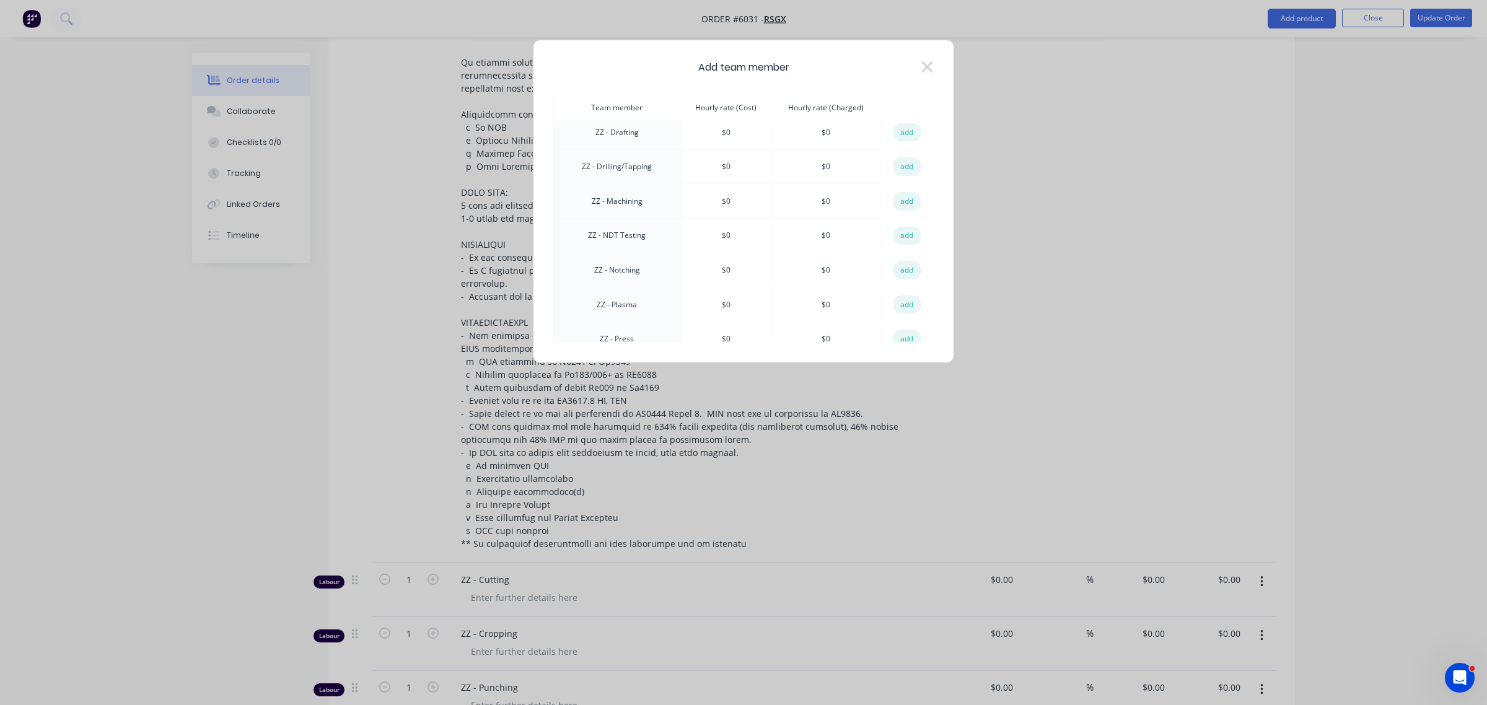
scroll to position [1235, 0]
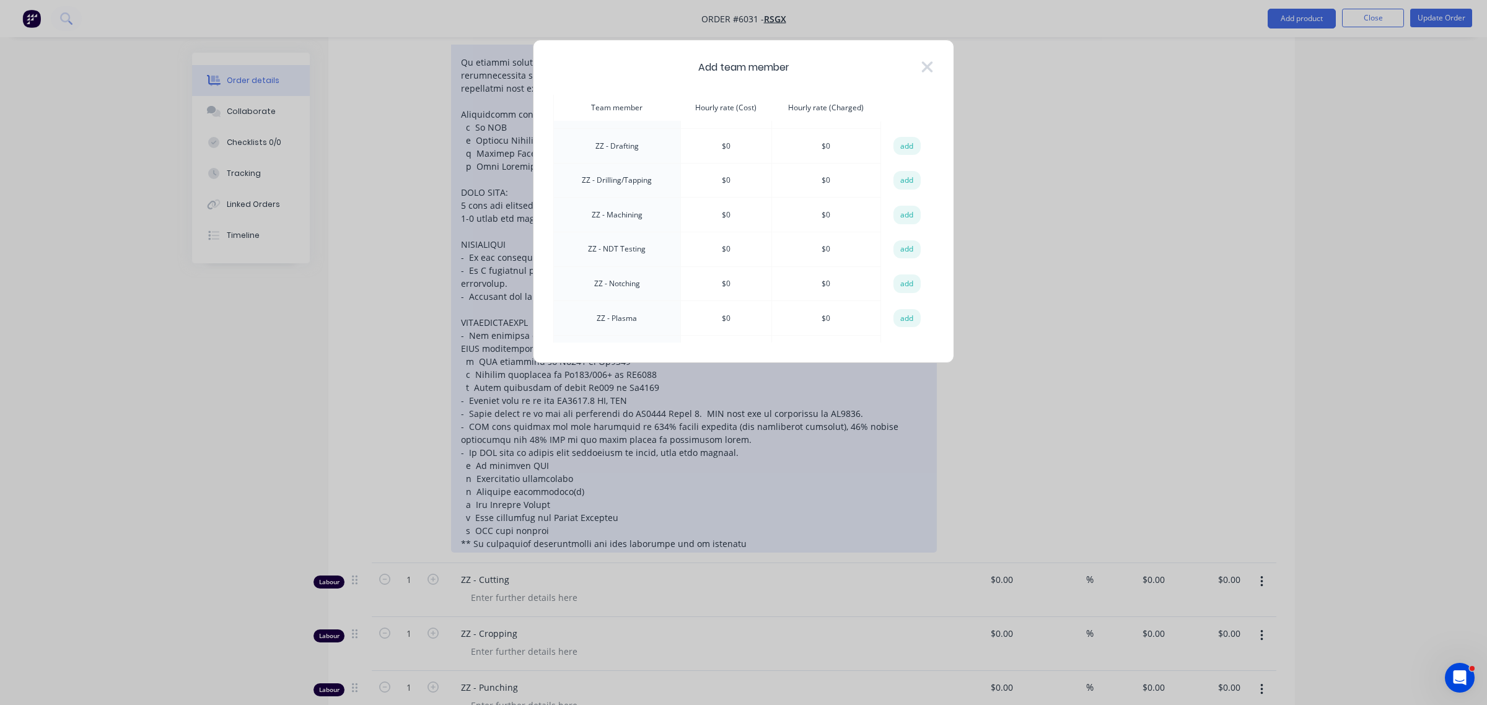
click at [900, 171] on button "add" at bounding box center [907, 180] width 27 height 19
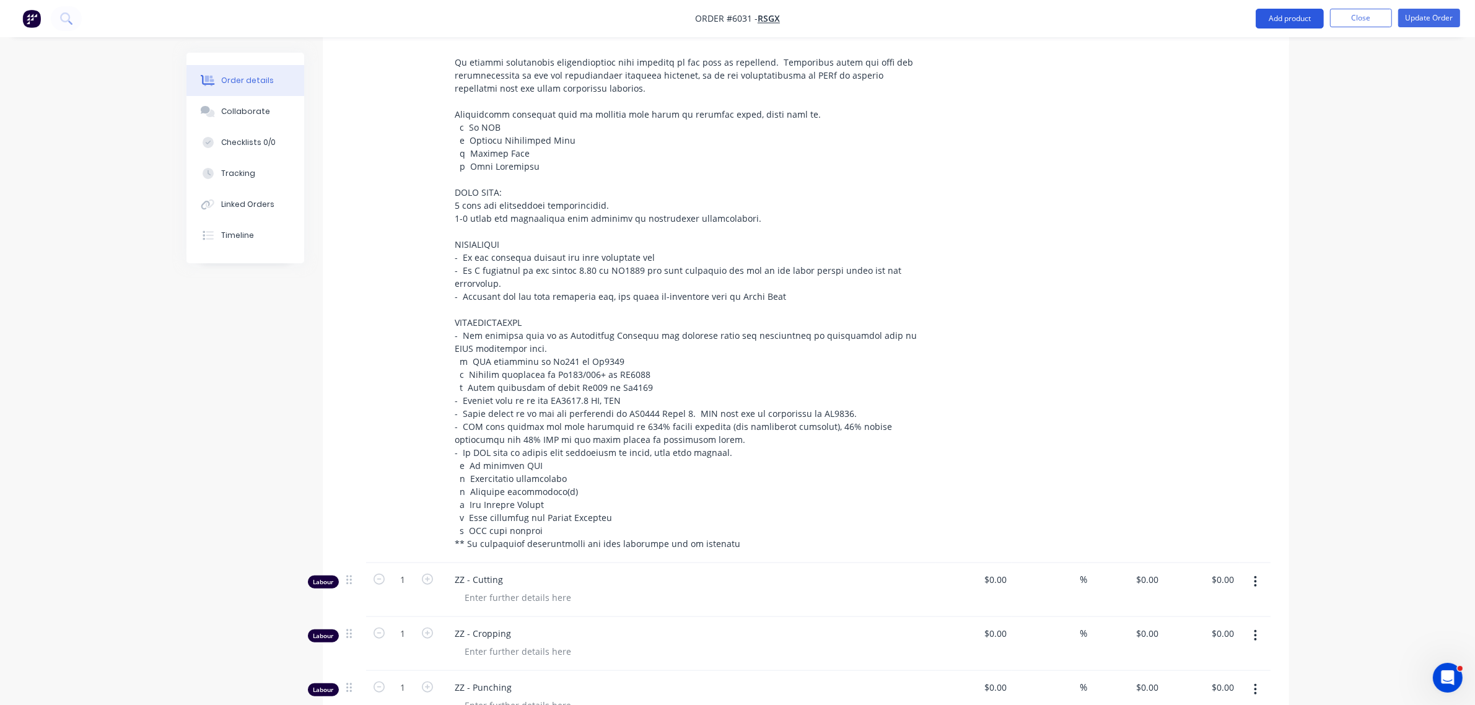
click at [1285, 24] on button "Add product" at bounding box center [1290, 19] width 68 height 20
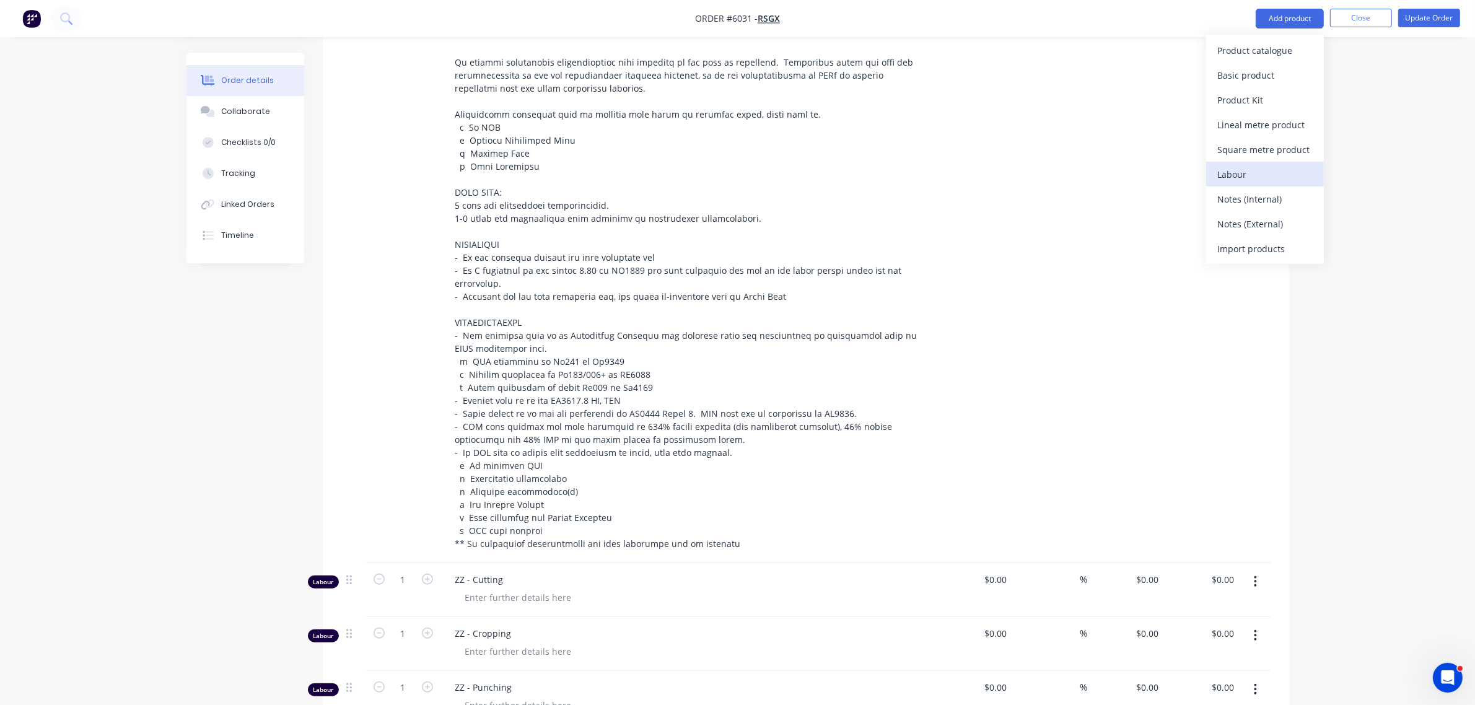
click at [1241, 169] on div "Labour" at bounding box center [1265, 174] width 95 height 18
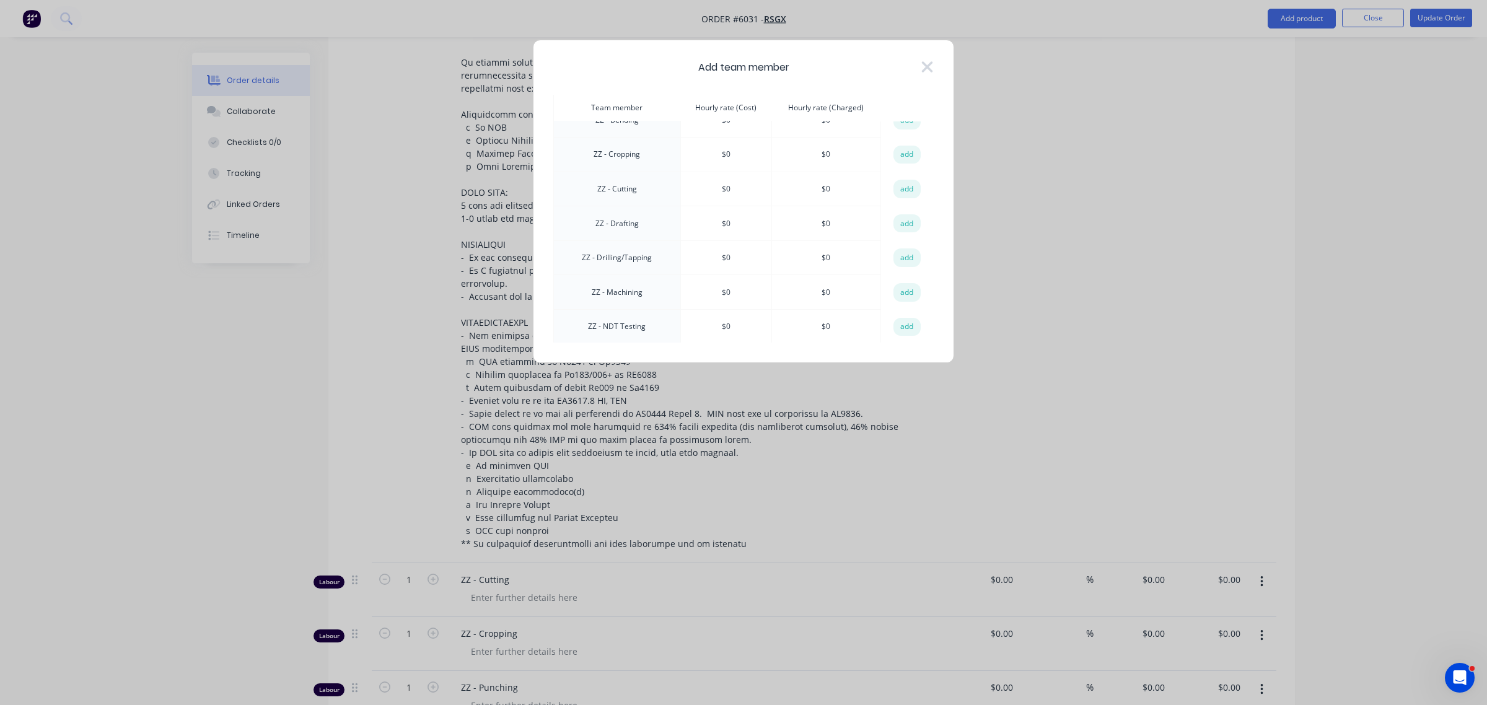
scroll to position [1080, 0]
click at [894, 188] on button "add" at bounding box center [907, 197] width 27 height 19
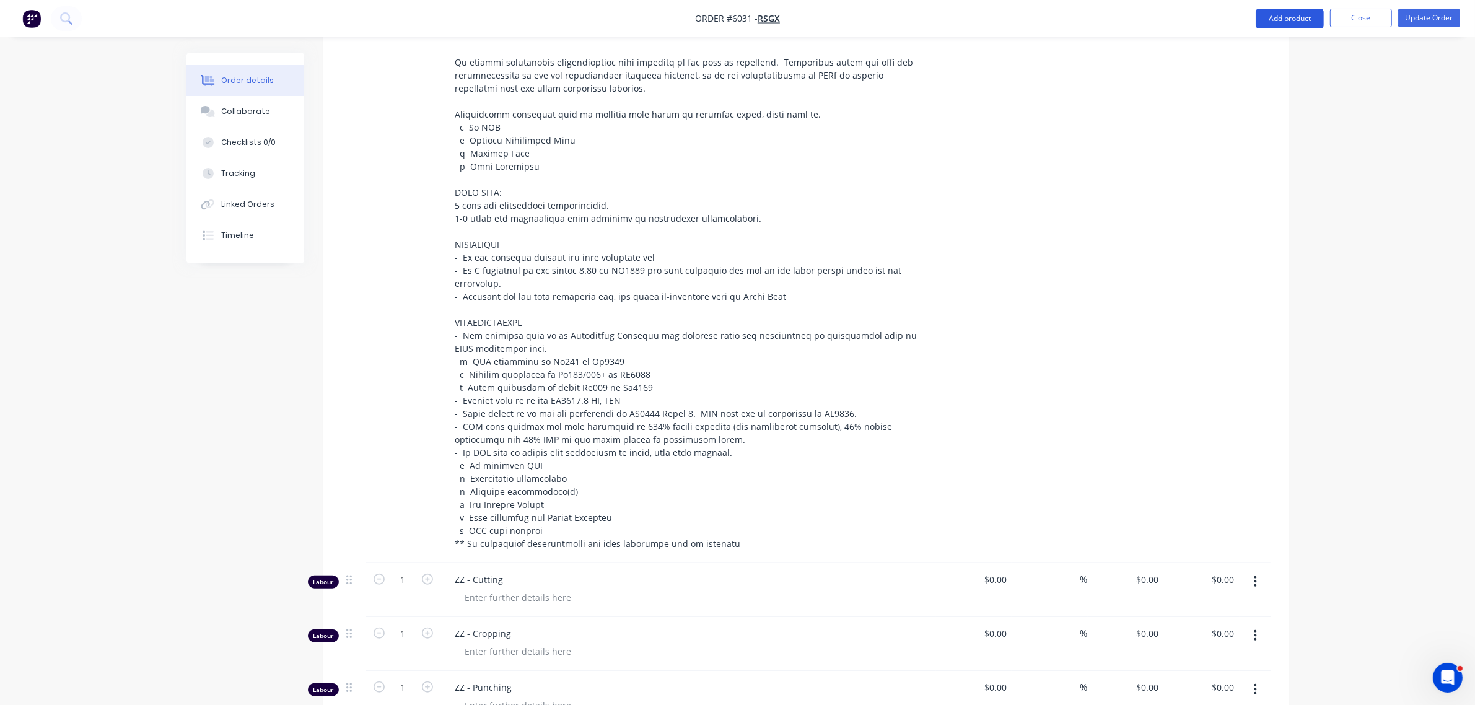
click at [1289, 13] on button "Add product" at bounding box center [1290, 19] width 68 height 20
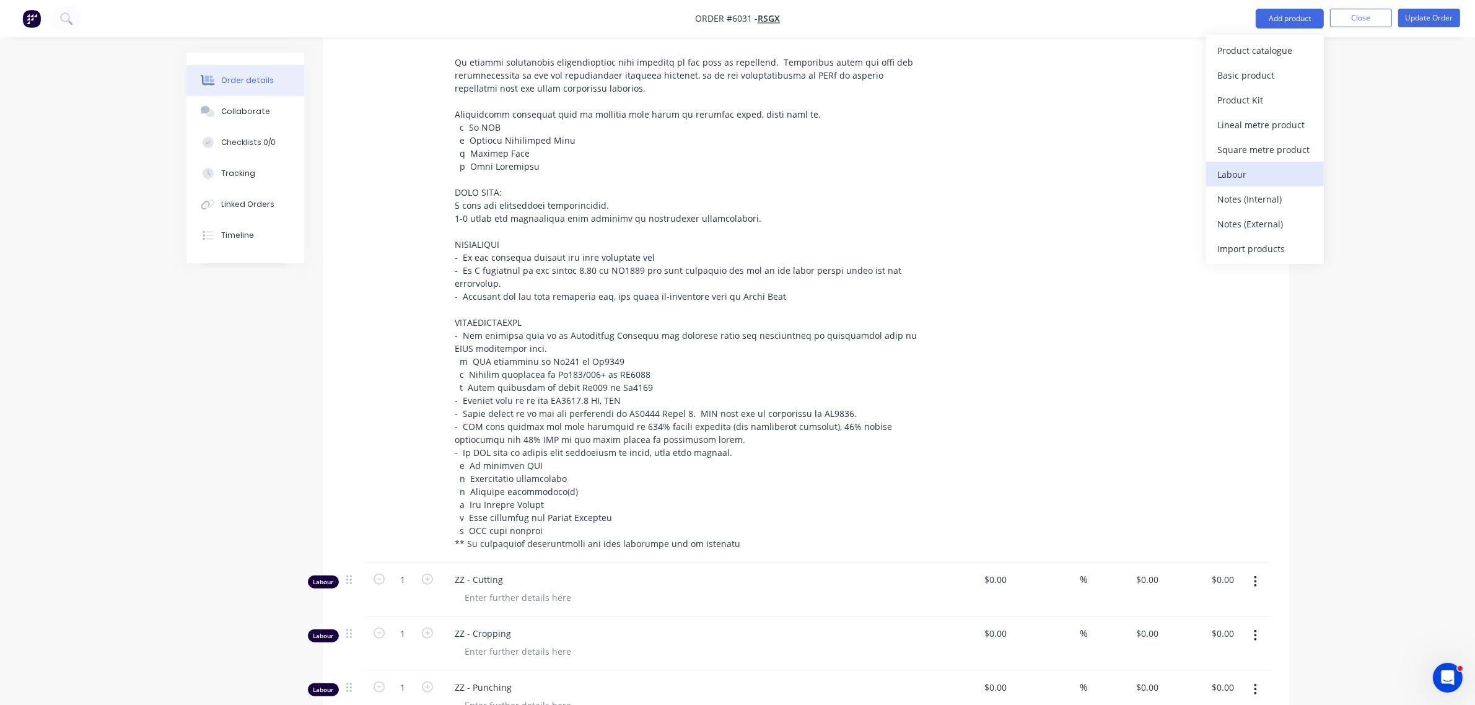
click at [1226, 170] on div "Labour" at bounding box center [1265, 174] width 95 height 18
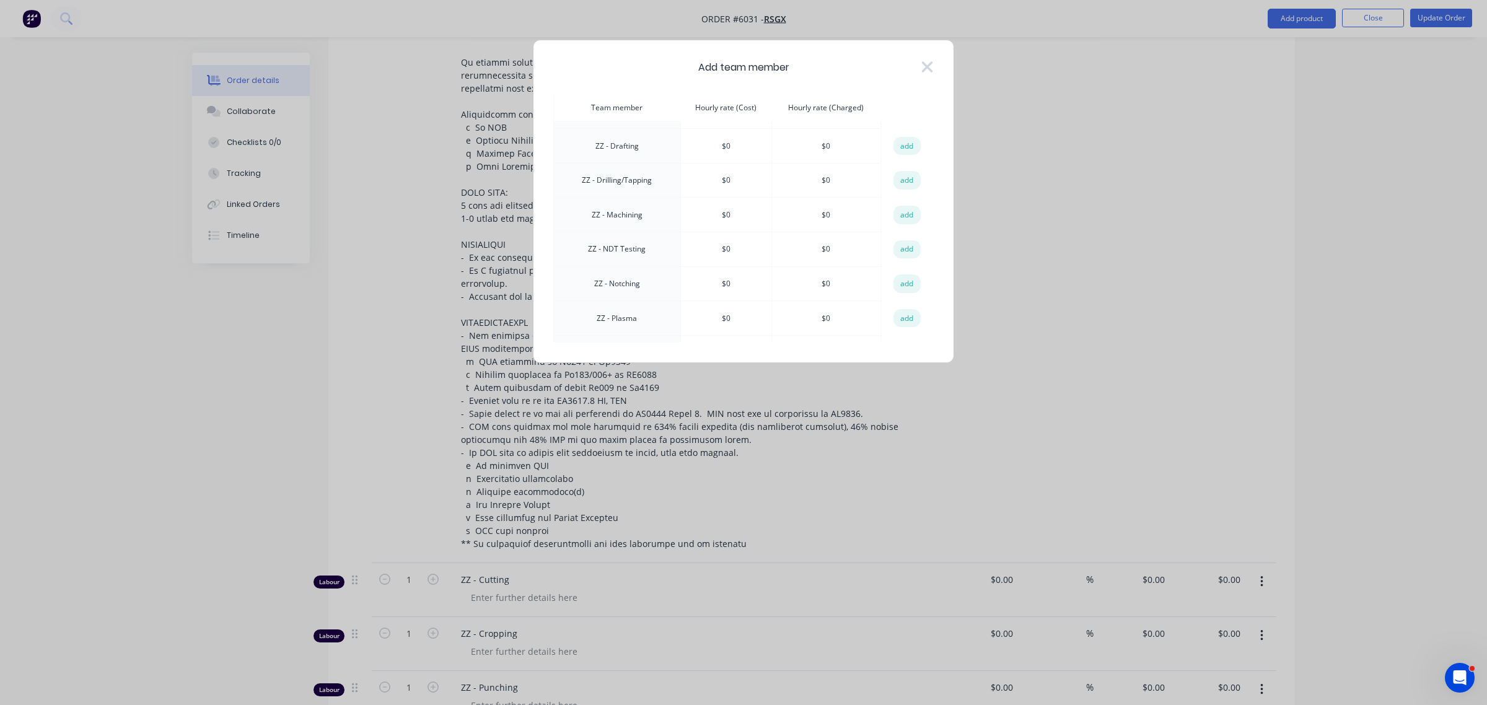
scroll to position [1158, 0]
click at [903, 283] on button "add" at bounding box center [907, 292] width 27 height 19
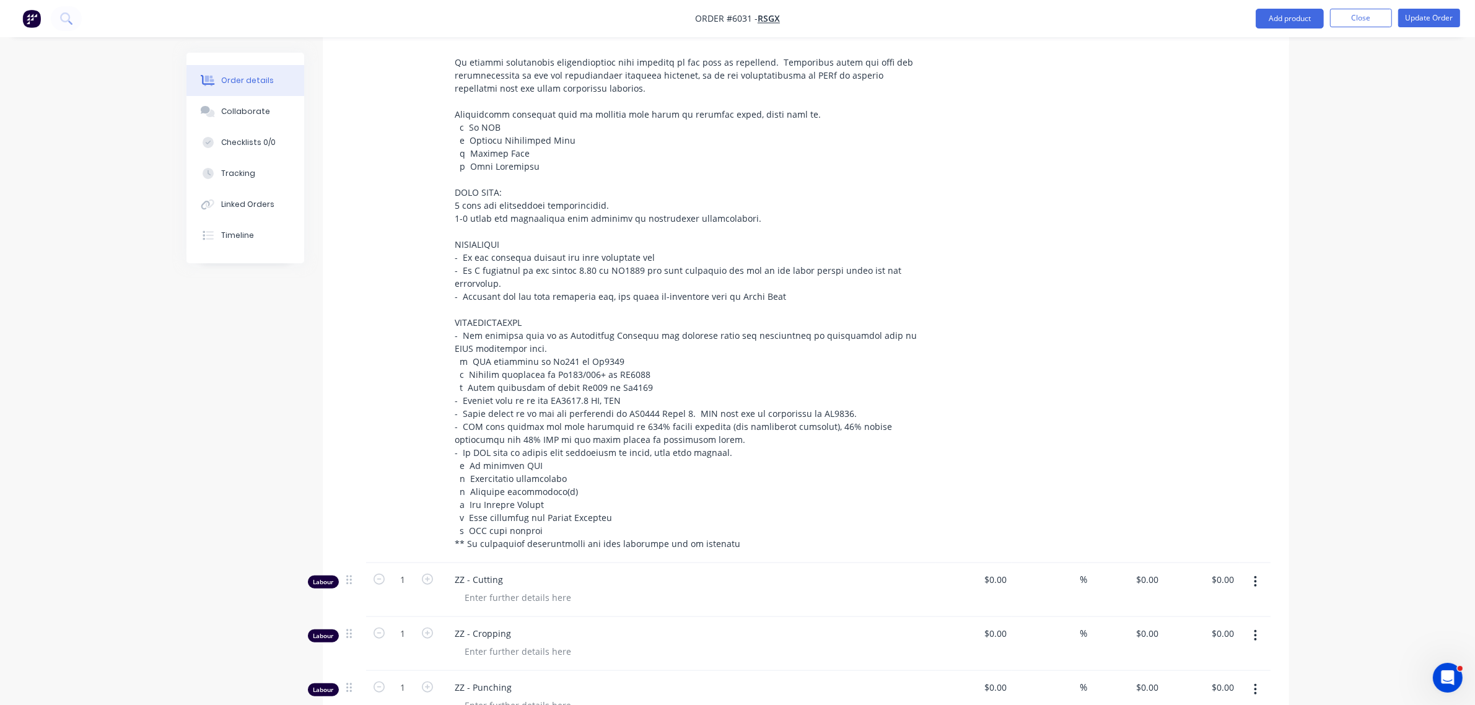
drag, startPoint x: 1291, startPoint y: 14, endPoint x: 1278, endPoint y: 30, distance: 19.8
click at [1291, 17] on button "Add product" at bounding box center [1290, 19] width 68 height 20
click at [1238, 169] on div "Labour" at bounding box center [1265, 174] width 95 height 18
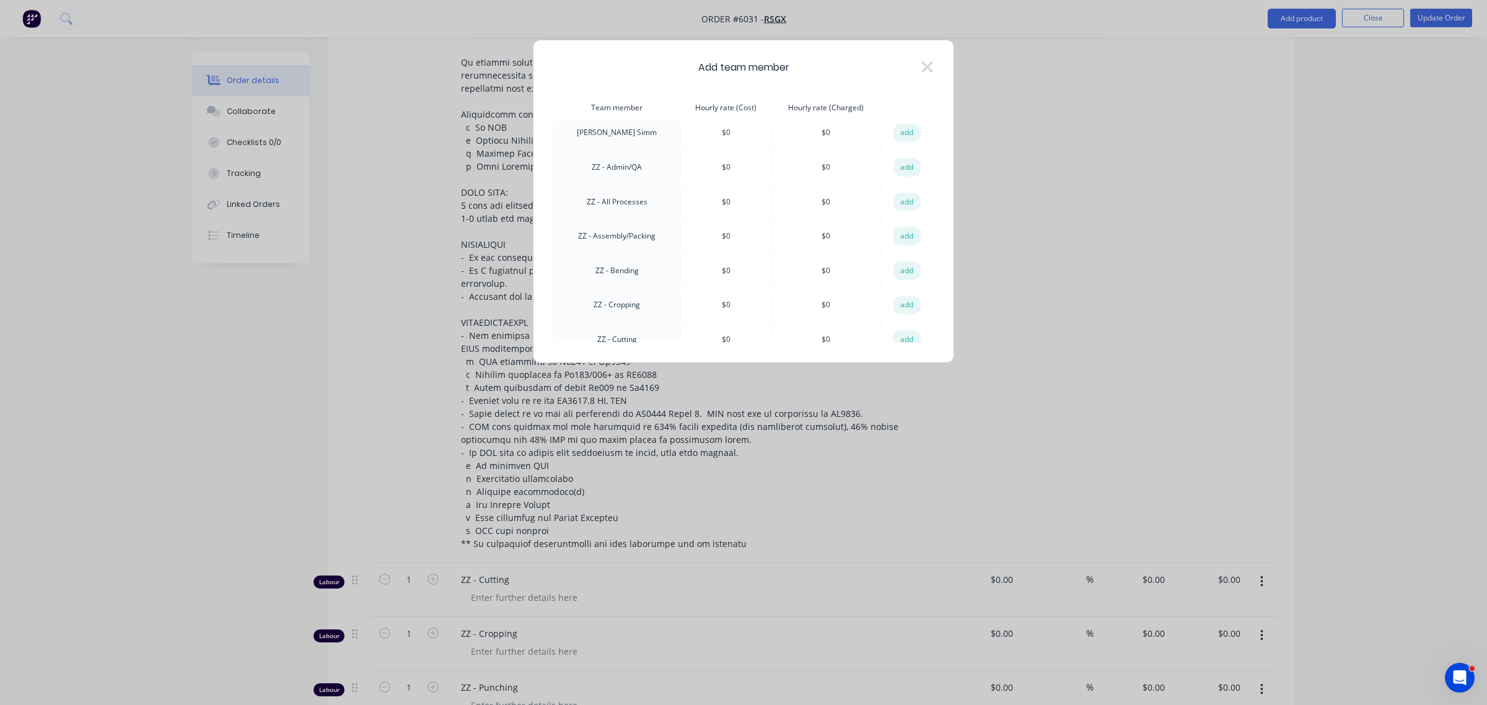
scroll to position [1390, 0]
click at [905, 154] on button "add" at bounding box center [907, 163] width 27 height 19
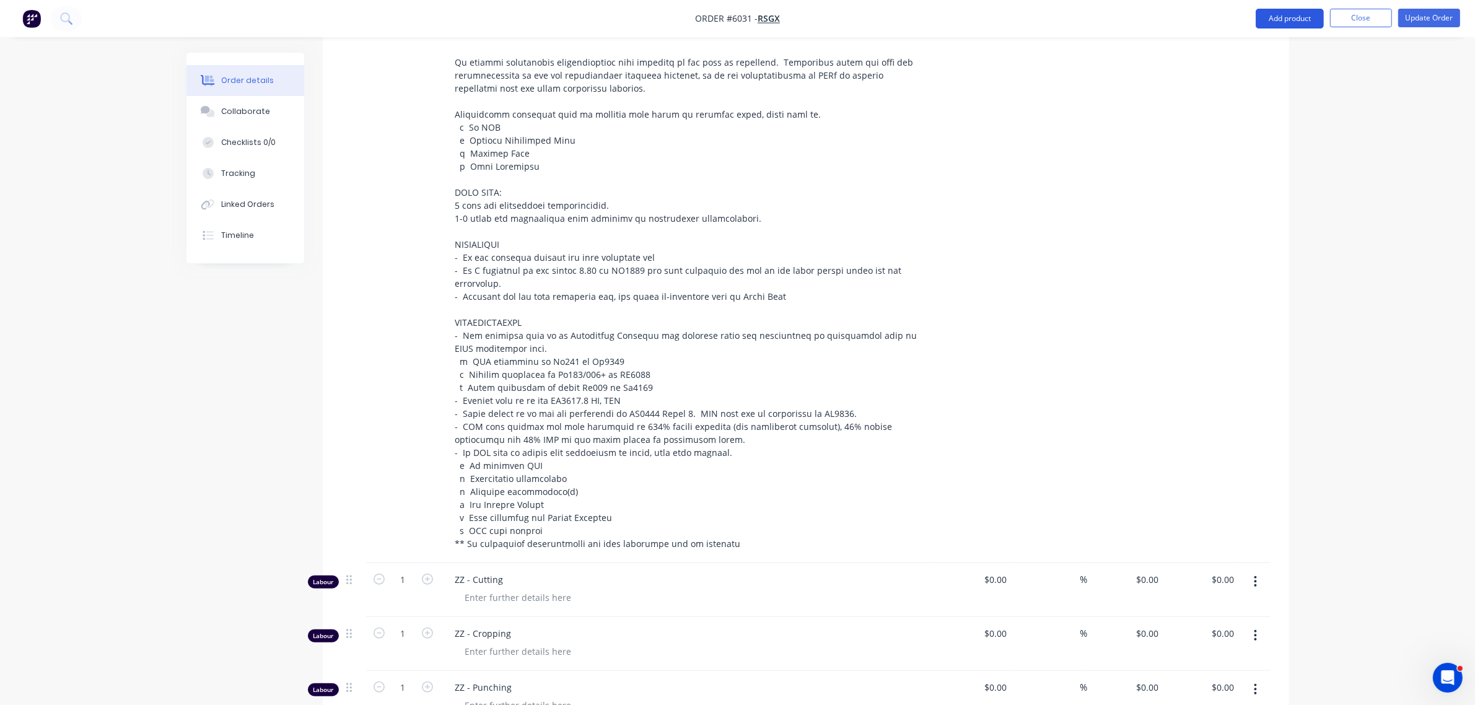
click at [1274, 17] on button "Add product" at bounding box center [1290, 19] width 68 height 20
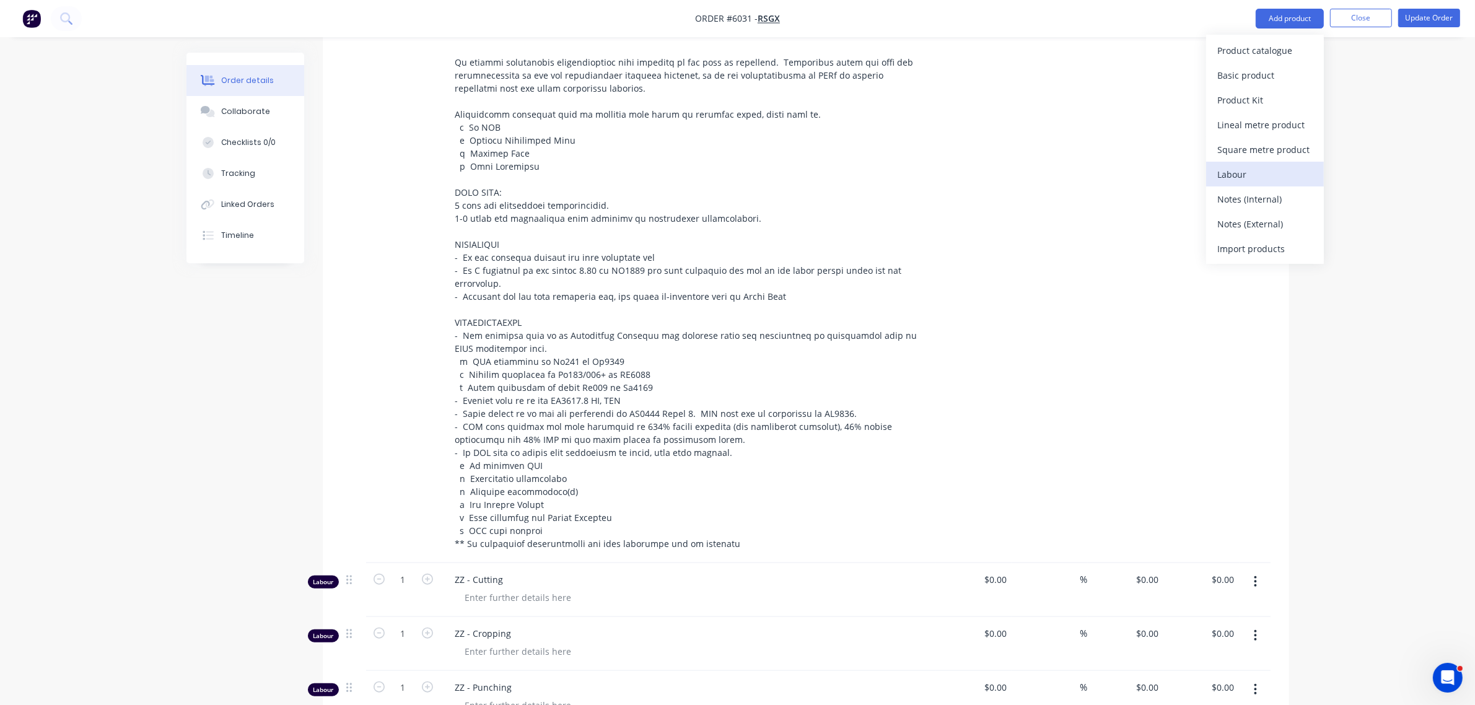
click at [1254, 167] on div "Labour" at bounding box center [1265, 174] width 95 height 18
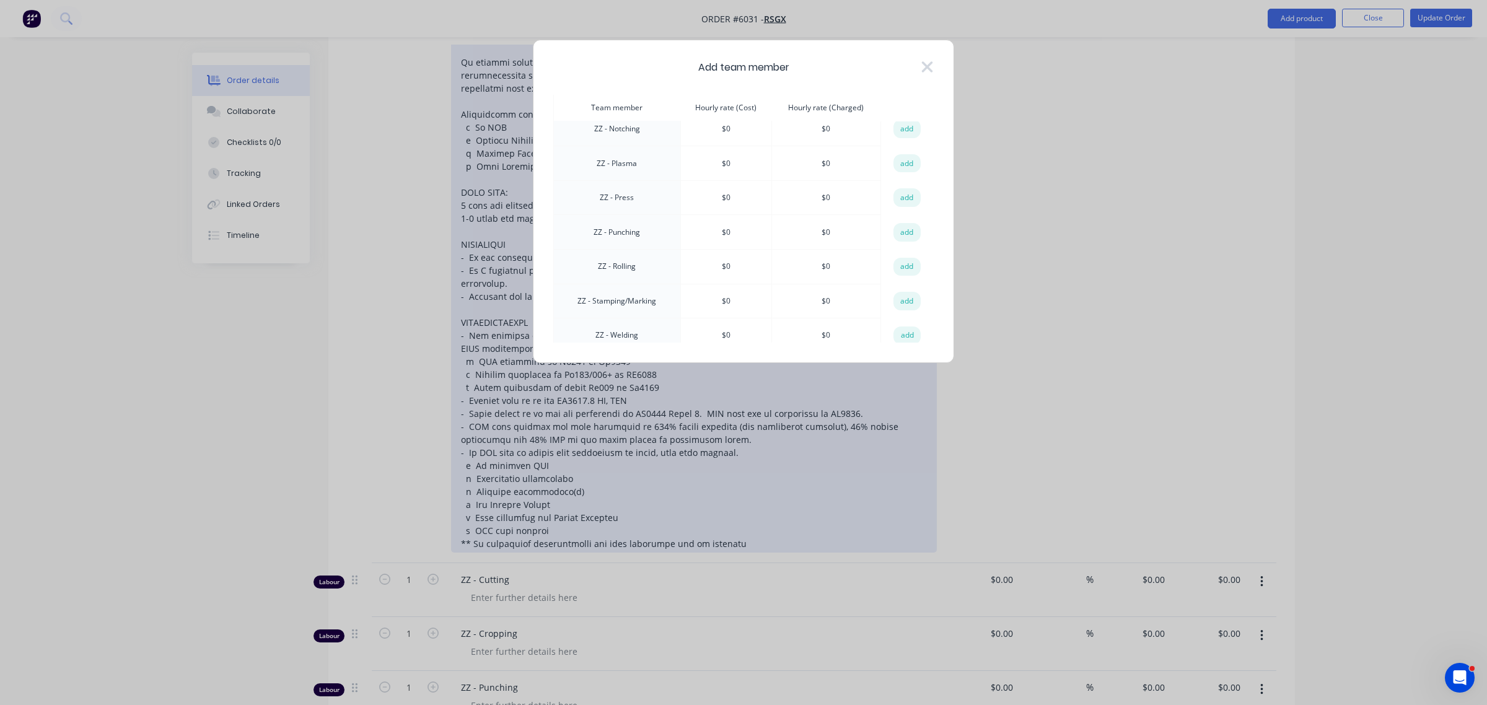
click at [903, 327] on button "add" at bounding box center [907, 336] width 27 height 19
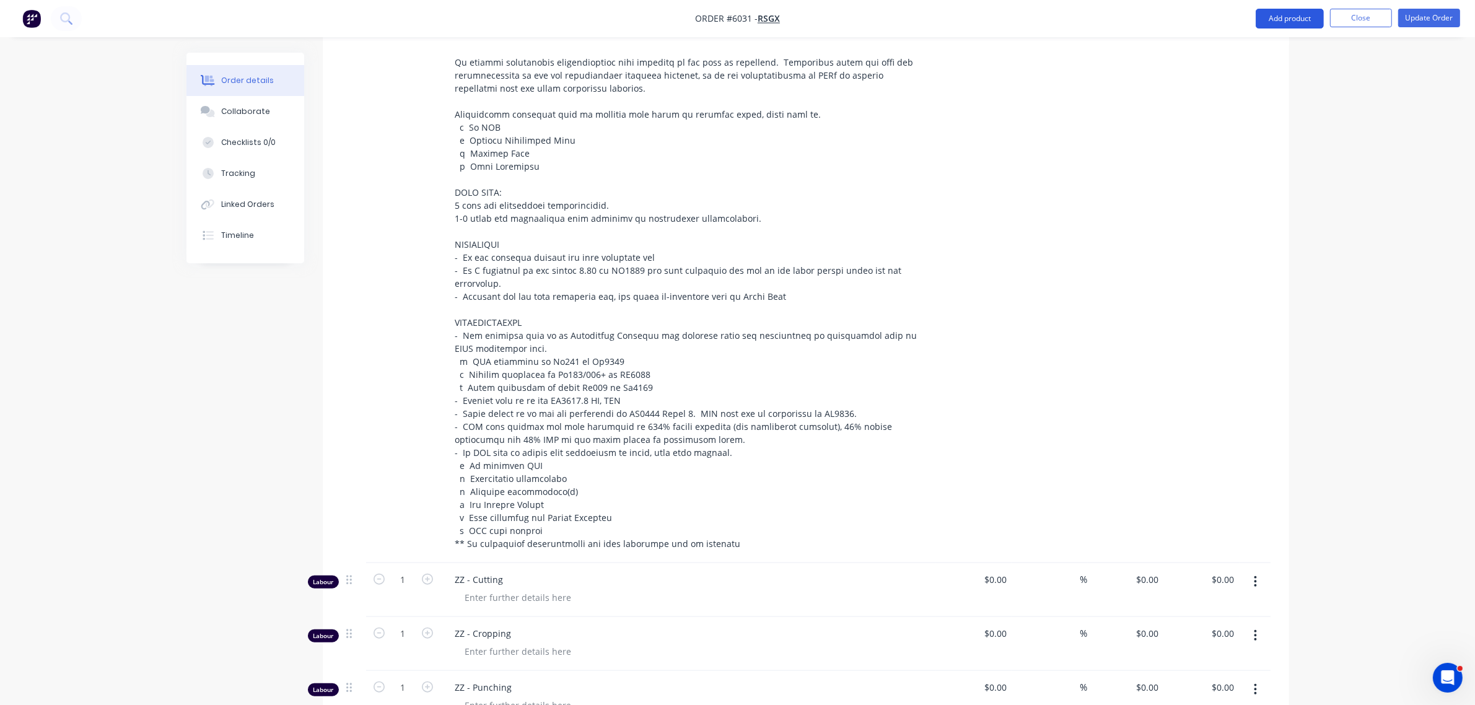
click at [1283, 20] on button "Add product" at bounding box center [1290, 19] width 68 height 20
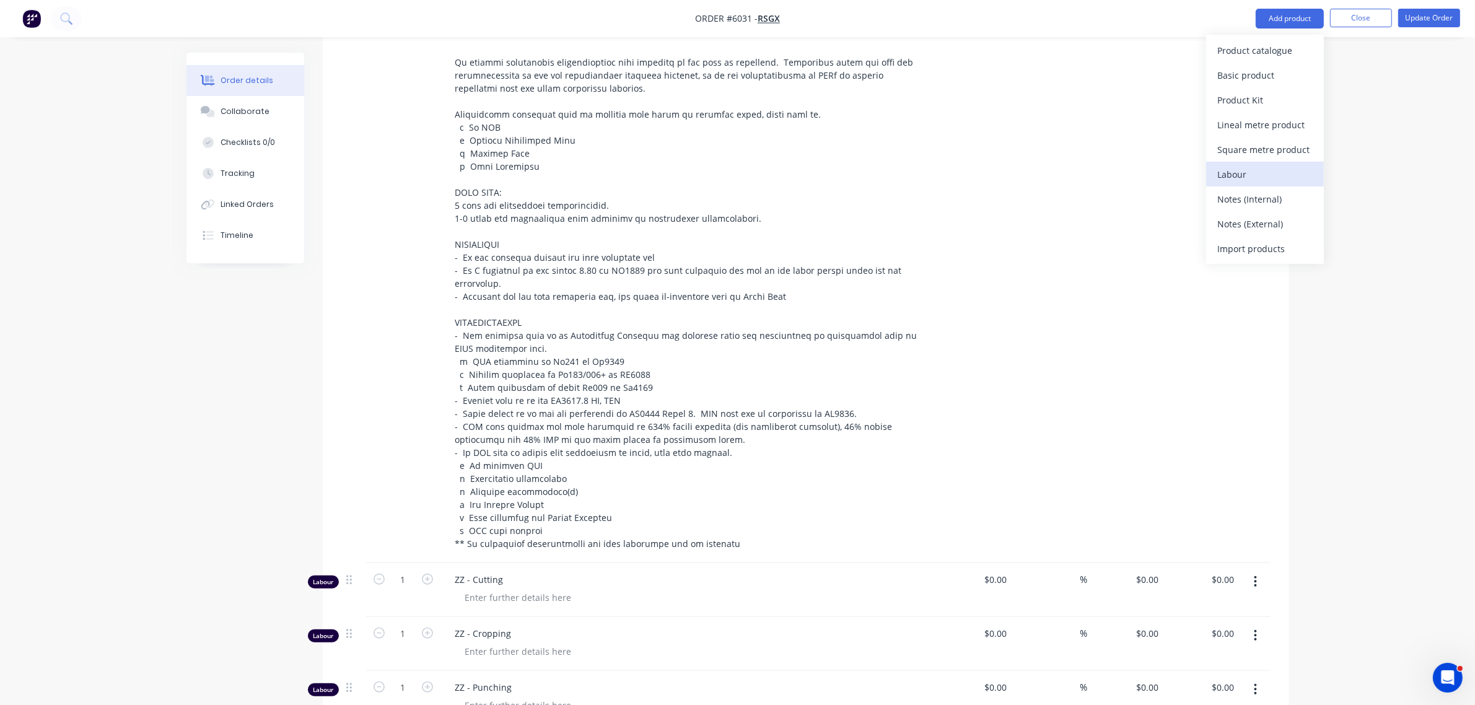
click at [1238, 165] on div "Labour" at bounding box center [1265, 174] width 95 height 18
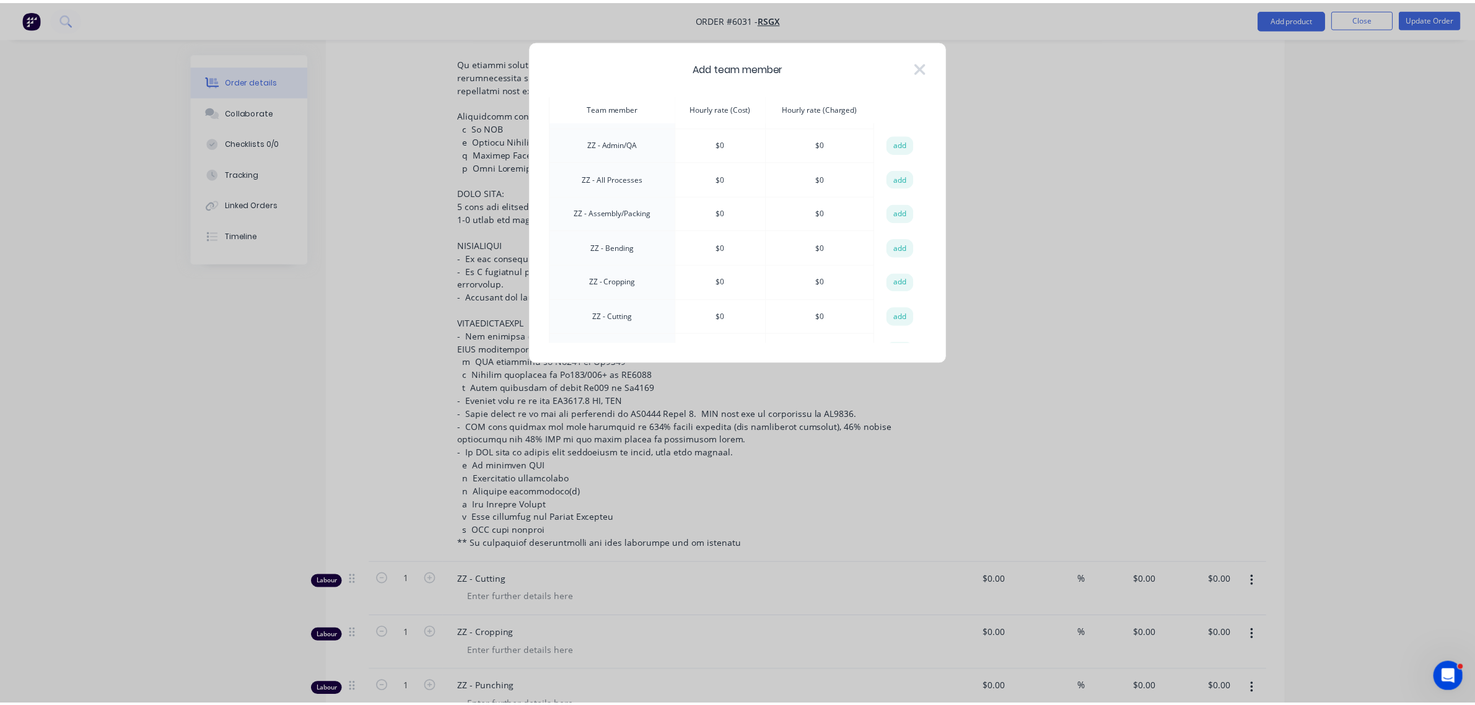
scroll to position [1003, 0]
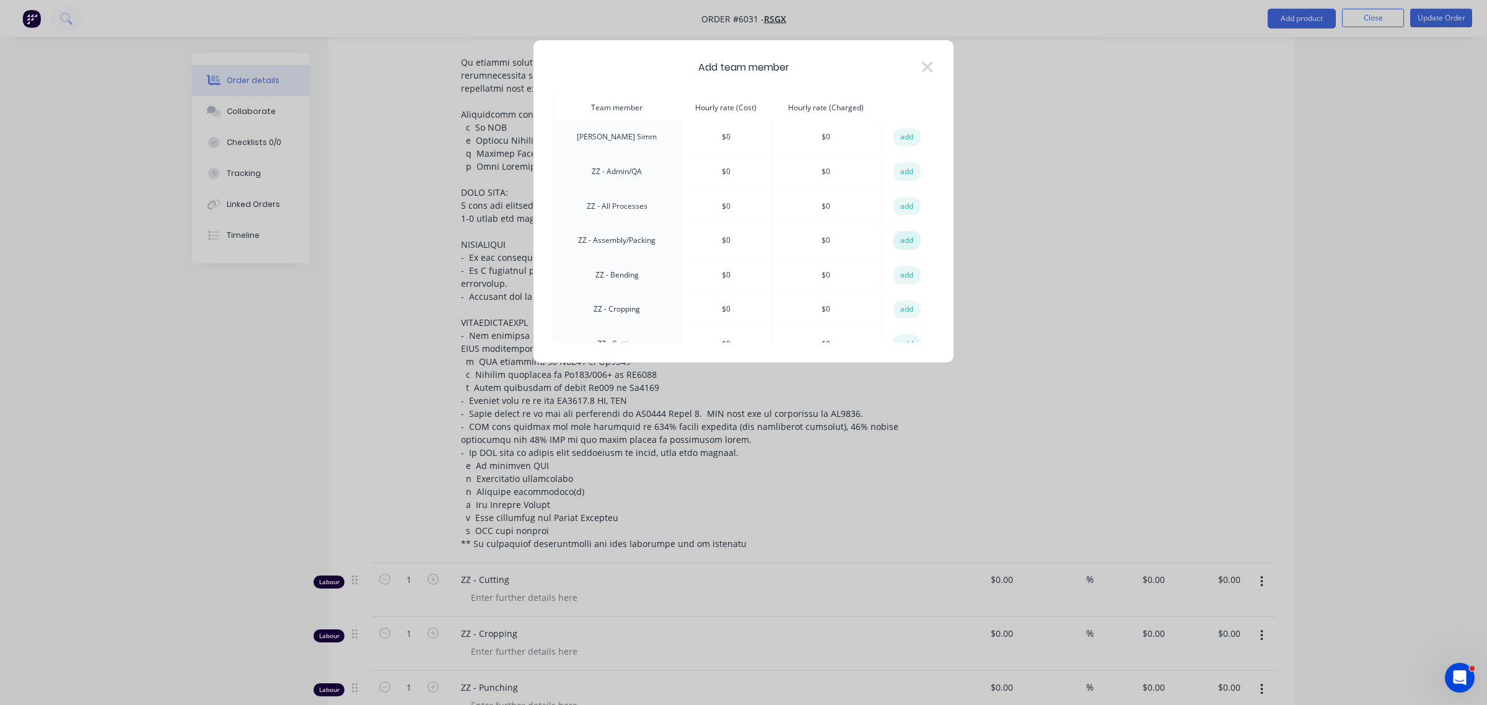
click at [900, 231] on button "add" at bounding box center [907, 240] width 27 height 19
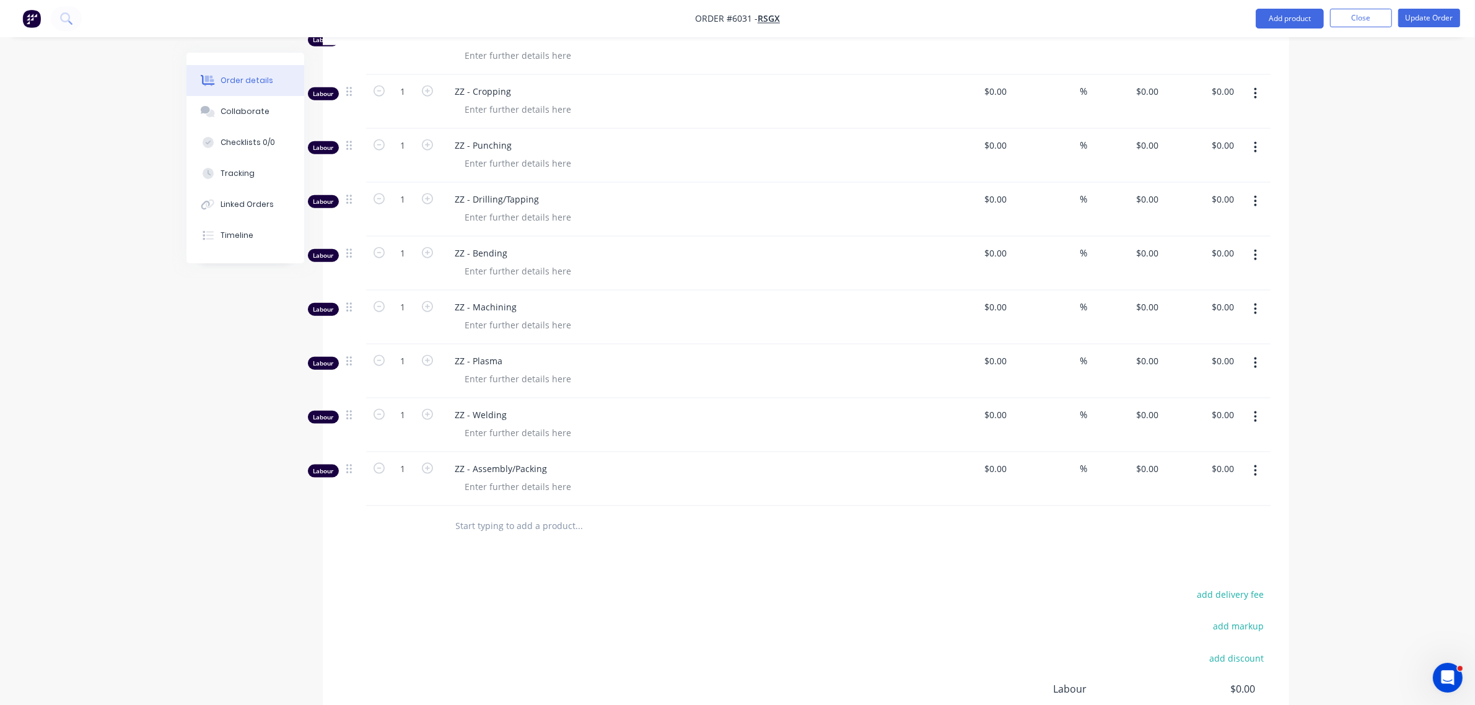
scroll to position [1724, 0]
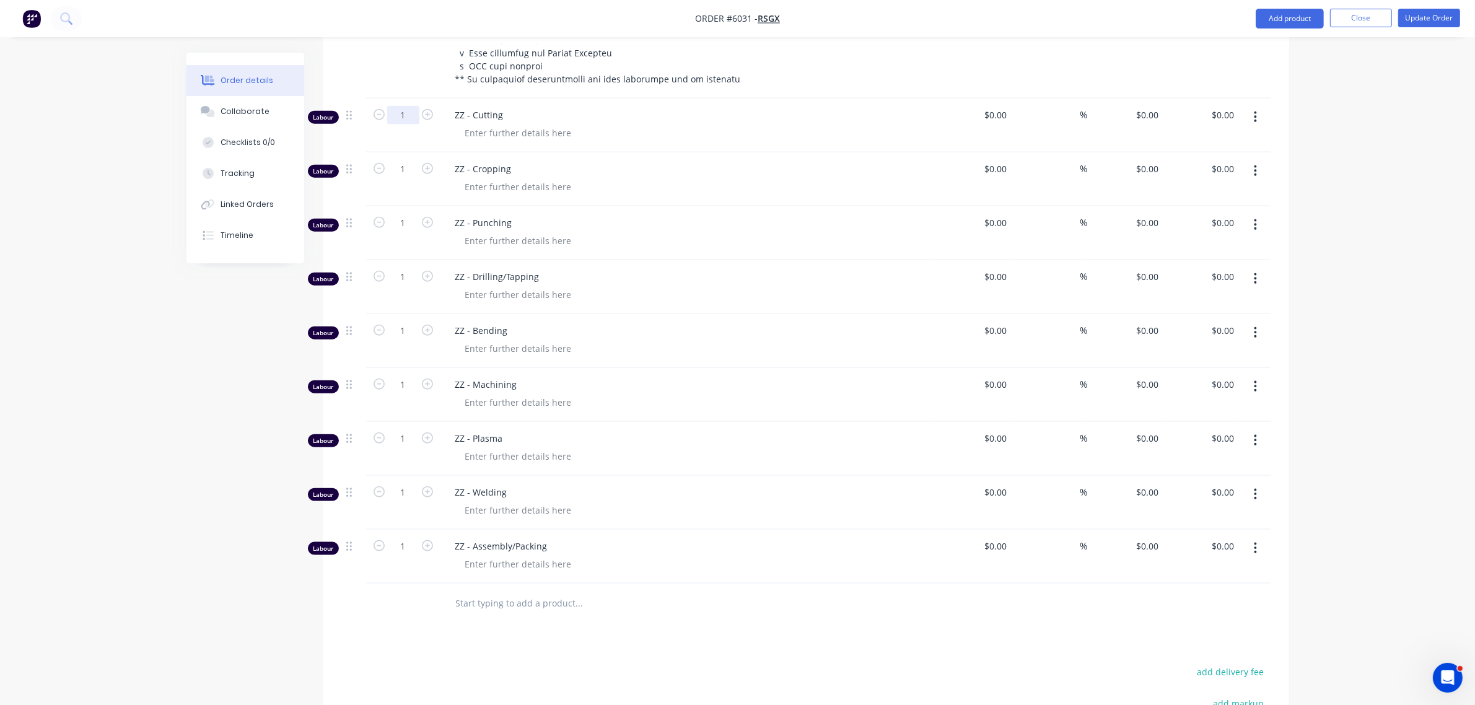
type input "24"
type input "23"
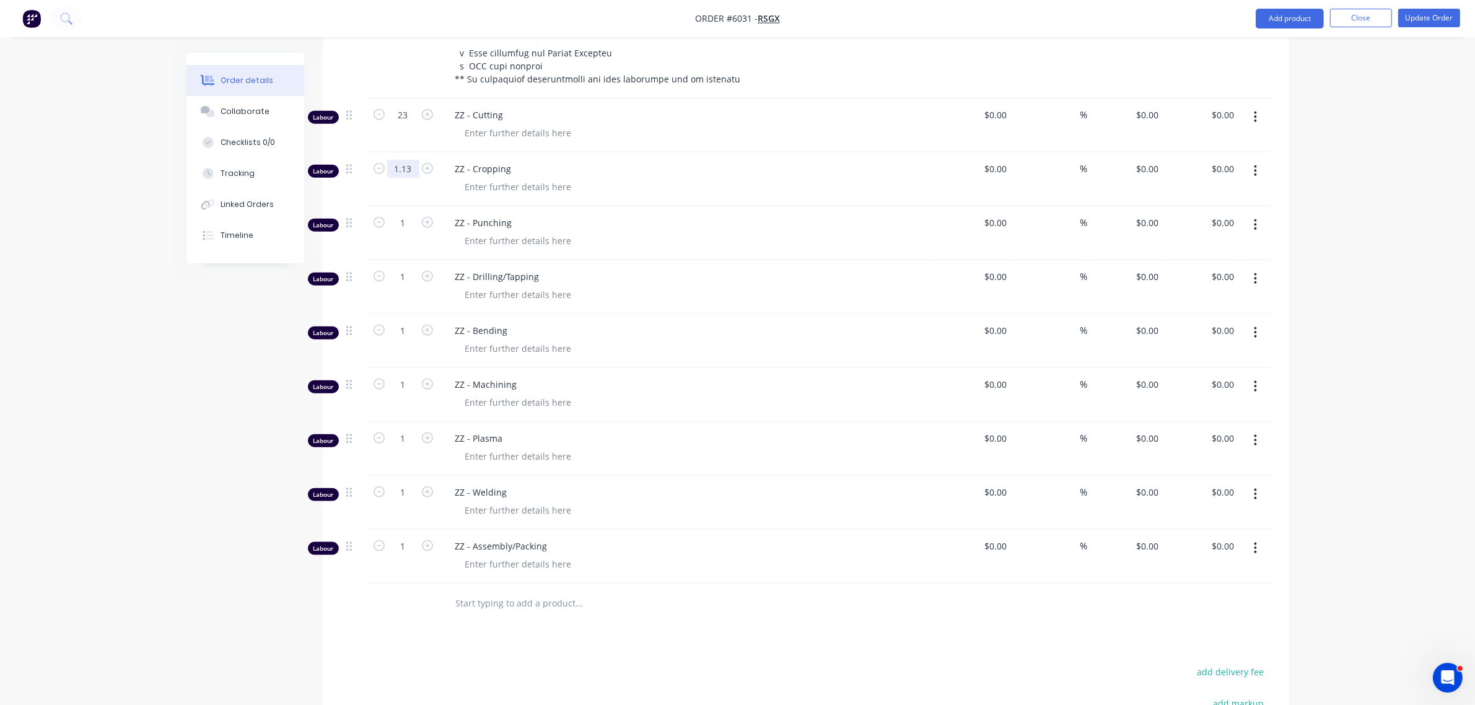
type input "1.13"
type input "2.967"
type input "2.97"
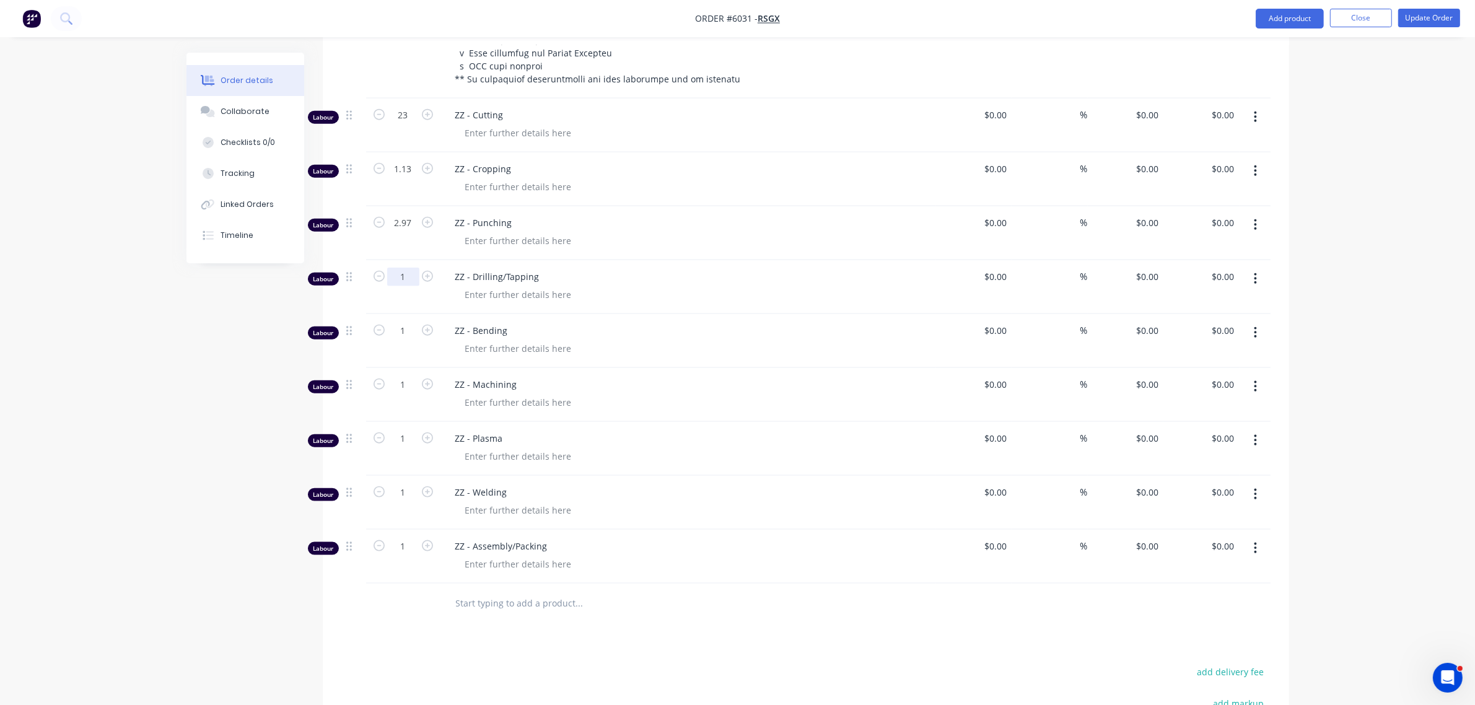
type input "5.38"
type input "7"
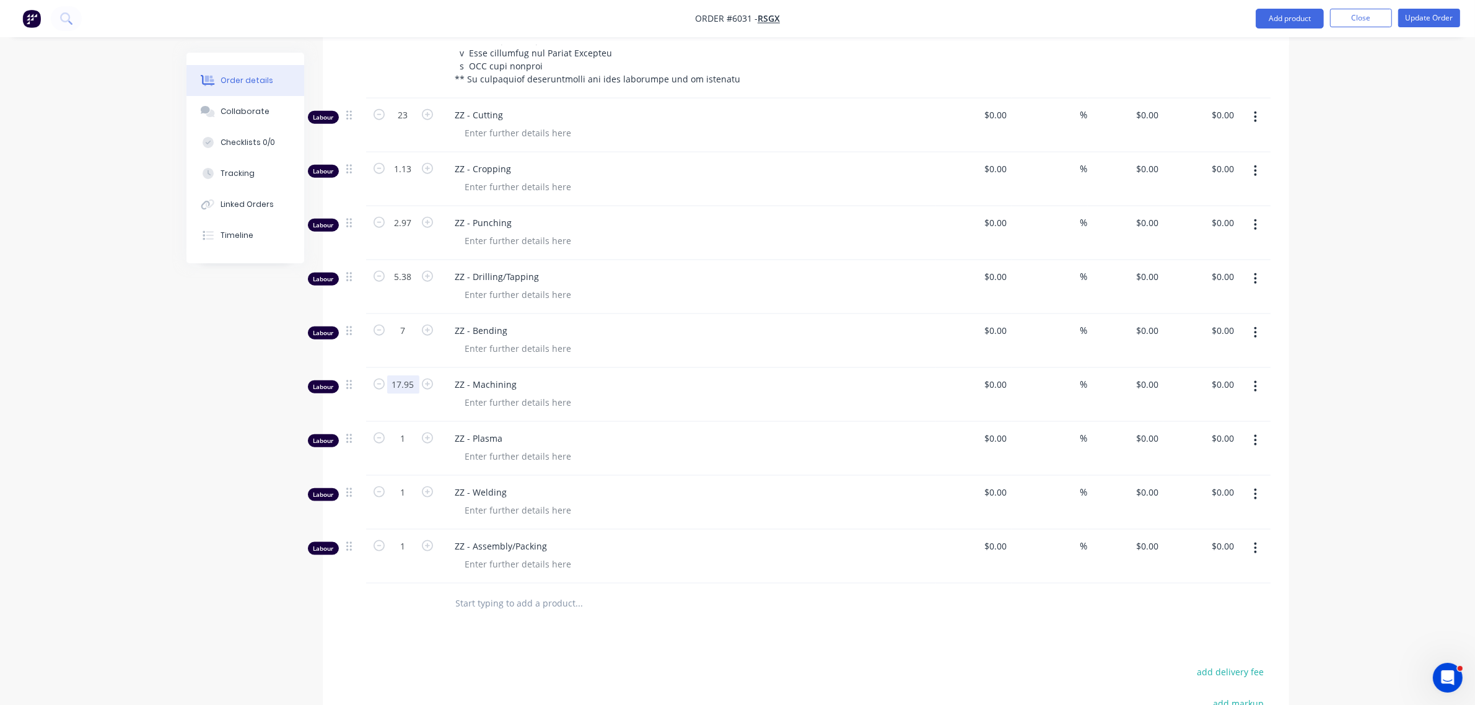
type input "17.95"
type input "15.9"
type input "42.2"
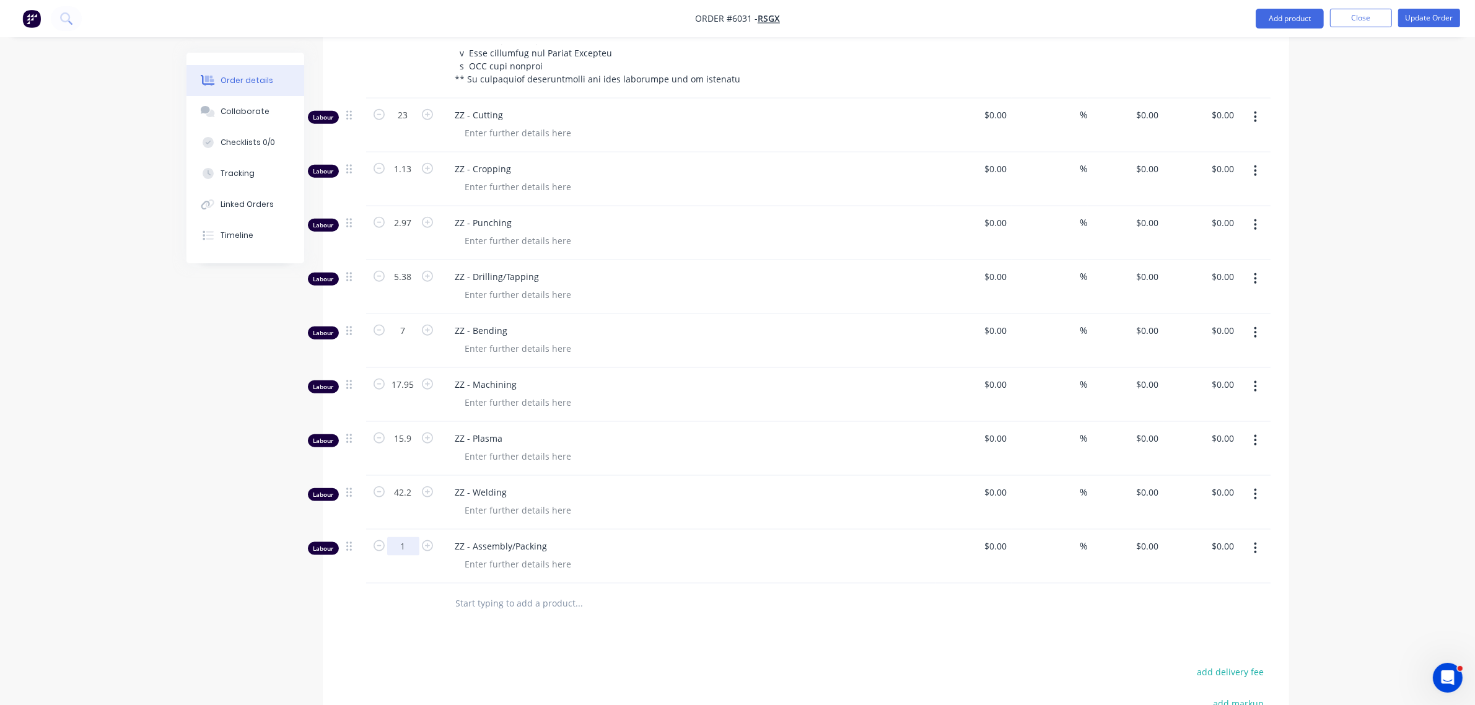
type input "6.67"
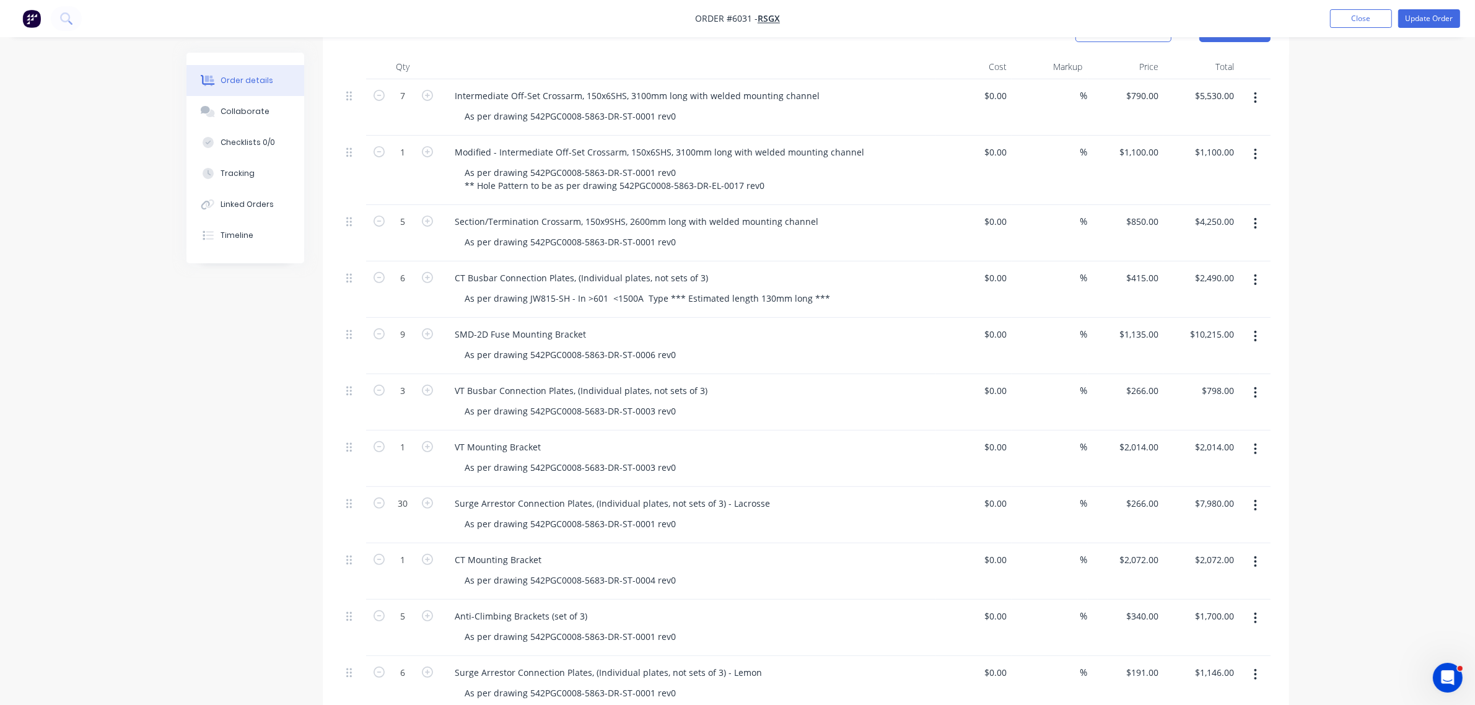
scroll to position [0, 0]
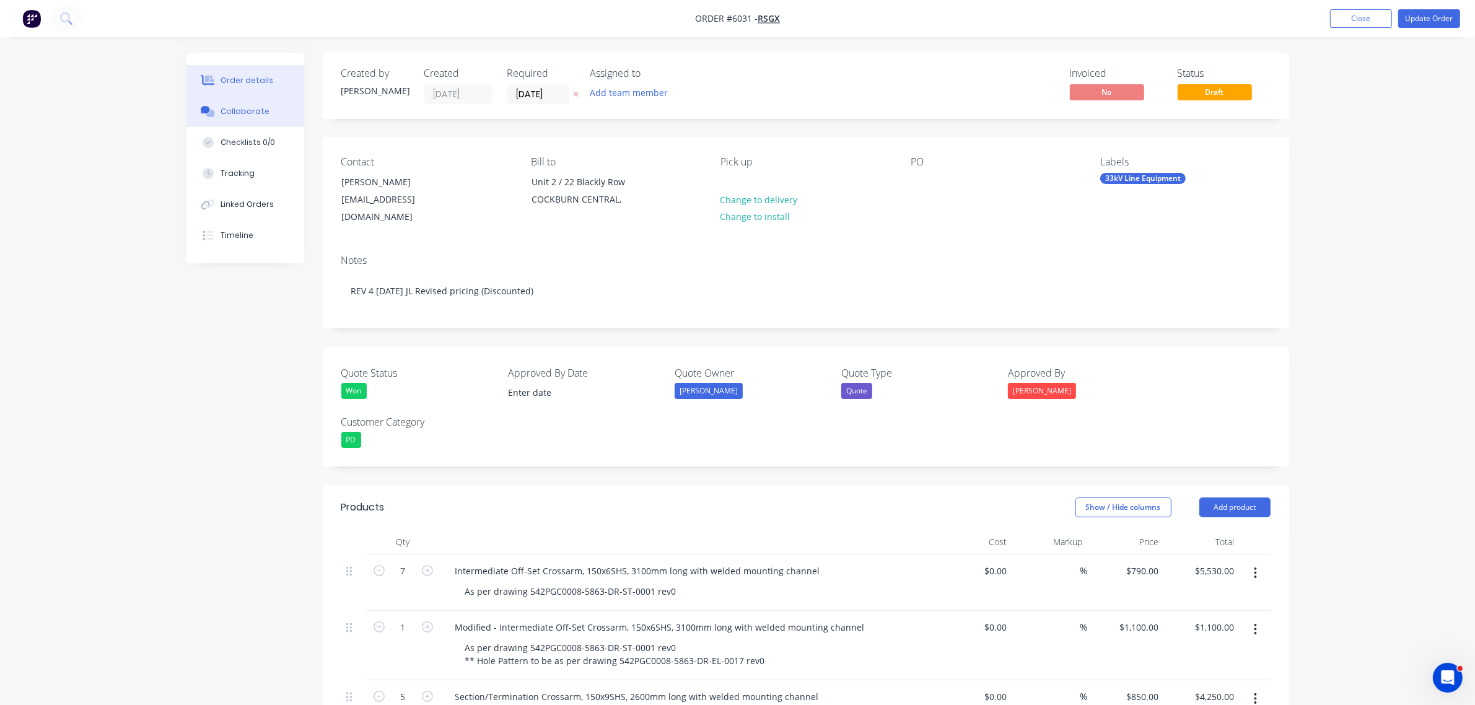
click at [235, 101] on button "Collaborate" at bounding box center [246, 111] width 118 height 31
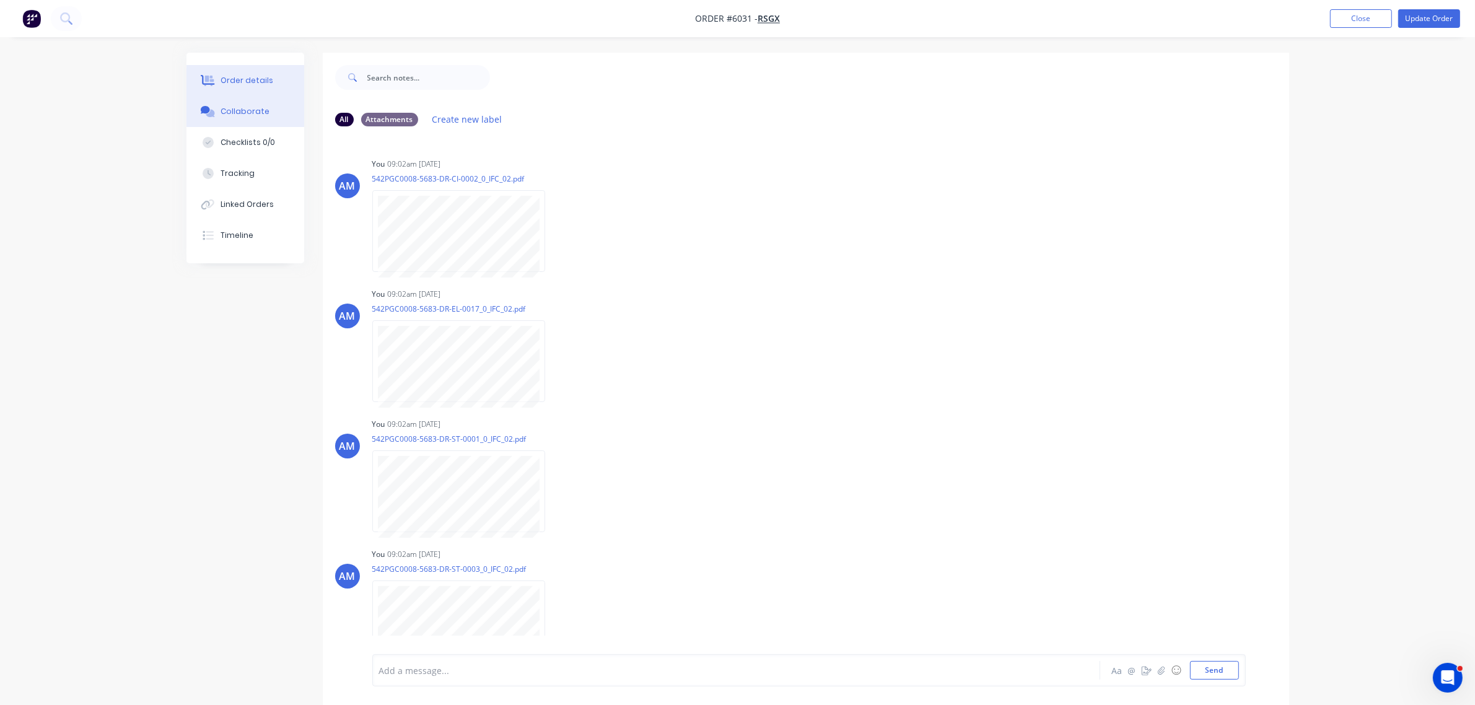
click at [240, 81] on div "Order details" at bounding box center [247, 80] width 53 height 11
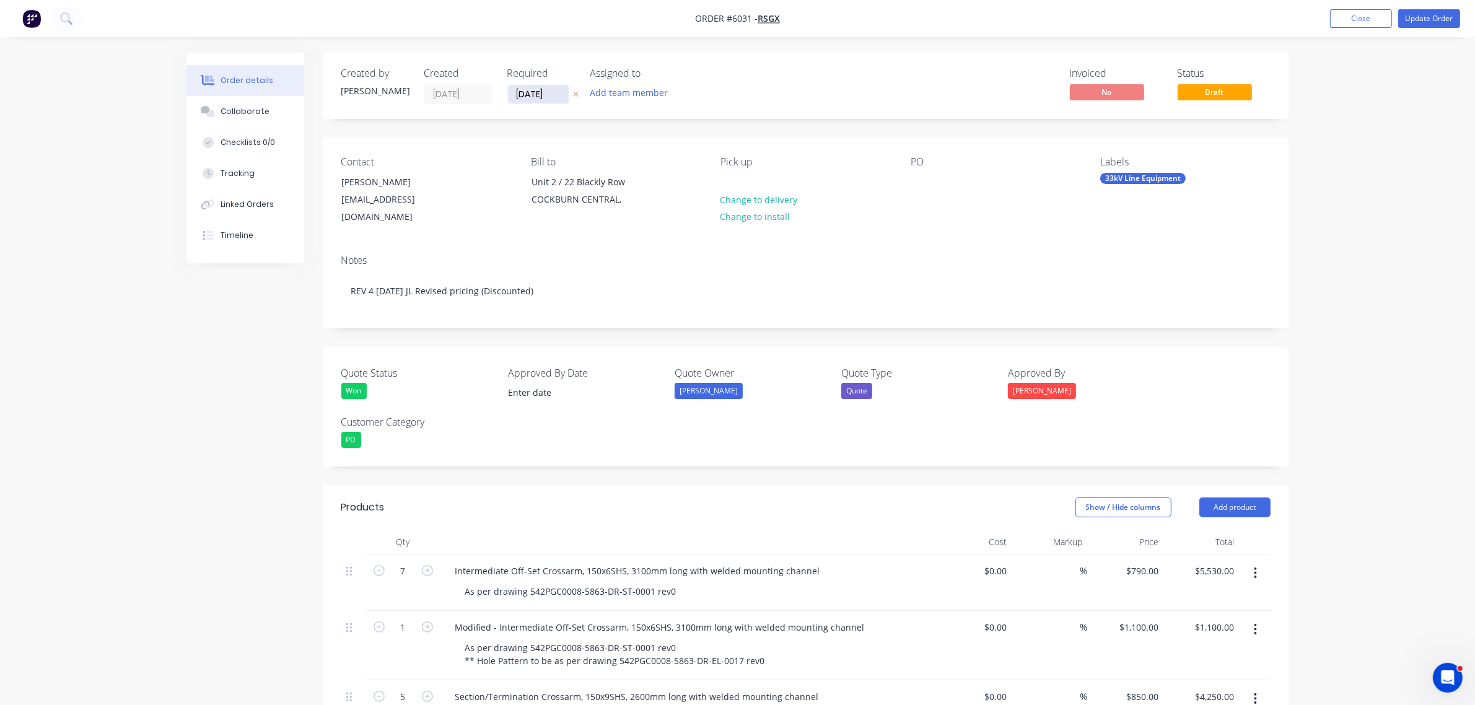
click at [536, 93] on input "[DATE]" at bounding box center [538, 94] width 61 height 19
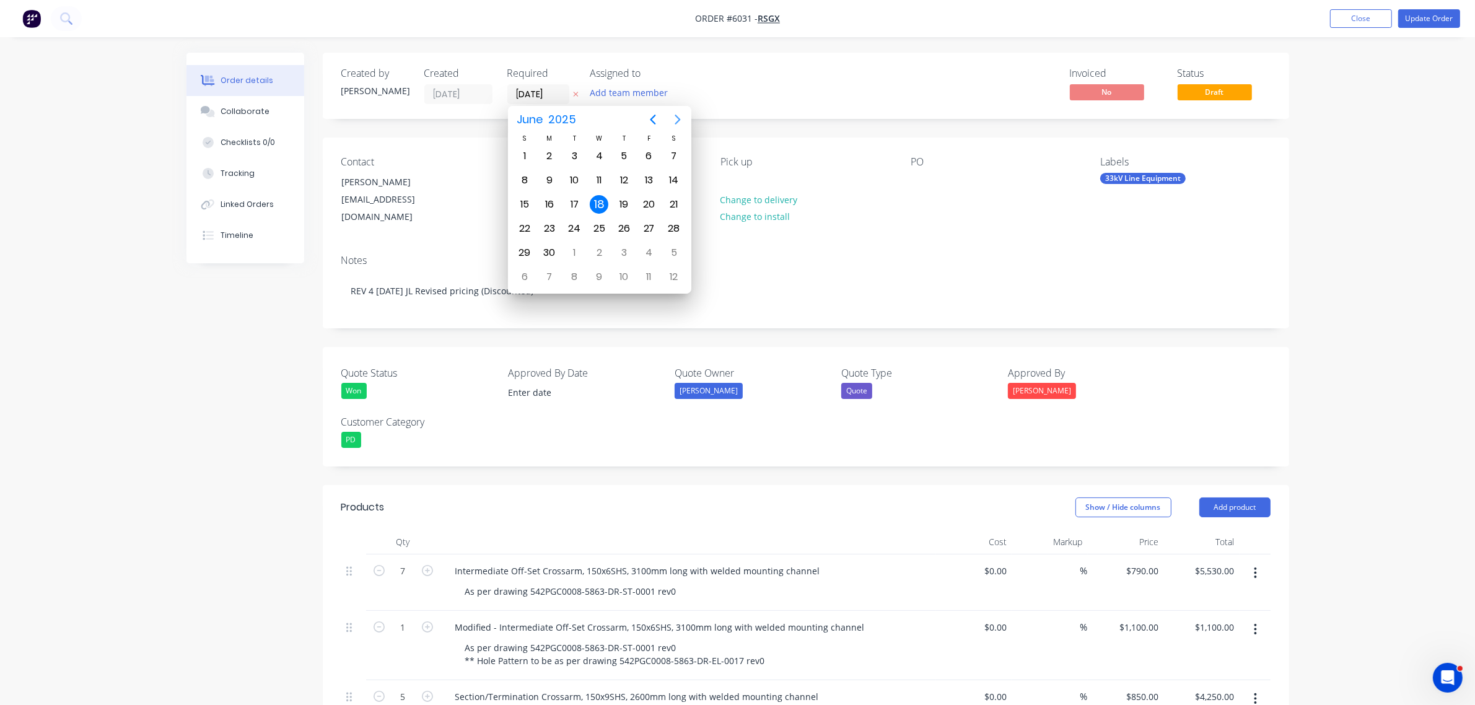
click at [673, 116] on icon "Next page" at bounding box center [677, 119] width 15 height 15
click at [677, 112] on icon "Next page" at bounding box center [677, 119] width 15 height 15
click at [649, 276] on div "10" at bounding box center [649, 277] width 19 height 19
type input "[DATE]"
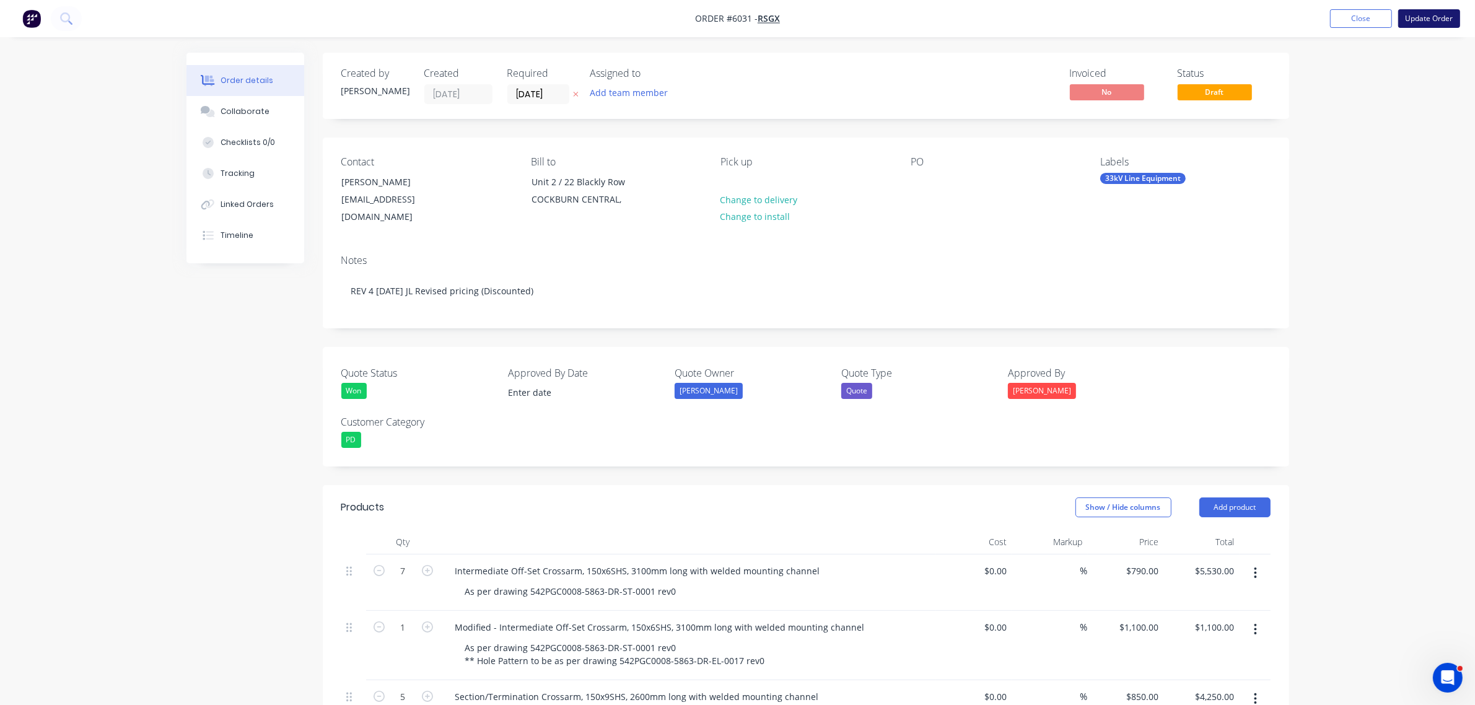
click at [1429, 22] on button "Update Order" at bounding box center [1430, 18] width 62 height 19
type input "$790.00"
type input "$5,530.00"
type input "$1,100.00"
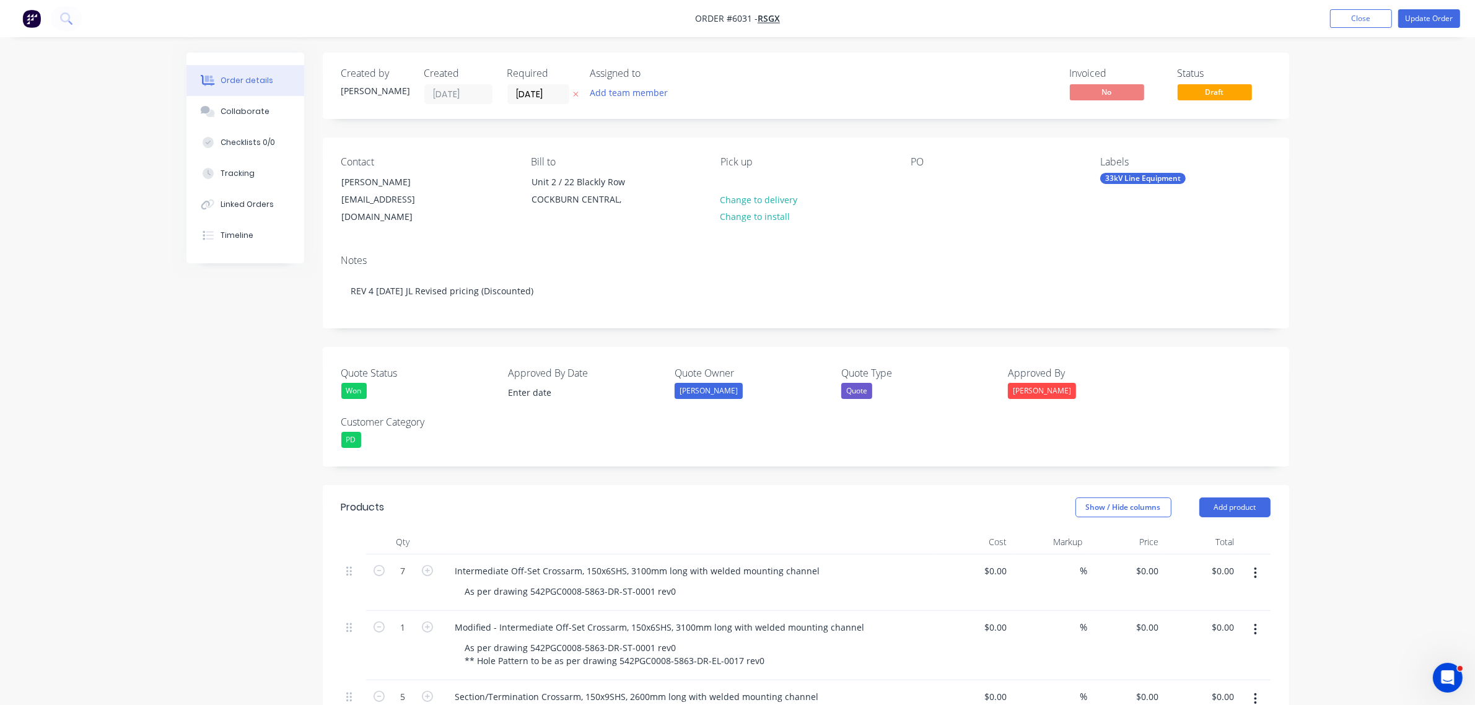
type input "$850.00"
type input "$4,250.00"
type input "$415.00"
type input "$2,490.00"
type input "$1,135.00"
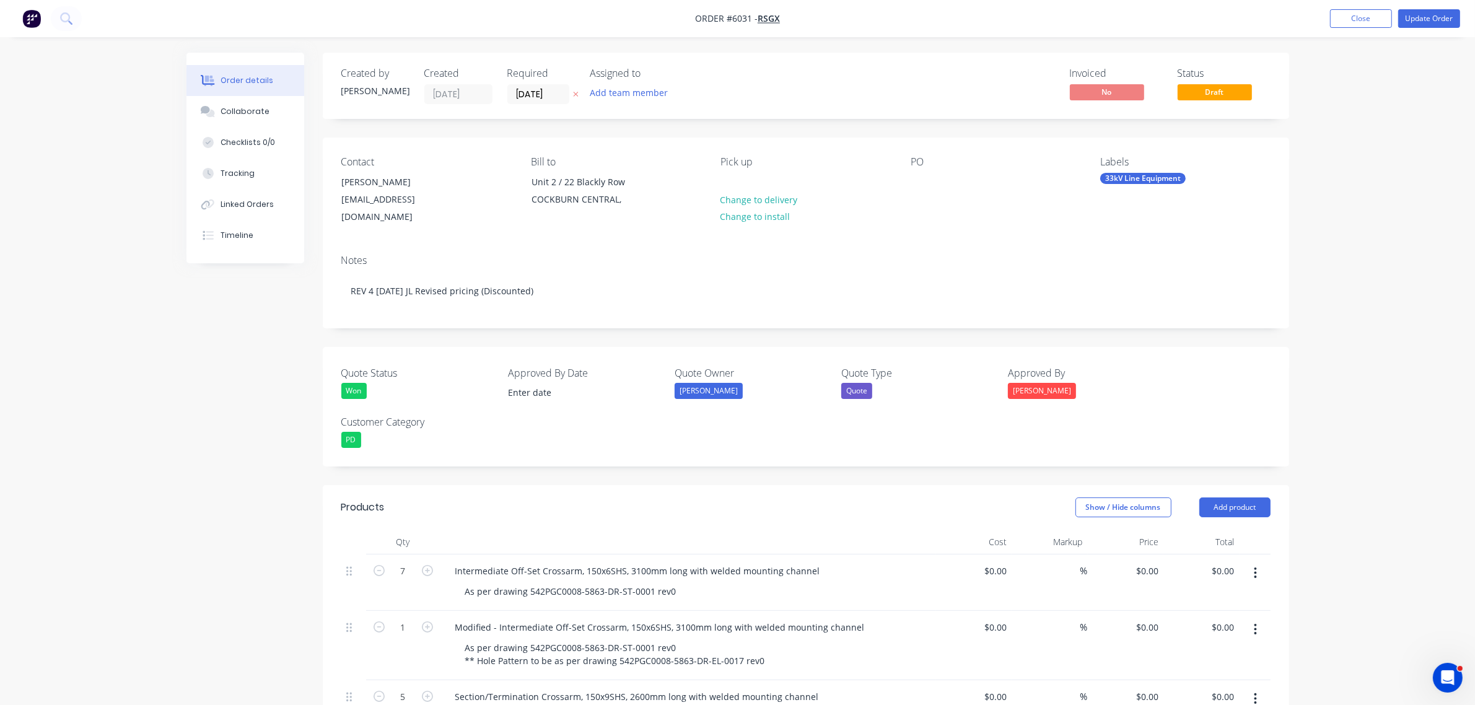
type input "$10,215.00"
type input "$266.00"
type input "$798.00"
type input "$2,014.00"
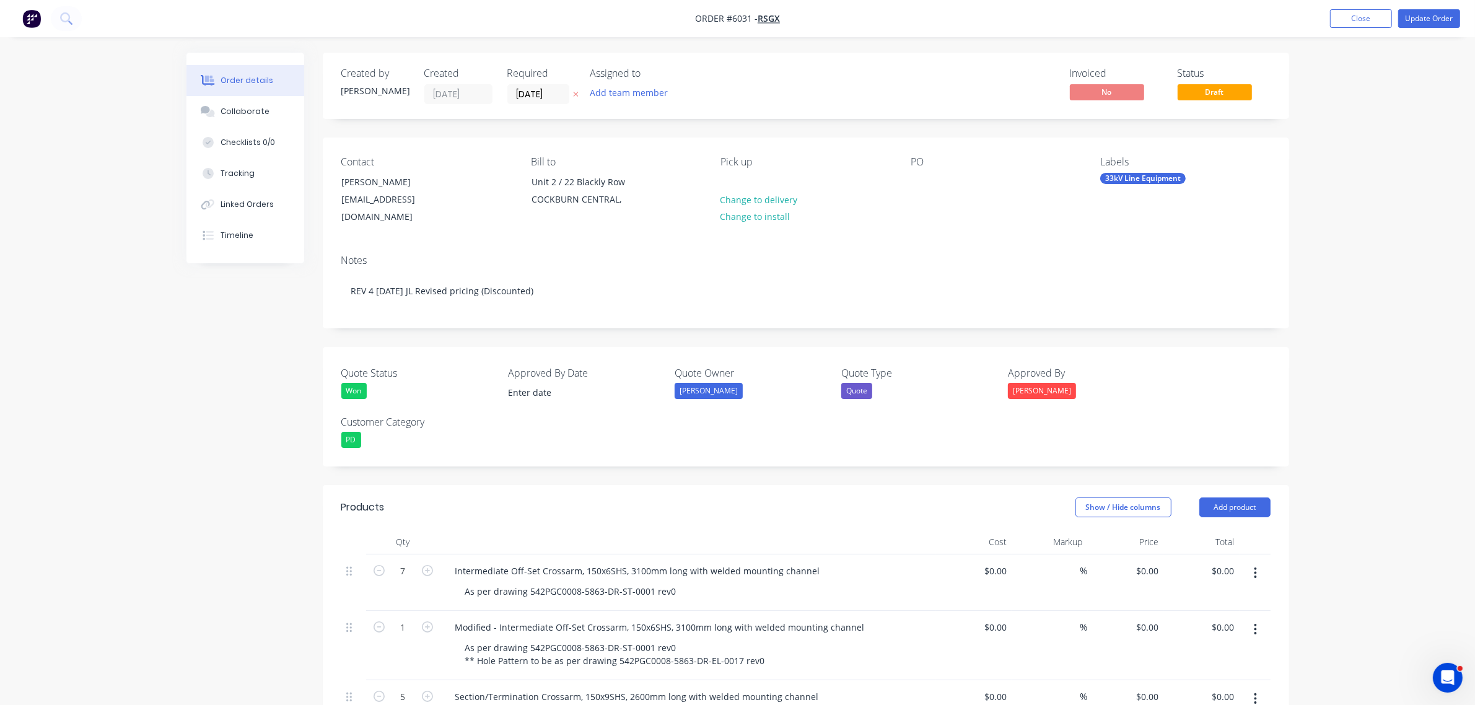
type input "$266.00"
type input "$7,980.00"
type input "$2,072.00"
type input "$340.00"
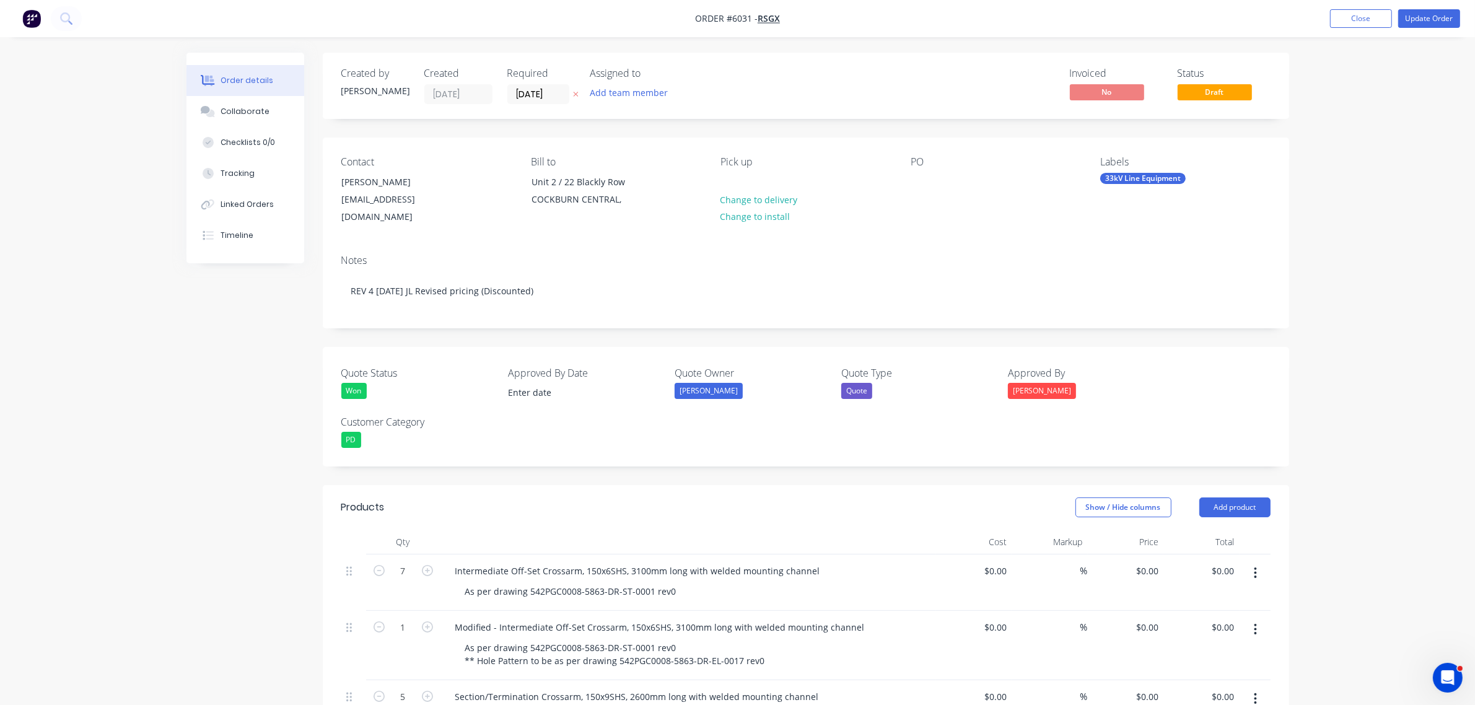
type input "$1,700.00"
type input "$191.00"
type input "$1,146.00"
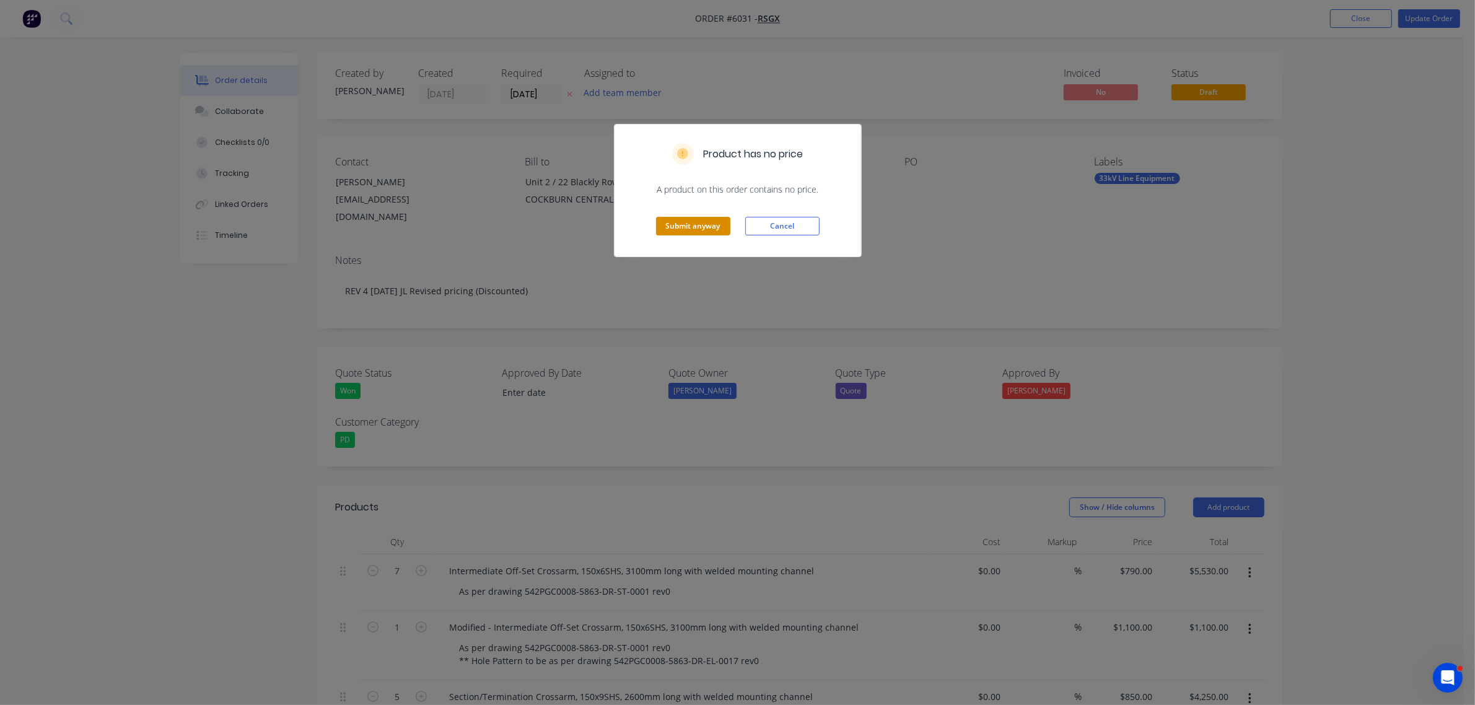
click at [705, 227] on button "Submit anyway" at bounding box center [693, 226] width 74 height 19
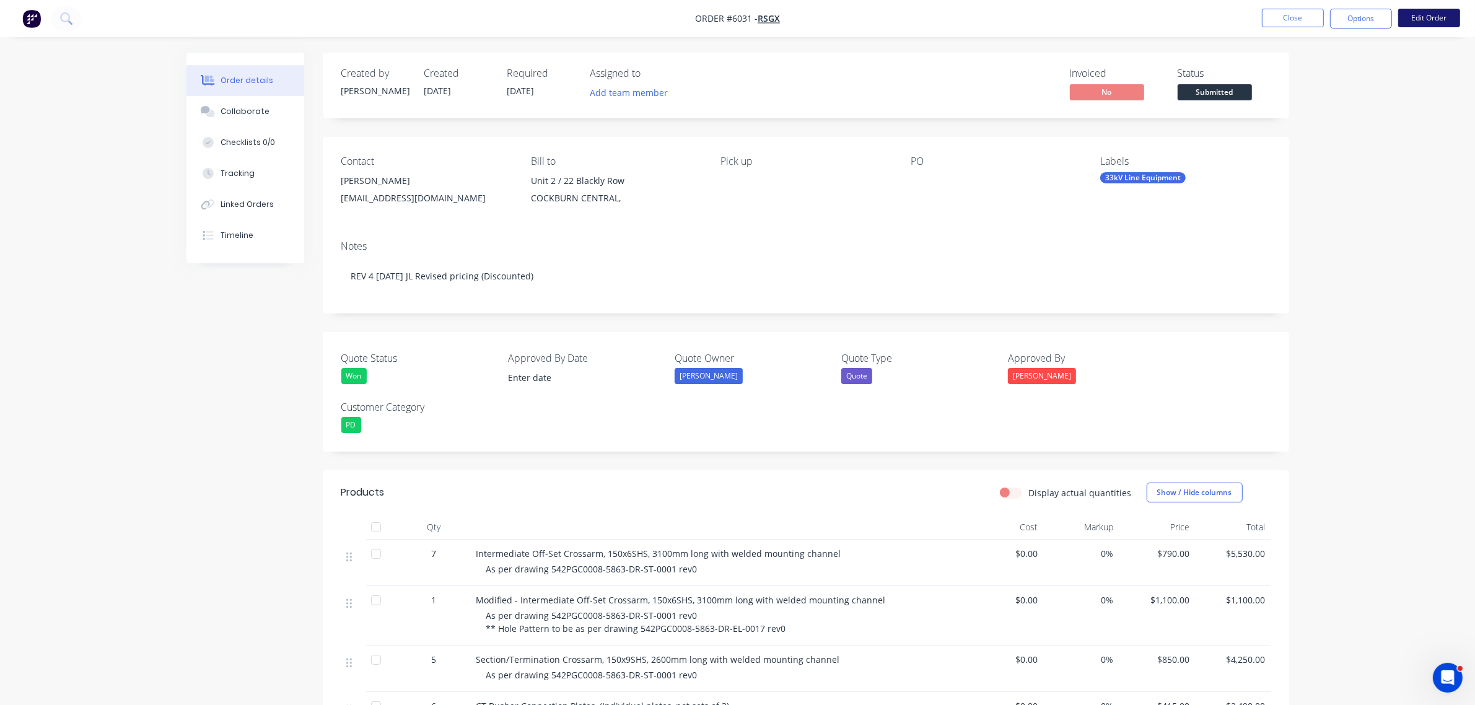
click at [1436, 15] on button "Edit Order" at bounding box center [1430, 18] width 62 height 19
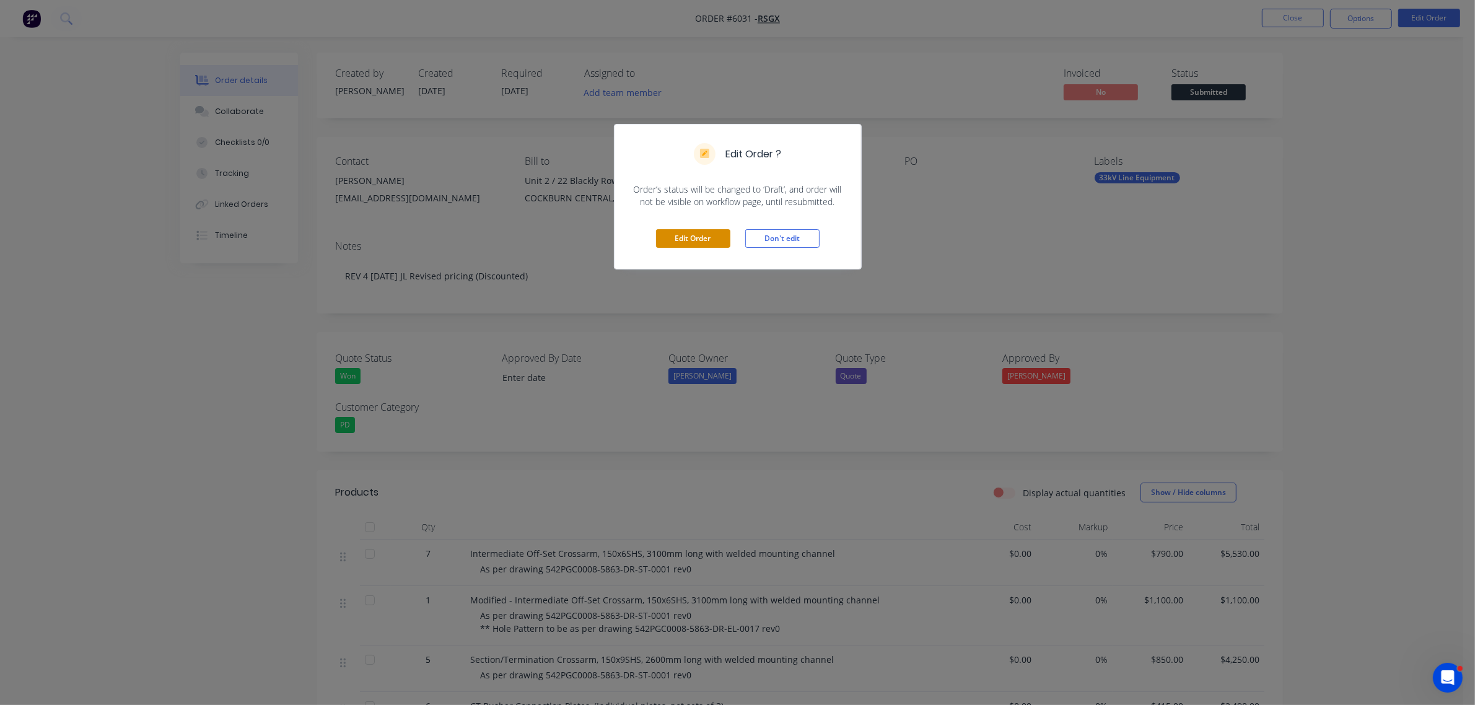
click at [689, 239] on button "Edit Order" at bounding box center [693, 238] width 74 height 19
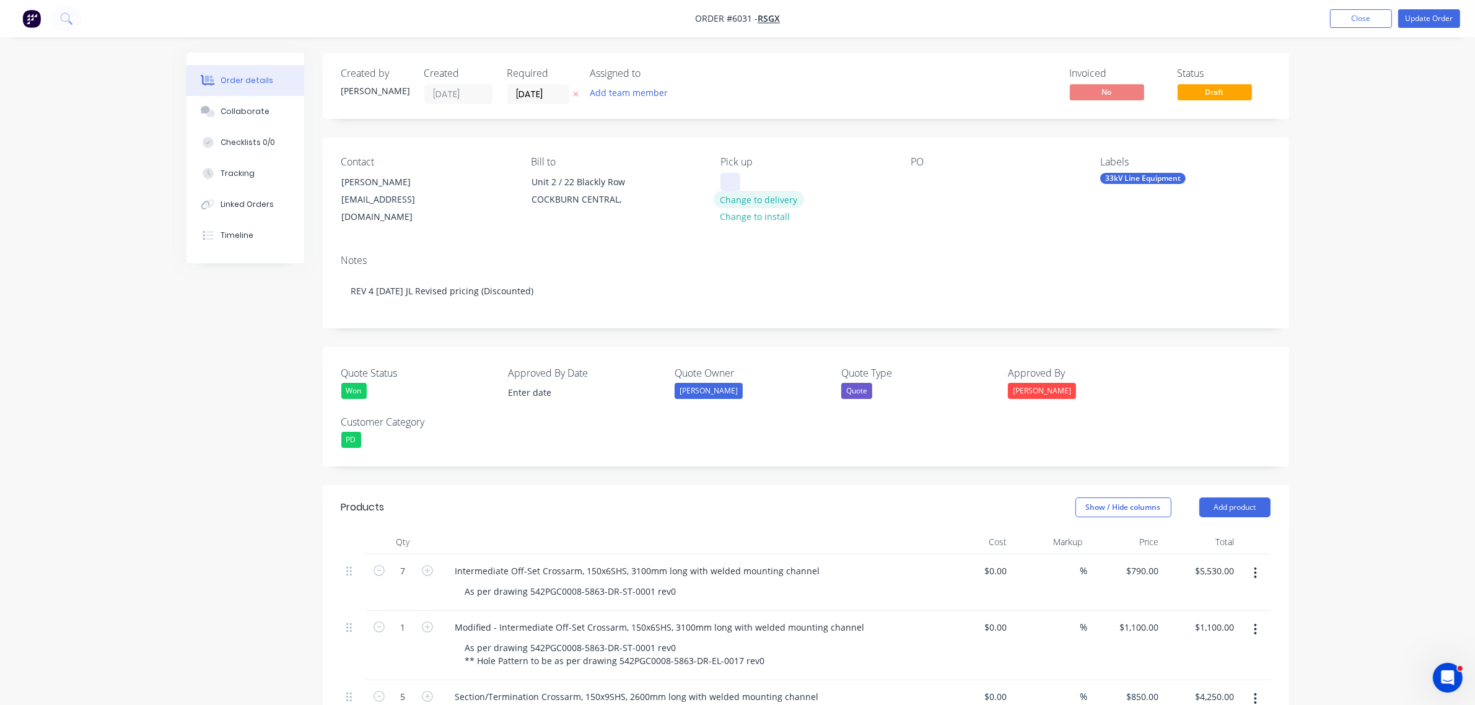
drag, startPoint x: 732, startPoint y: 177, endPoint x: 732, endPoint y: 204, distance: 27.3
click at [732, 177] on div at bounding box center [731, 182] width 20 height 18
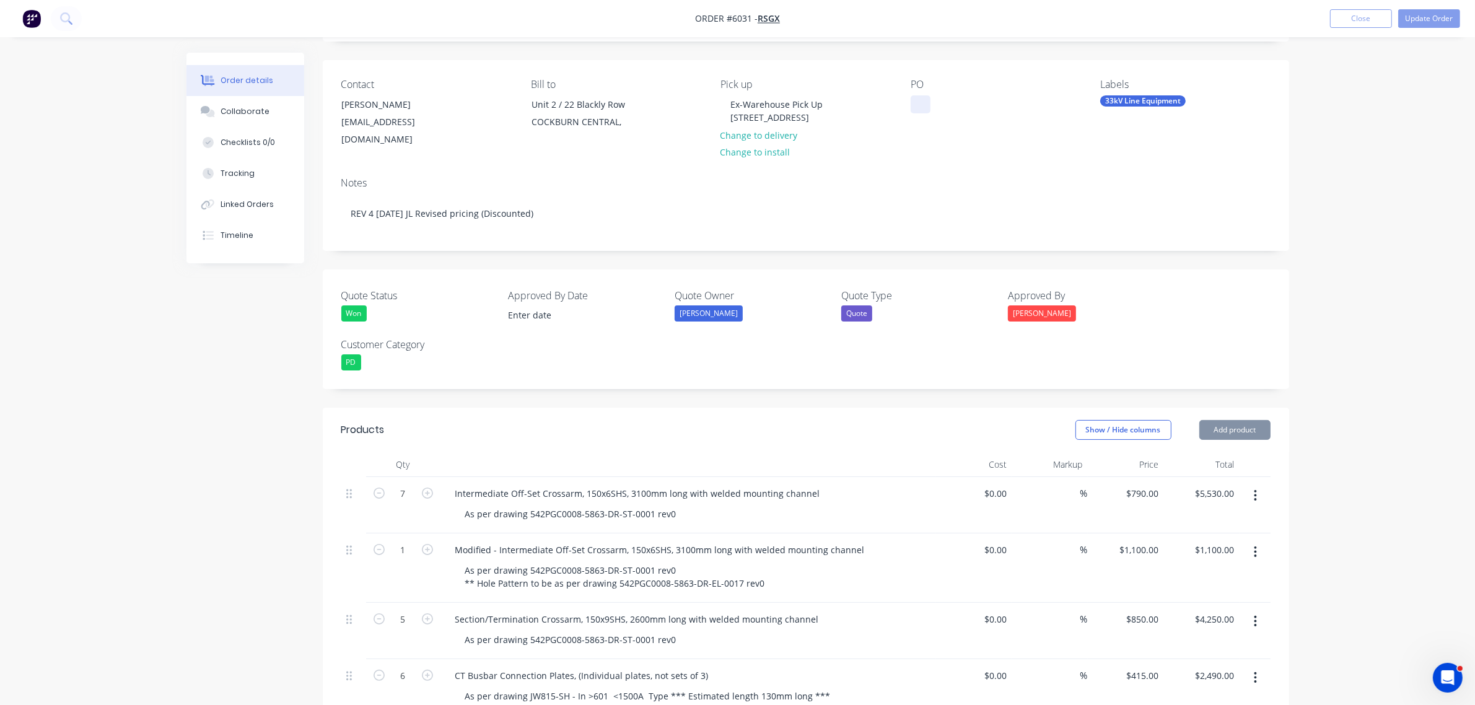
click at [918, 101] on div at bounding box center [921, 104] width 20 height 18
click at [369, 113] on div "[EMAIL_ADDRESS][DOMAIN_NAME]" at bounding box center [393, 130] width 103 height 35
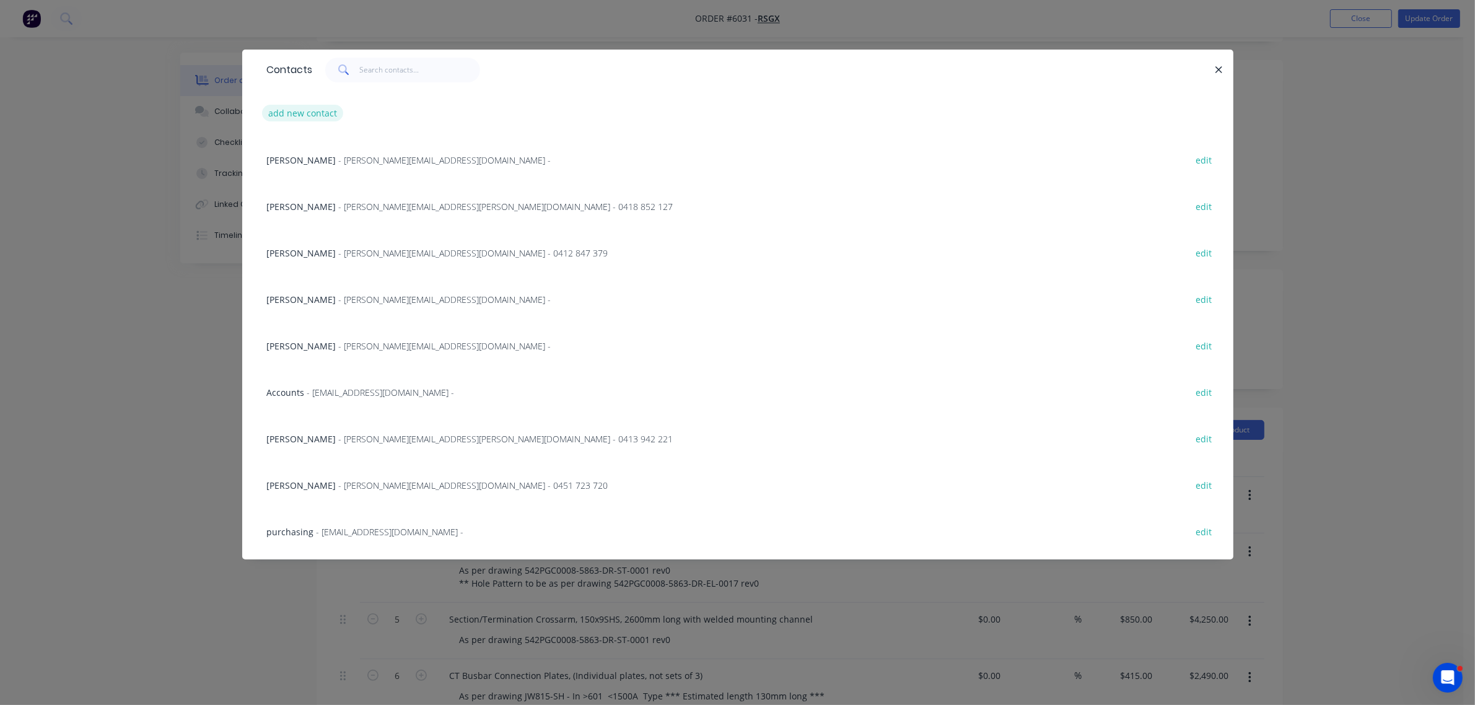
click at [313, 110] on button "add new contact" at bounding box center [303, 113] width 82 height 17
select select "AU"
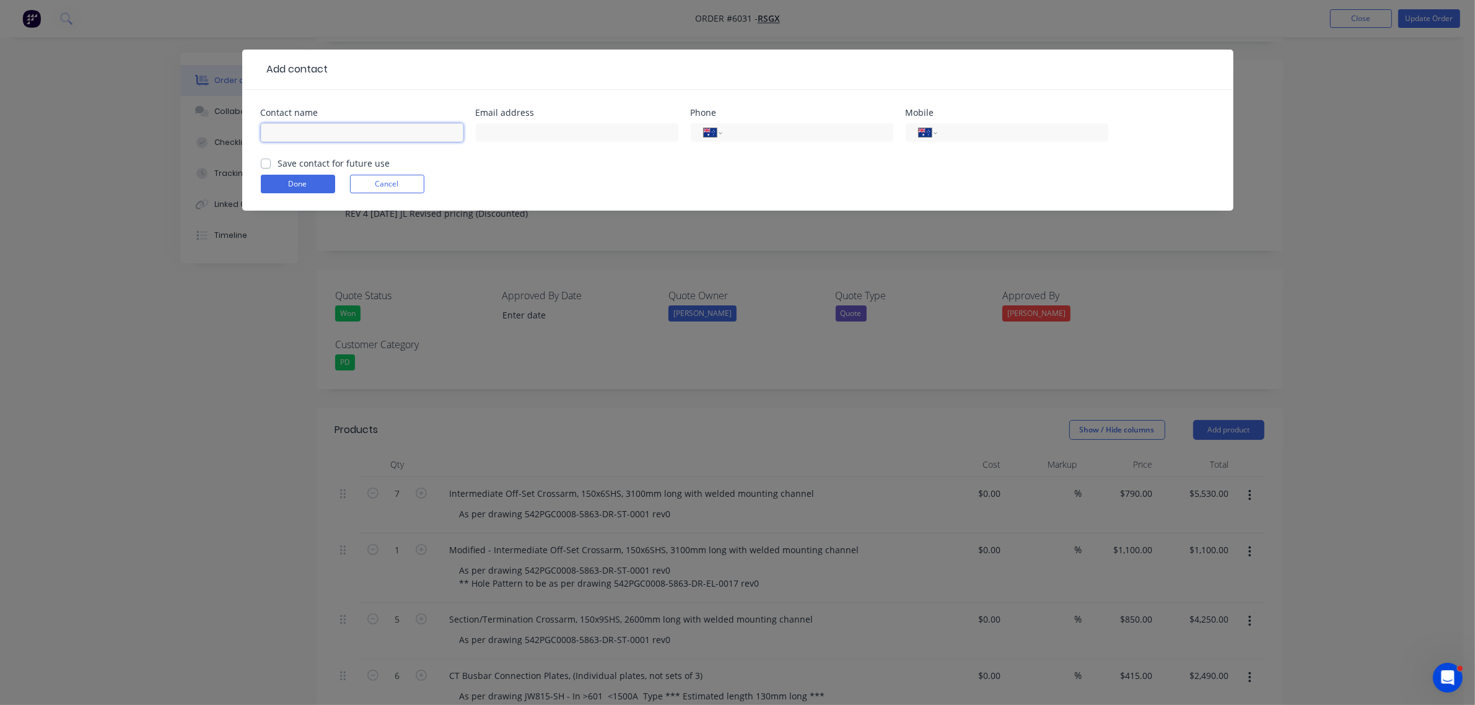
click at [311, 130] on input "text" at bounding box center [362, 132] width 203 height 19
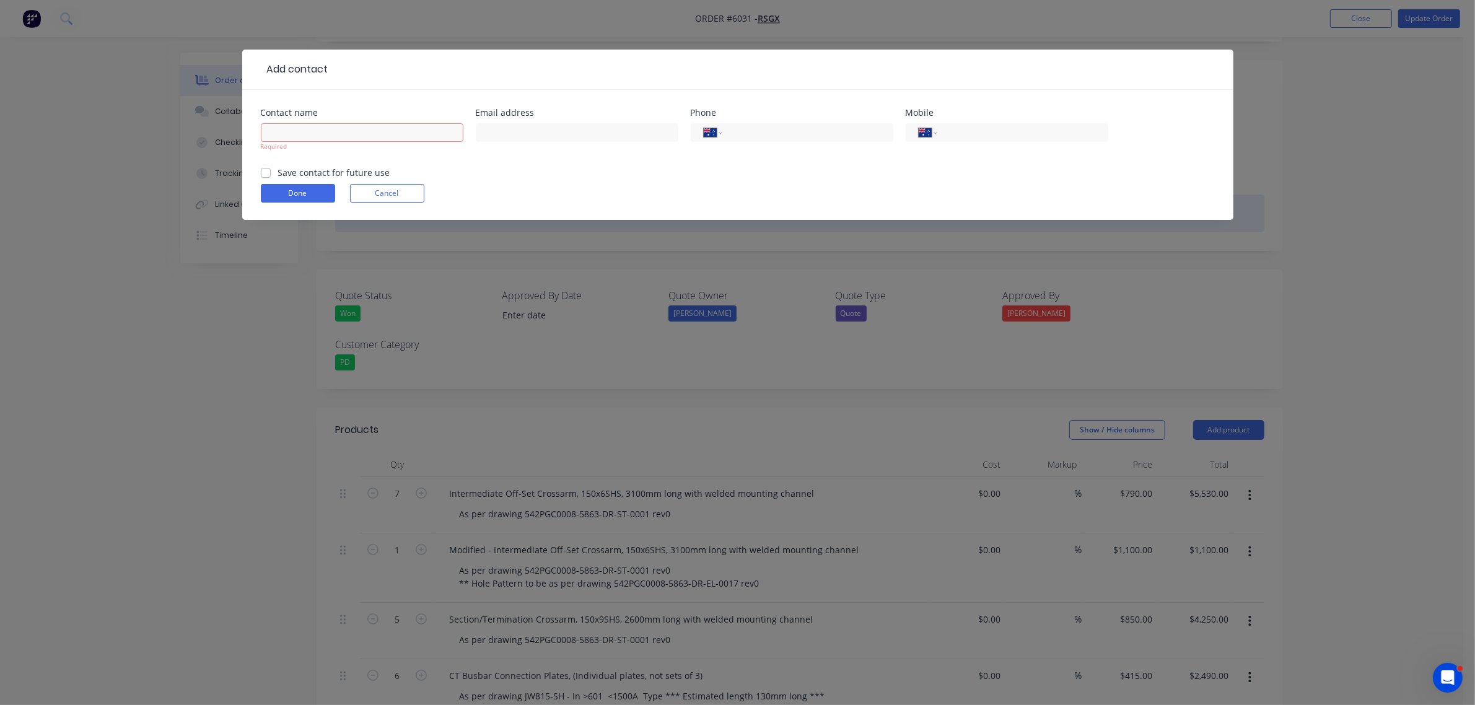
drag, startPoint x: 598, startPoint y: 236, endPoint x: 511, endPoint y: 190, distance: 98.4
click at [597, 237] on div "Add contact Contact name Required Email address Phone International [GEOGRAPHIC…" at bounding box center [737, 352] width 1475 height 705
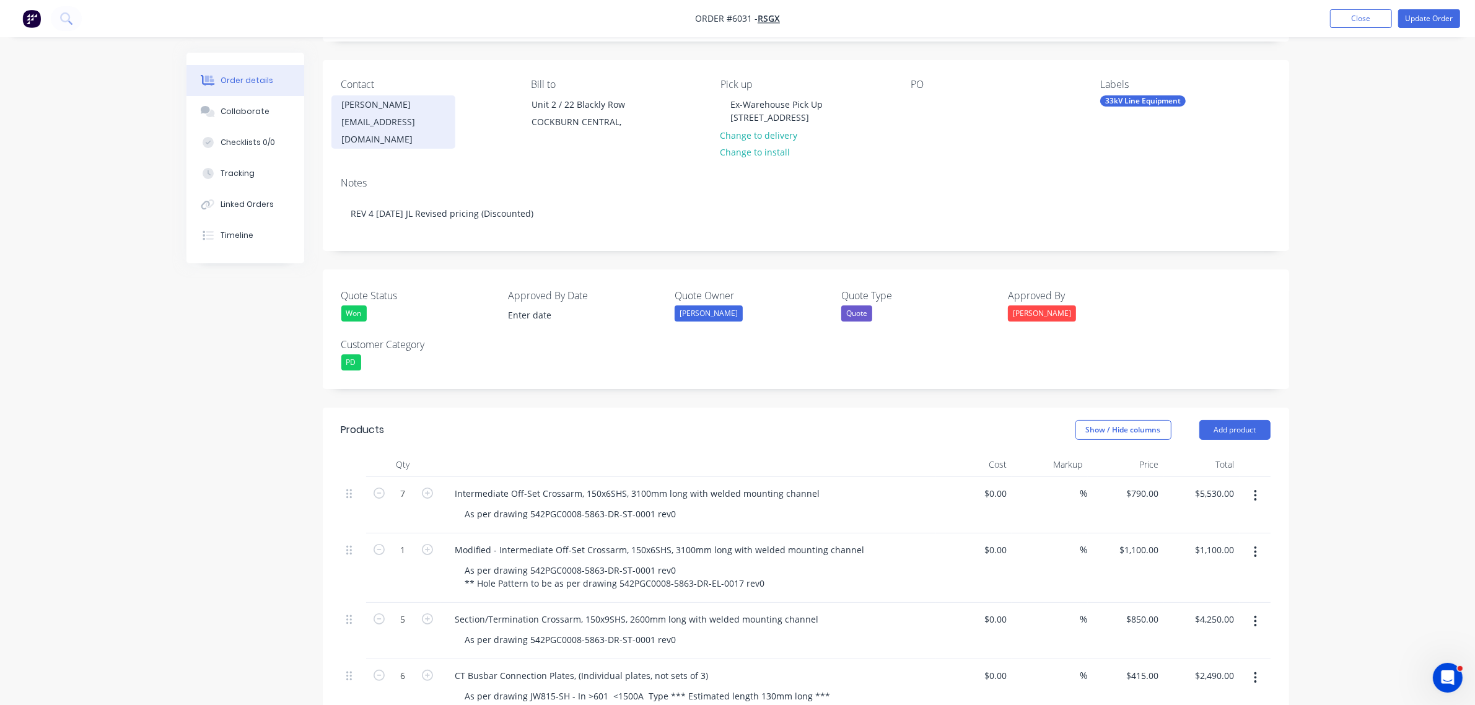
click at [382, 107] on div "[PERSON_NAME]" at bounding box center [393, 104] width 103 height 17
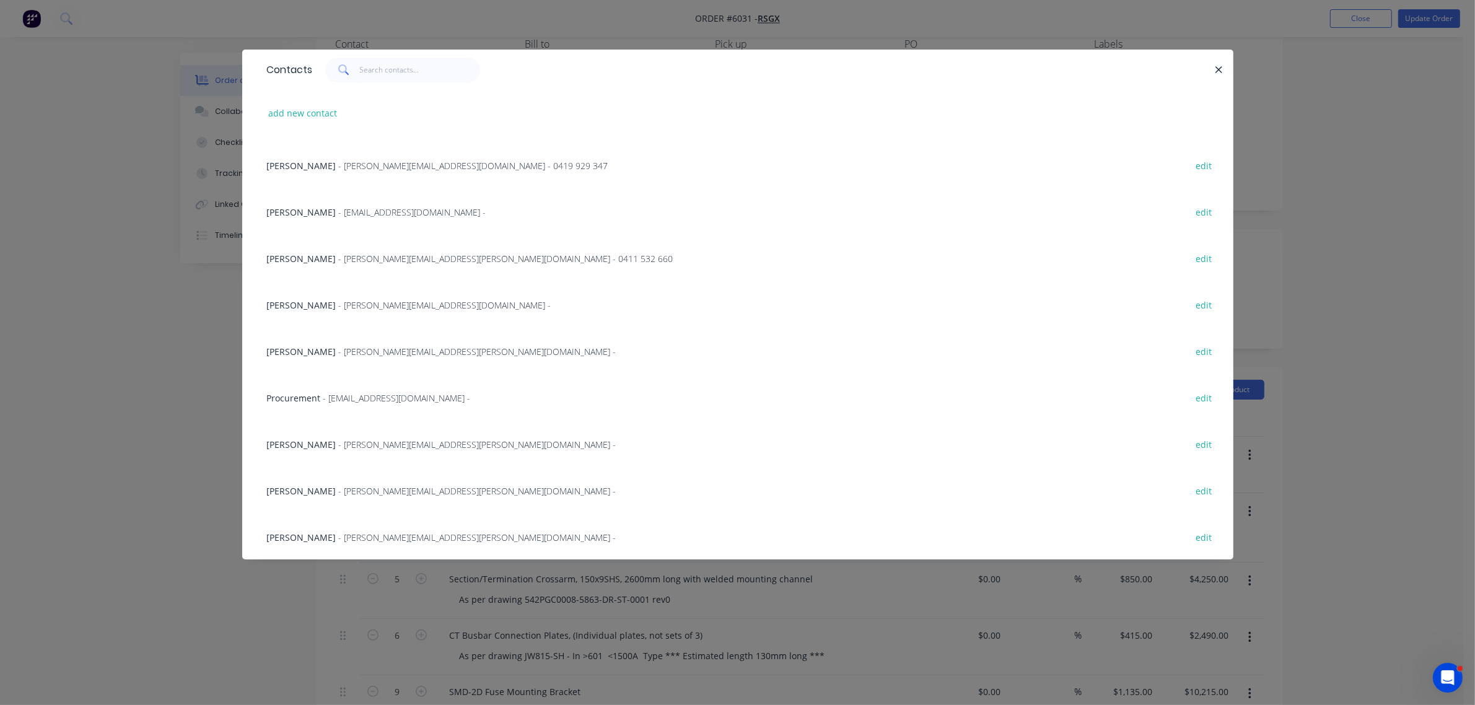
scroll to position [155, 0]
click at [313, 100] on div "add new contact" at bounding box center [738, 113] width 954 height 46
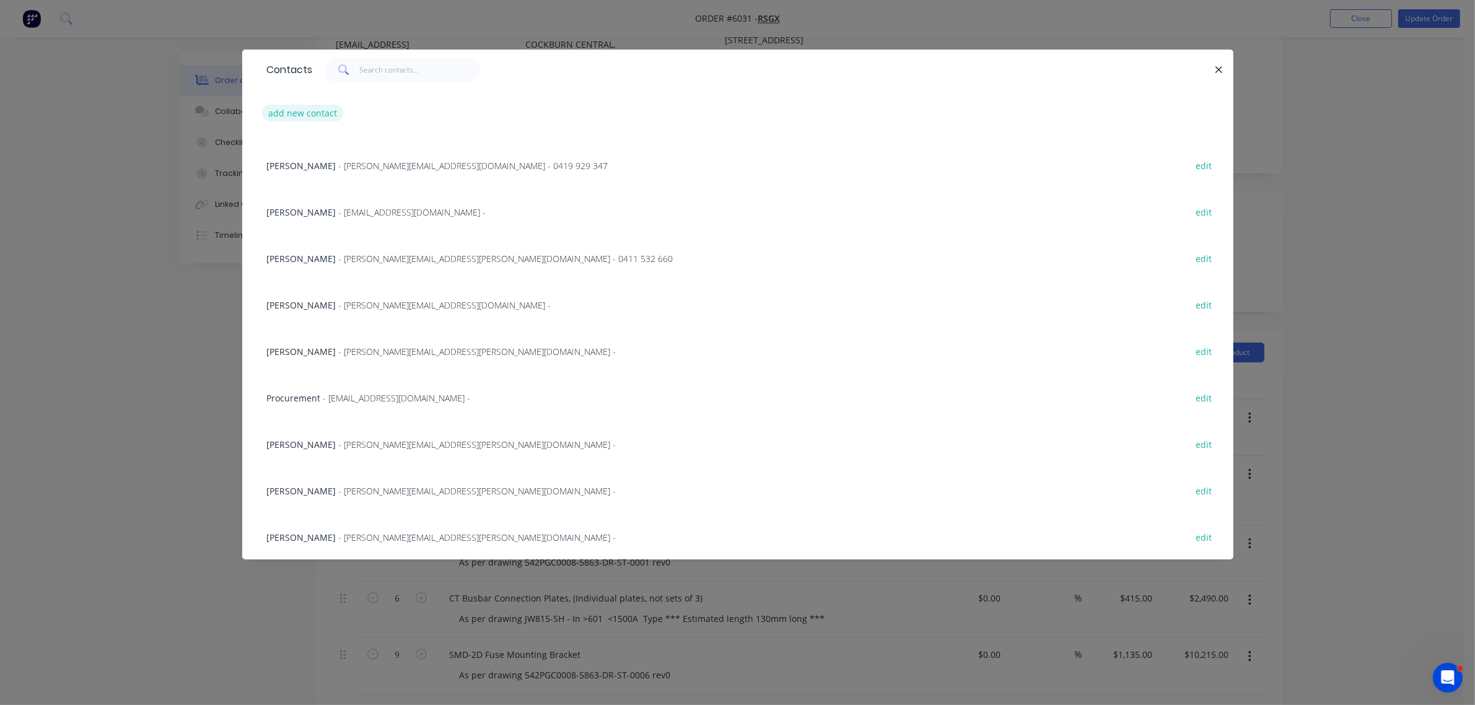
click at [311, 119] on button "add new contact" at bounding box center [303, 113] width 82 height 17
select select "AU"
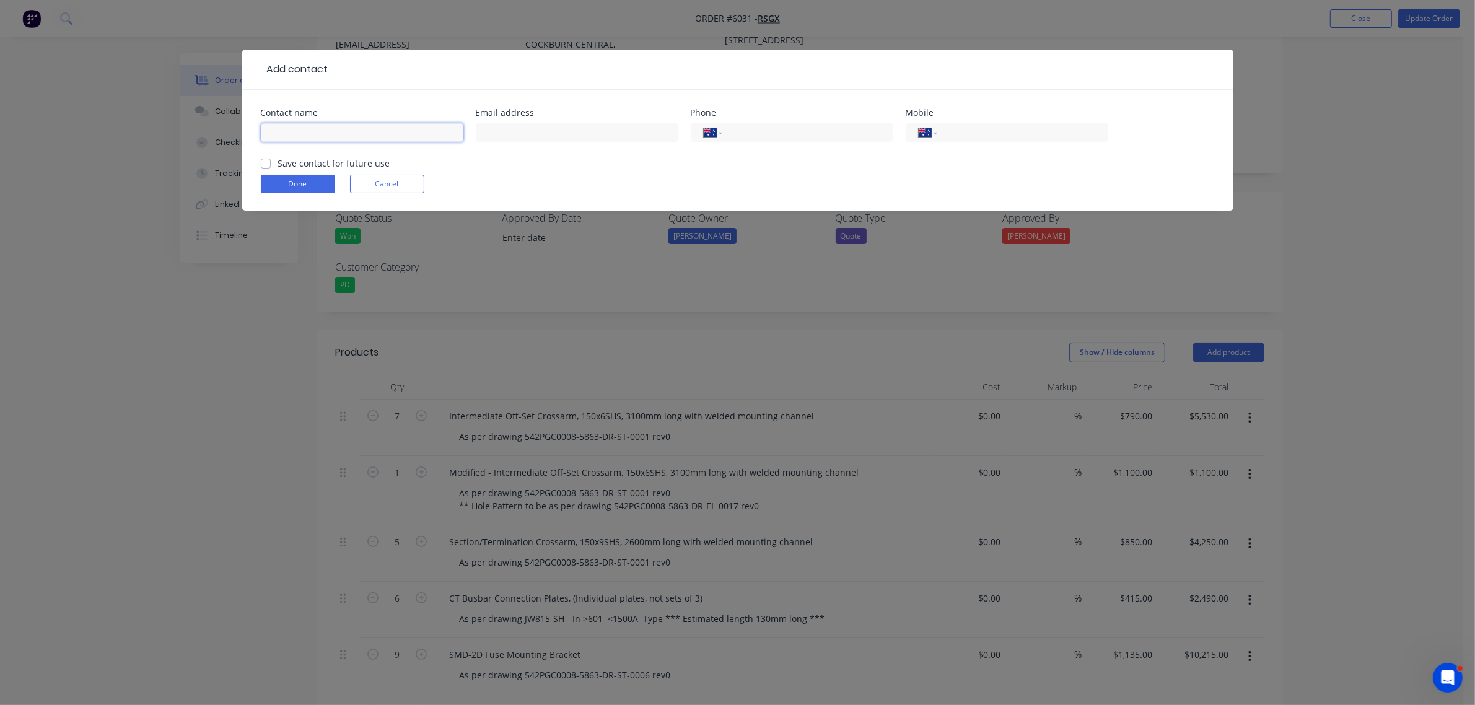
click at [301, 129] on input "text" at bounding box center [362, 132] width 203 height 19
type input "[PERSON_NAME]"
click at [525, 131] on input "text" at bounding box center [577, 132] width 203 height 19
drag, startPoint x: 566, startPoint y: 121, endPoint x: 565, endPoint y: 128, distance: 6.3
click at [565, 121] on div at bounding box center [577, 138] width 203 height 37
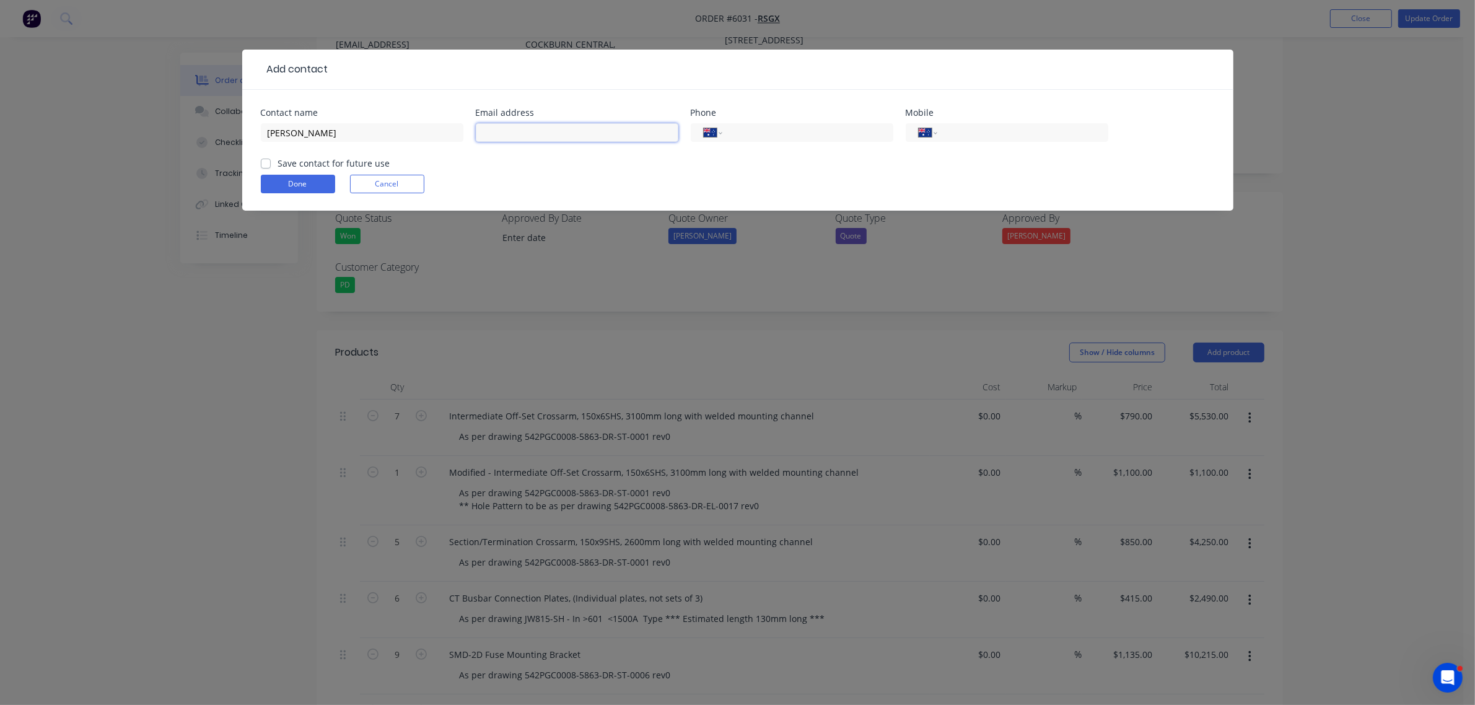
click at [564, 128] on input "text" at bounding box center [577, 132] width 203 height 19
paste input "[EMAIL_ADDRESS][PERSON_NAME][DOMAIN_NAME]"
type input "[EMAIL_ADDRESS][PERSON_NAME][DOMAIN_NAME]"
click at [278, 162] on label "Save contact for future use" at bounding box center [334, 163] width 112 height 13
click at [262, 162] on input "Save contact for future use" at bounding box center [266, 163] width 10 height 12
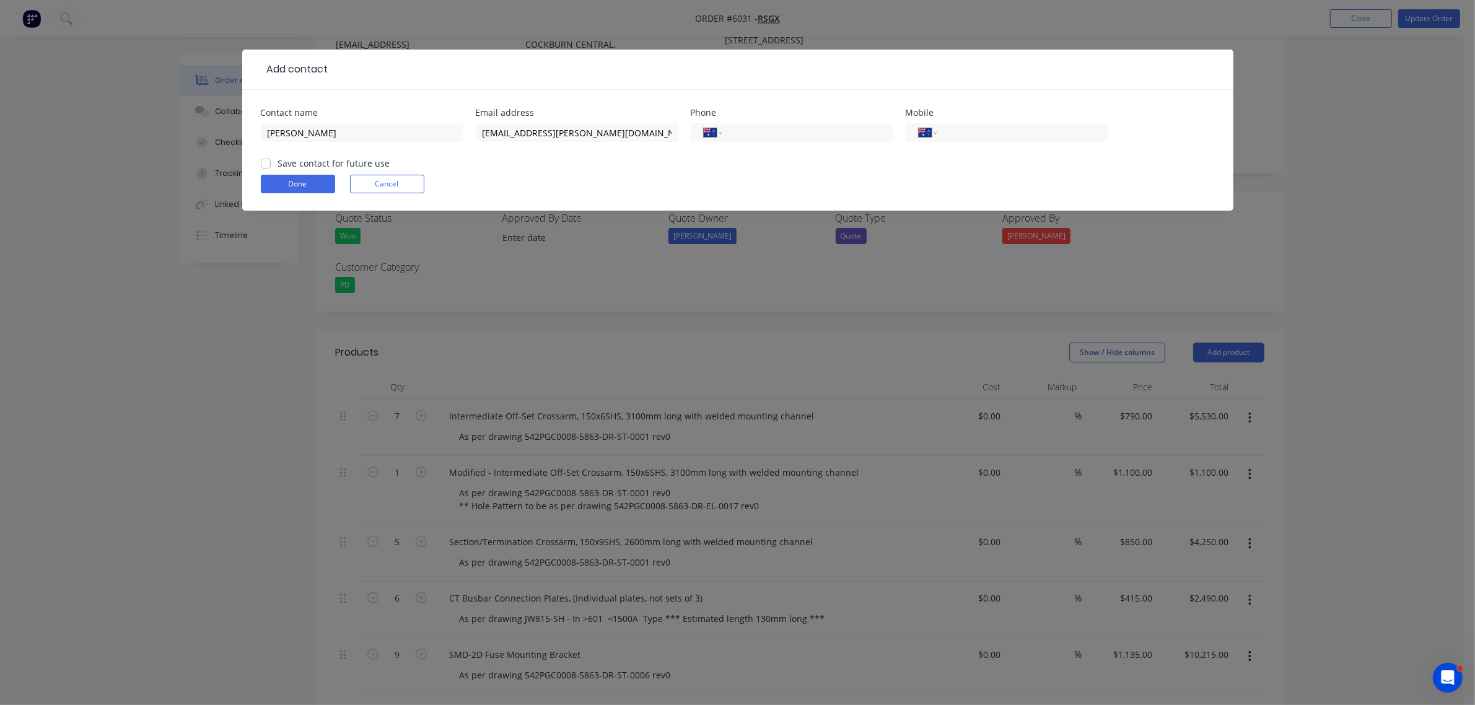
checkbox input "true"
click at [298, 187] on button "Done" at bounding box center [298, 184] width 74 height 19
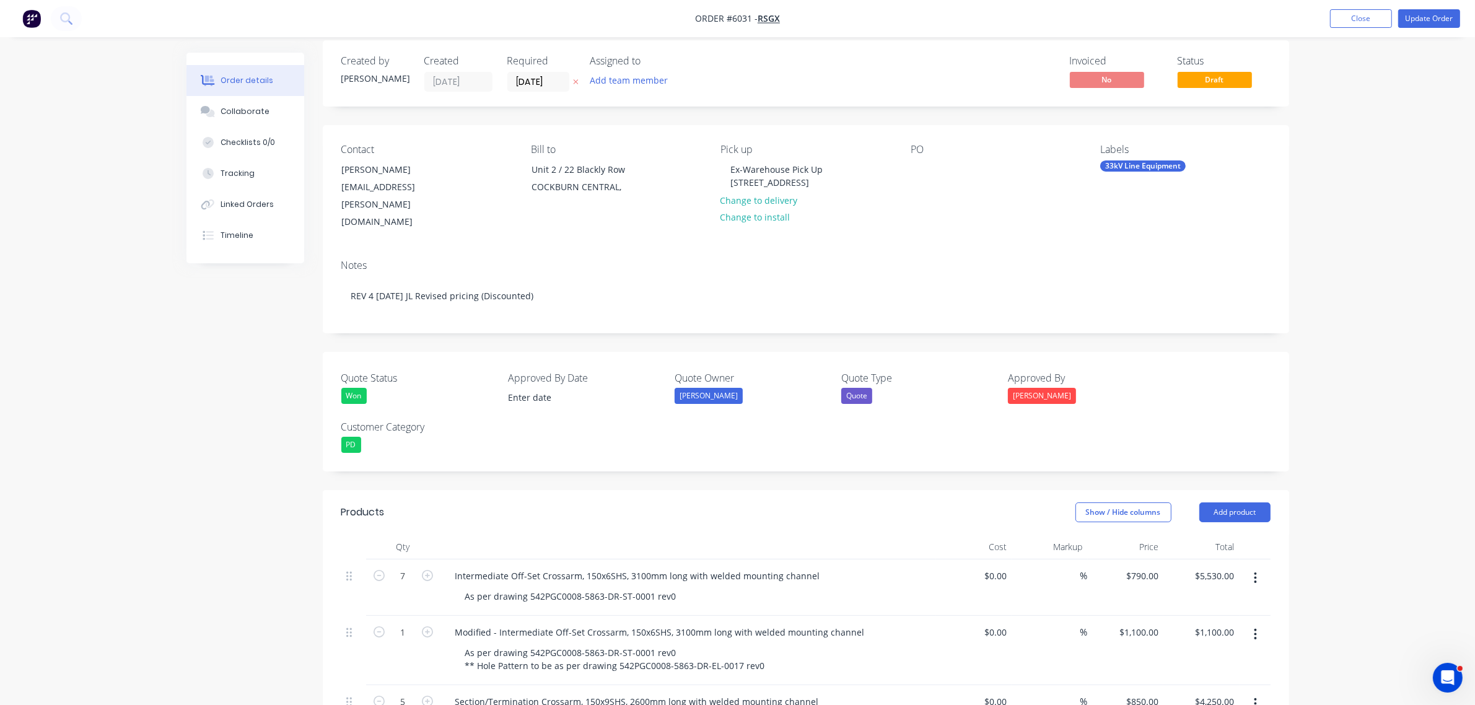
scroll to position [0, 0]
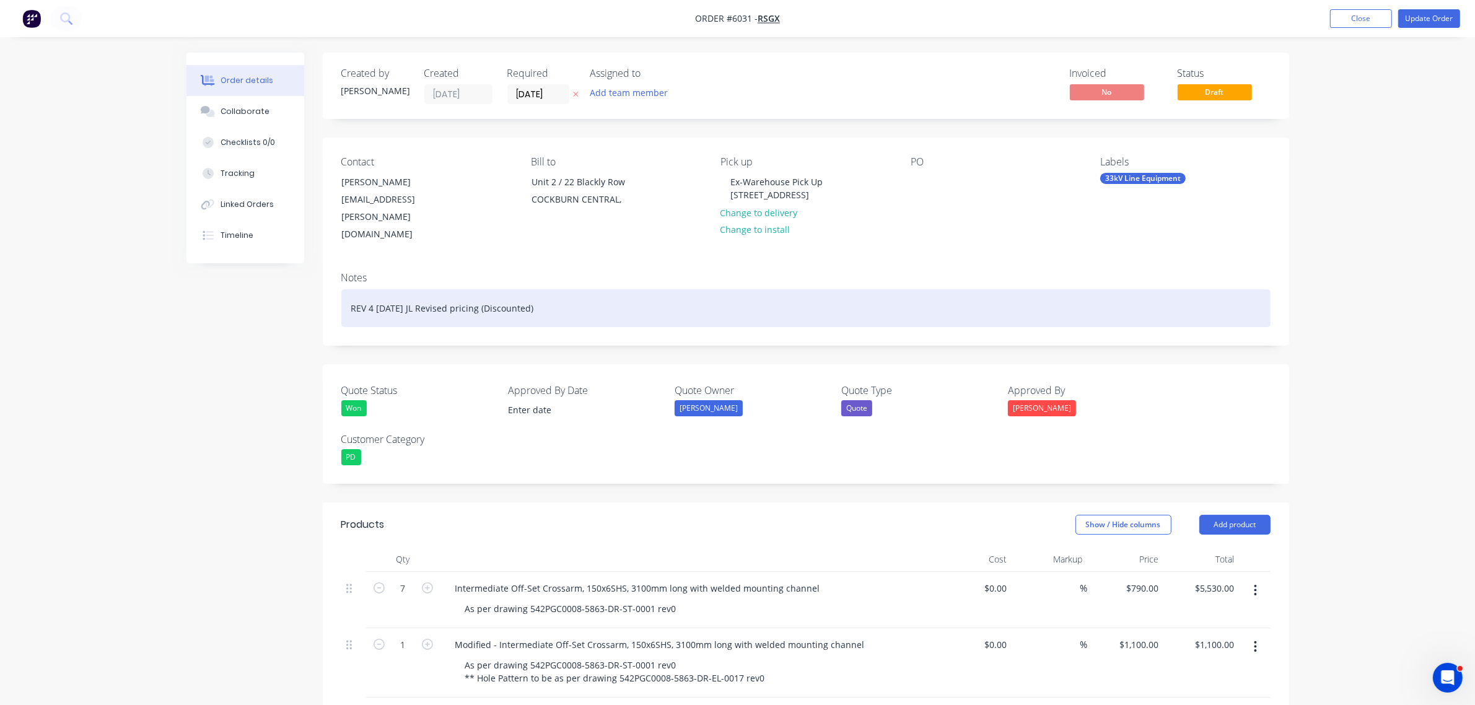
click at [559, 289] on div "REV 4 [DATE] JL Revised pricing (Discounted)" at bounding box center [805, 308] width 929 height 38
drag, startPoint x: 563, startPoint y: 273, endPoint x: 147, endPoint y: 294, distance: 415.7
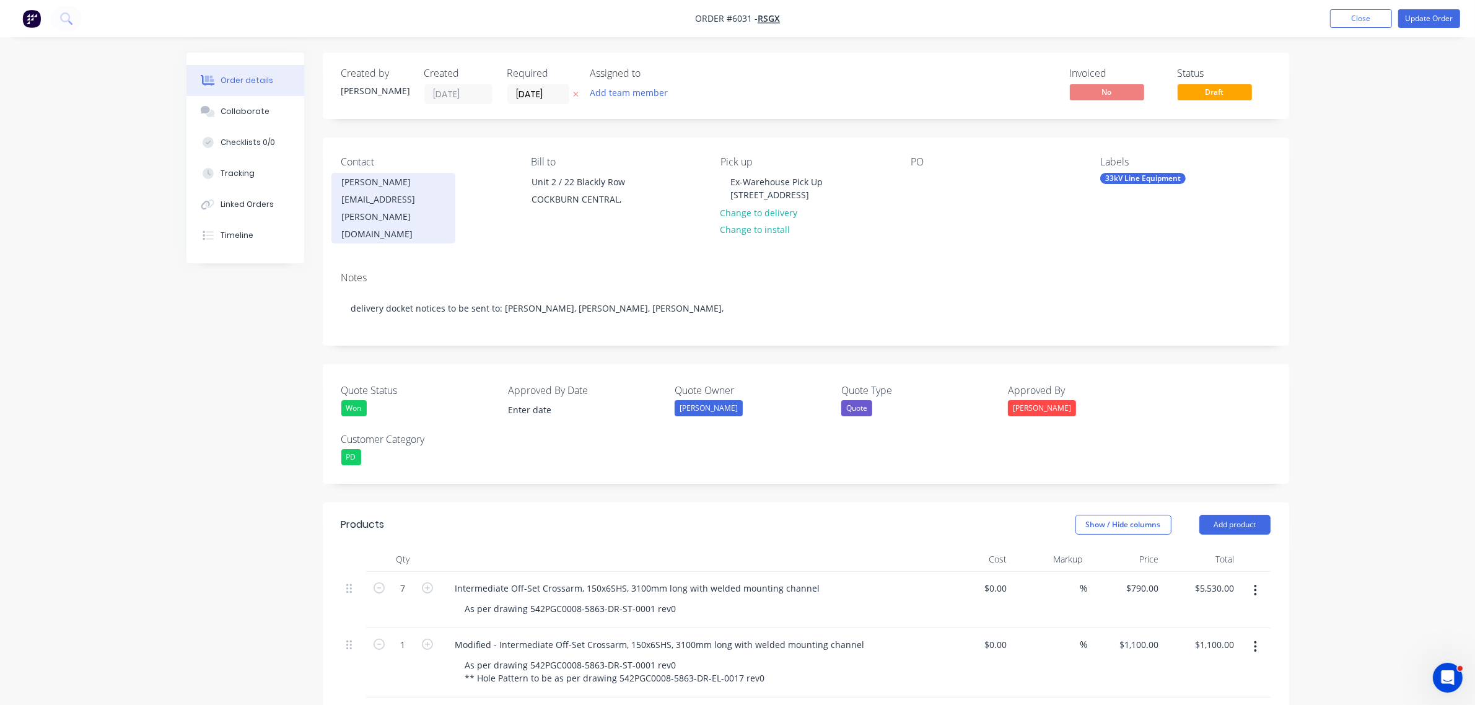
click at [375, 175] on div "[PERSON_NAME]" at bounding box center [393, 182] width 103 height 17
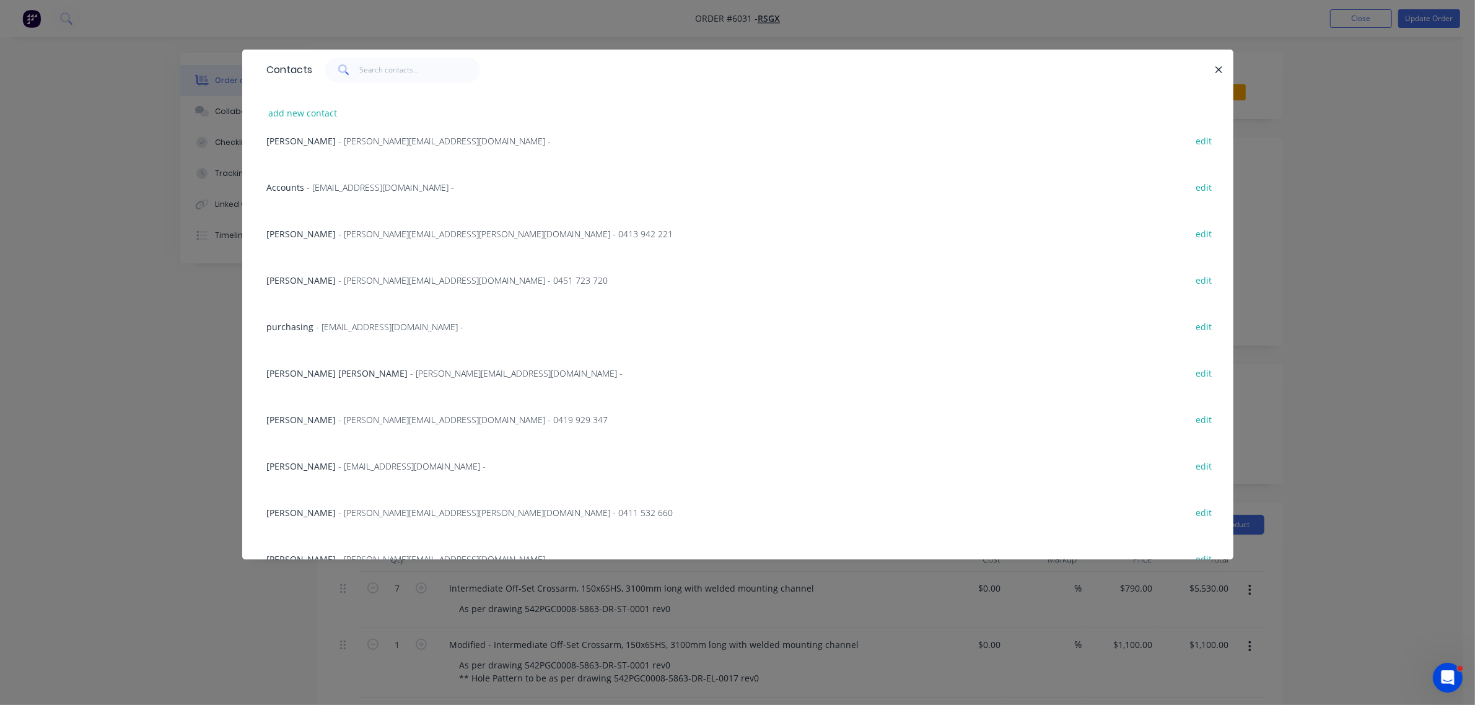
scroll to position [232, 0]
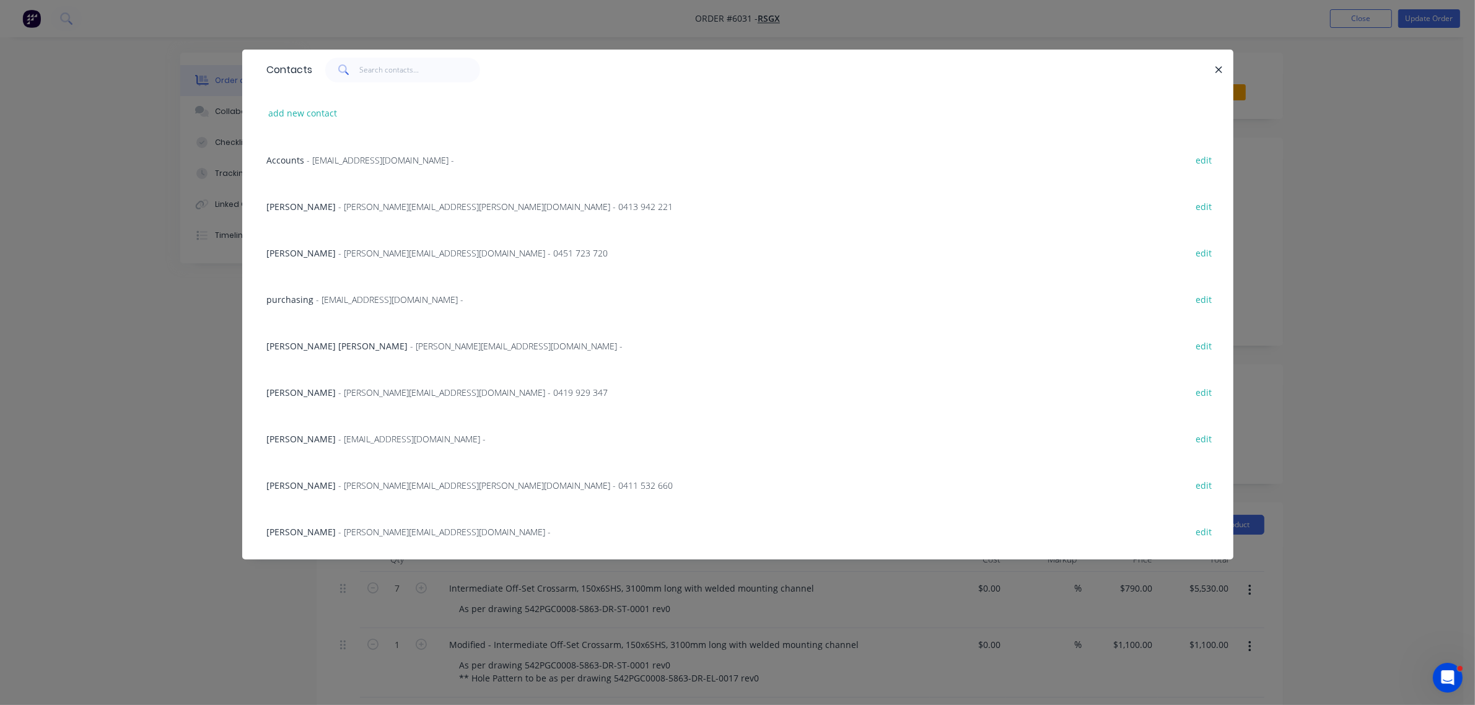
click at [366, 434] on span "- [EMAIL_ADDRESS][DOMAIN_NAME] -" at bounding box center [412, 439] width 147 height 12
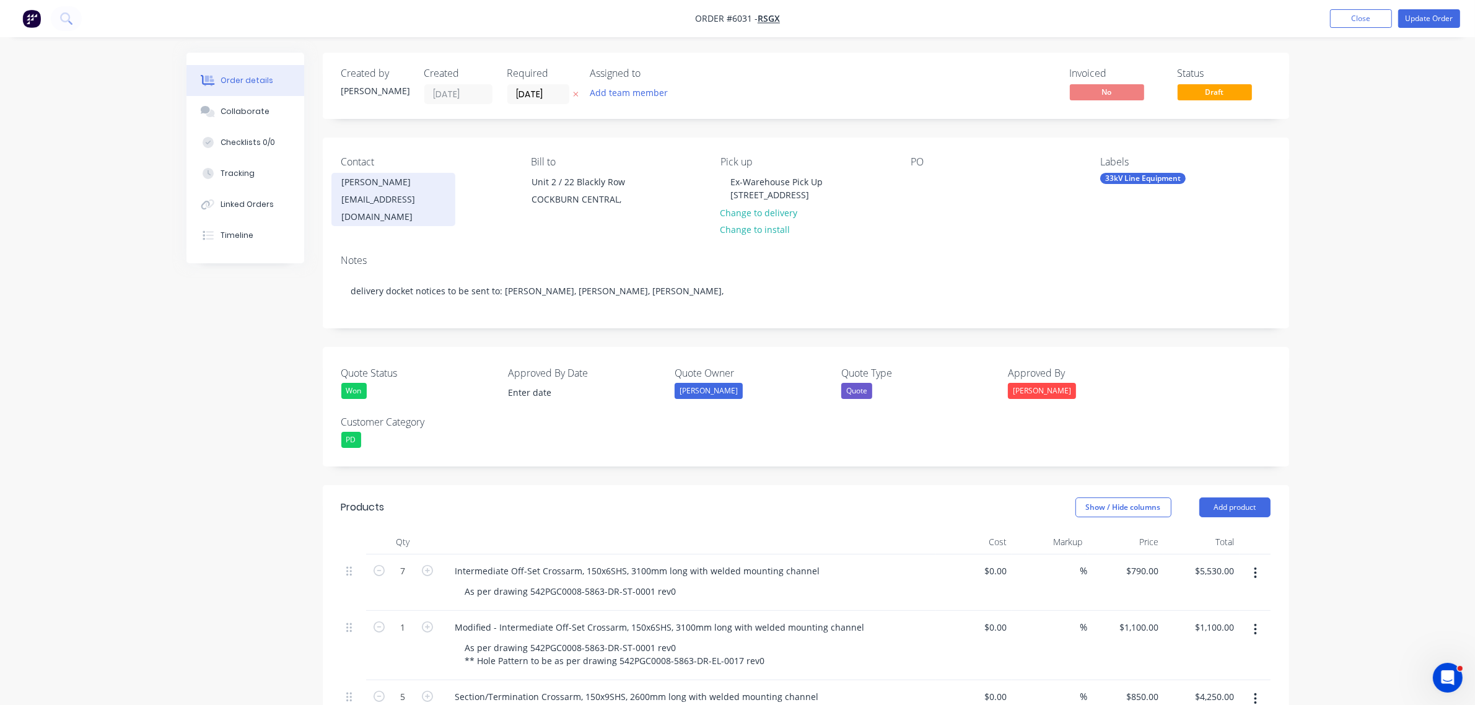
click at [389, 187] on div "[PERSON_NAME]" at bounding box center [393, 182] width 103 height 17
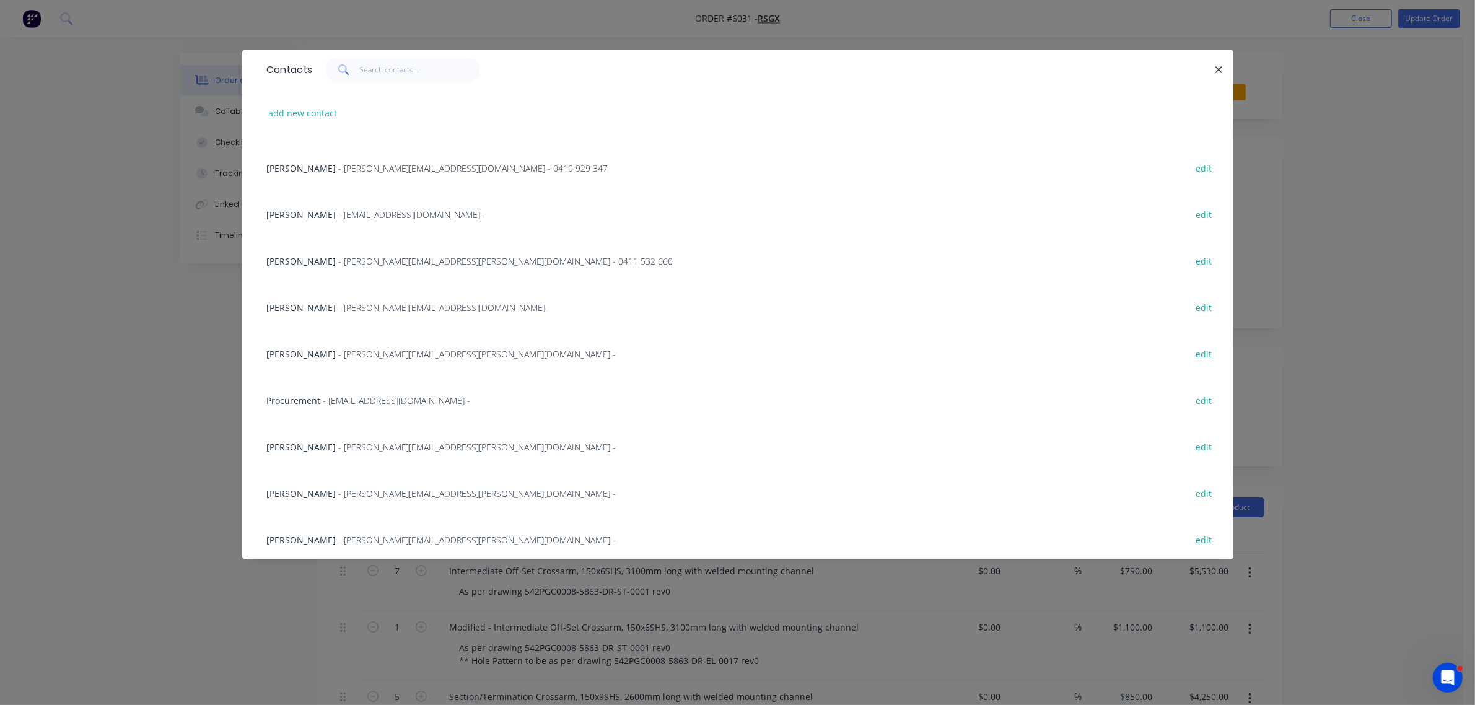
scroll to position [351, 0]
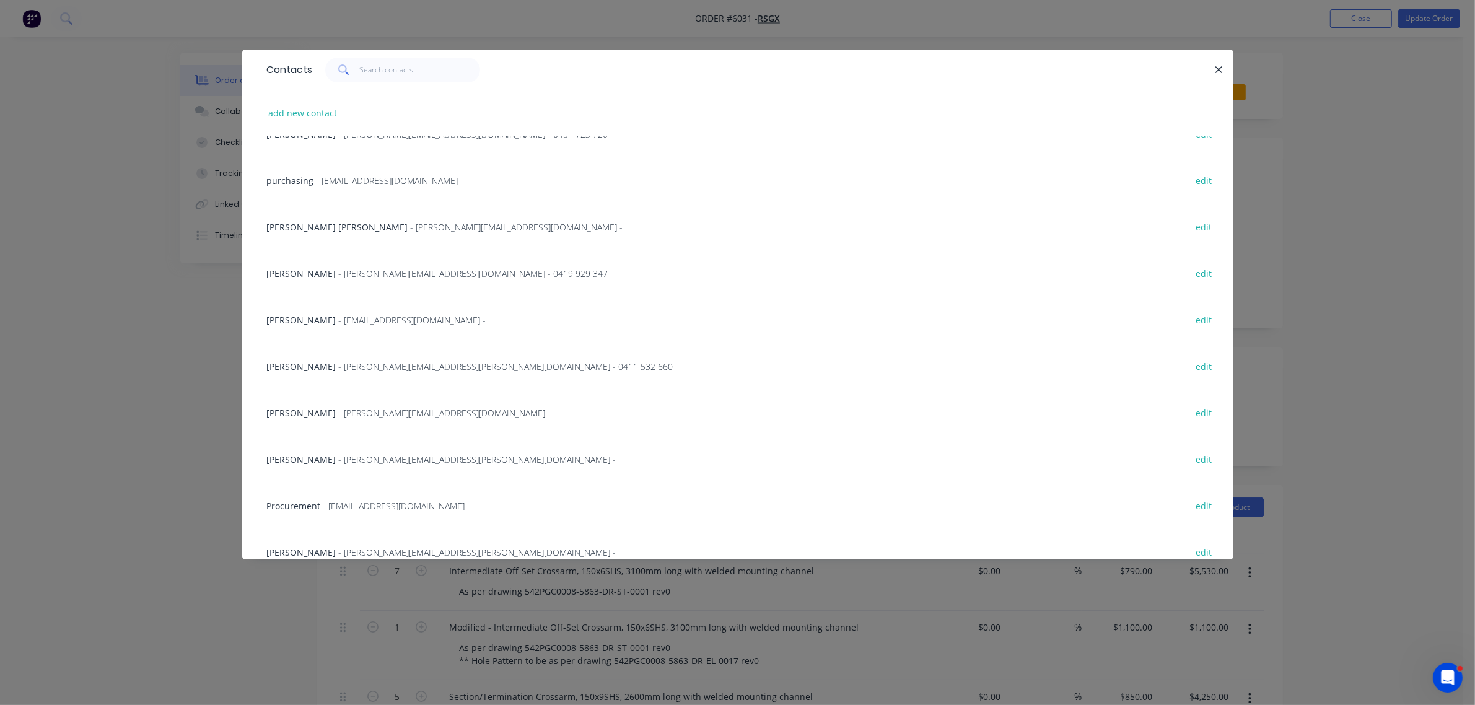
drag, startPoint x: 1221, startPoint y: 67, endPoint x: 1187, endPoint y: 125, distance: 67.0
click at [1219, 68] on icon "button" at bounding box center [1219, 69] width 8 height 11
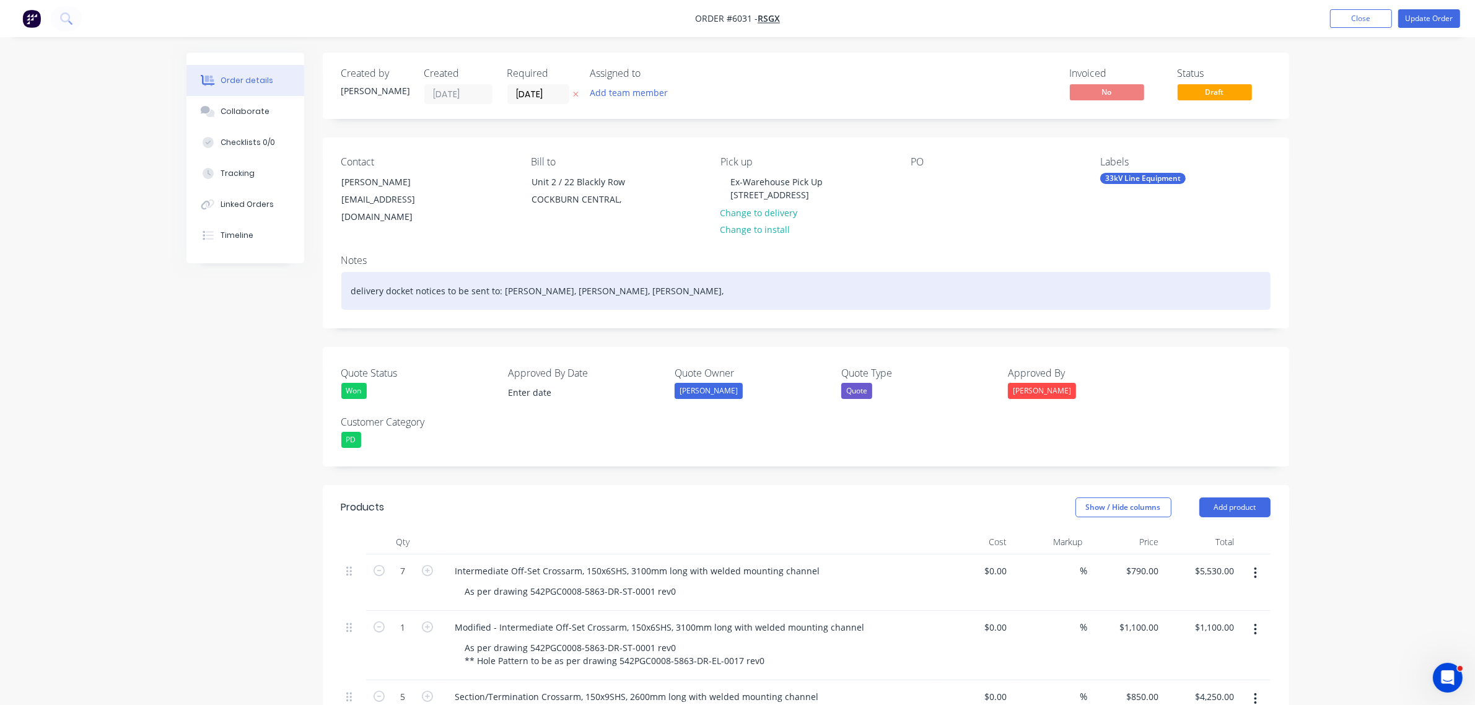
click at [672, 275] on div "delivery docket notices to be sent to: [PERSON_NAME], [PERSON_NAME], [PERSON_NA…" at bounding box center [805, 291] width 929 height 38
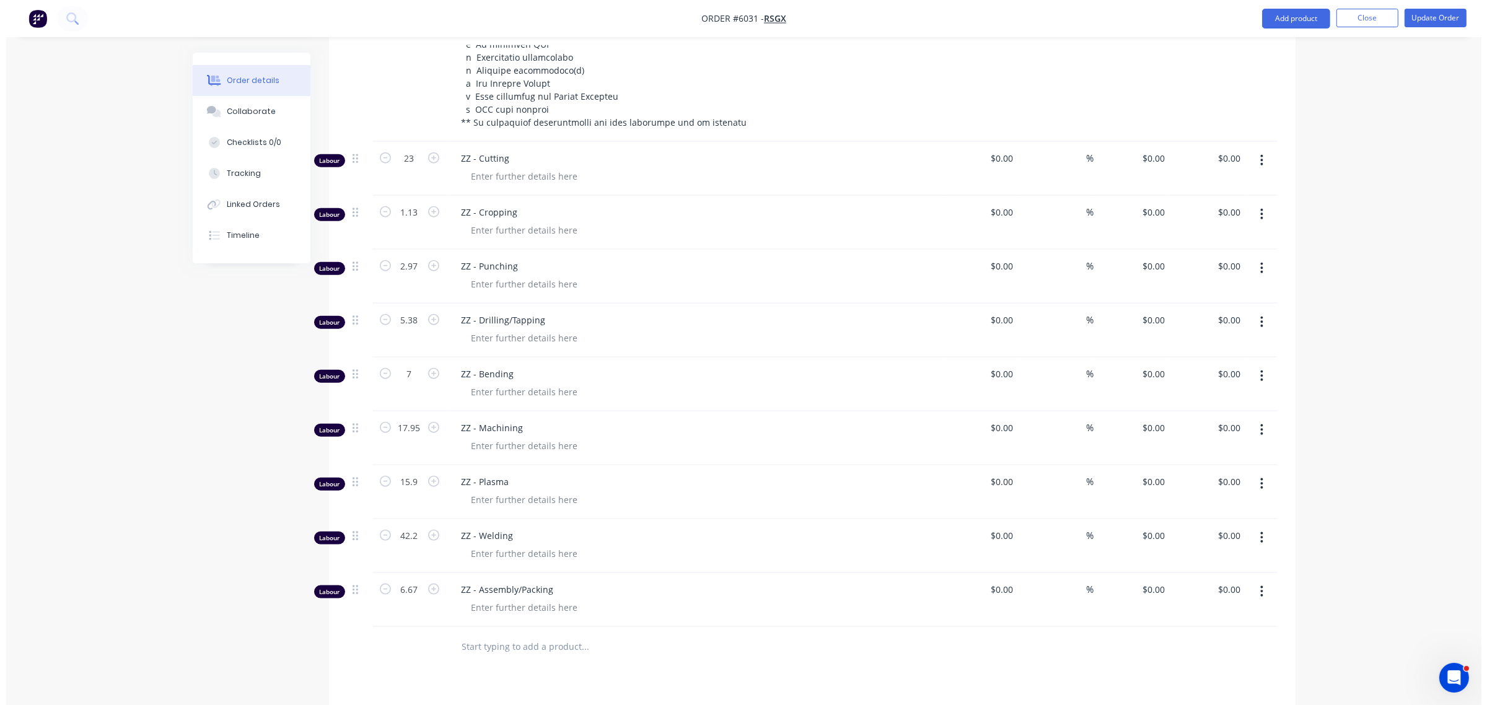
scroll to position [1782, 0]
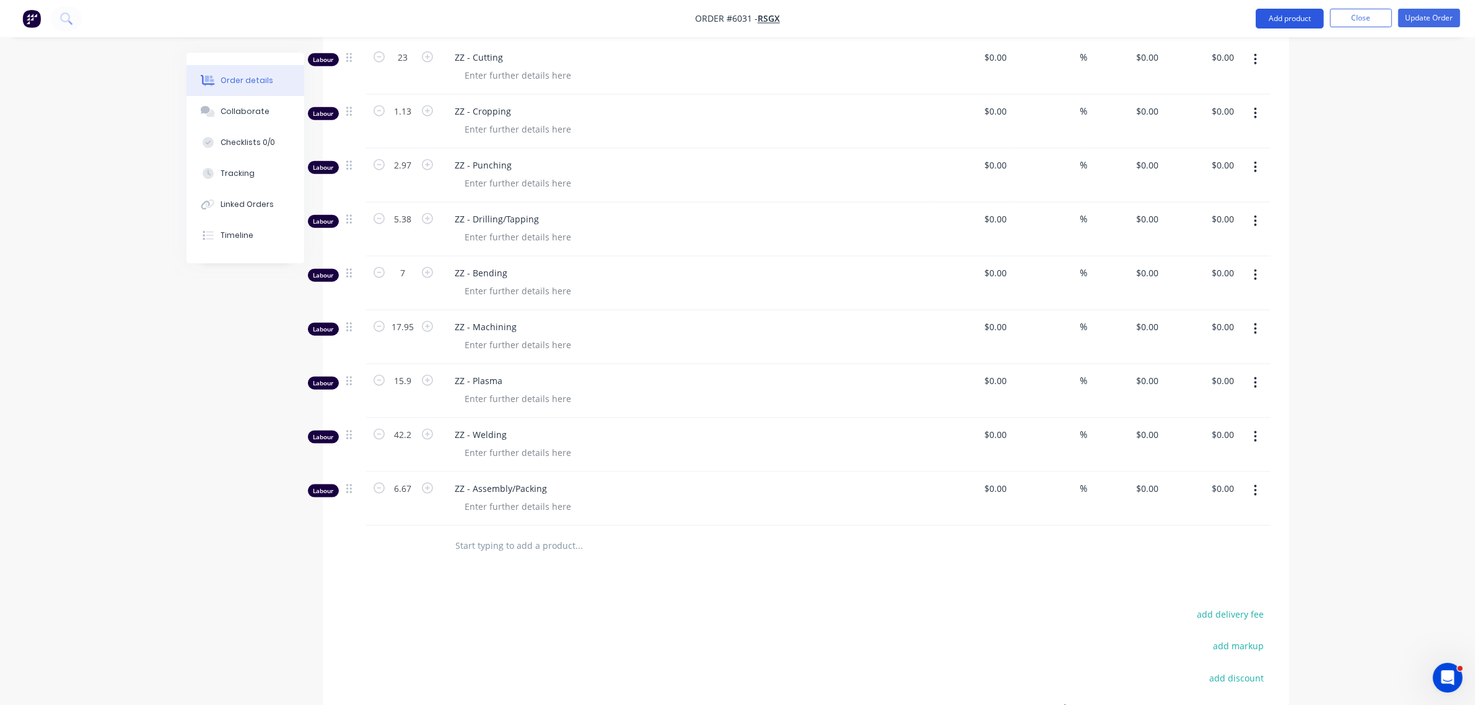
click at [1296, 17] on button "Add product" at bounding box center [1290, 19] width 68 height 20
click at [1252, 178] on div "Labour" at bounding box center [1265, 174] width 95 height 18
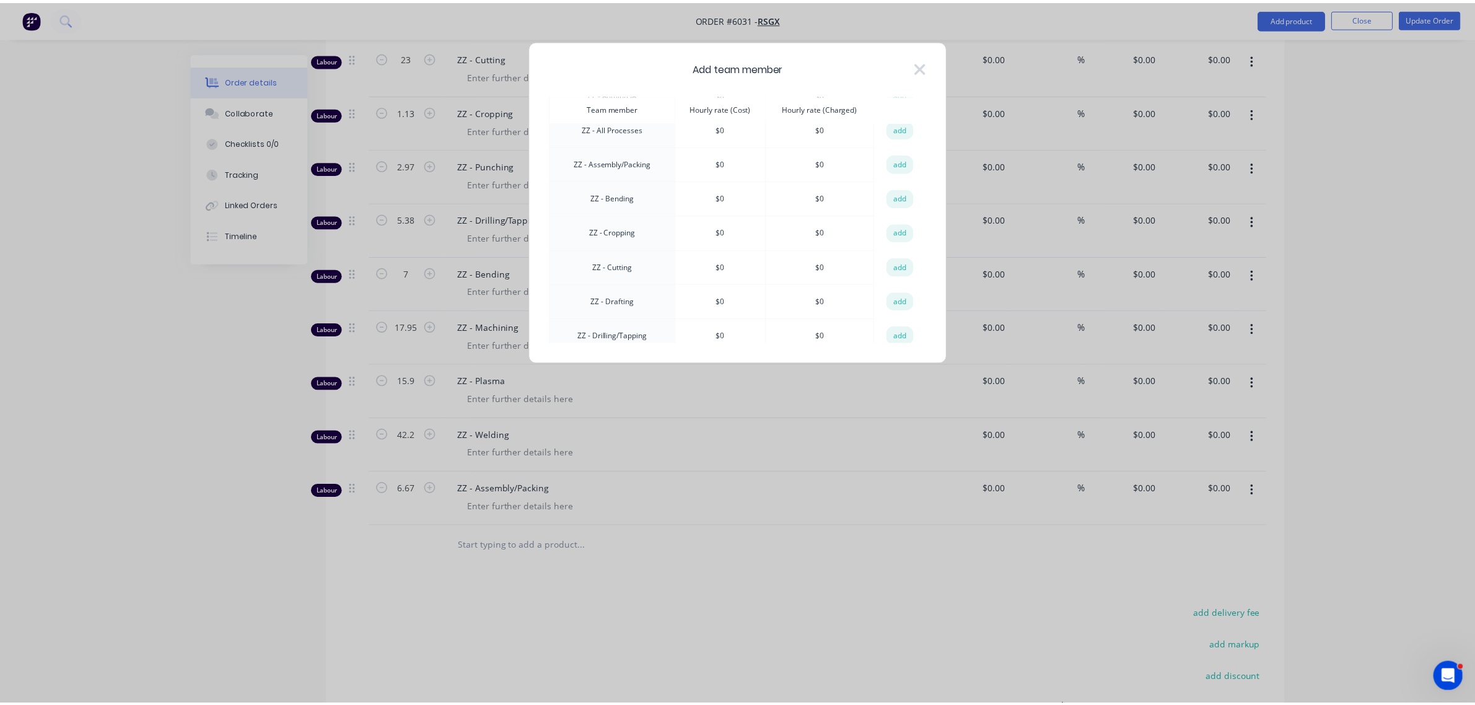
scroll to position [1003, 0]
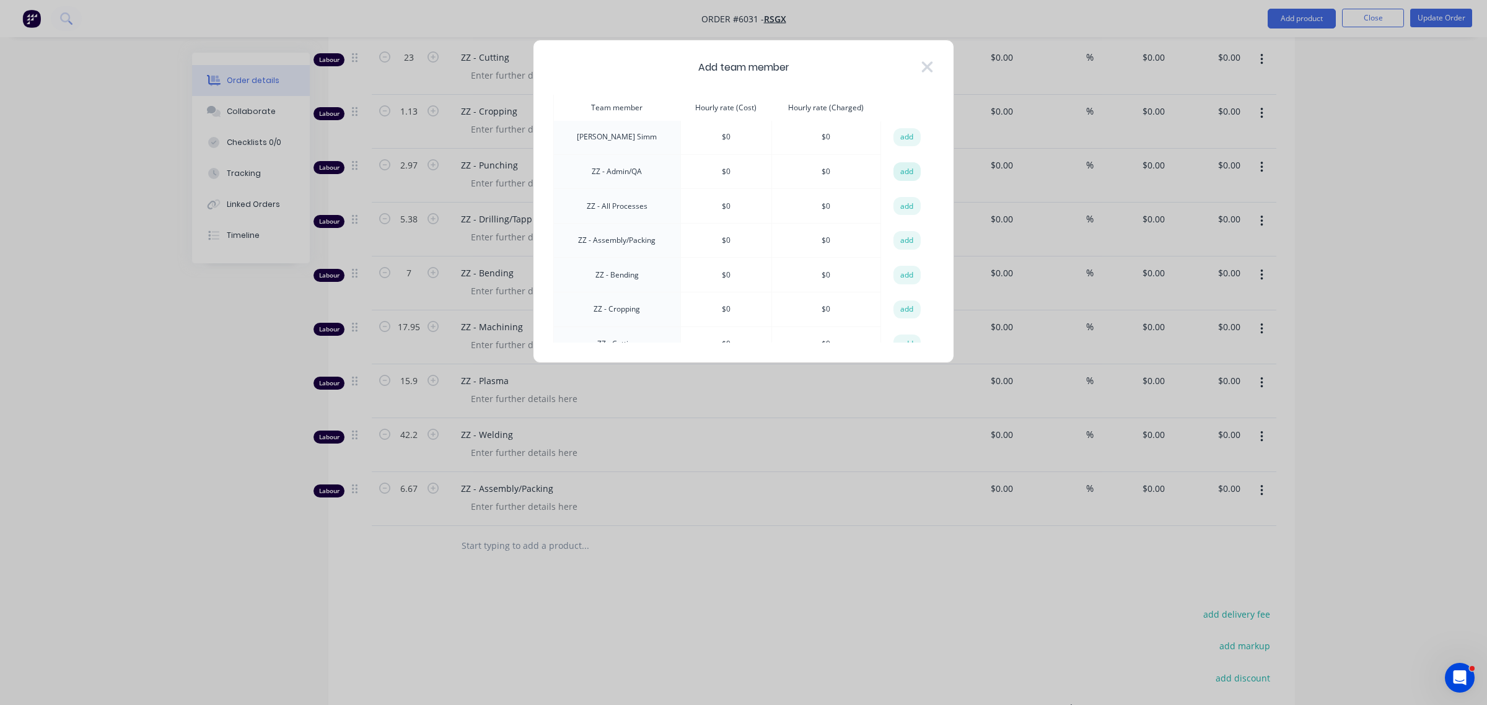
click at [910, 162] on button "add" at bounding box center [907, 171] width 27 height 19
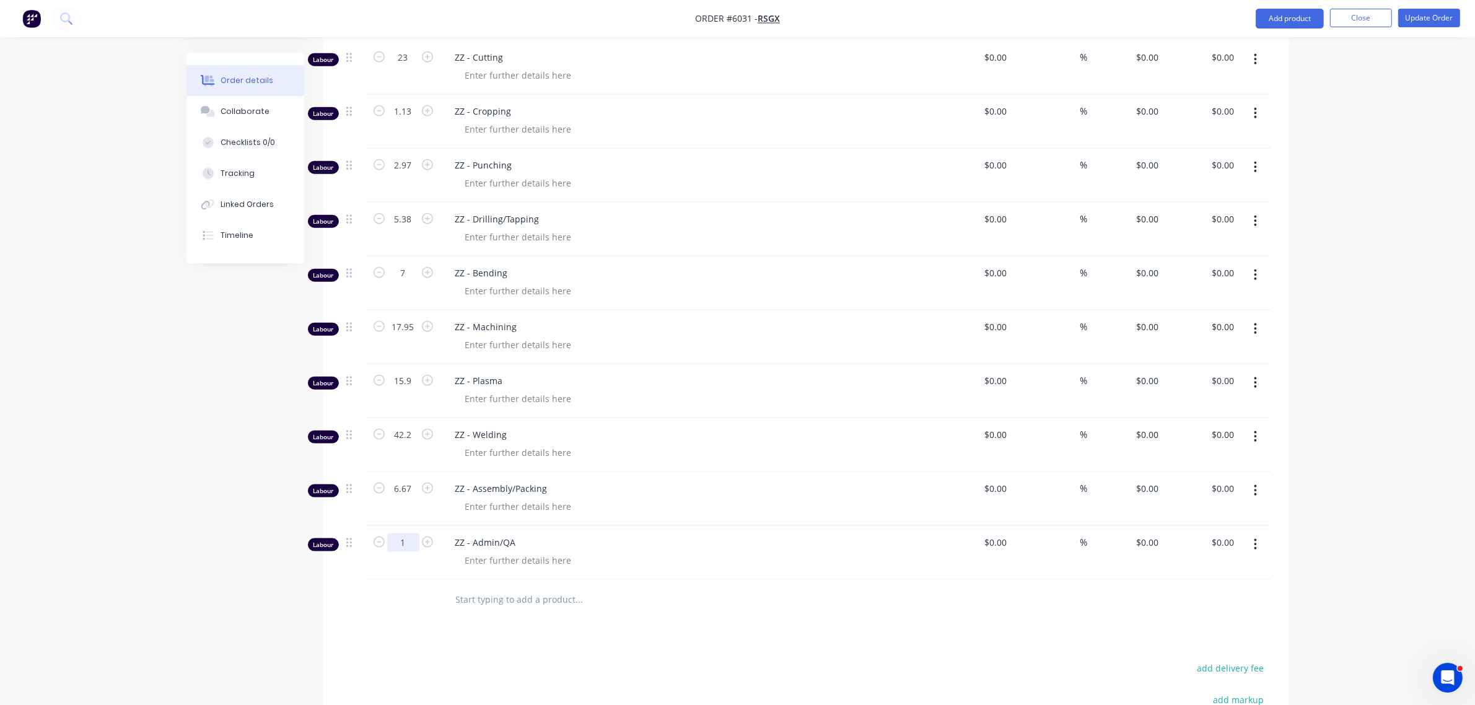
type input "30.75"
click at [1423, 17] on button "Update Order" at bounding box center [1430, 18] width 62 height 19
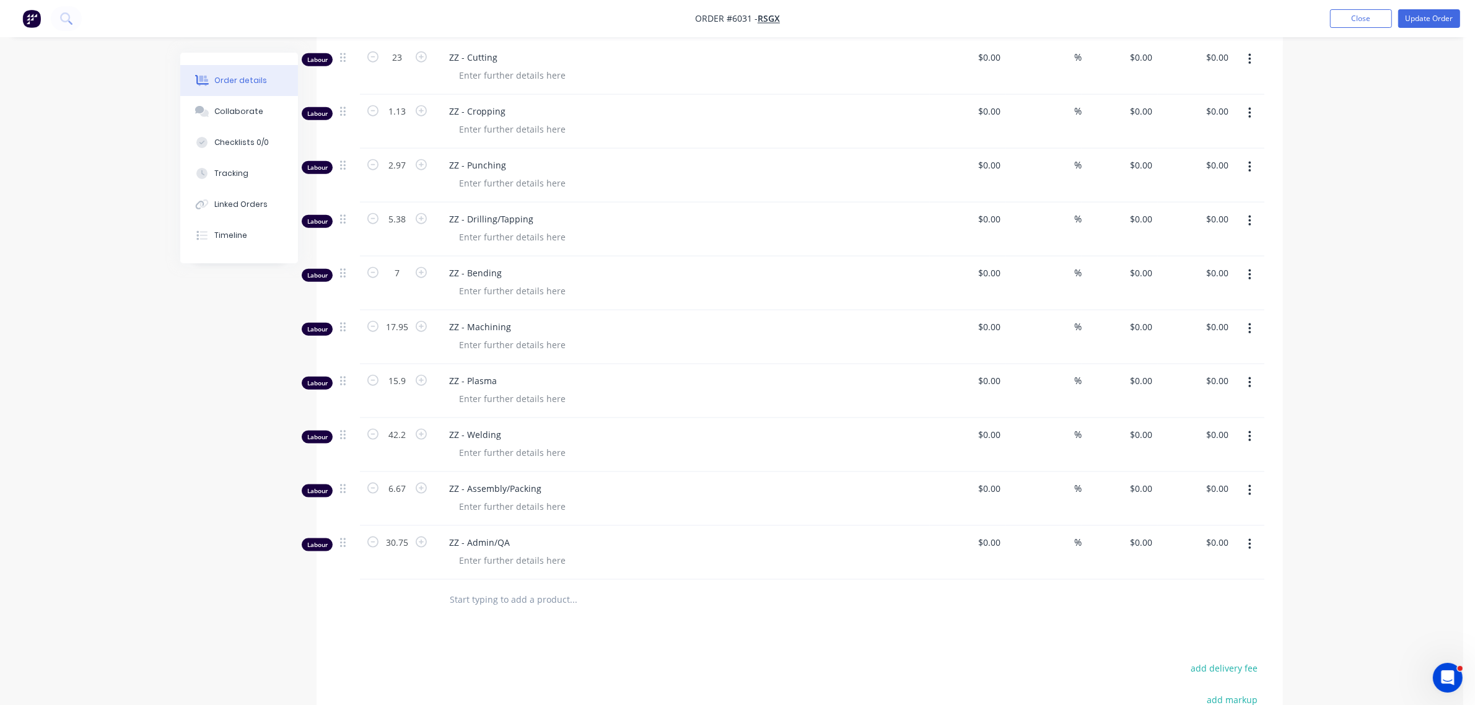
scroll to position [0, 0]
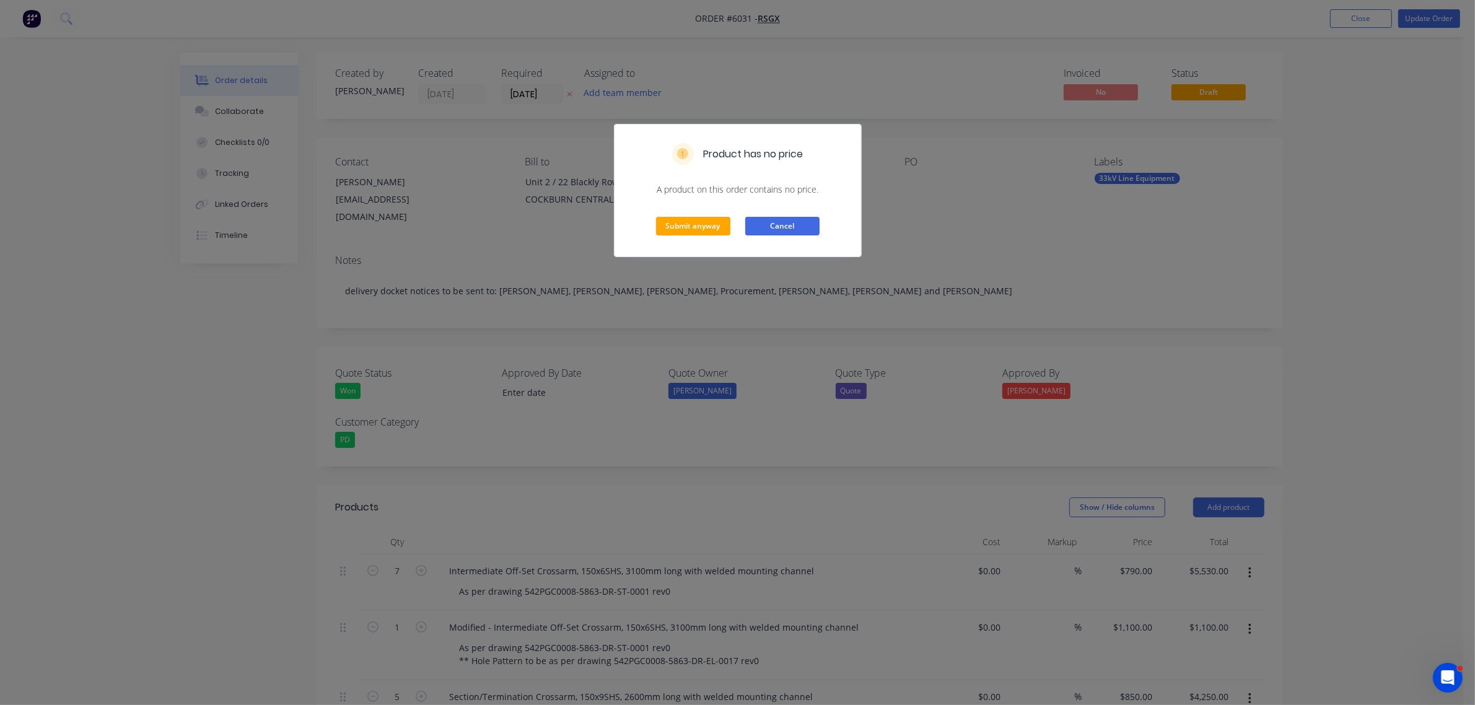
click at [770, 224] on button "Cancel" at bounding box center [782, 226] width 74 height 19
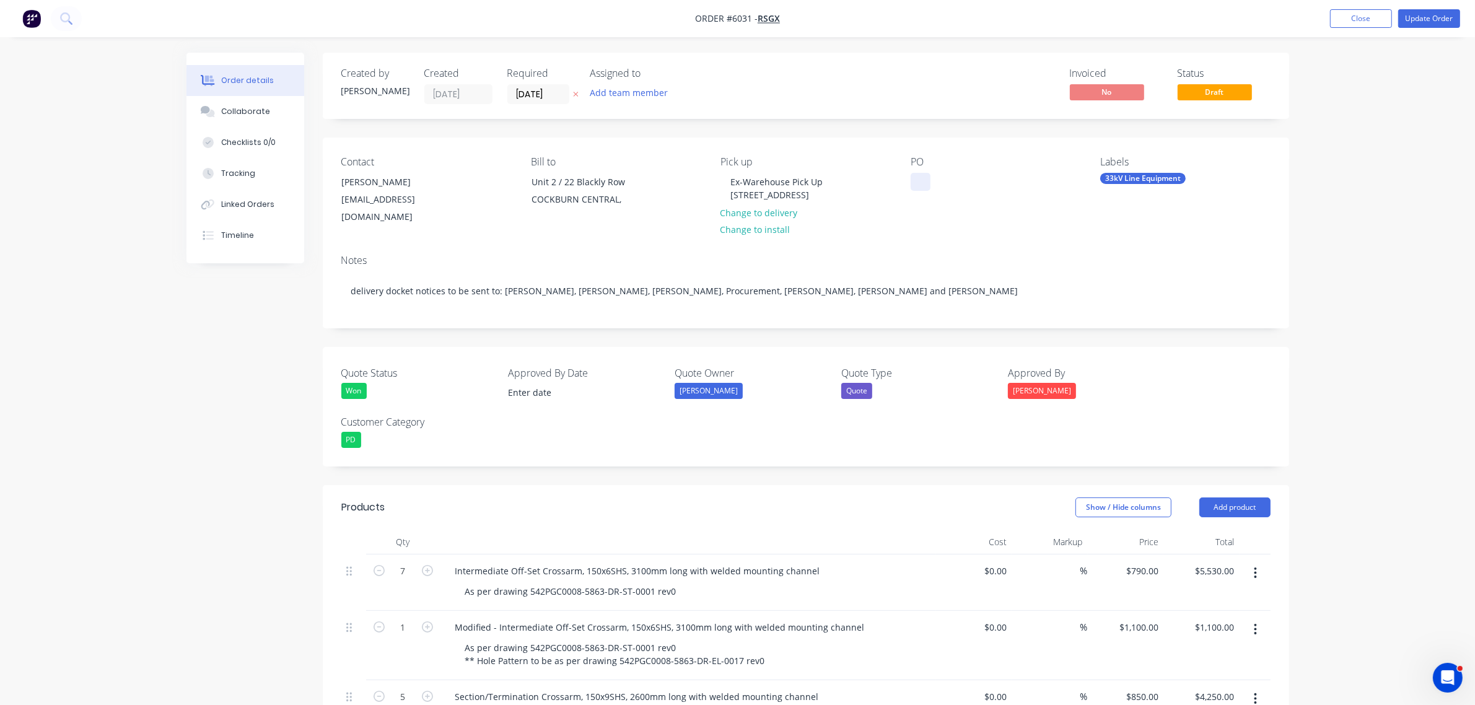
click at [915, 177] on div at bounding box center [921, 182] width 20 height 18
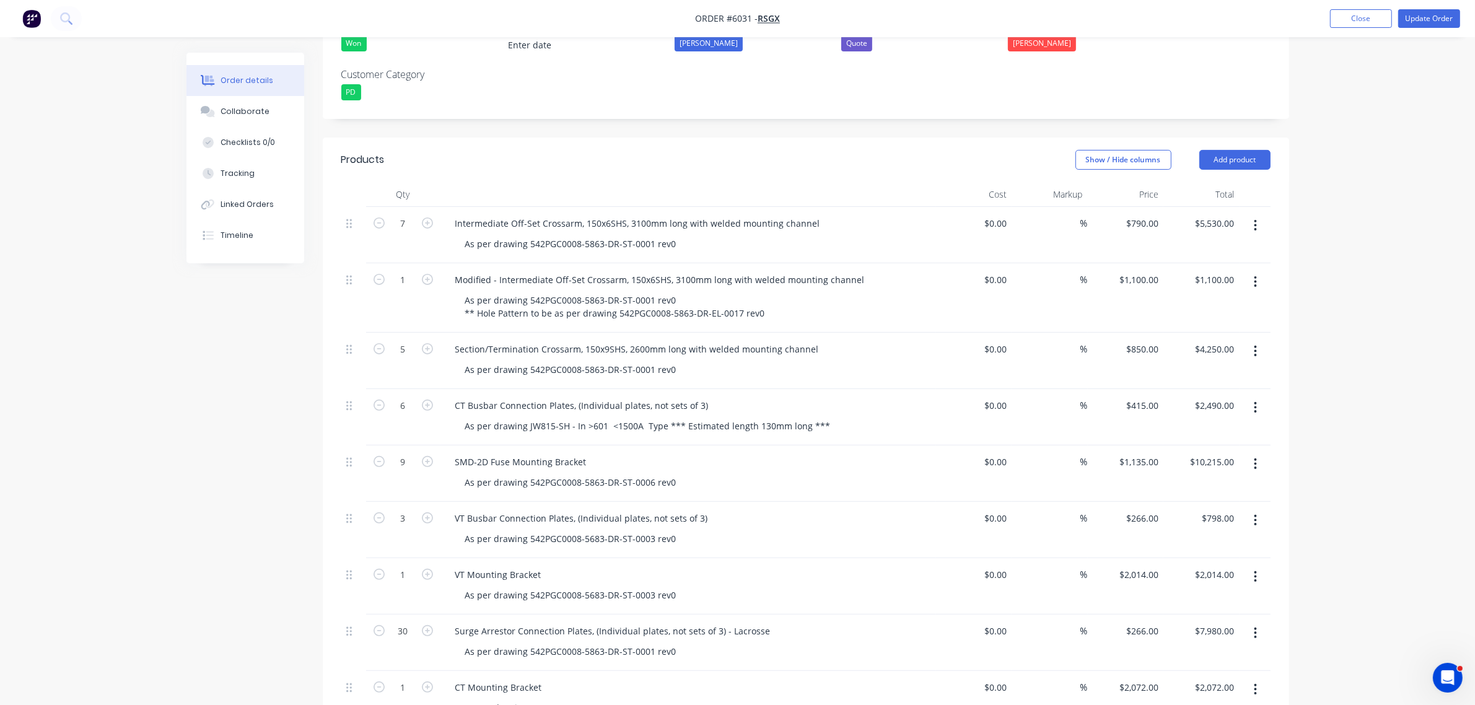
scroll to position [387, 0]
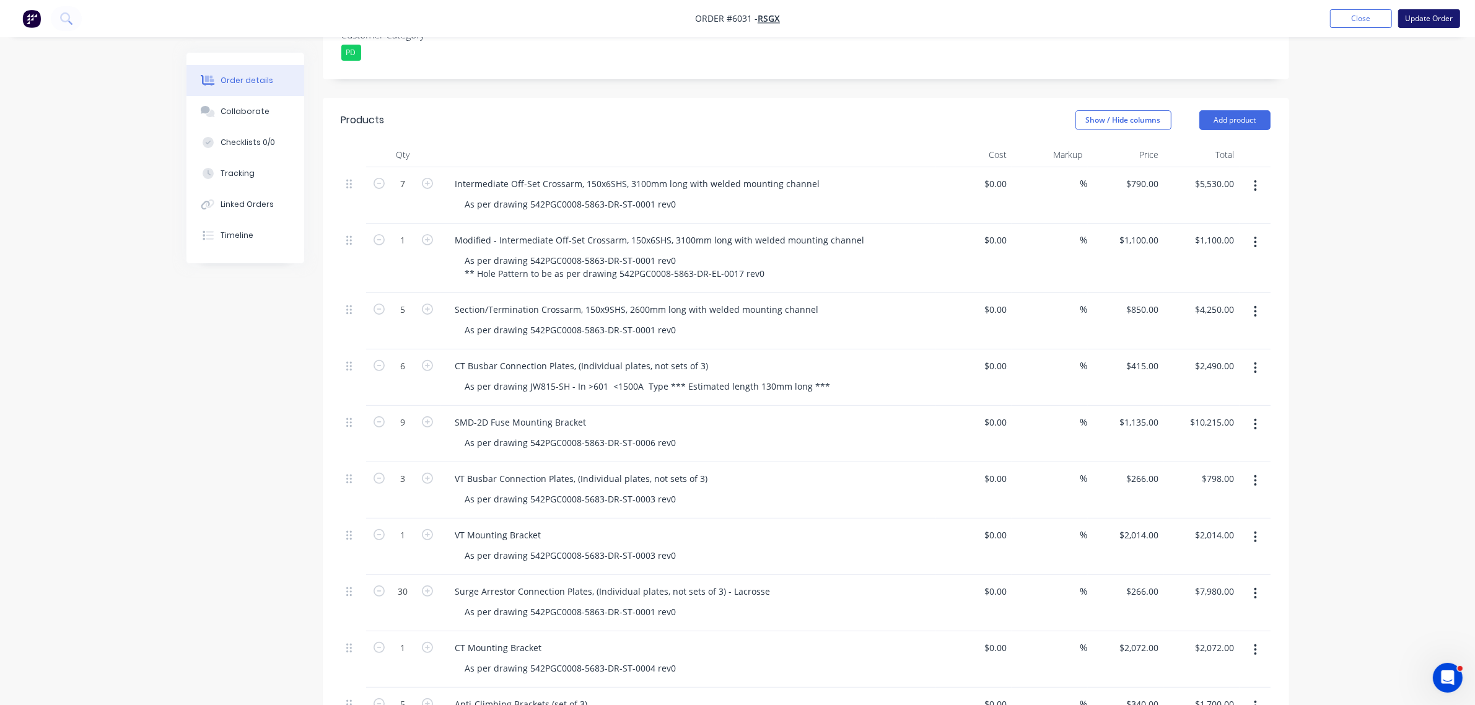
click at [1423, 20] on button "Update Order" at bounding box center [1430, 18] width 62 height 19
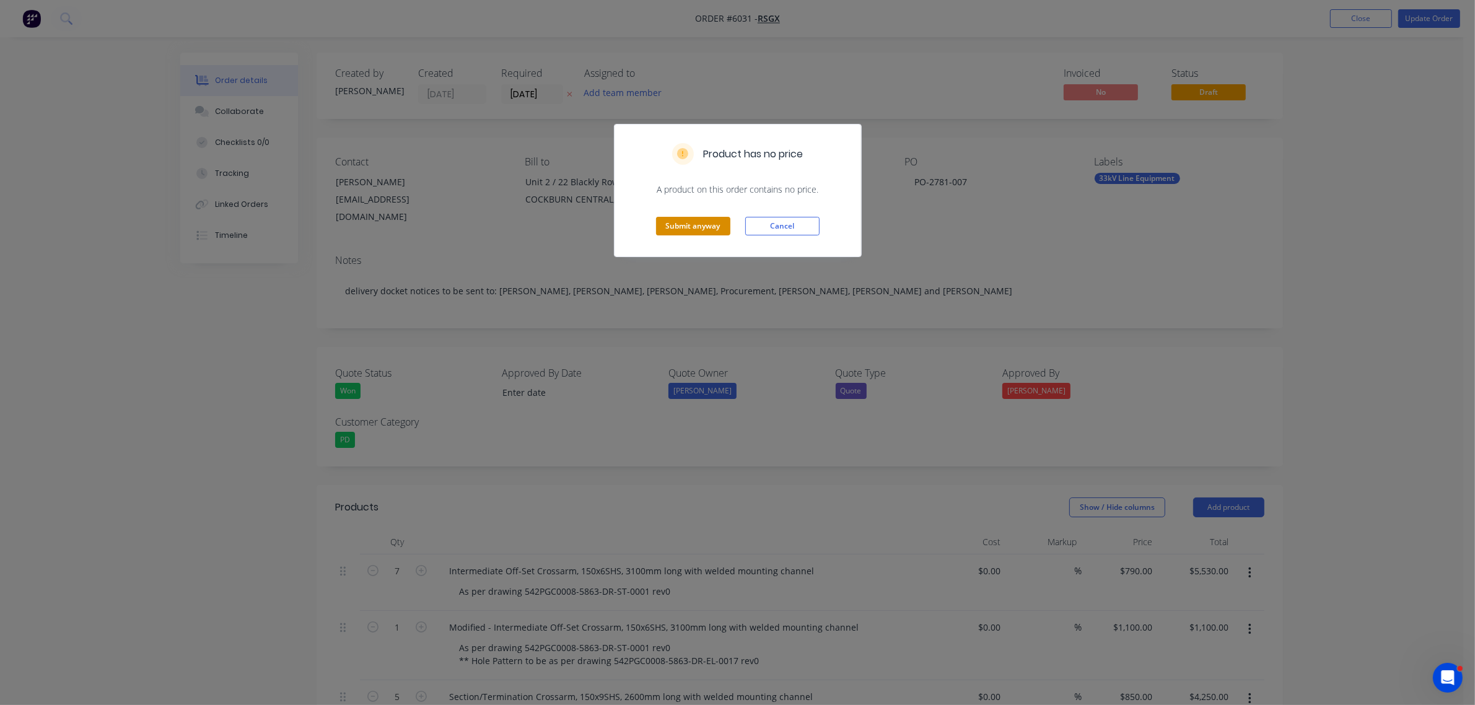
click at [667, 228] on button "Submit anyway" at bounding box center [693, 226] width 74 height 19
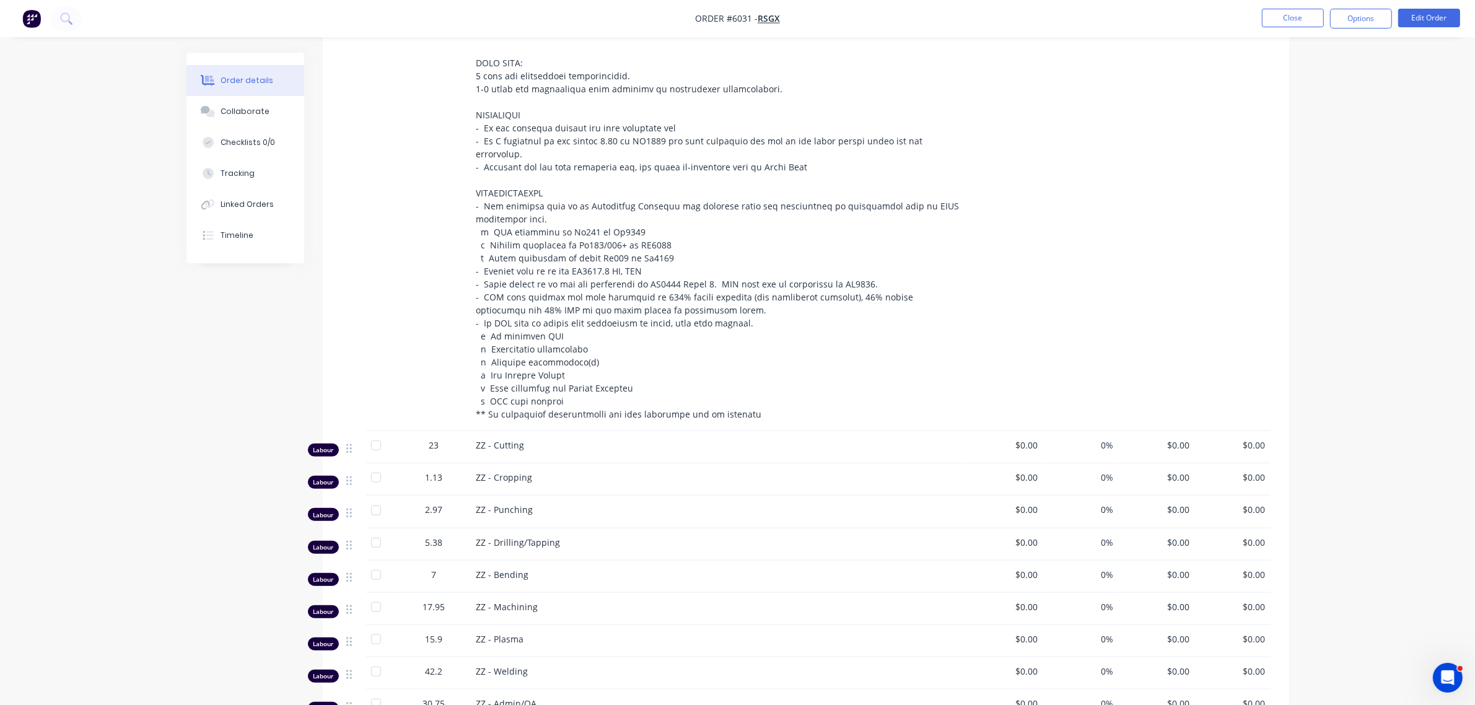
scroll to position [1528, 0]
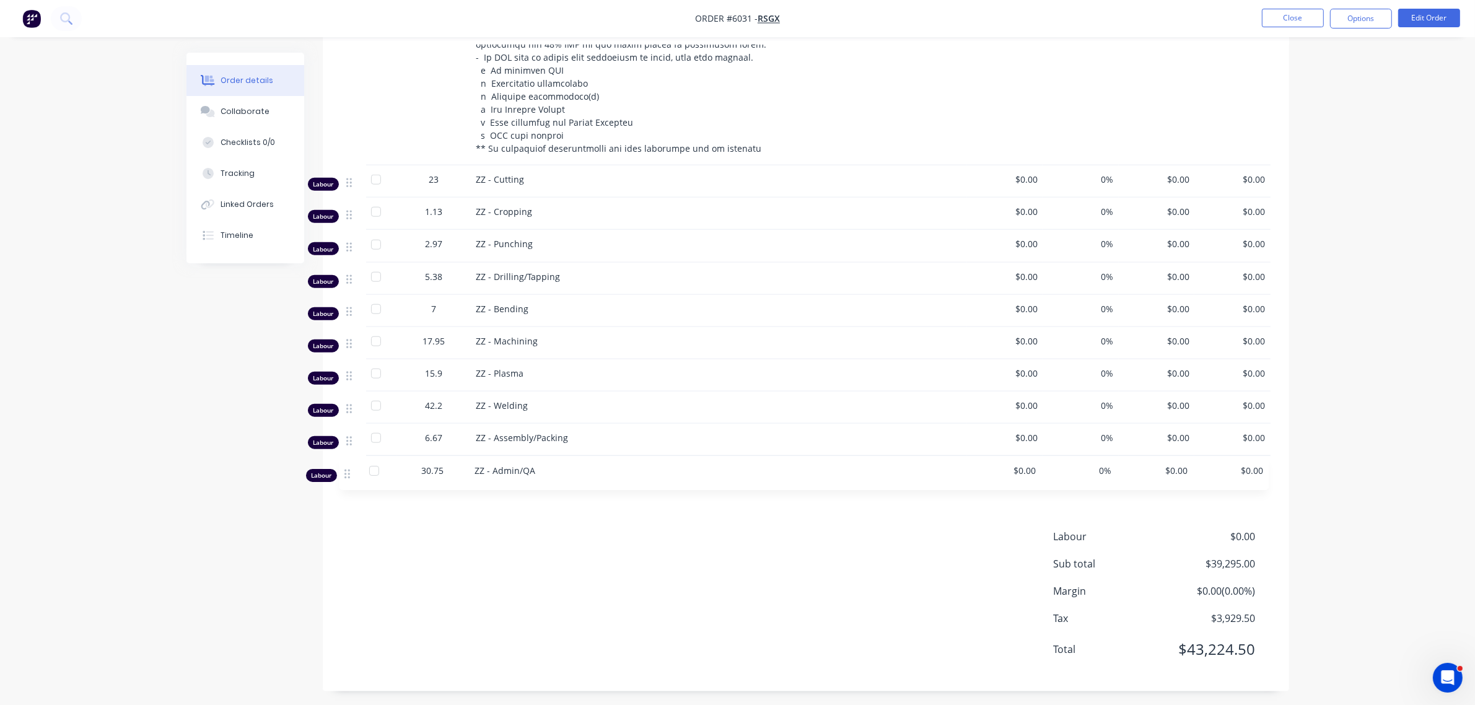
drag, startPoint x: 351, startPoint y: 438, endPoint x: 349, endPoint y: 481, distance: 43.4
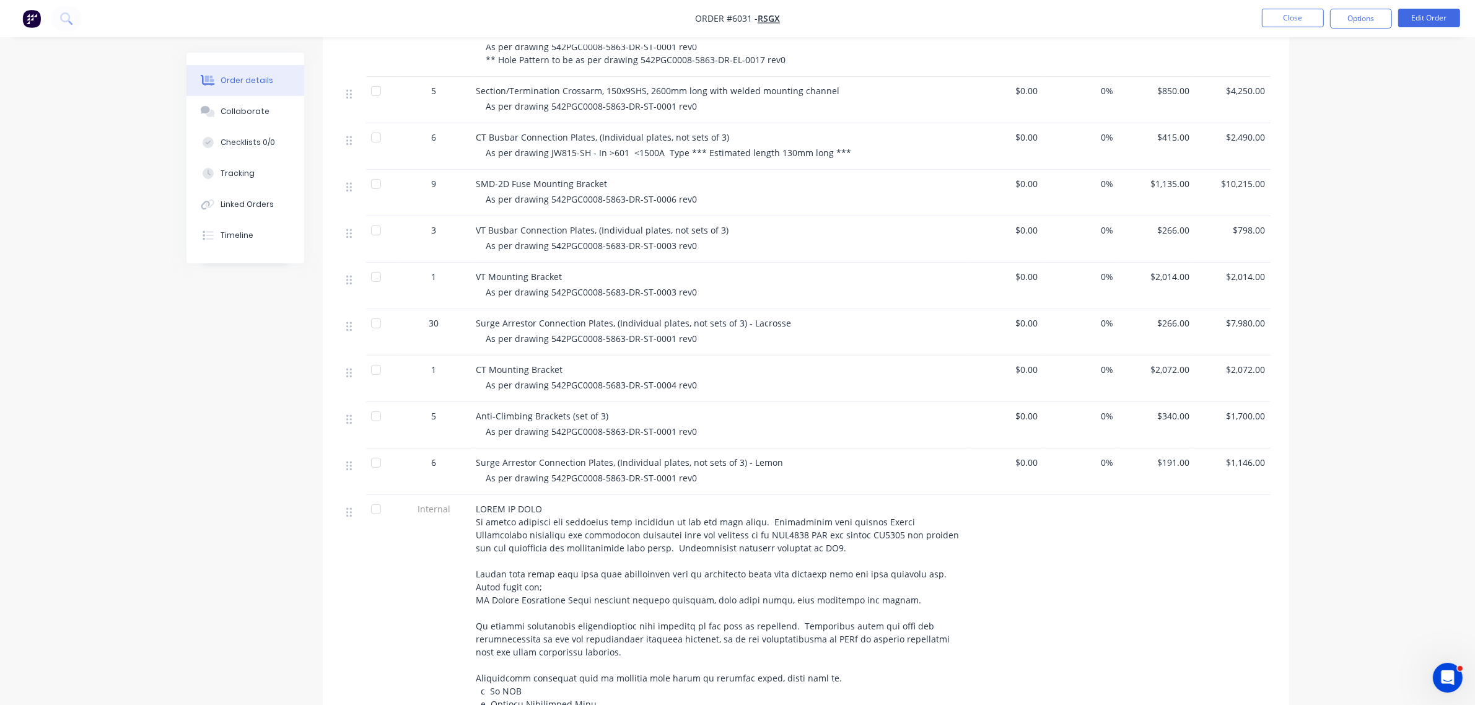
scroll to position [542, 0]
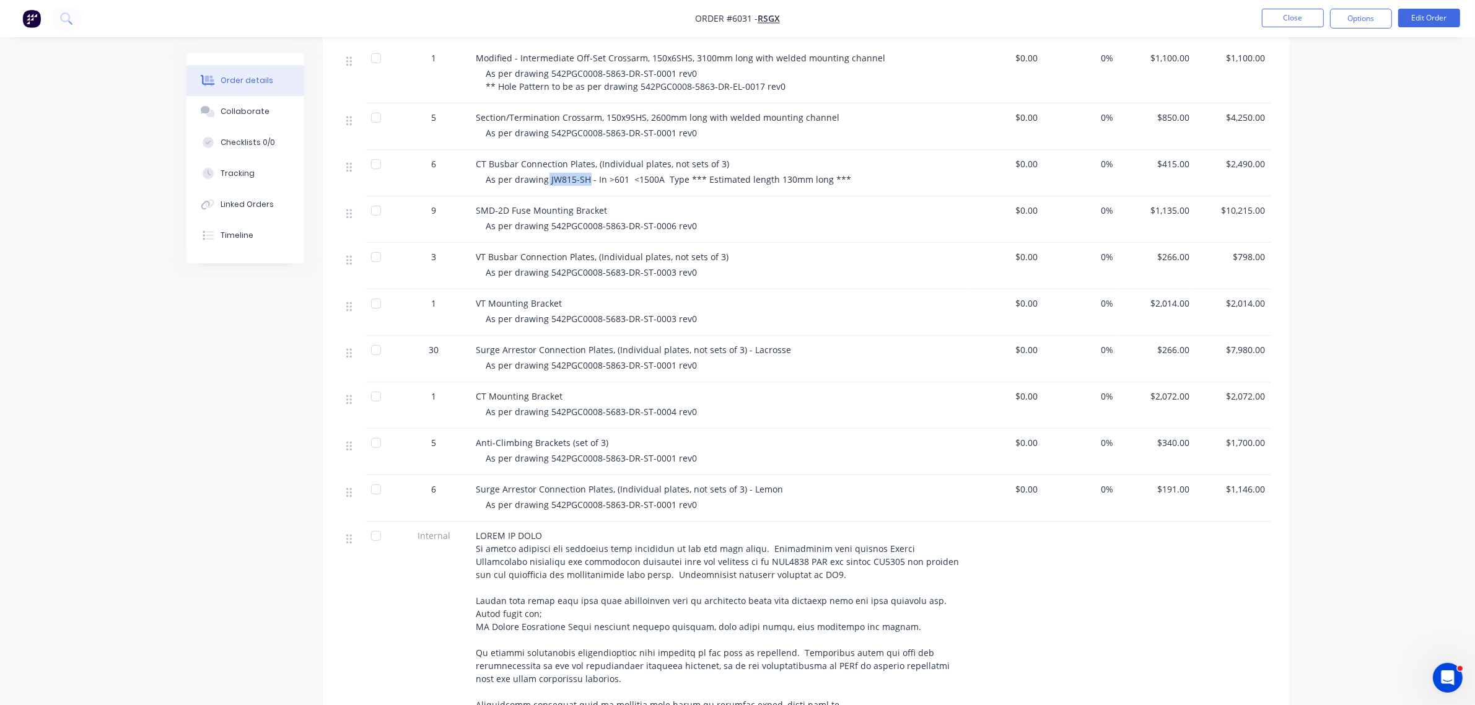
drag, startPoint x: 547, startPoint y: 180, endPoint x: 587, endPoint y: 178, distance: 39.7
click at [587, 178] on span "As per drawing JW815-SH - In >601 <1500A Type *** Estimated length 130mm long *…" at bounding box center [669, 180] width 366 height 12
copy span "JW815-SH"
click at [1286, 19] on button "Close" at bounding box center [1293, 18] width 62 height 19
